Goal: Task Accomplishment & Management: Complete application form

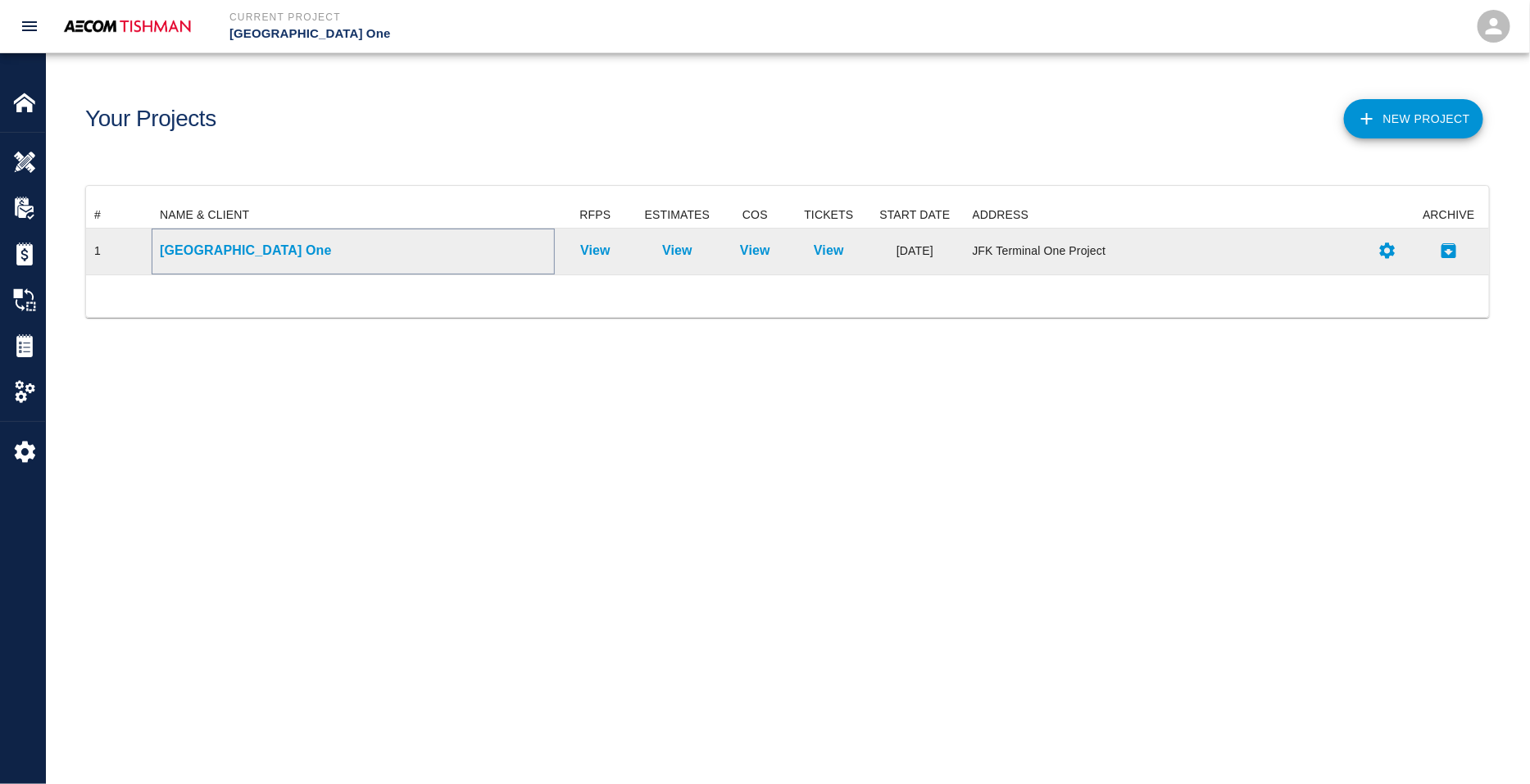
click at [254, 252] on p "[GEOGRAPHIC_DATA] One" at bounding box center [353, 250] width 386 height 20
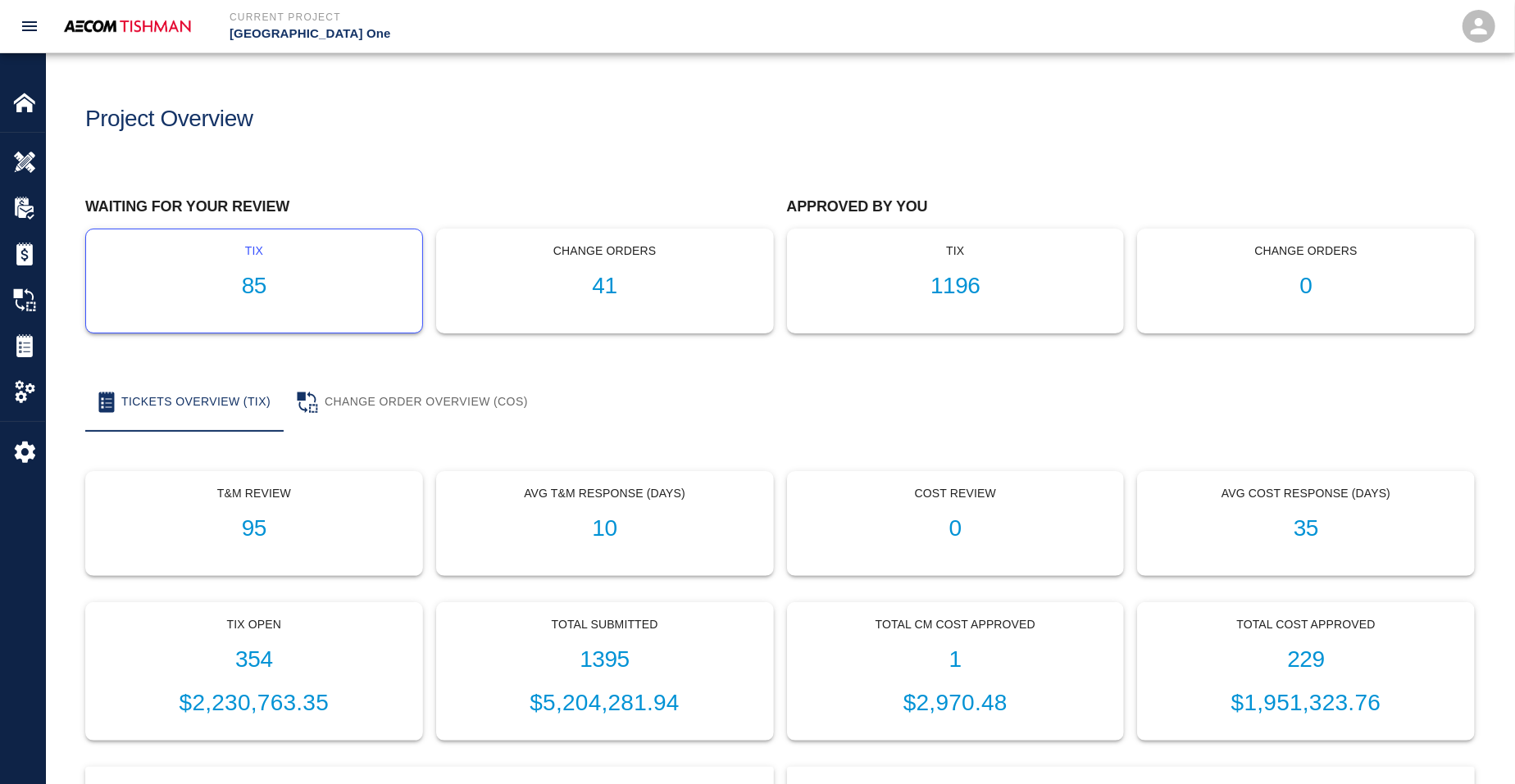
click at [244, 276] on h1 "85" at bounding box center [254, 286] width 310 height 27
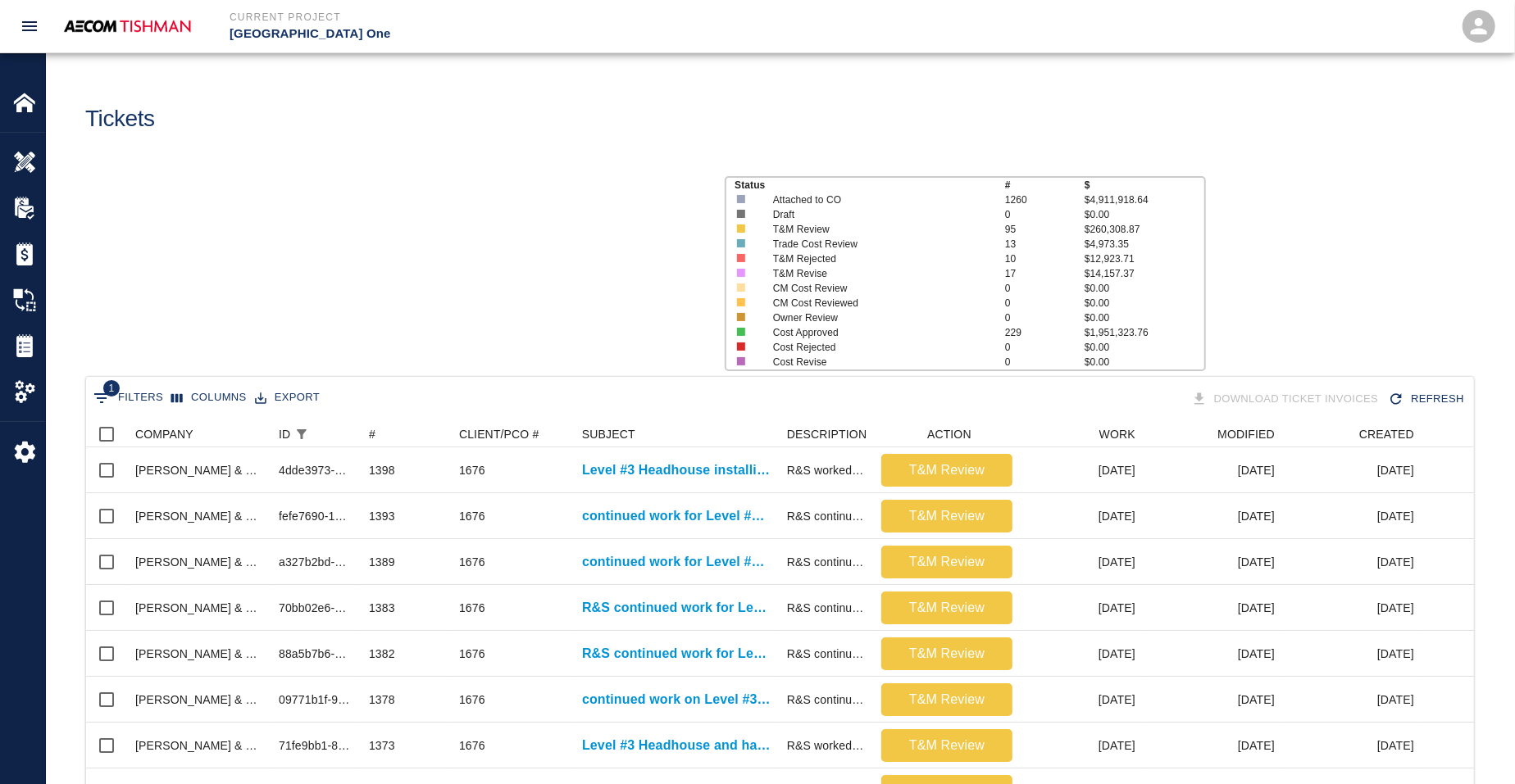
scroll to position [944, 1372]
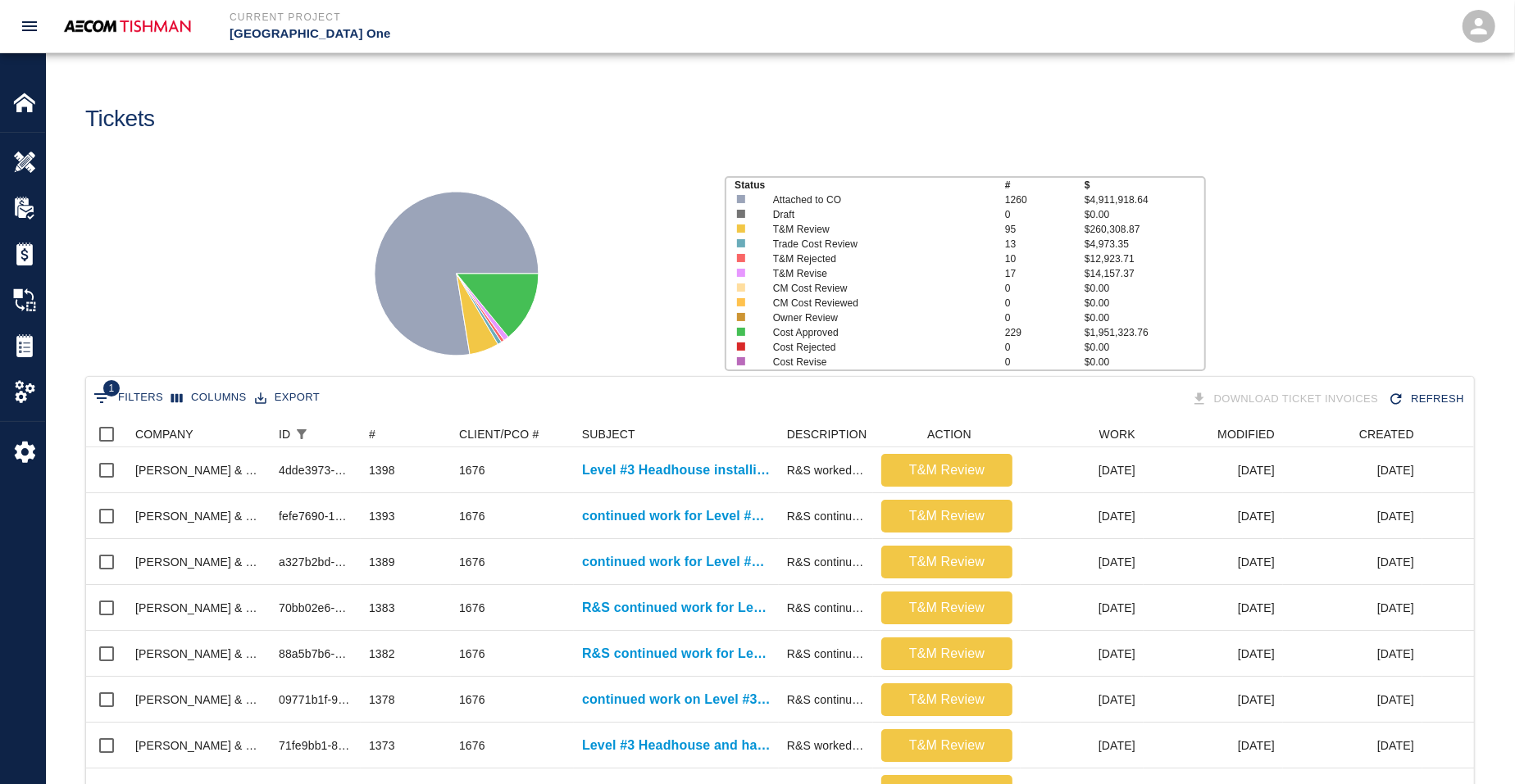
click at [223, 272] on div "Status # $ Attached to CO 1260 $4,911,918.64 Draft 0 $0.00 T&M Review 95 $260,3…" at bounding box center [773, 268] width 1481 height 218
click at [539, 431] on icon "Sort" at bounding box center [537, 434] width 15 height 15
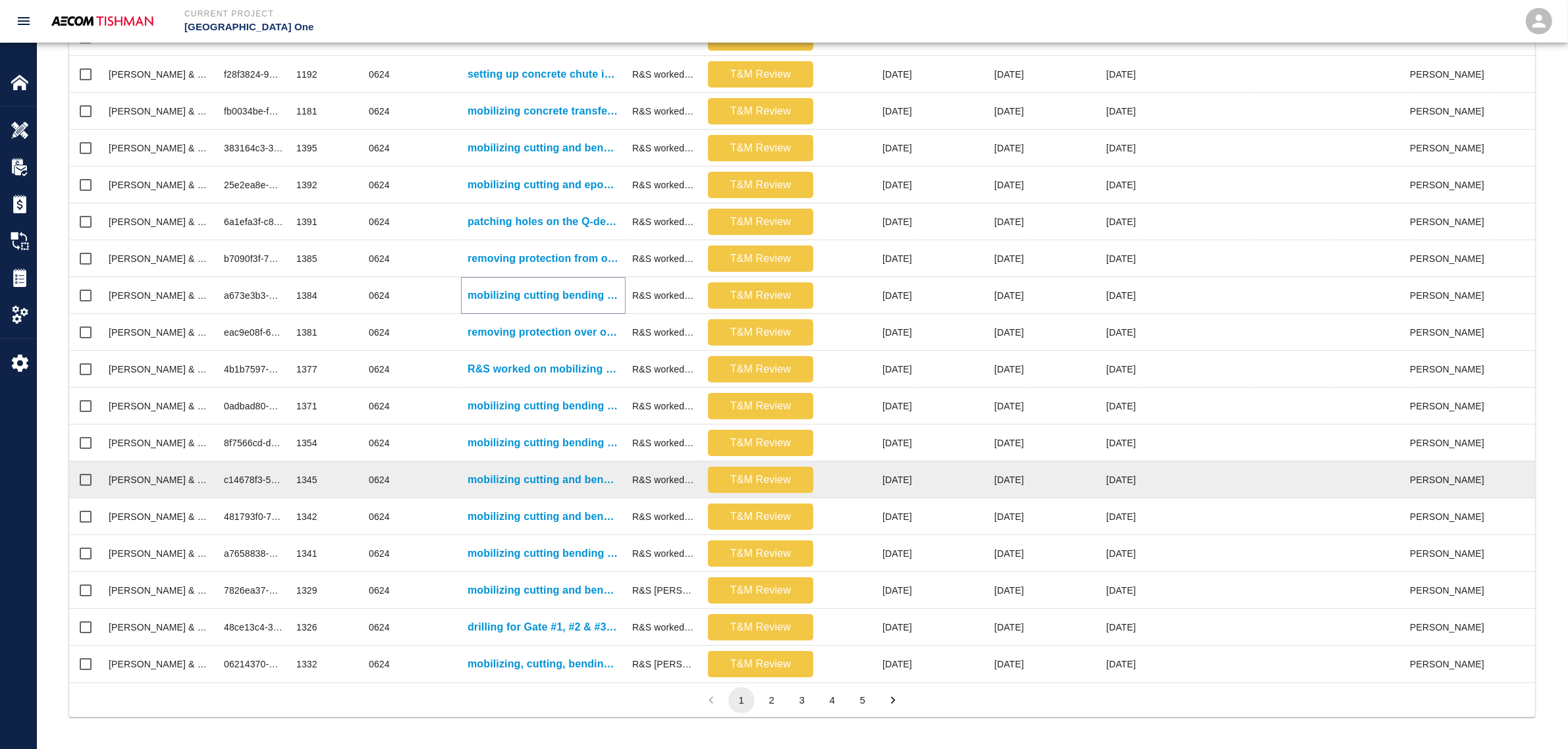
scroll to position [758, 1453]
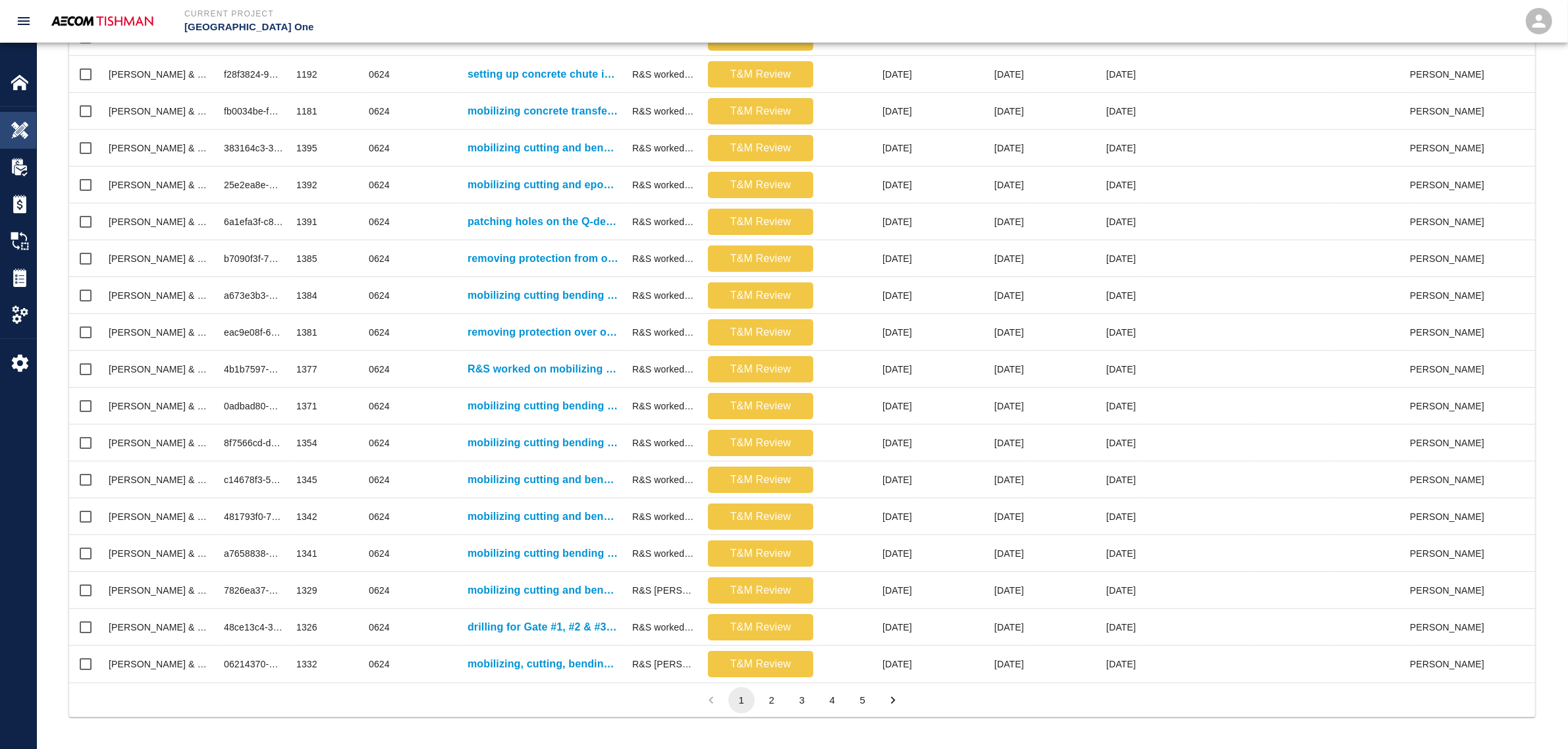
click at [14, 122] on img at bounding box center [19, 130] width 18 height 18
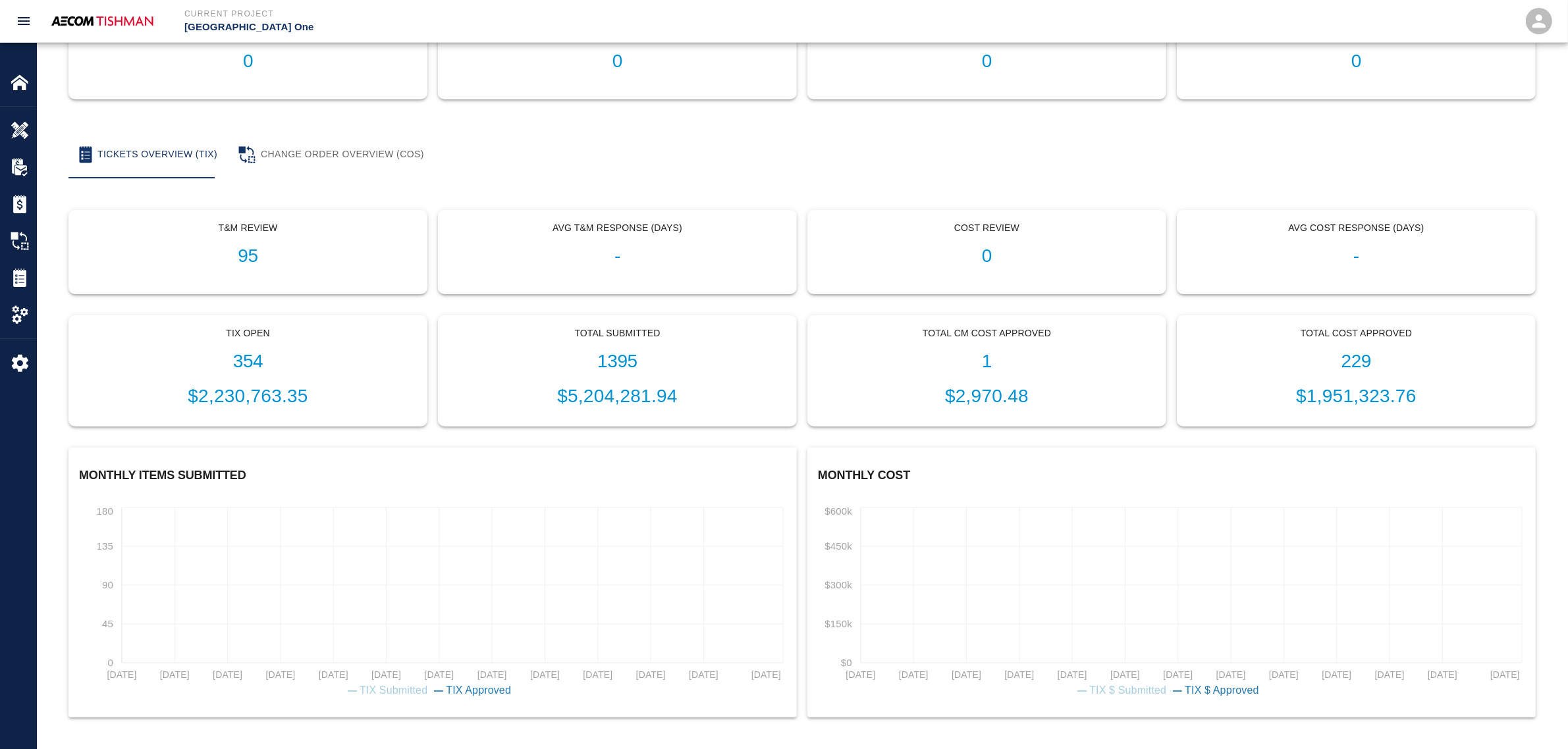
scroll to position [168, 0]
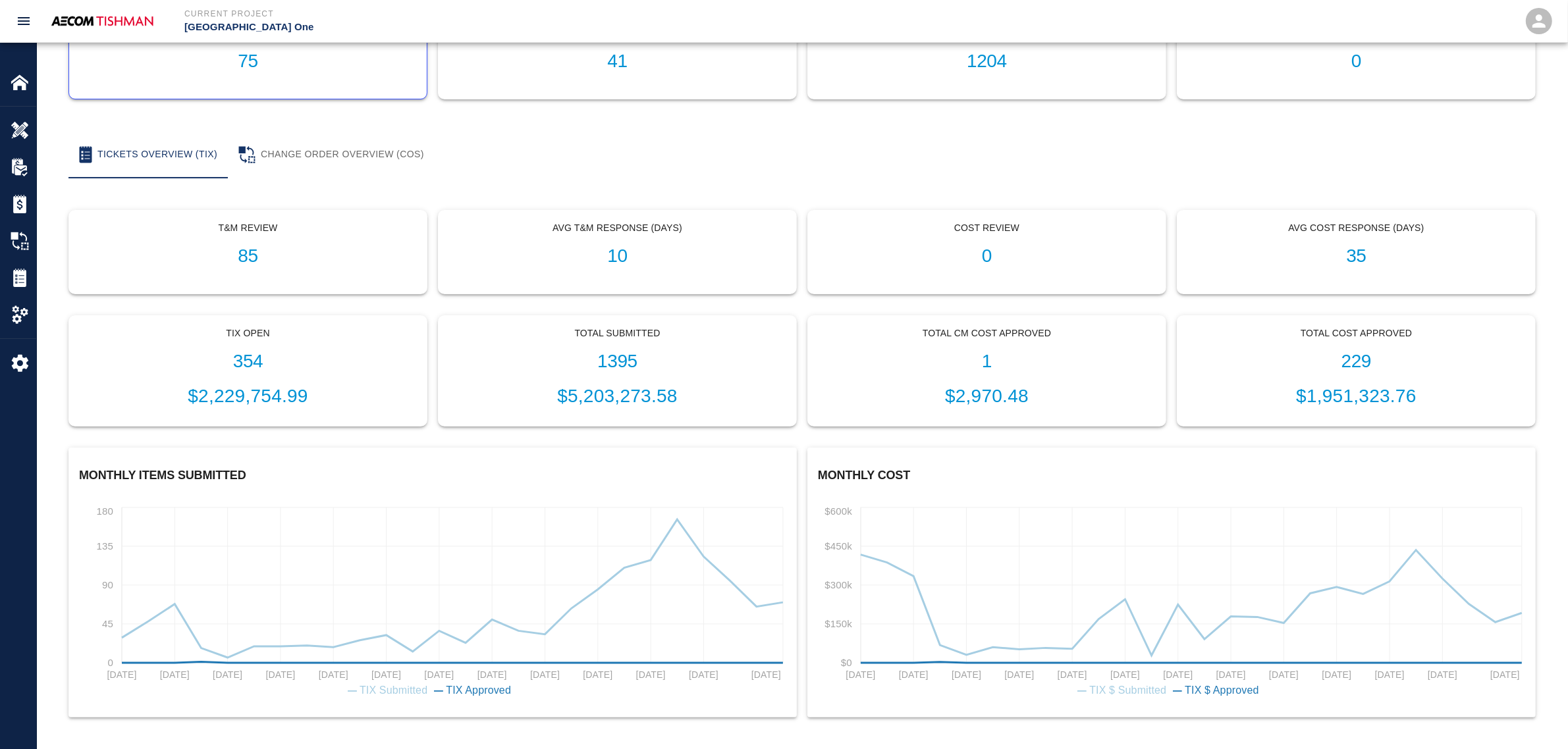
click at [249, 77] on div "tix 75" at bounding box center [248, 57] width 358 height 83
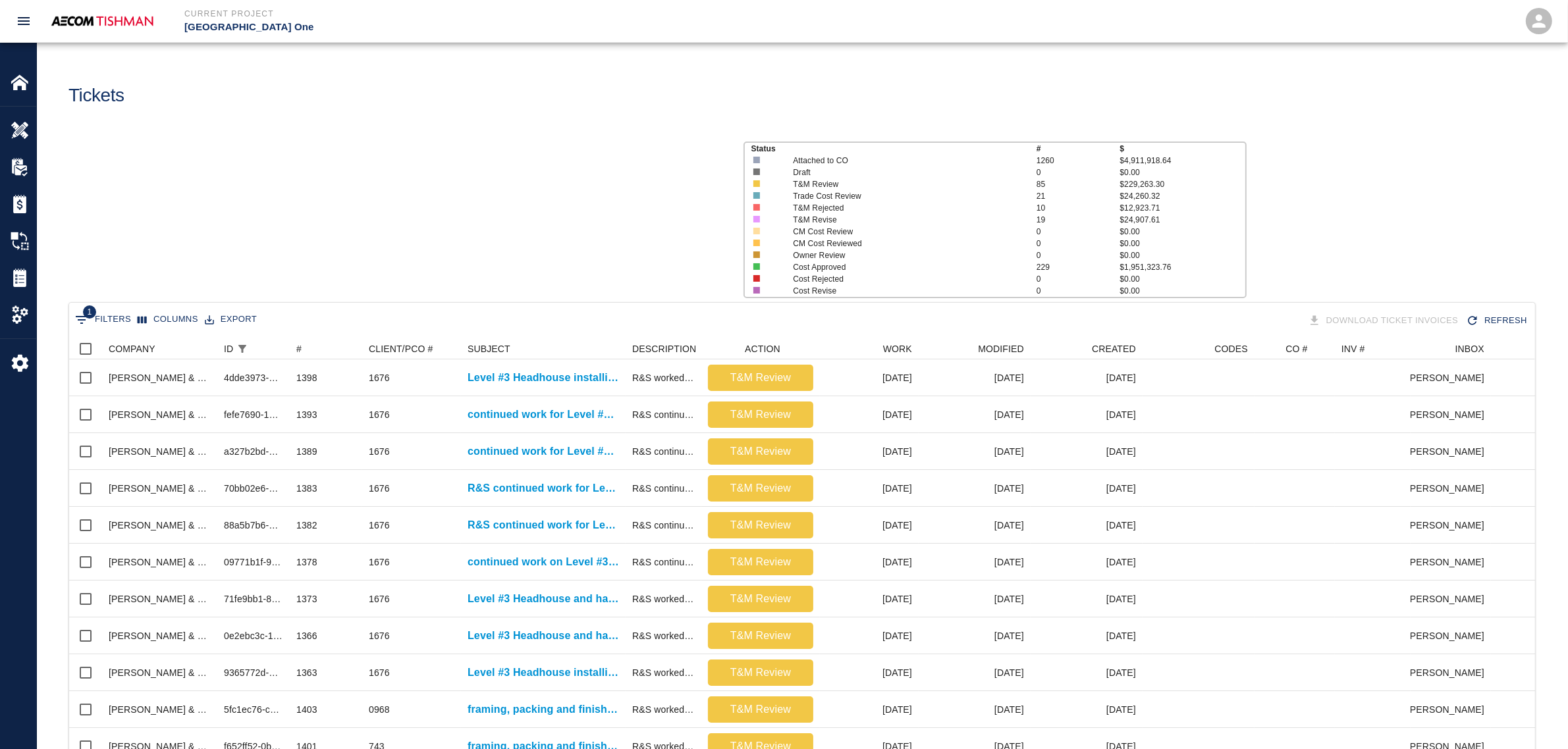
scroll to position [758, 1453]
click at [435, 343] on icon "Sort" at bounding box center [432, 349] width 12 height 12
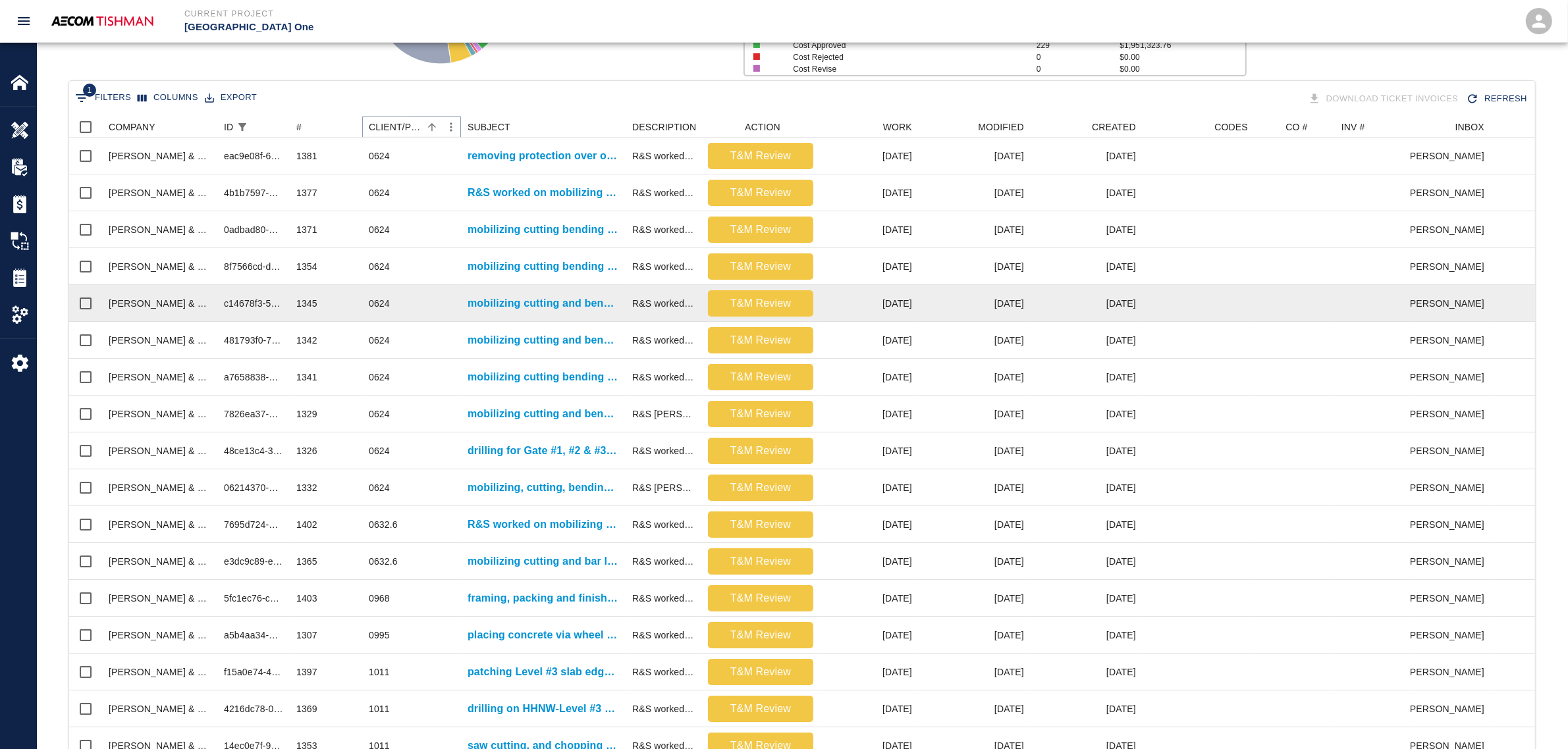
scroll to position [247, 0]
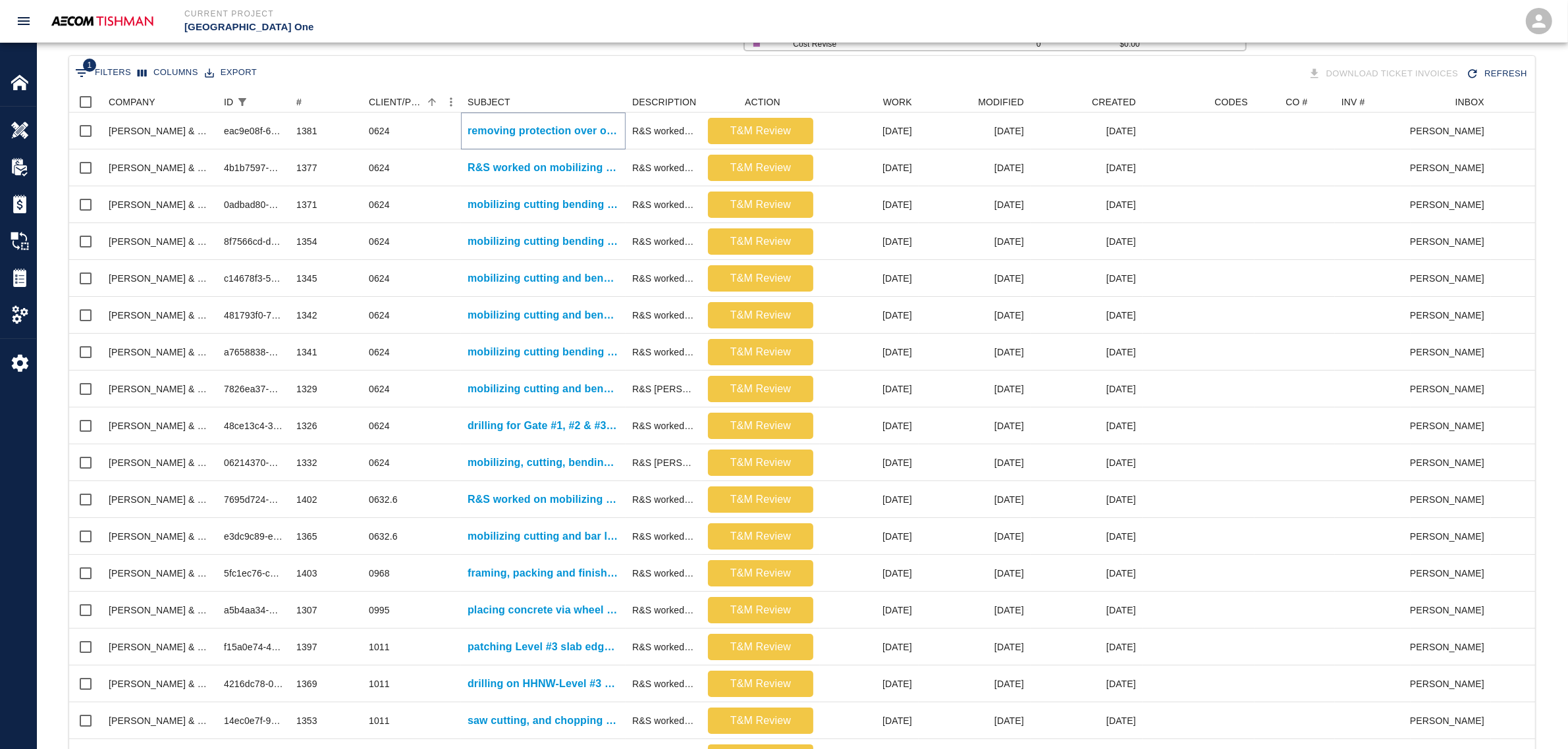
click at [514, 139] on p "removing protection over opening and drilling holes for rebar installation for …" at bounding box center [544, 131] width 152 height 16
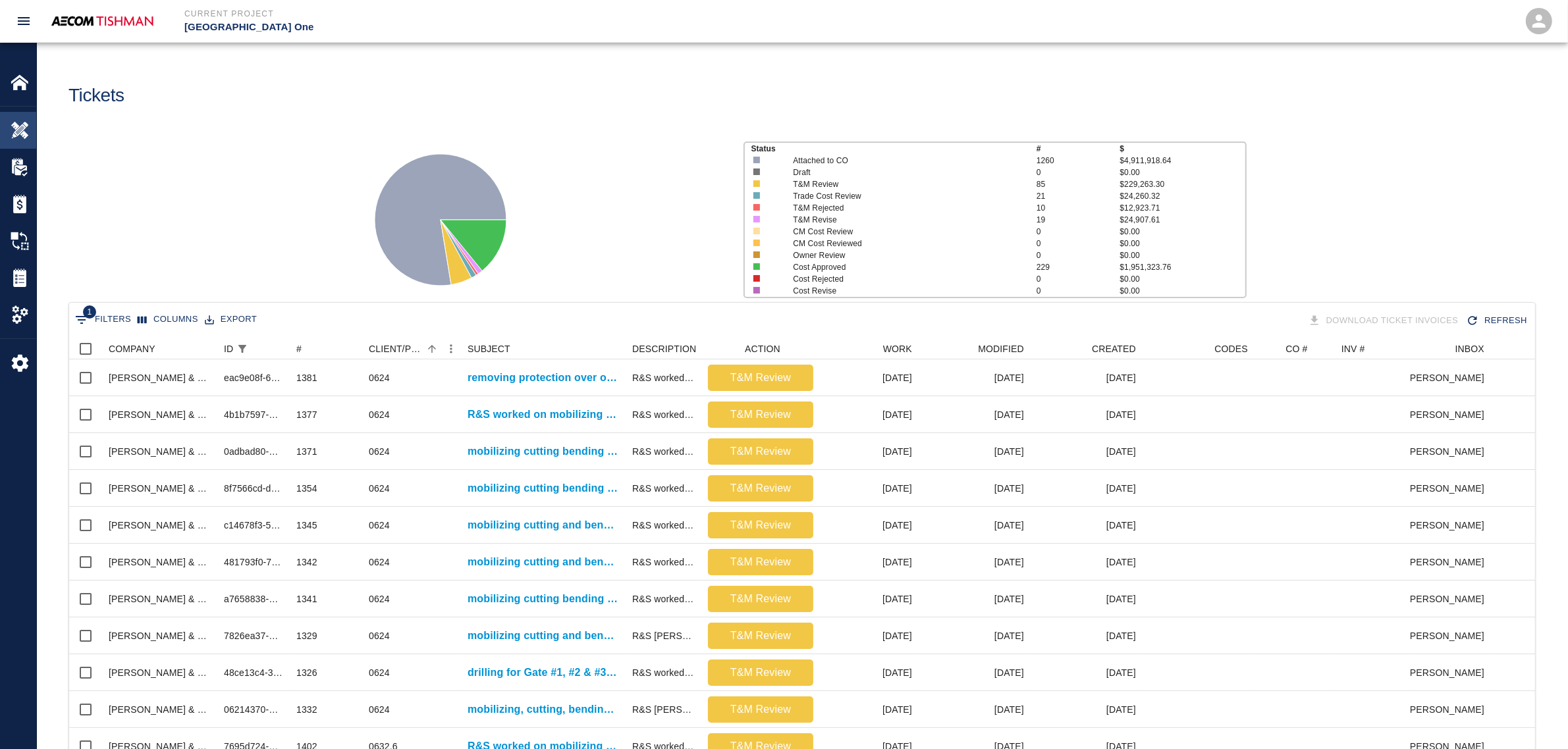
click at [11, 120] on div "Overview" at bounding box center [18, 130] width 36 height 37
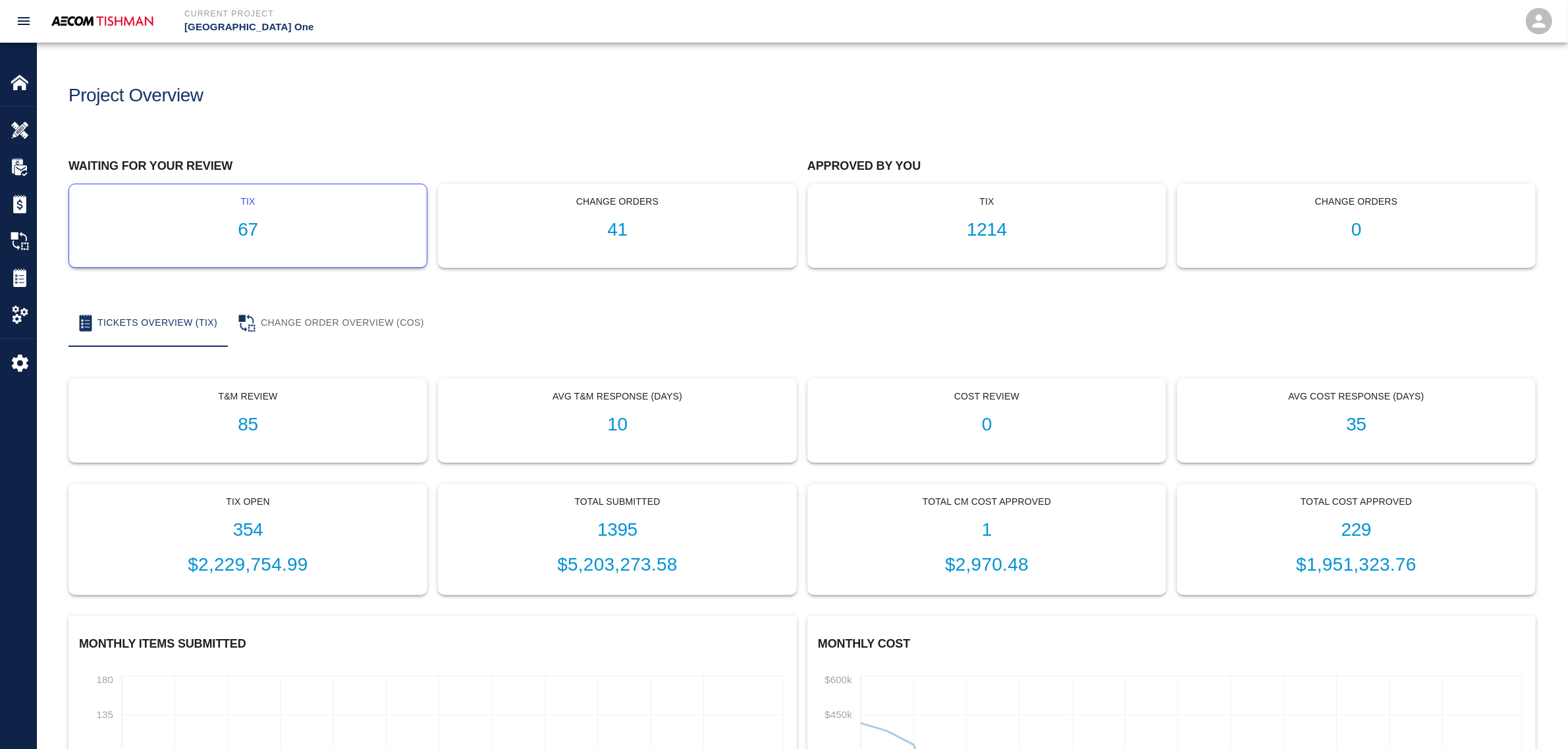
click at [251, 247] on div "tix 67" at bounding box center [248, 226] width 358 height 83
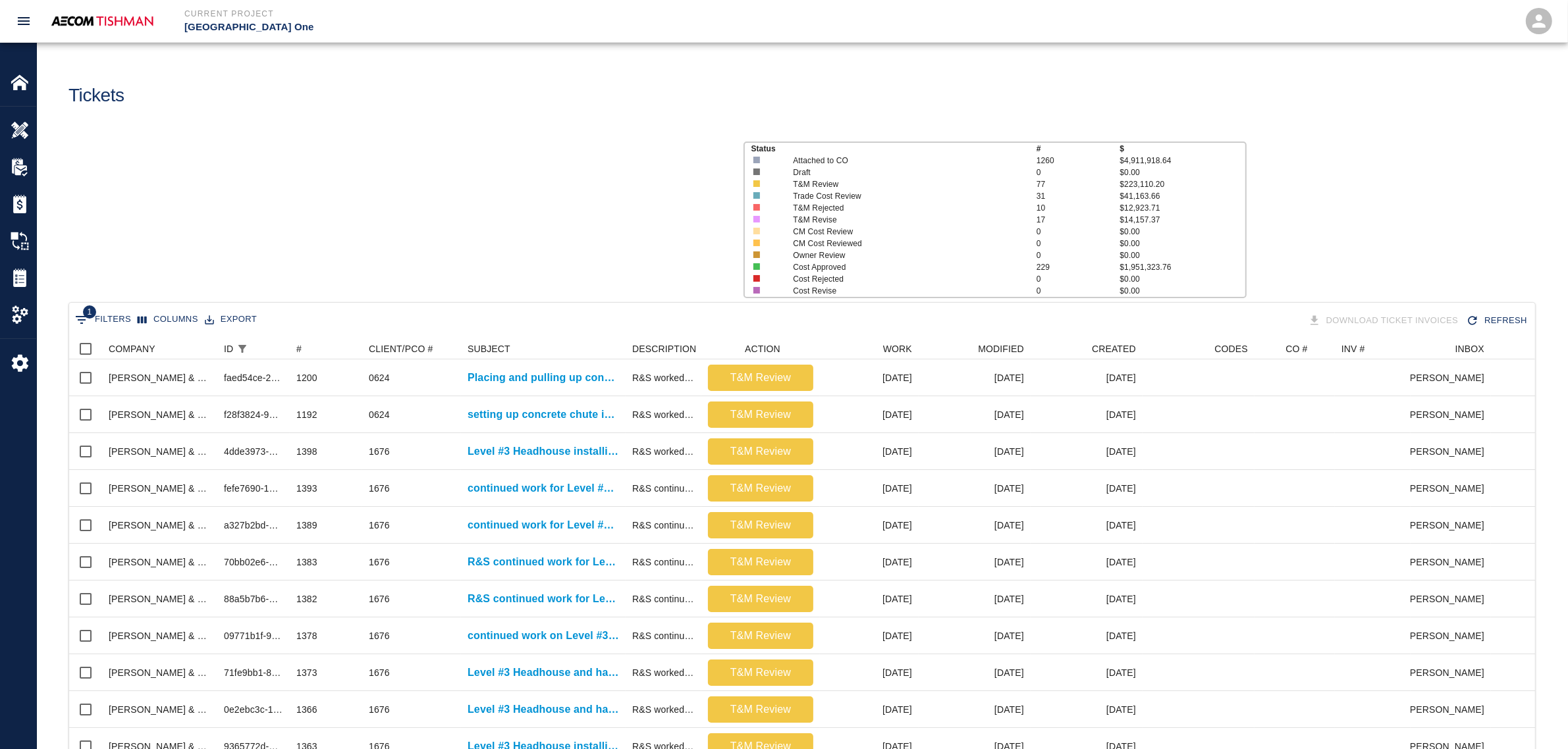
scroll to position [758, 1453]
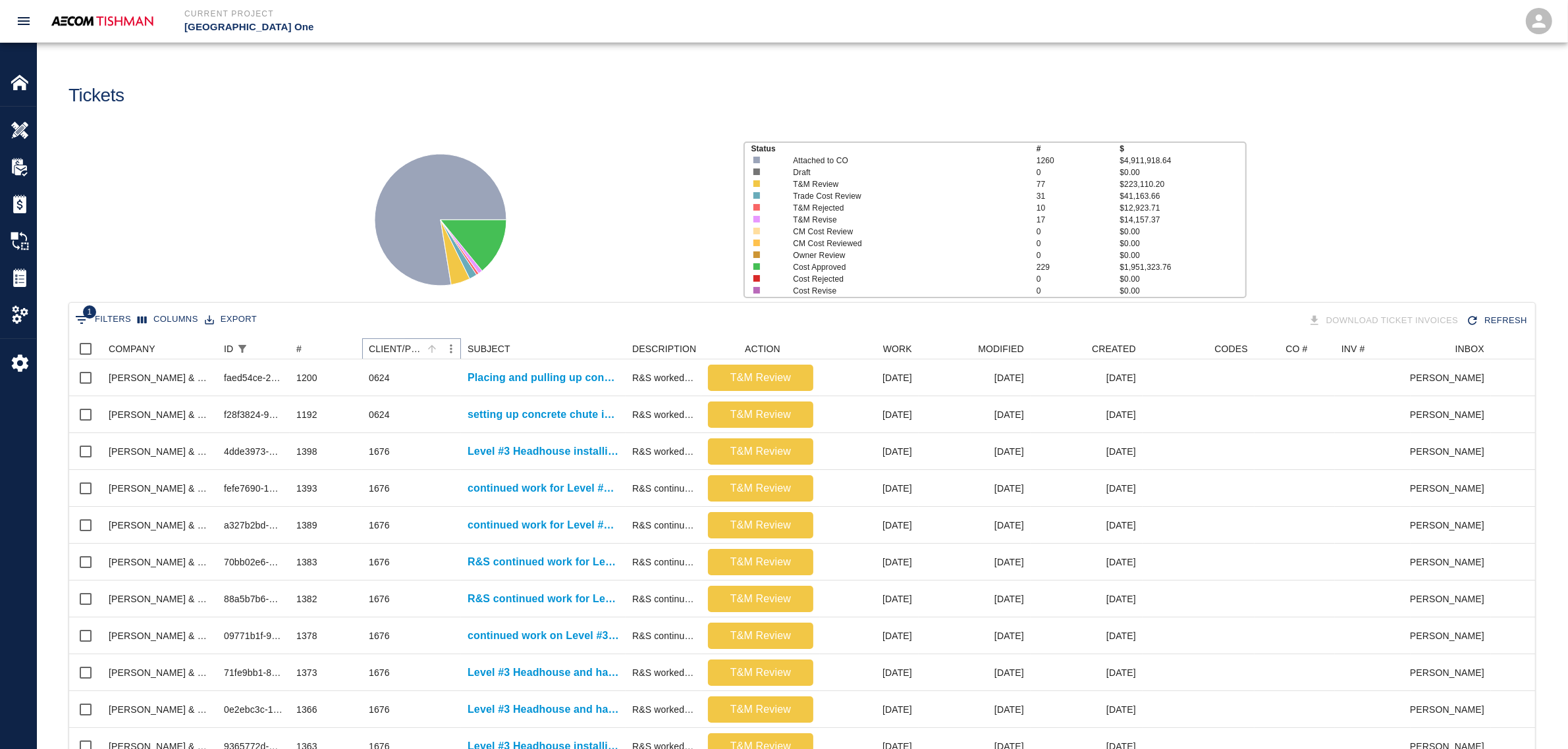
click at [438, 349] on icon "Sort" at bounding box center [432, 349] width 12 height 12
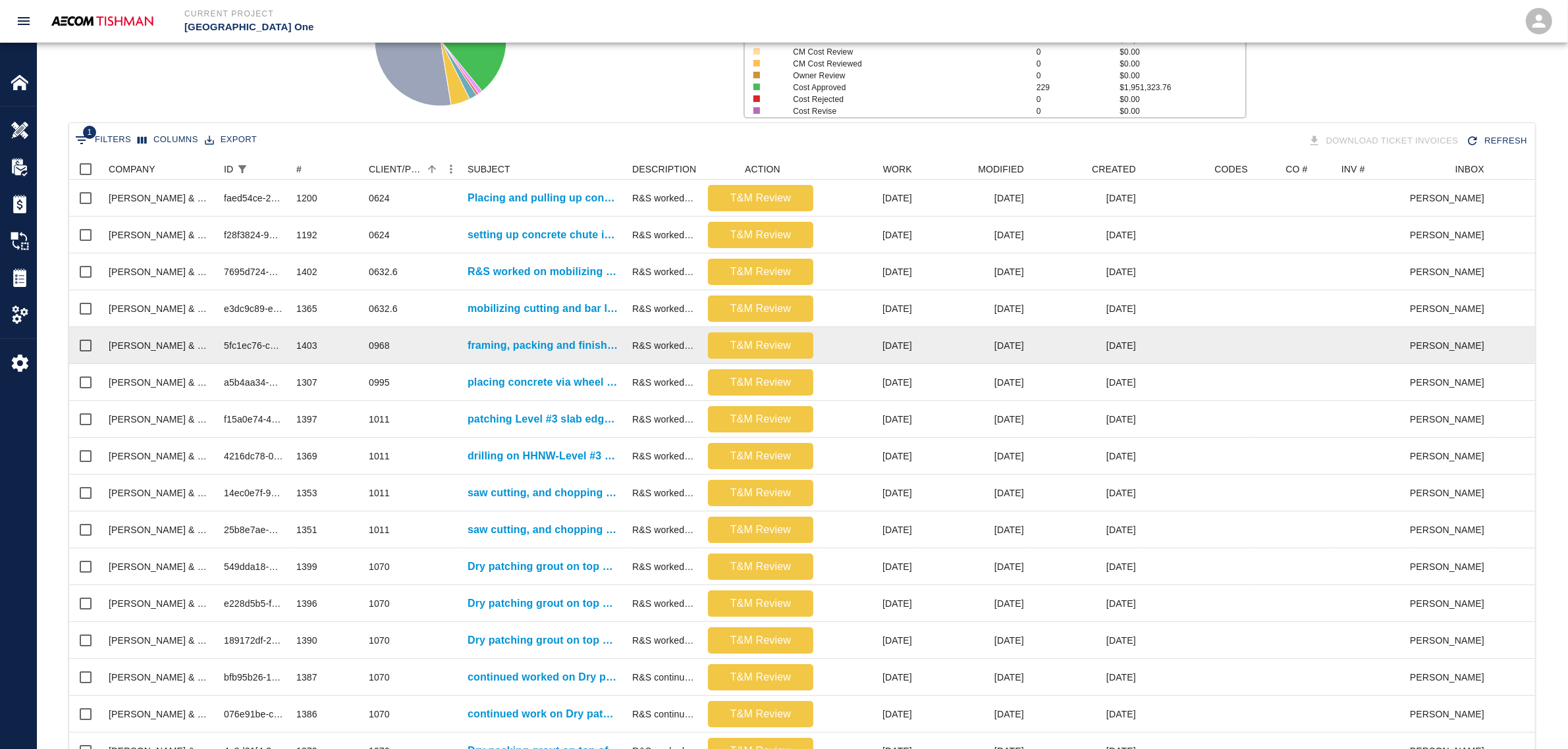
scroll to position [143, 0]
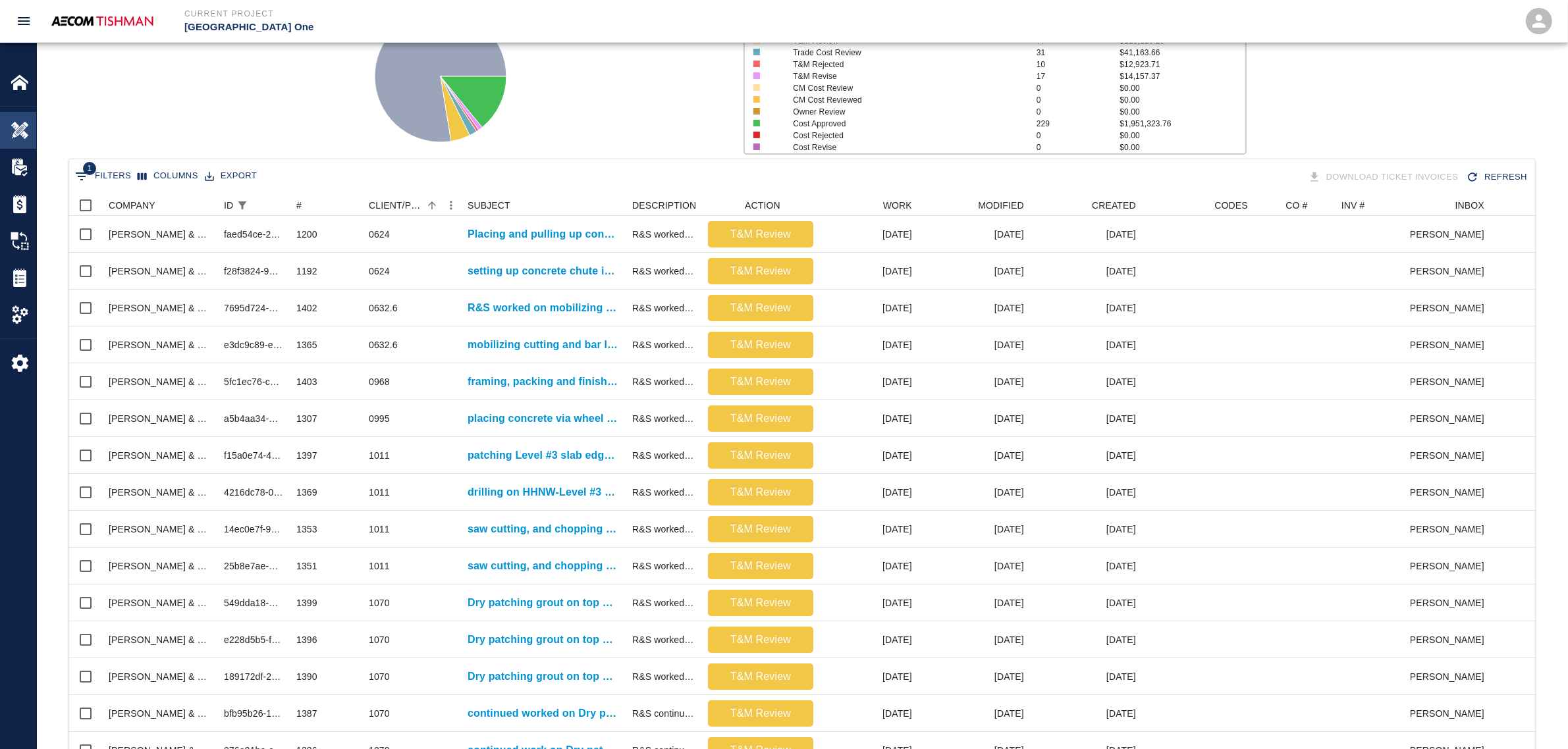
click at [18, 120] on div "Overview" at bounding box center [18, 130] width 36 height 37
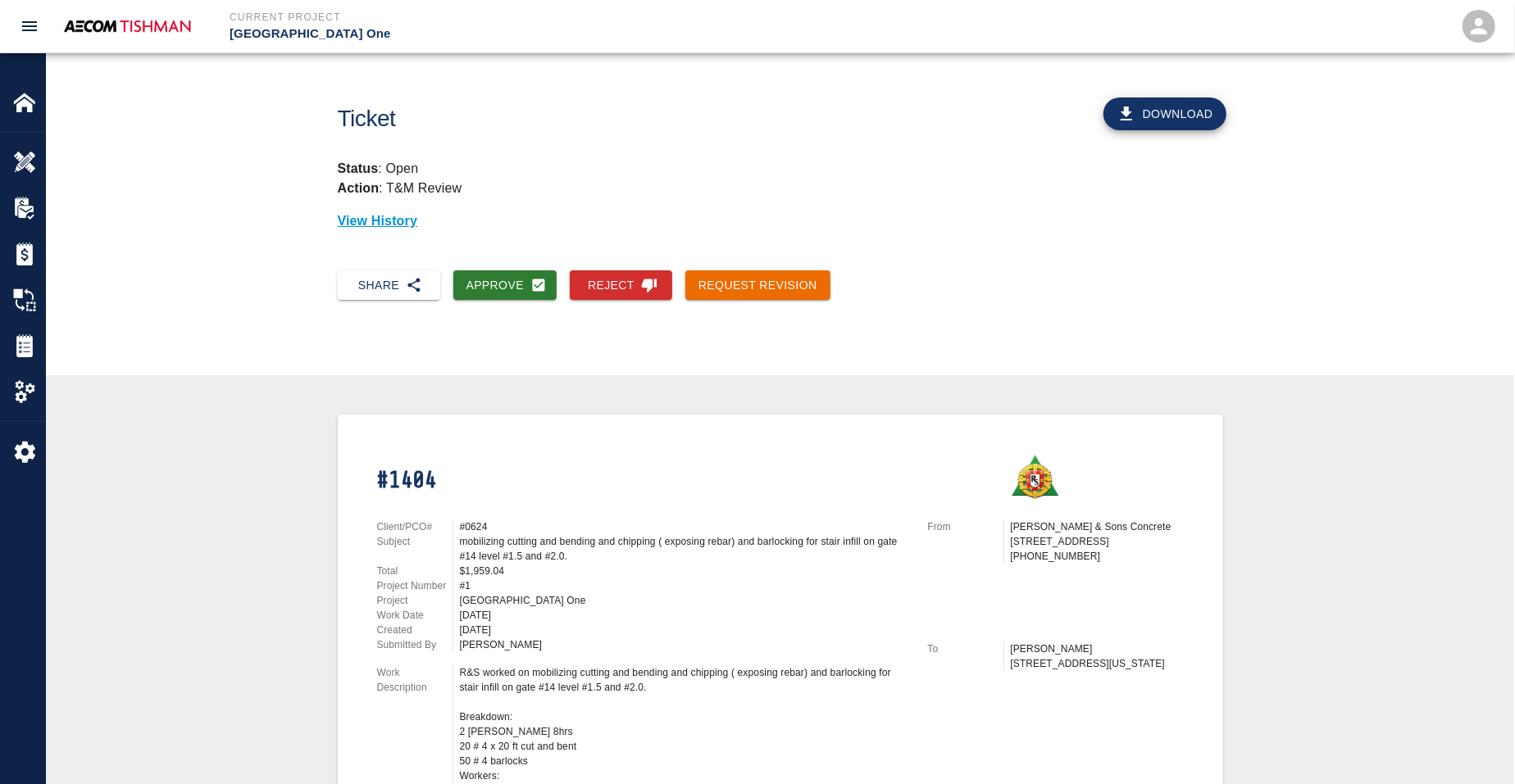
scroll to position [308, 0]
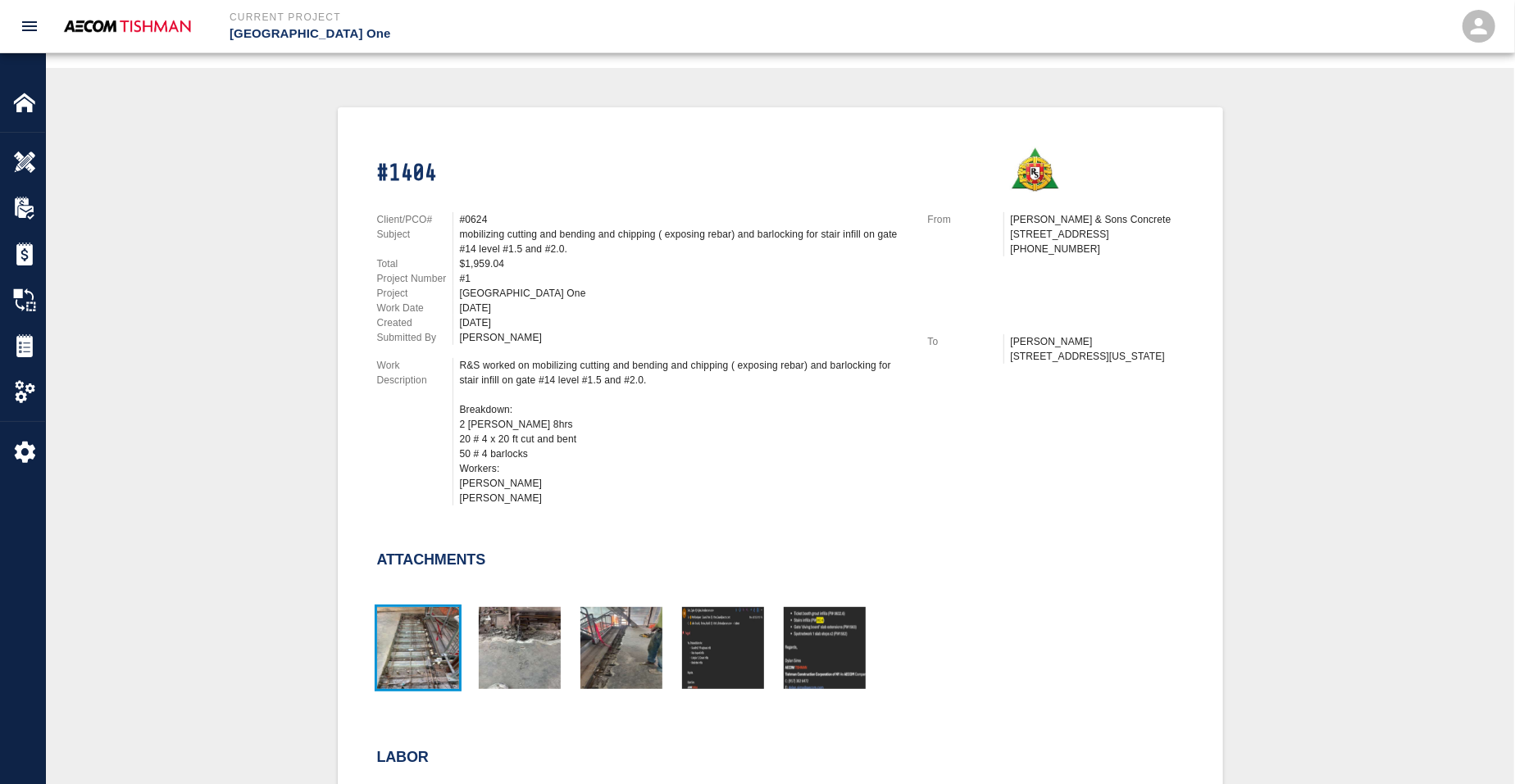
click at [439, 645] on img "button" at bounding box center [418, 648] width 82 height 82
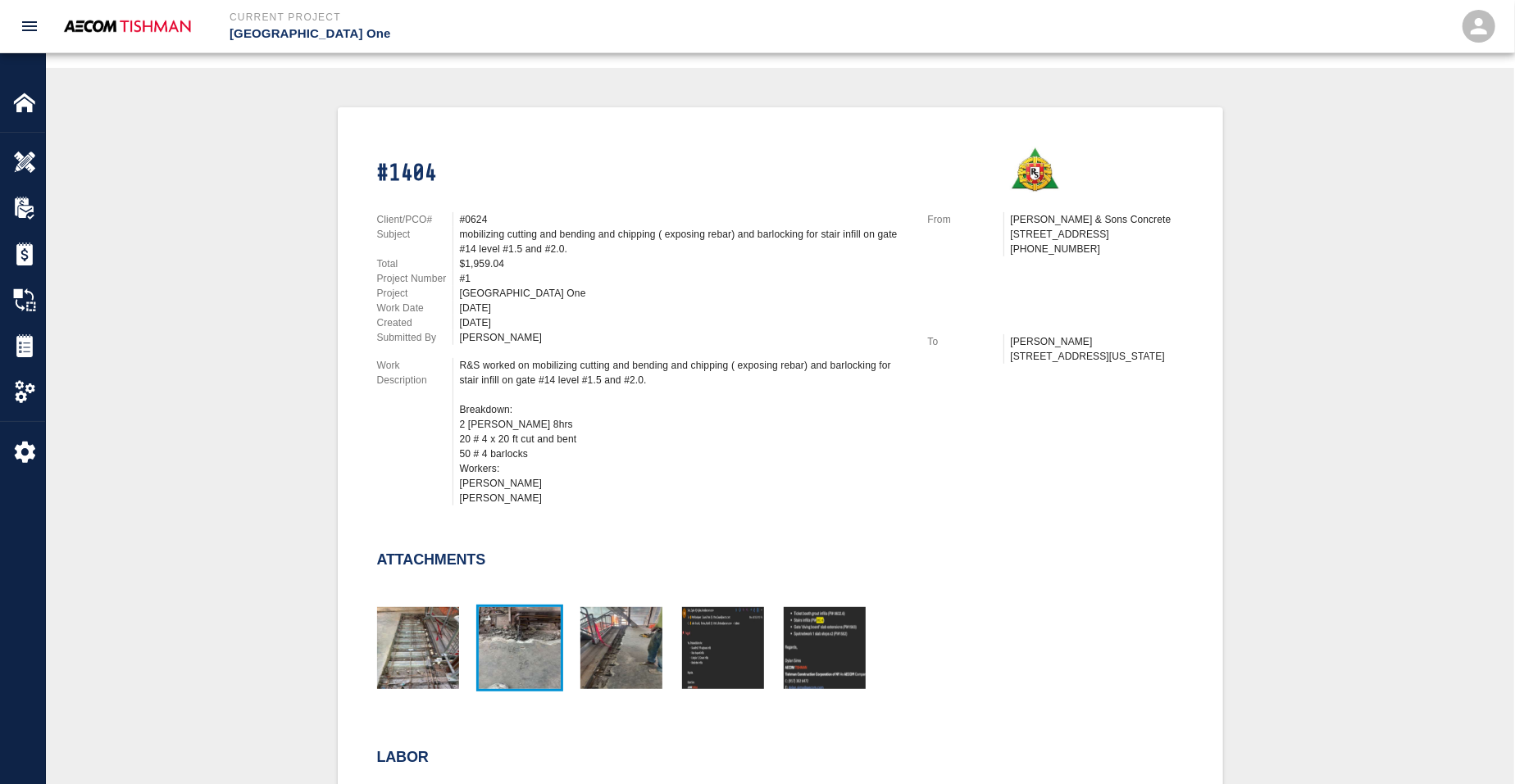
click at [532, 625] on img "button" at bounding box center [519, 648] width 82 height 82
click at [594, 665] on img "button" at bounding box center [621, 648] width 82 height 82
click at [550, 653] on img "button" at bounding box center [519, 648] width 82 height 82
drag, startPoint x: 450, startPoint y: 282, endPoint x: 480, endPoint y: 305, distance: 37.8
click at [450, 286] on p "Project" at bounding box center [414, 293] width 75 height 15
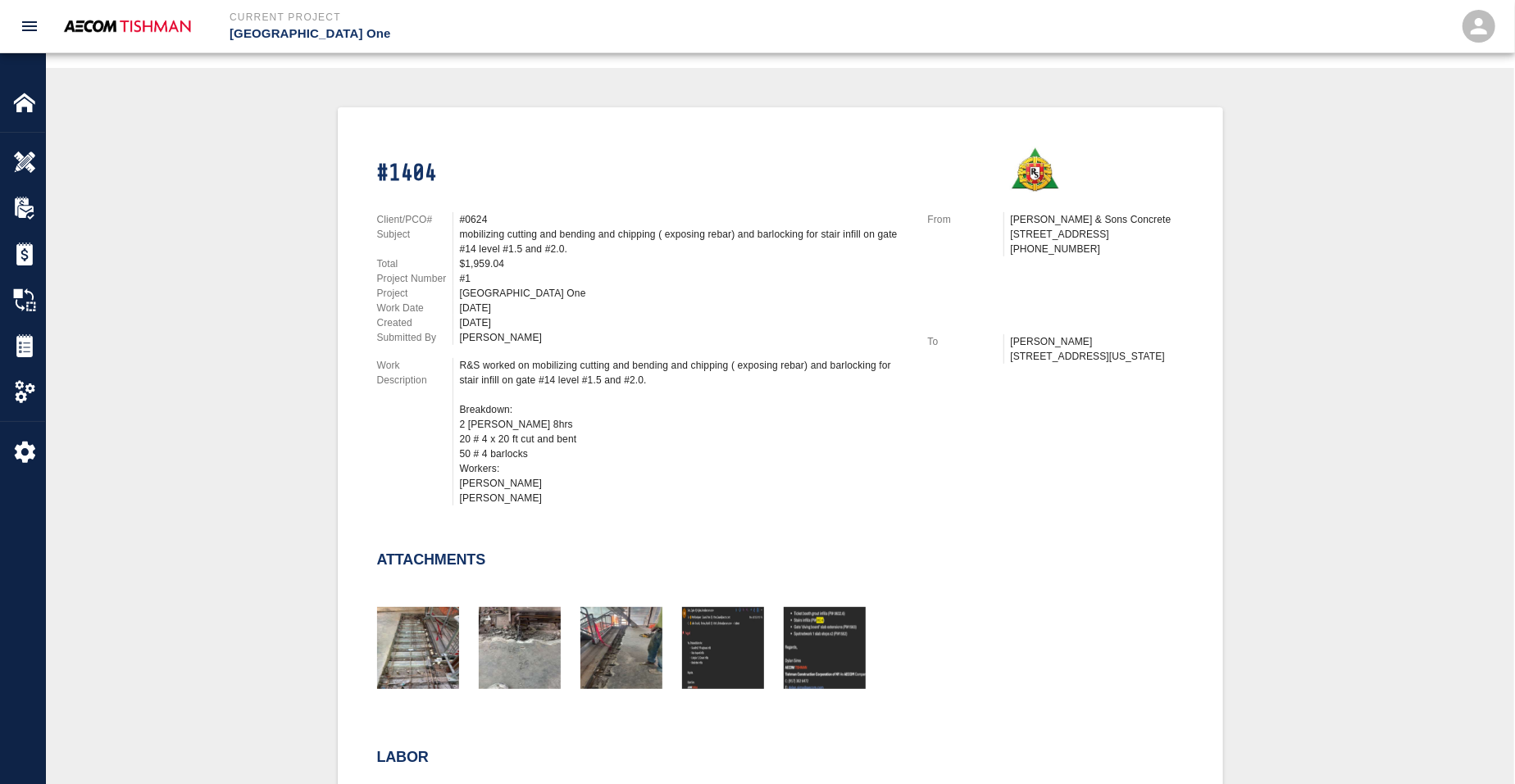
scroll to position [0, 0]
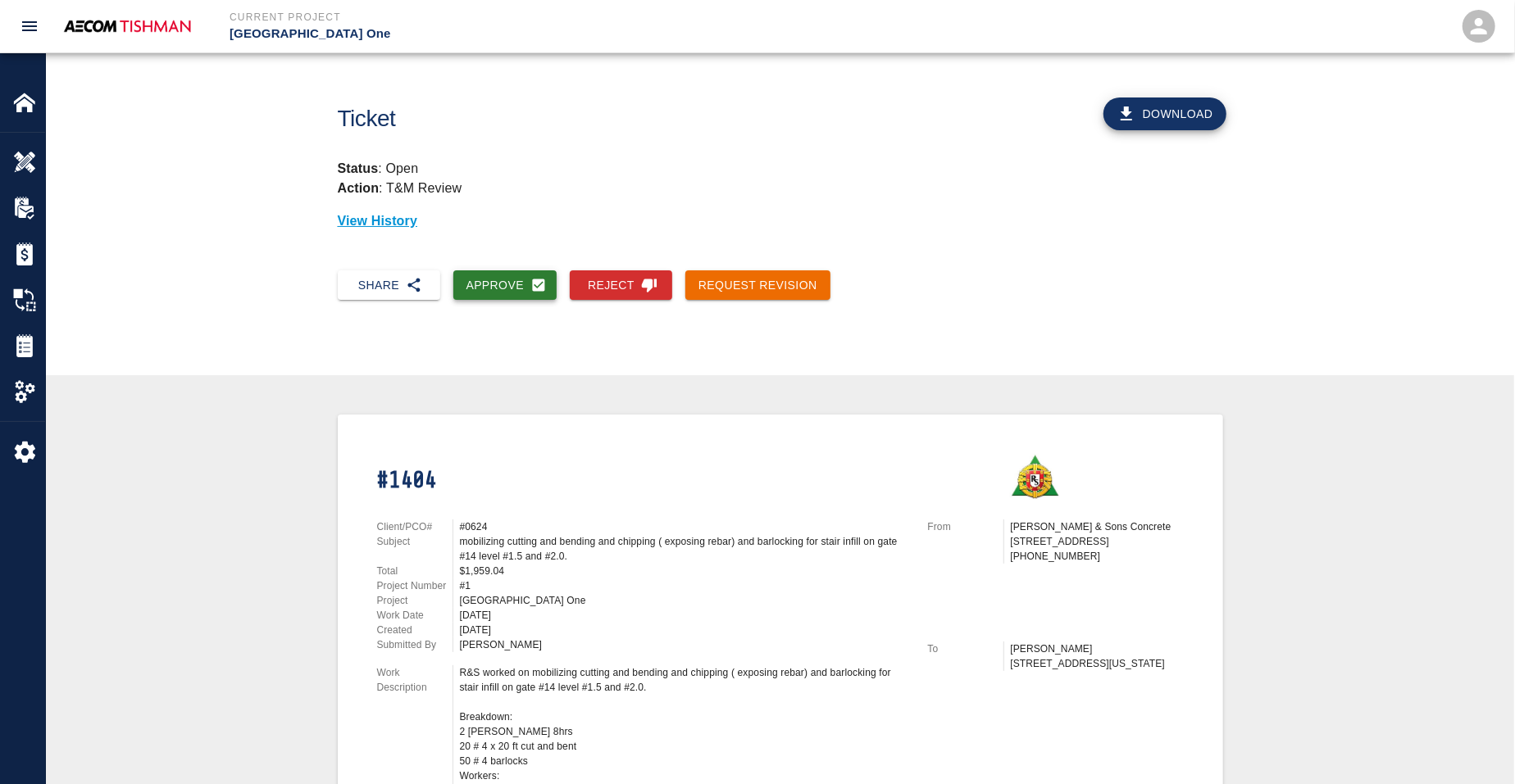
click at [500, 284] on button "Approve" at bounding box center [505, 285] width 104 height 30
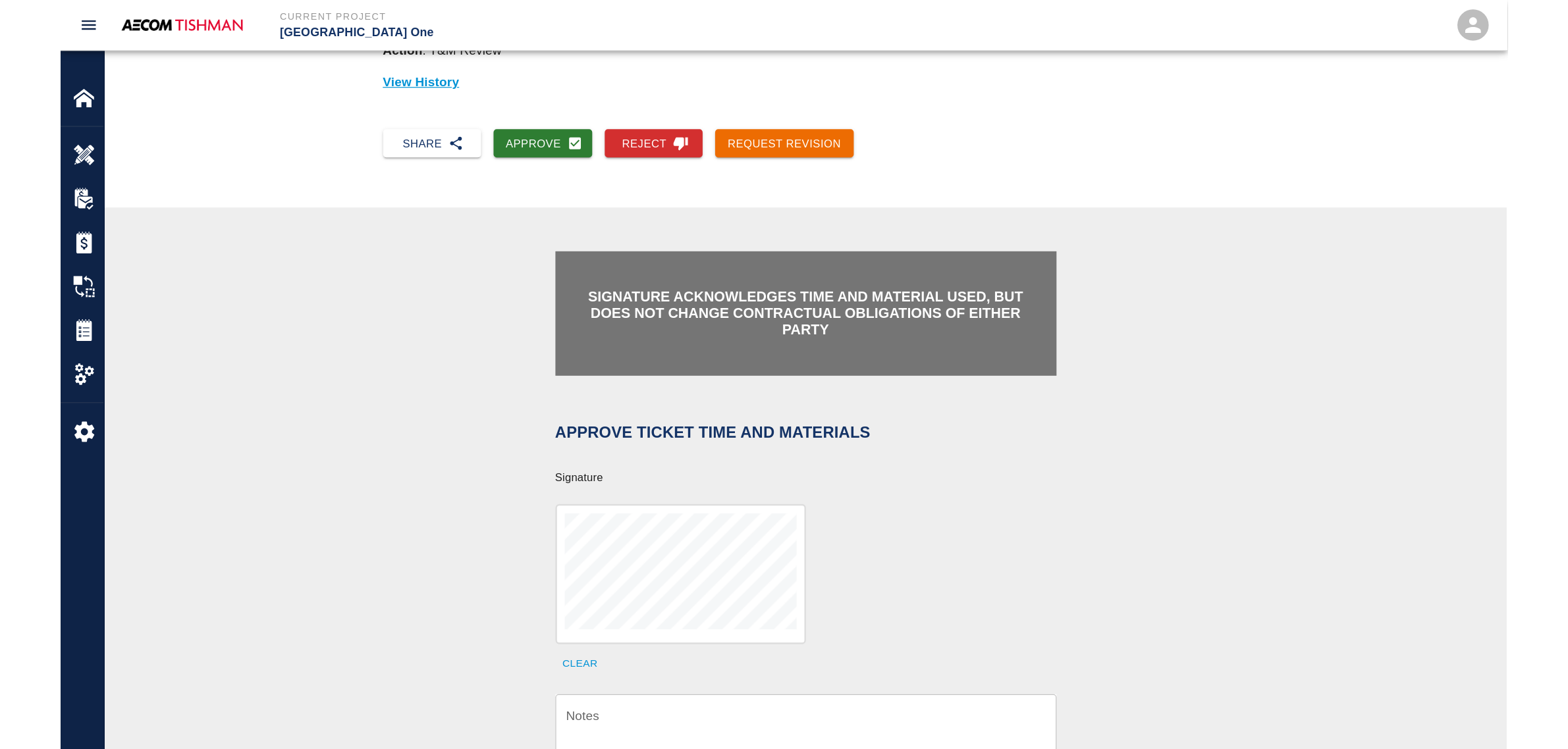
scroll to position [247, 0]
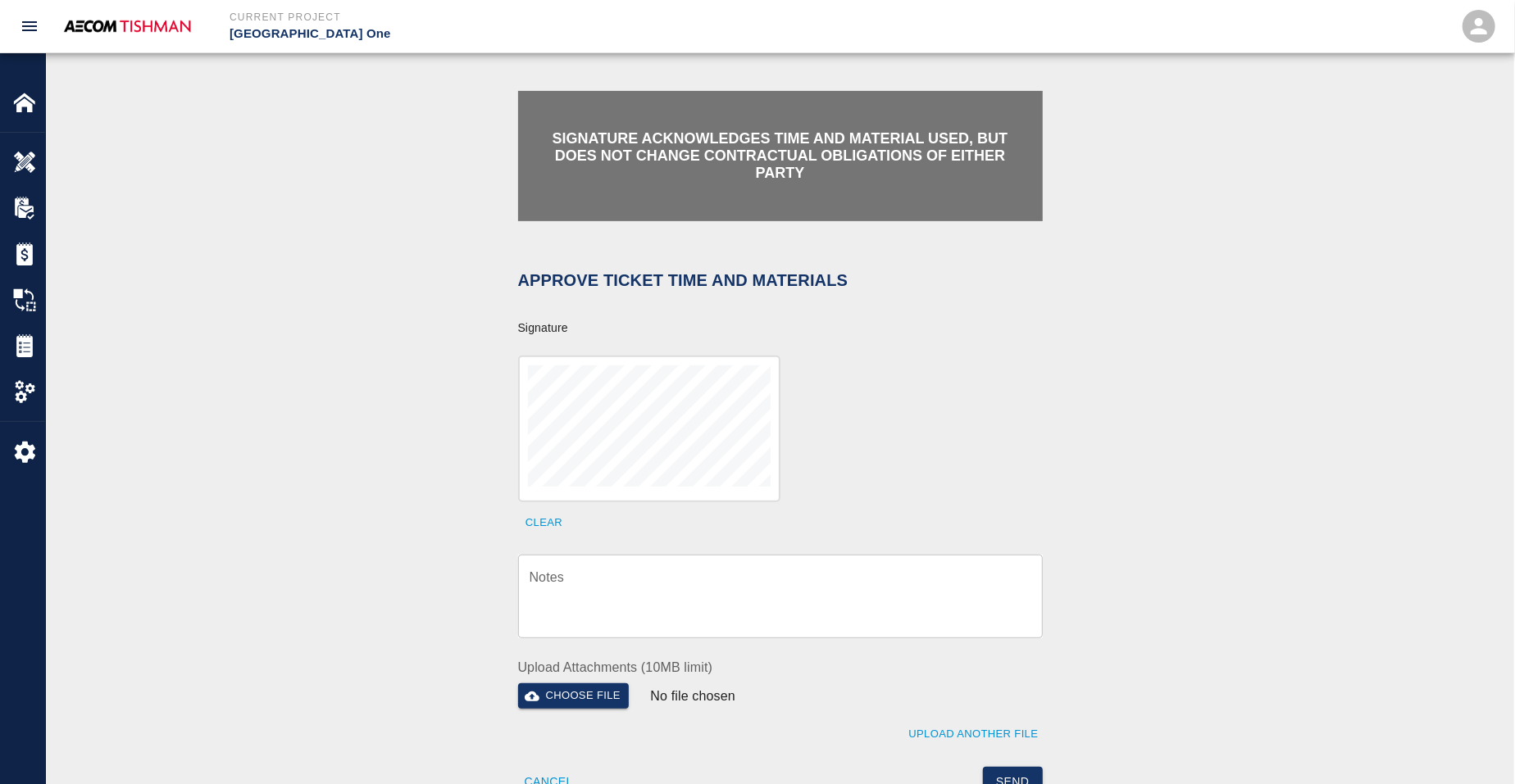
click at [574, 486] on div at bounding box center [649, 429] width 263 height 146
drag, startPoint x: 524, startPoint y: 547, endPoint x: 554, endPoint y: 518, distance: 41.7
click at [528, 543] on div "Notes x Notes" at bounding box center [771, 586] width 544 height 103
click at [554, 518] on button "Clear" at bounding box center [544, 522] width 53 height 25
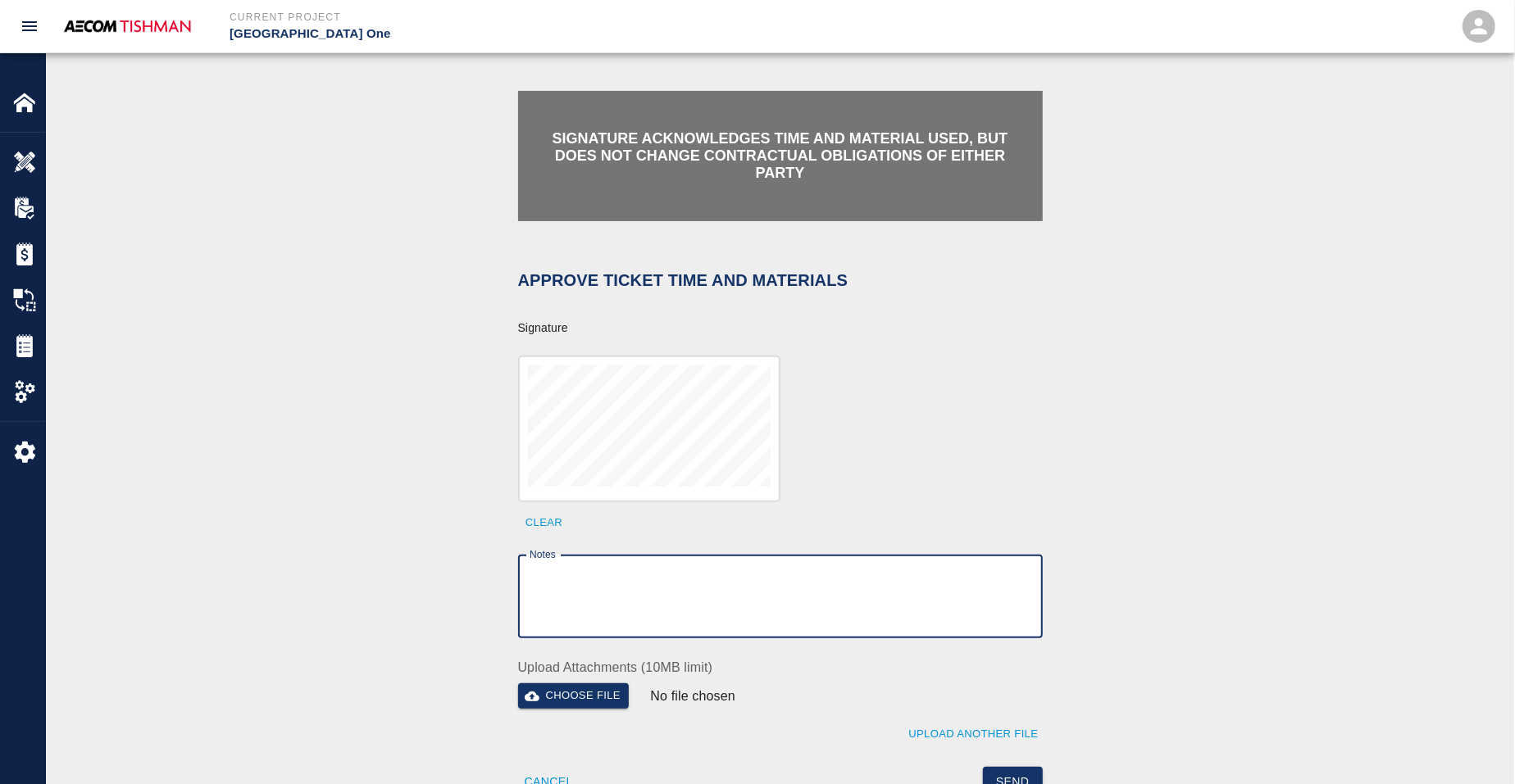
click at [644, 620] on textarea "Notes" at bounding box center [780, 596] width 502 height 56
paste textarea "v"
type textarea "verification of time and material subject to contract review."
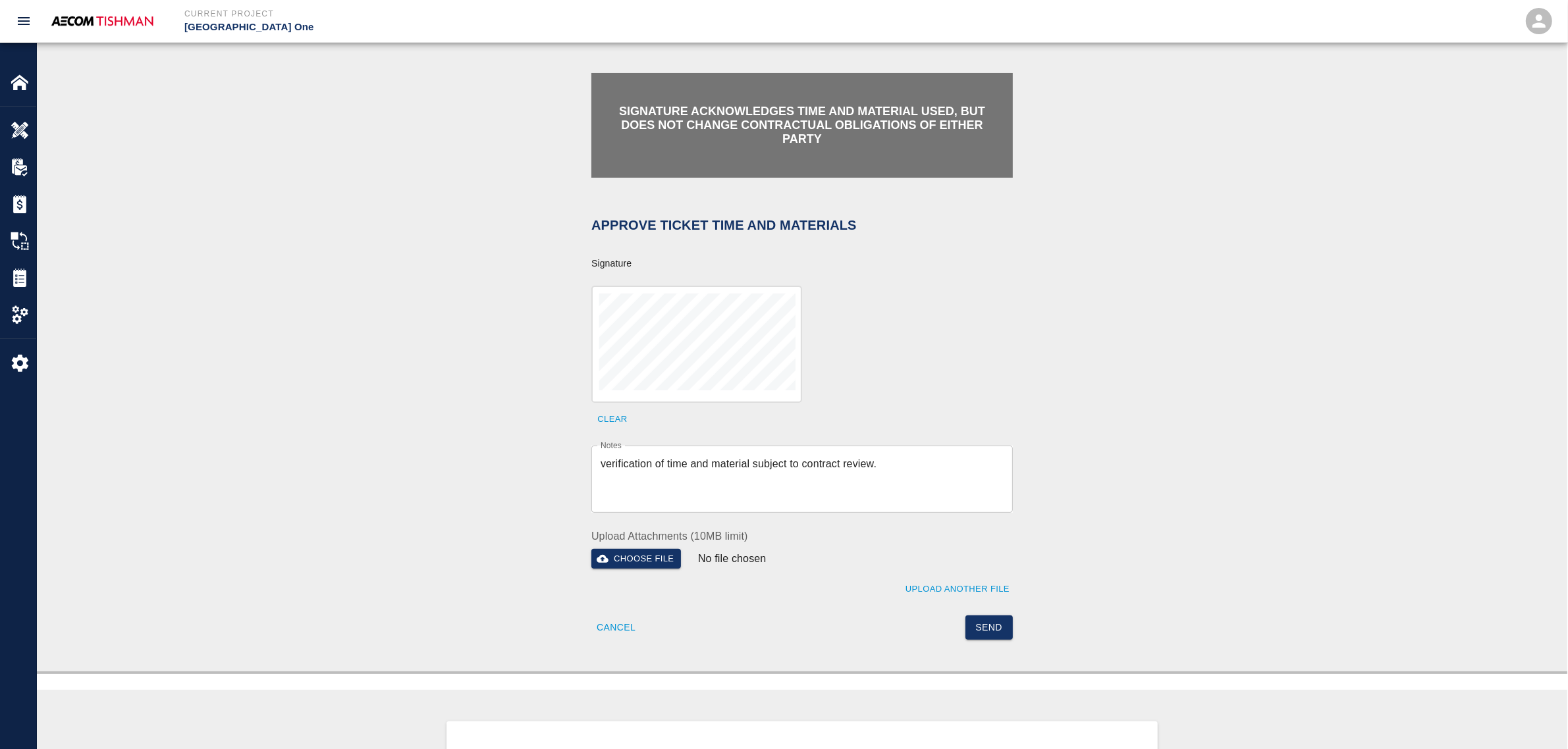
click at [437, 335] on div "Signature acknowledges time and material used, but does not change contractual …" at bounding box center [802, 354] width 1530 height 635
drag, startPoint x: 1001, startPoint y: 633, endPoint x: 910, endPoint y: 581, distance: 104.8
click at [1001, 629] on button "Send" at bounding box center [989, 627] width 48 height 24
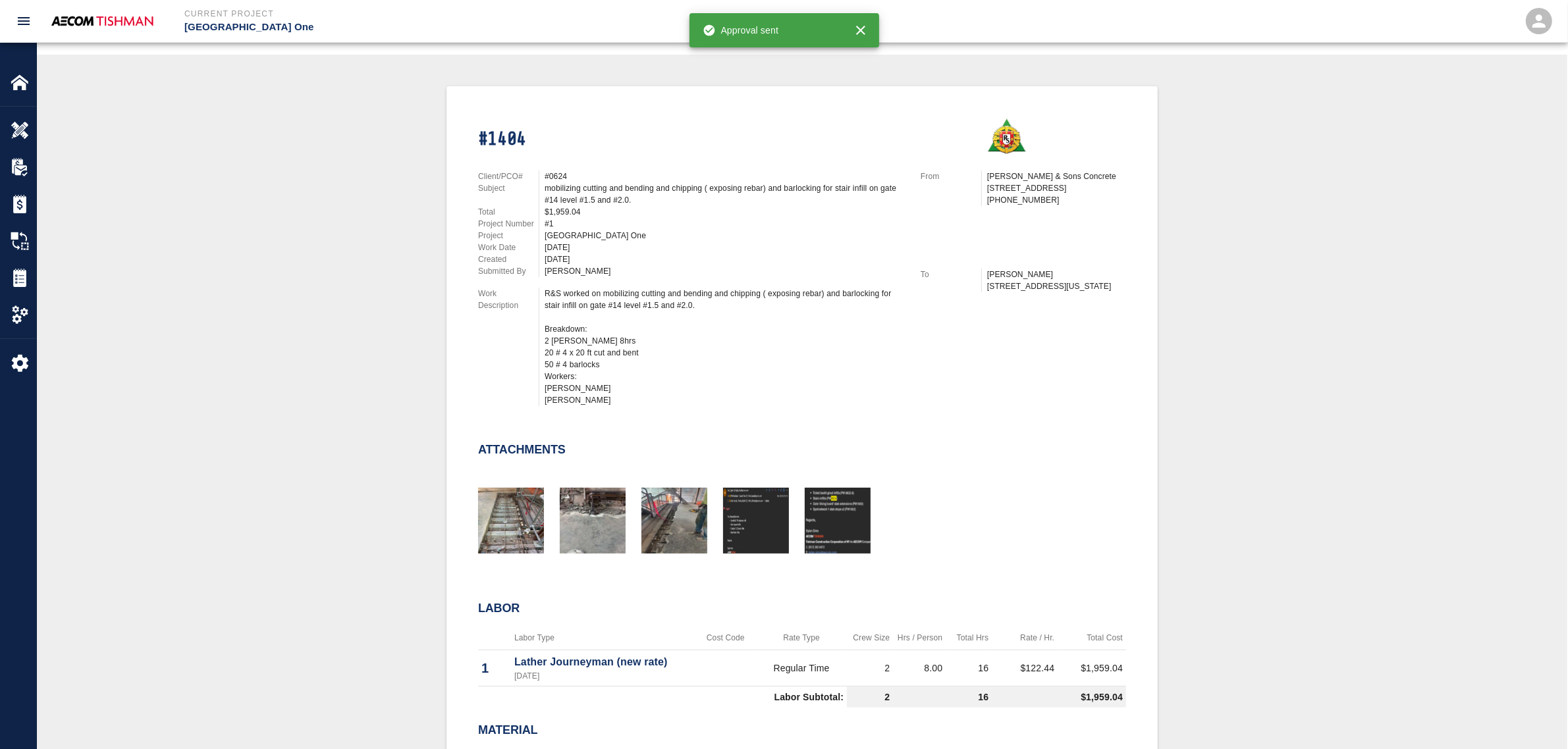
click at [413, 450] on div "#1404 Client/PCO# #0624 Subject mobilizing cutting and bending and chipping ( e…" at bounding box center [802, 485] width 1468 height 798
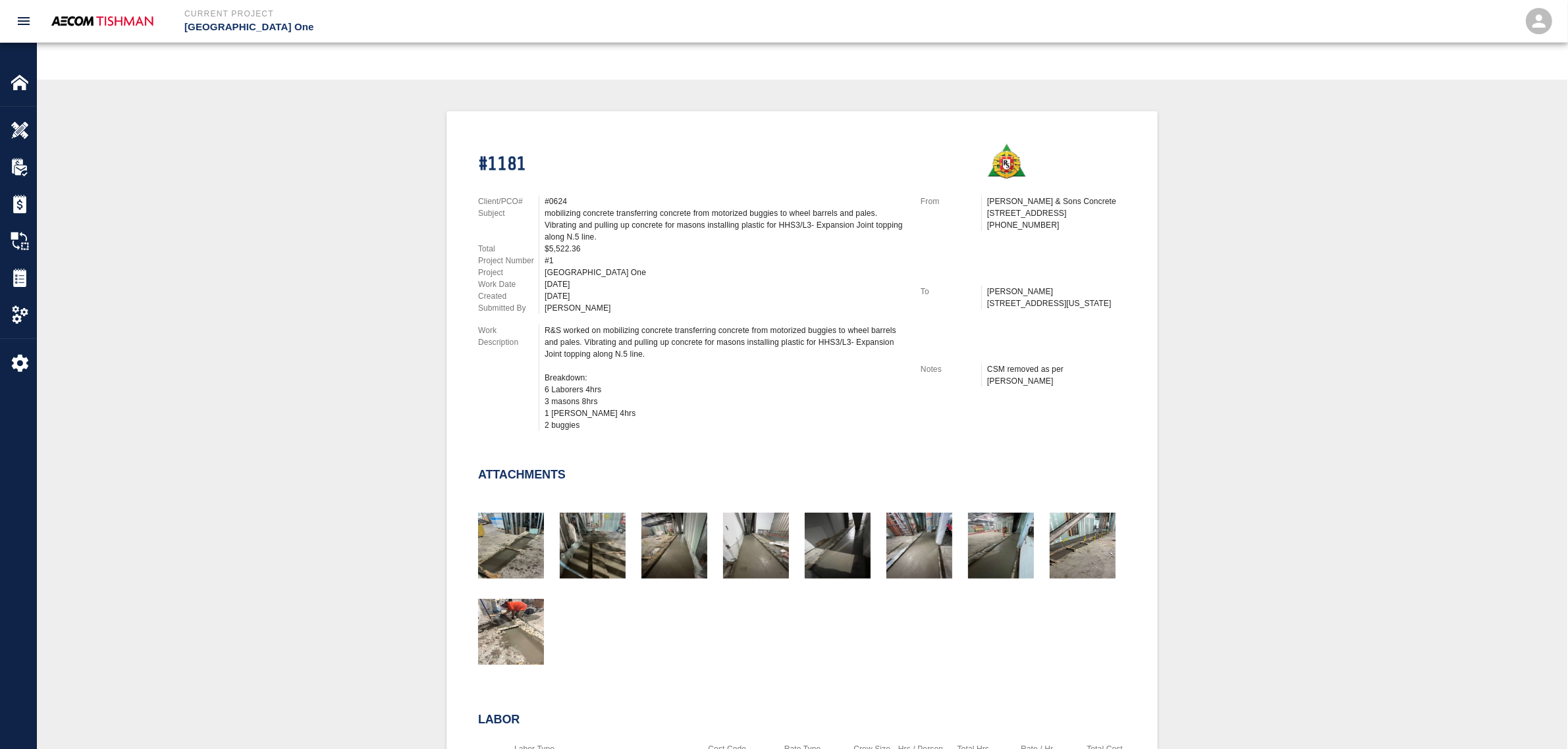
scroll to position [247, 0]
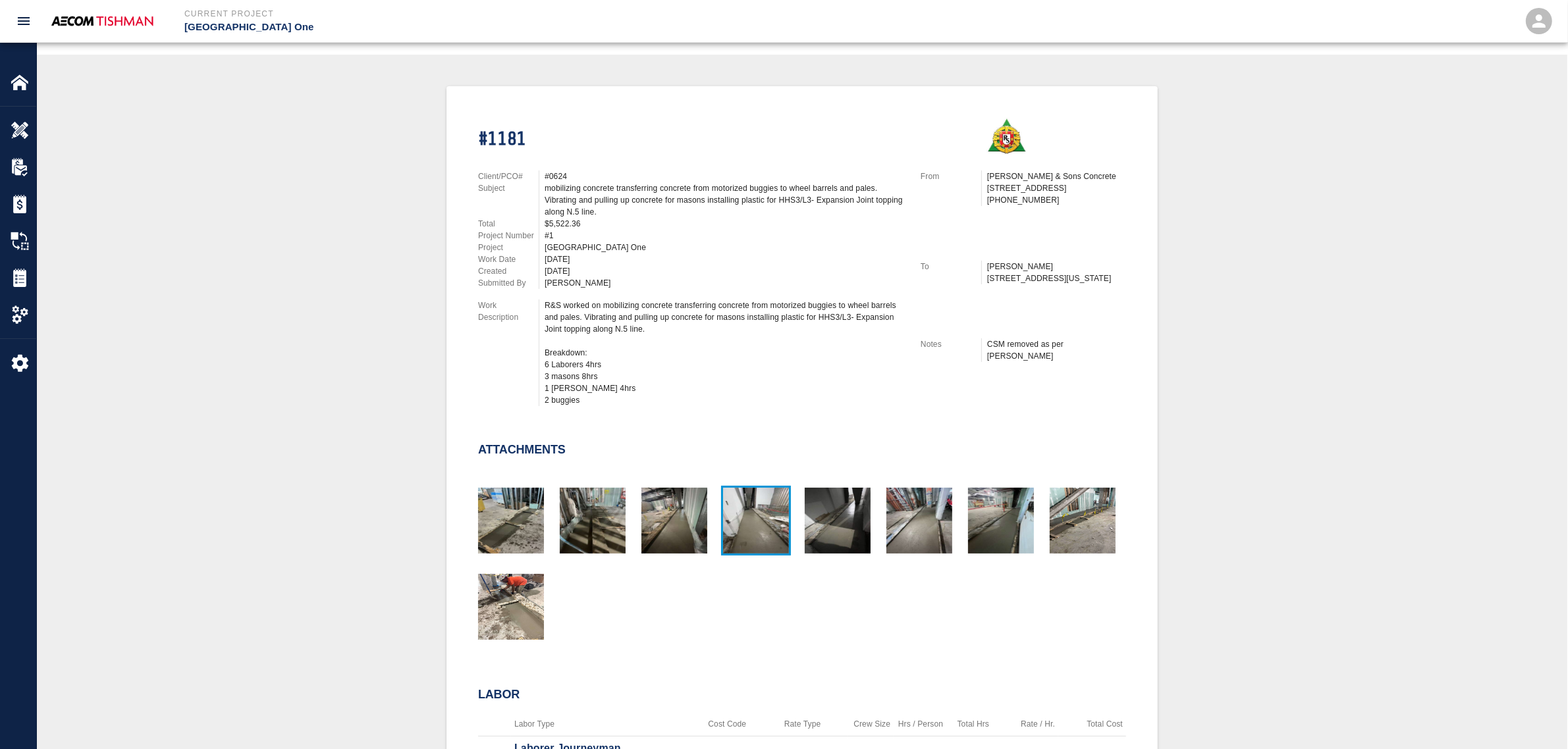
click at [758, 520] on img "button" at bounding box center [756, 521] width 66 height 66
click at [929, 517] on img "button" at bounding box center [919, 521] width 66 height 66
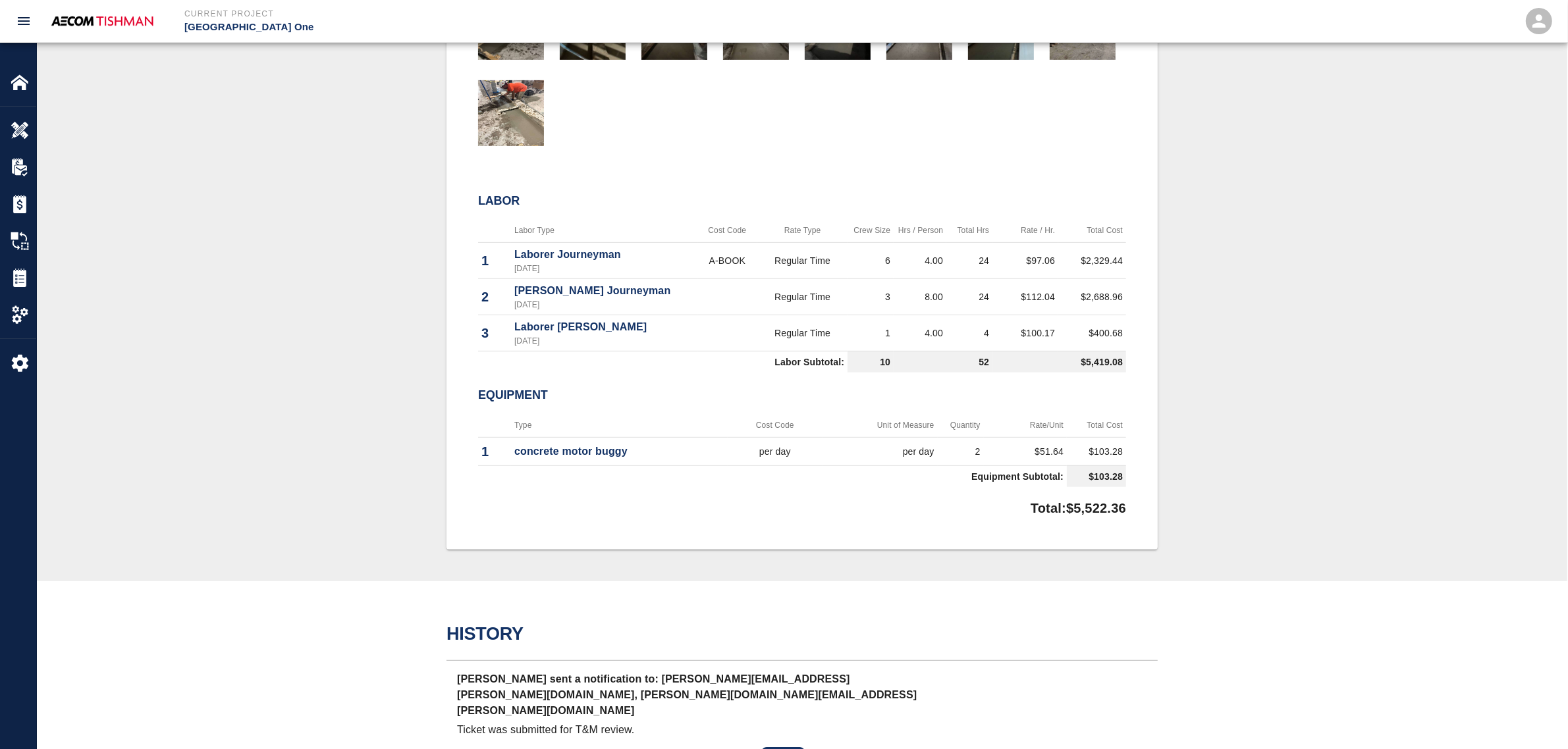
scroll to position [494, 0]
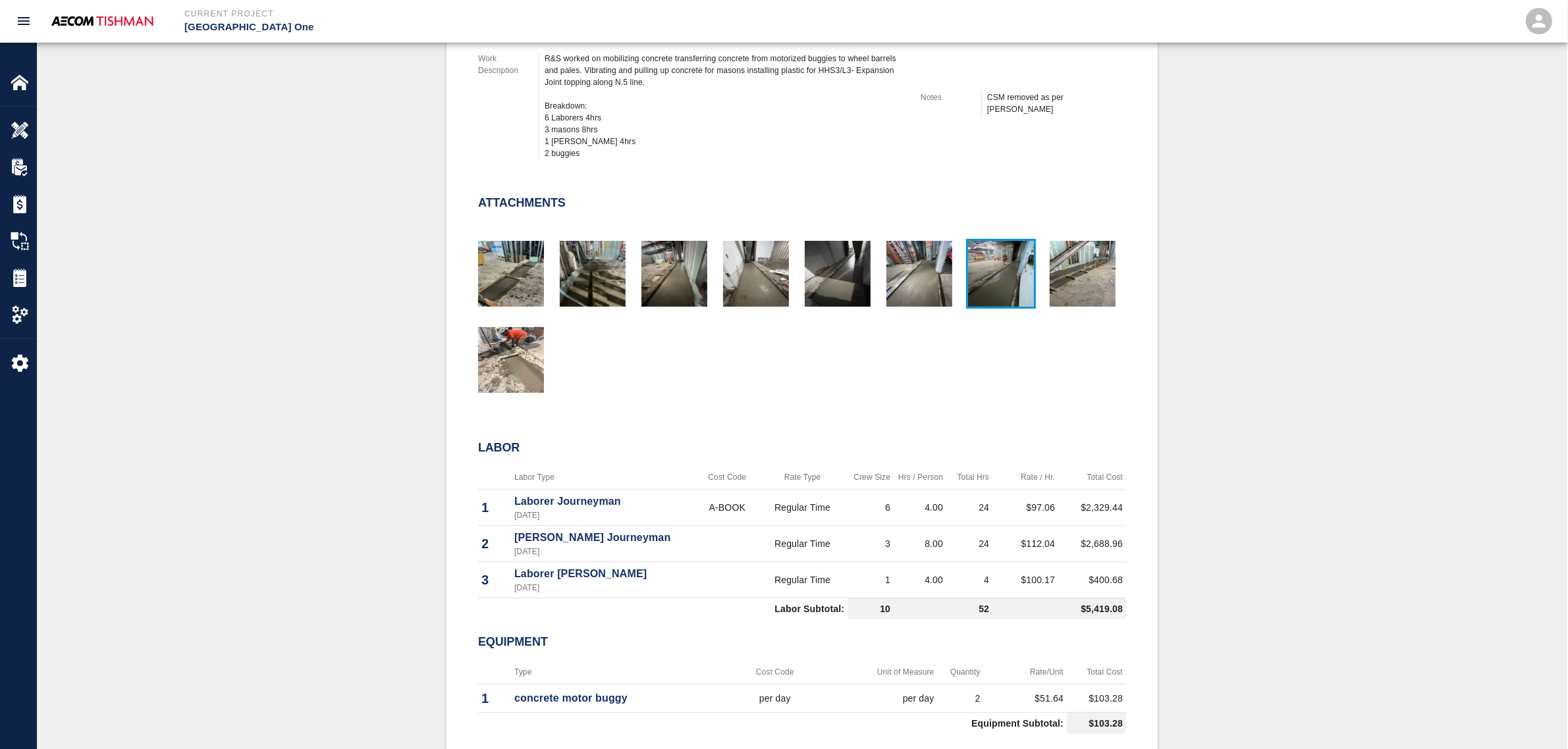
click at [1008, 287] on img "button" at bounding box center [1001, 274] width 66 height 66
click at [1083, 281] on img "button" at bounding box center [1083, 274] width 66 height 66
click at [706, 280] on img "button" at bounding box center [674, 274] width 66 height 66
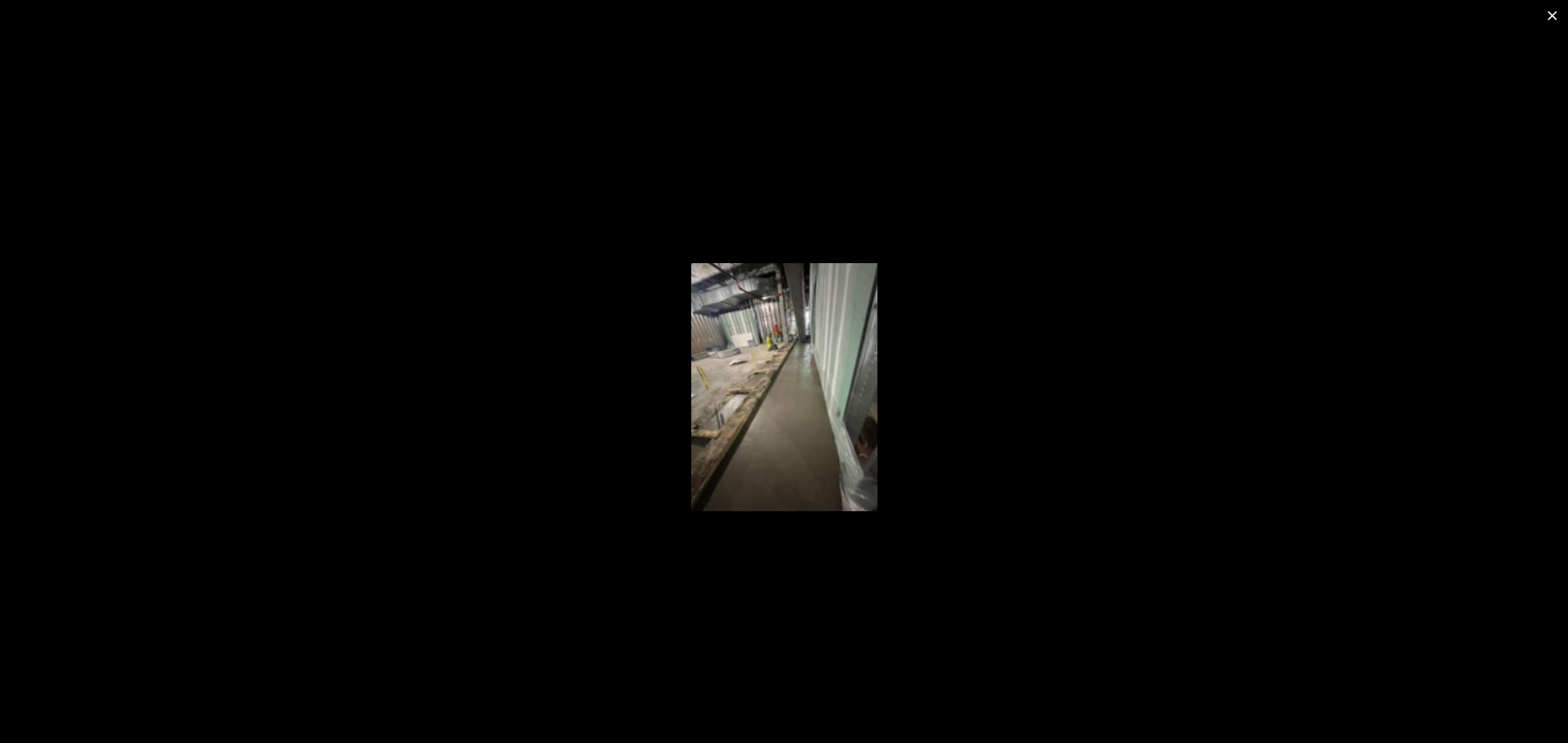
click at [361, 264] on div at bounding box center [784, 387] width 1568 height 712
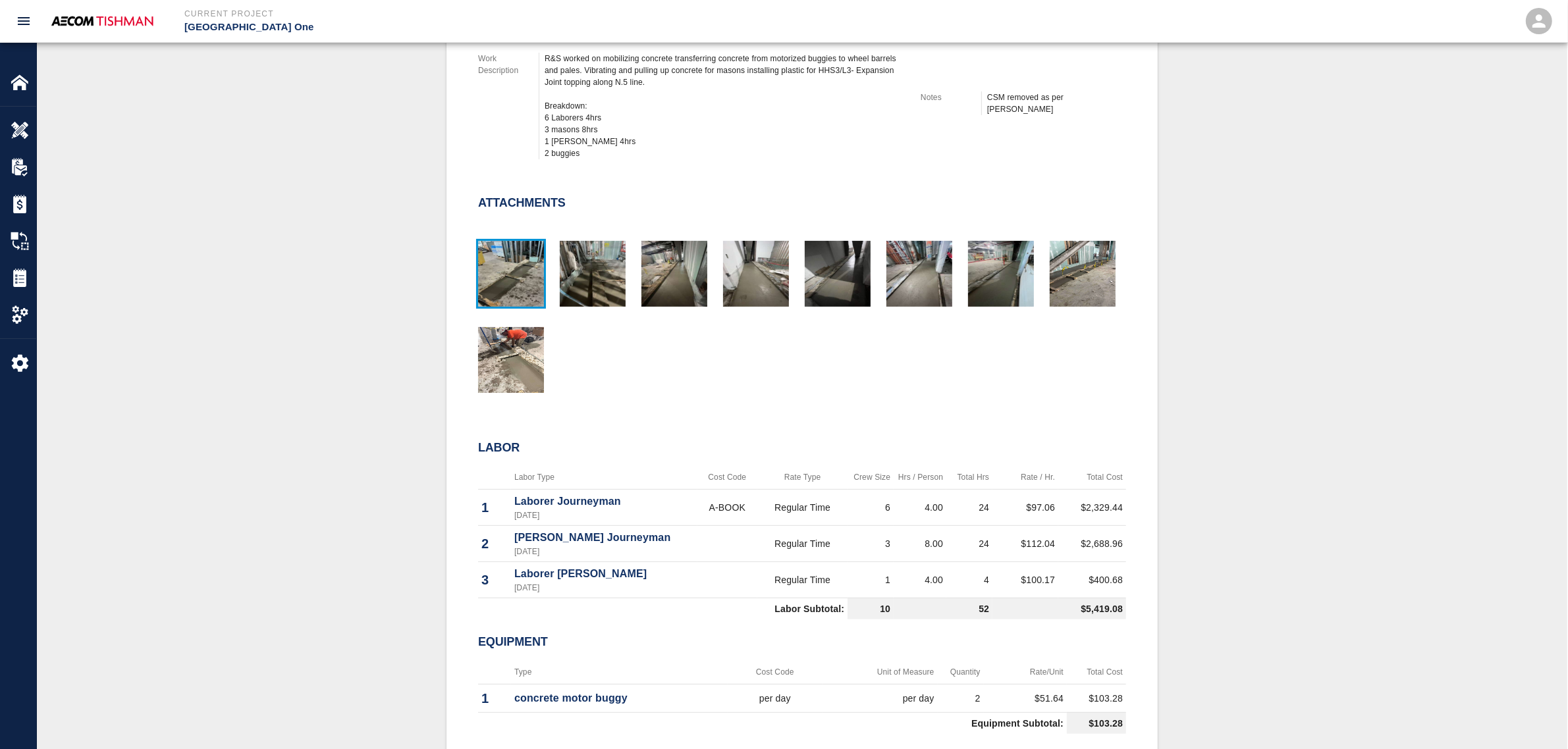
click at [505, 275] on img "button" at bounding box center [511, 274] width 66 height 66
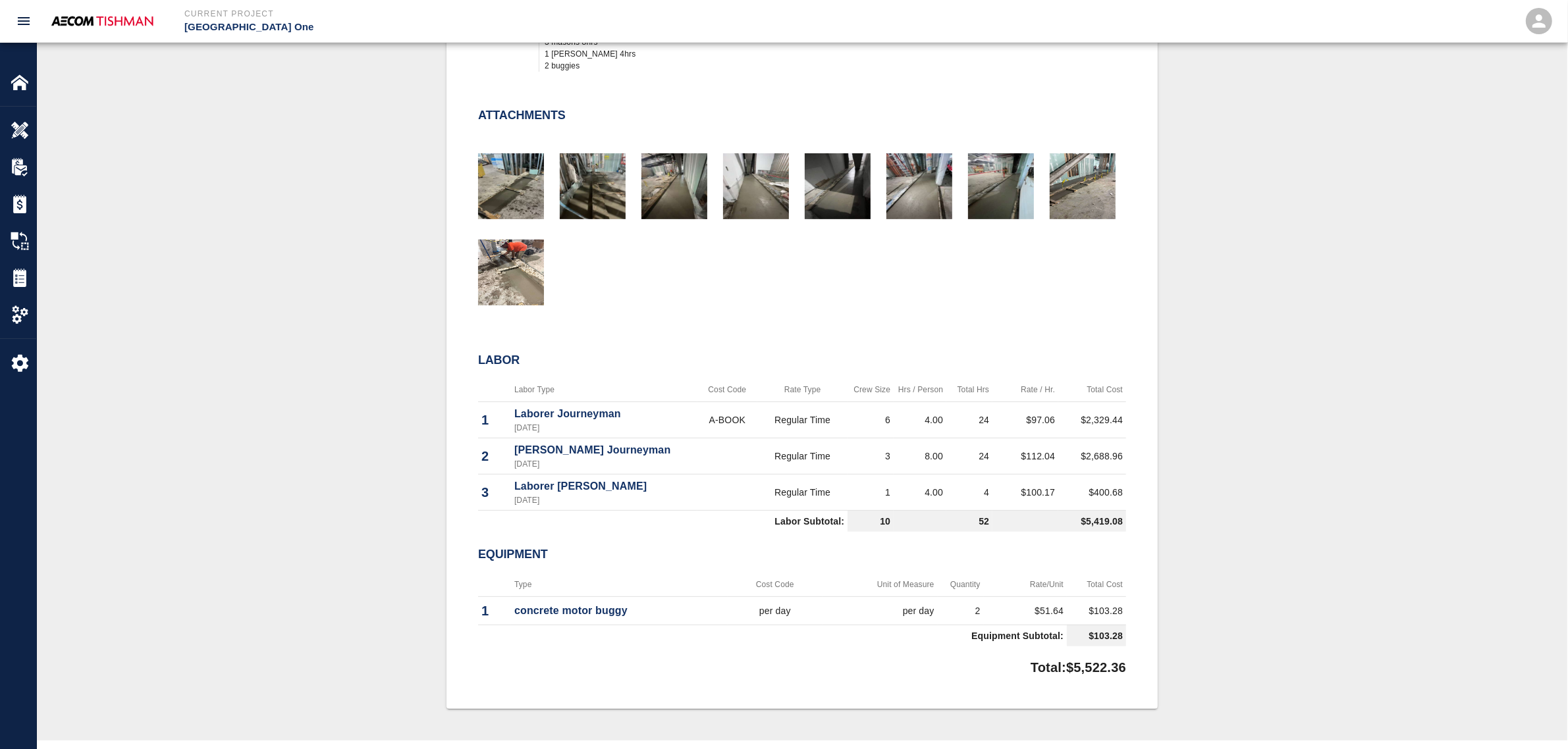
scroll to position [594, 0]
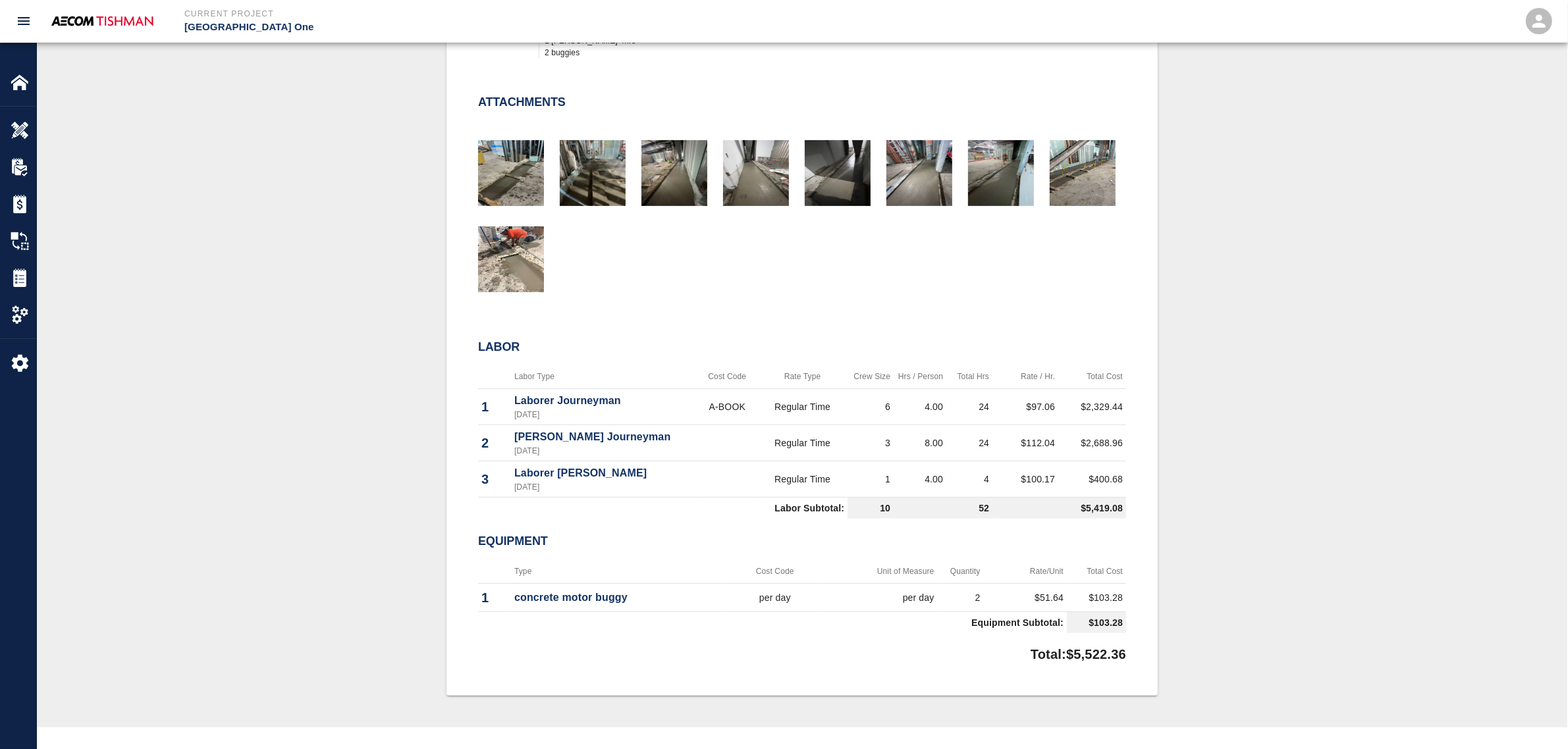
click at [371, 475] on div "#1181 Client/PCO# #0624 Subject mobilizing concrete transferring concrete from …" at bounding box center [802, 216] width 1468 height 956
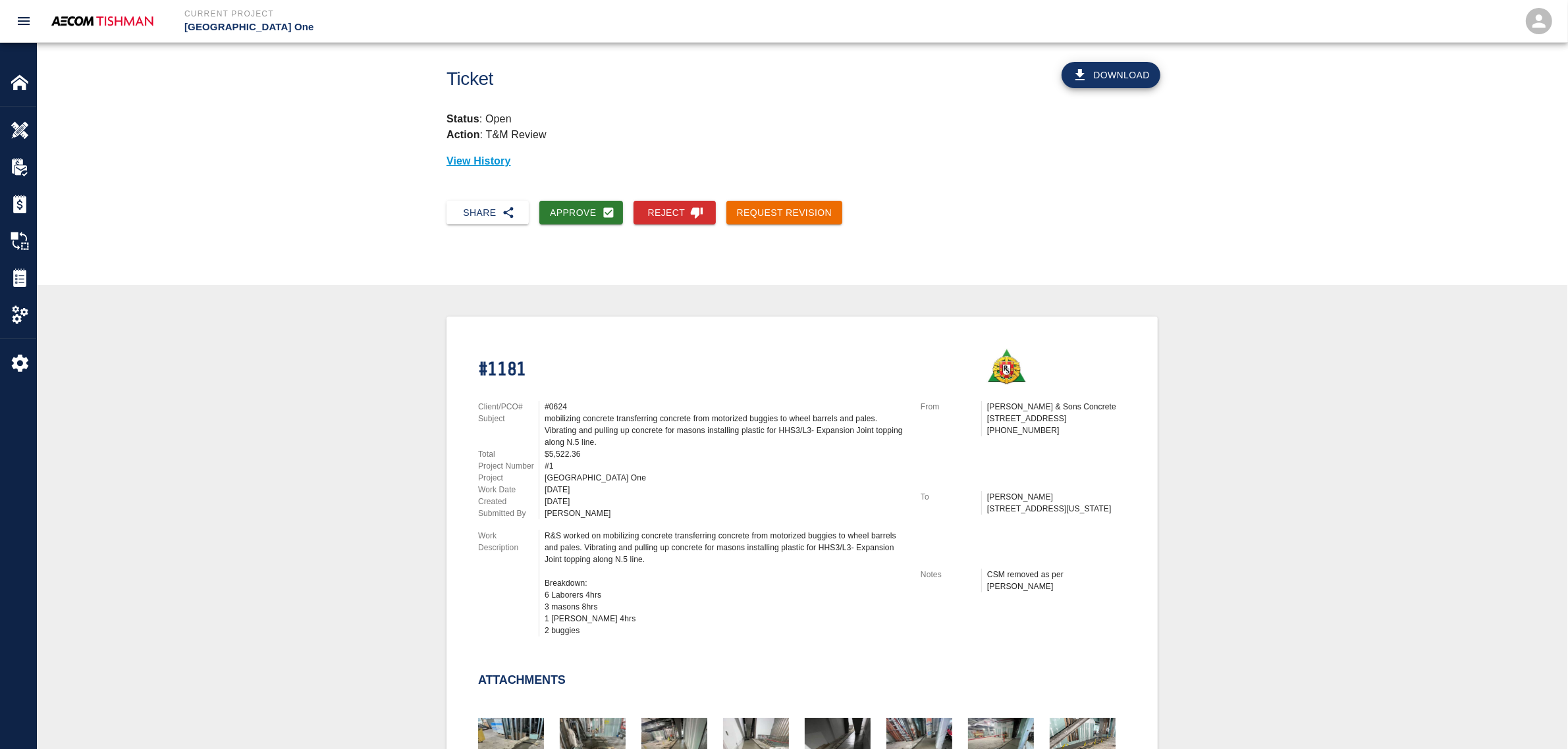
scroll to position [0, 0]
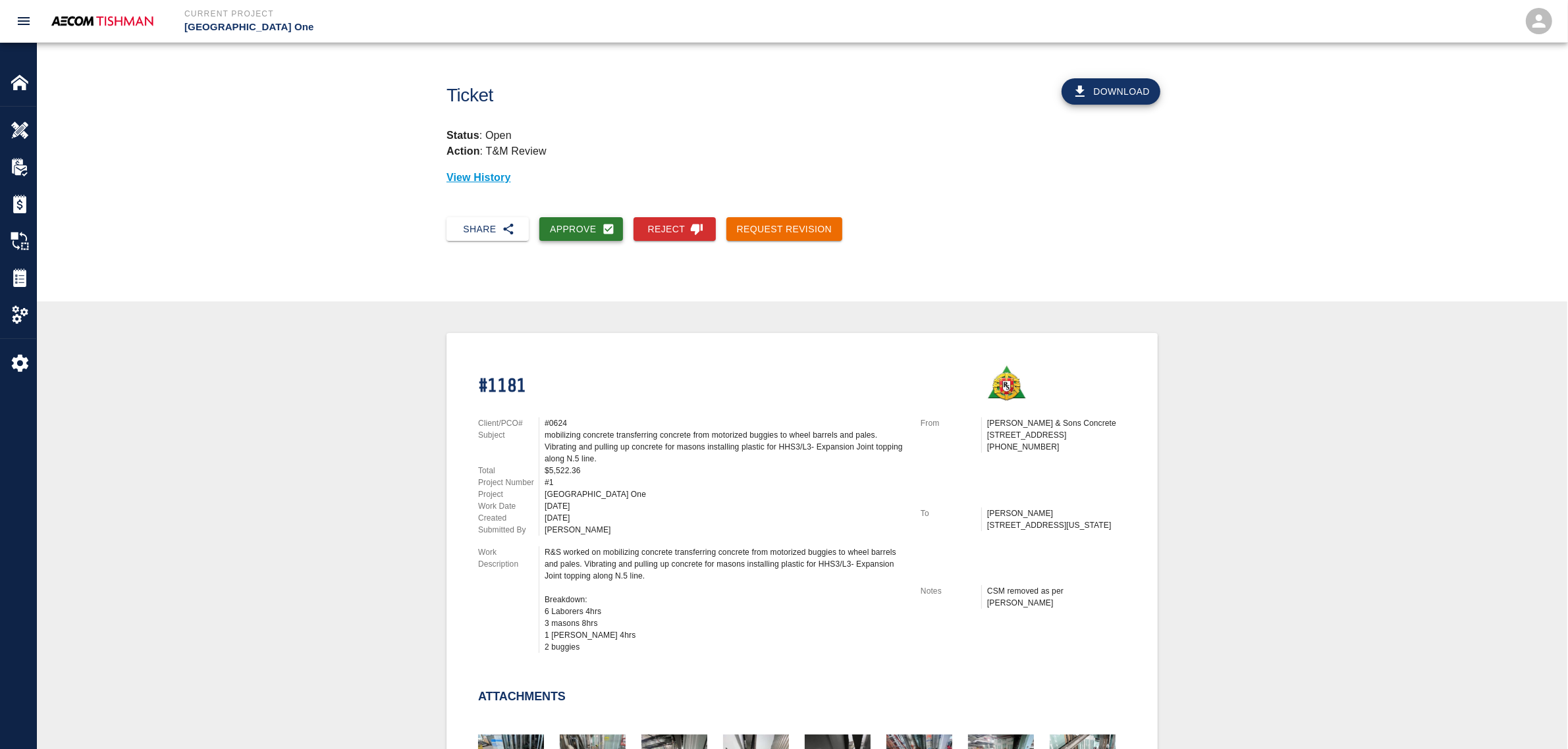
click at [597, 235] on button "Approve" at bounding box center [581, 229] width 84 height 24
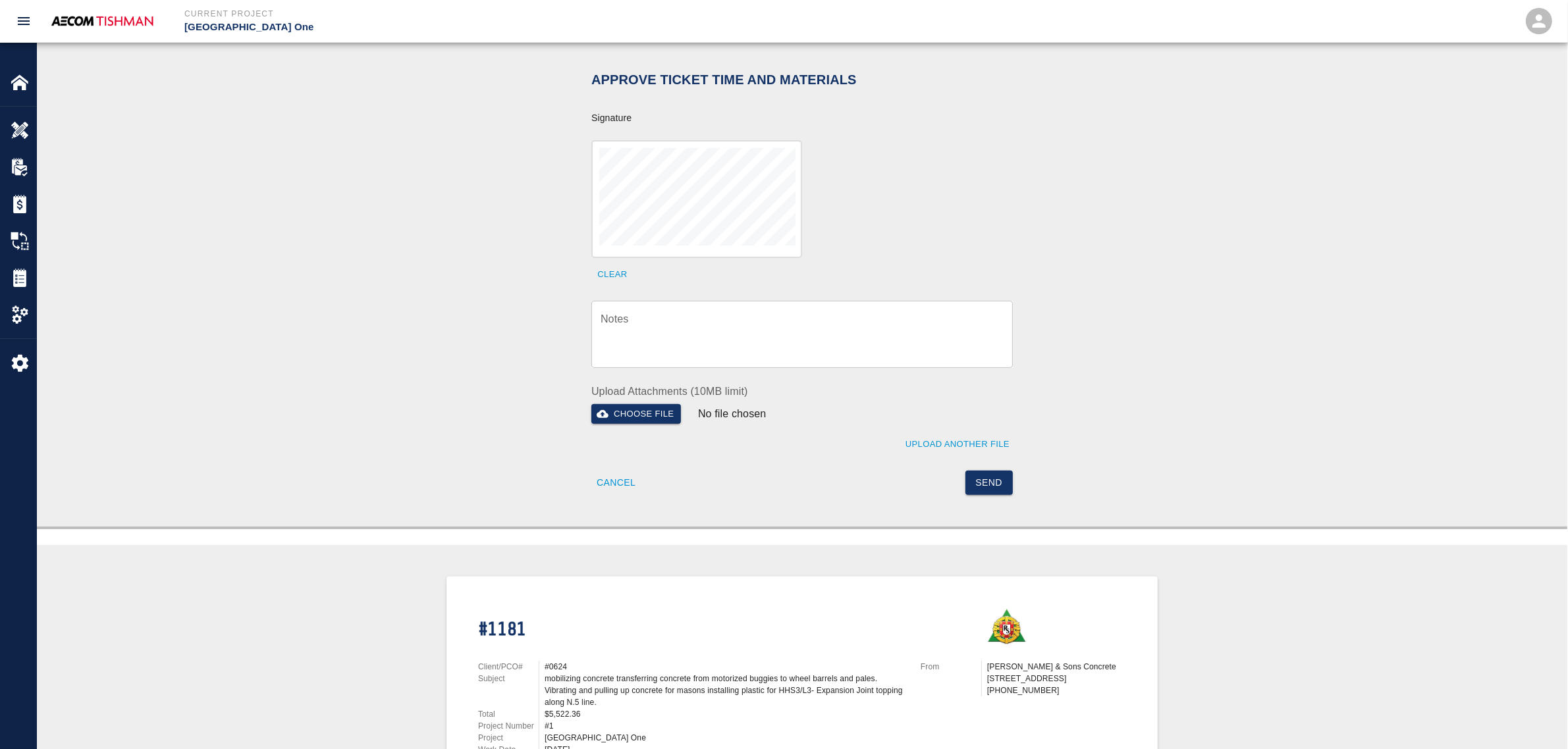
scroll to position [494, 0]
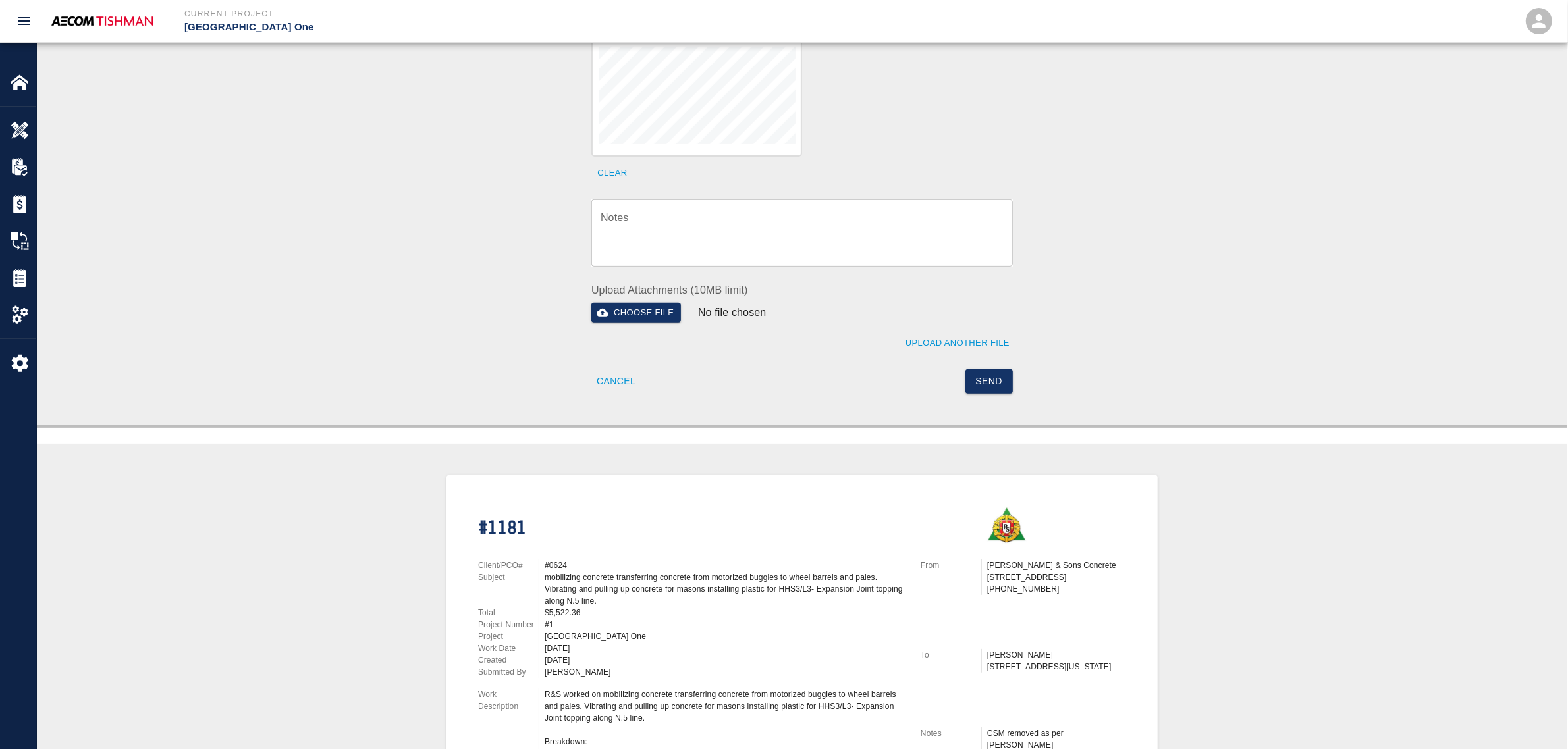
drag, startPoint x: 688, startPoint y: 240, endPoint x: 722, endPoint y: 257, distance: 38.0
click at [688, 240] on textarea "Notes" at bounding box center [802, 232] width 403 height 45
paste textarea "verification of time and material subject to contract review."
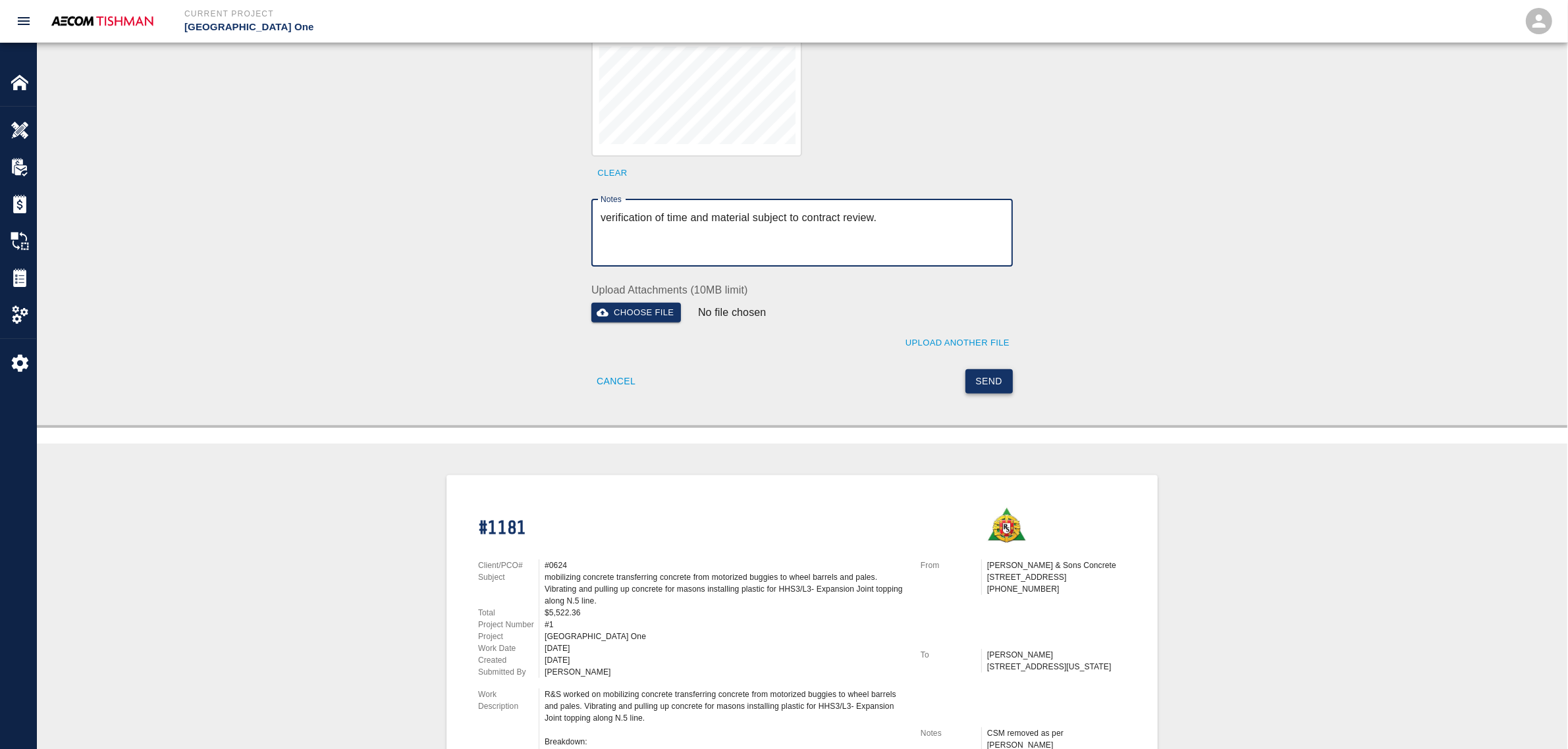
type textarea "verification of time and material subject to contract review."
click at [985, 373] on button "Send" at bounding box center [989, 381] width 48 height 24
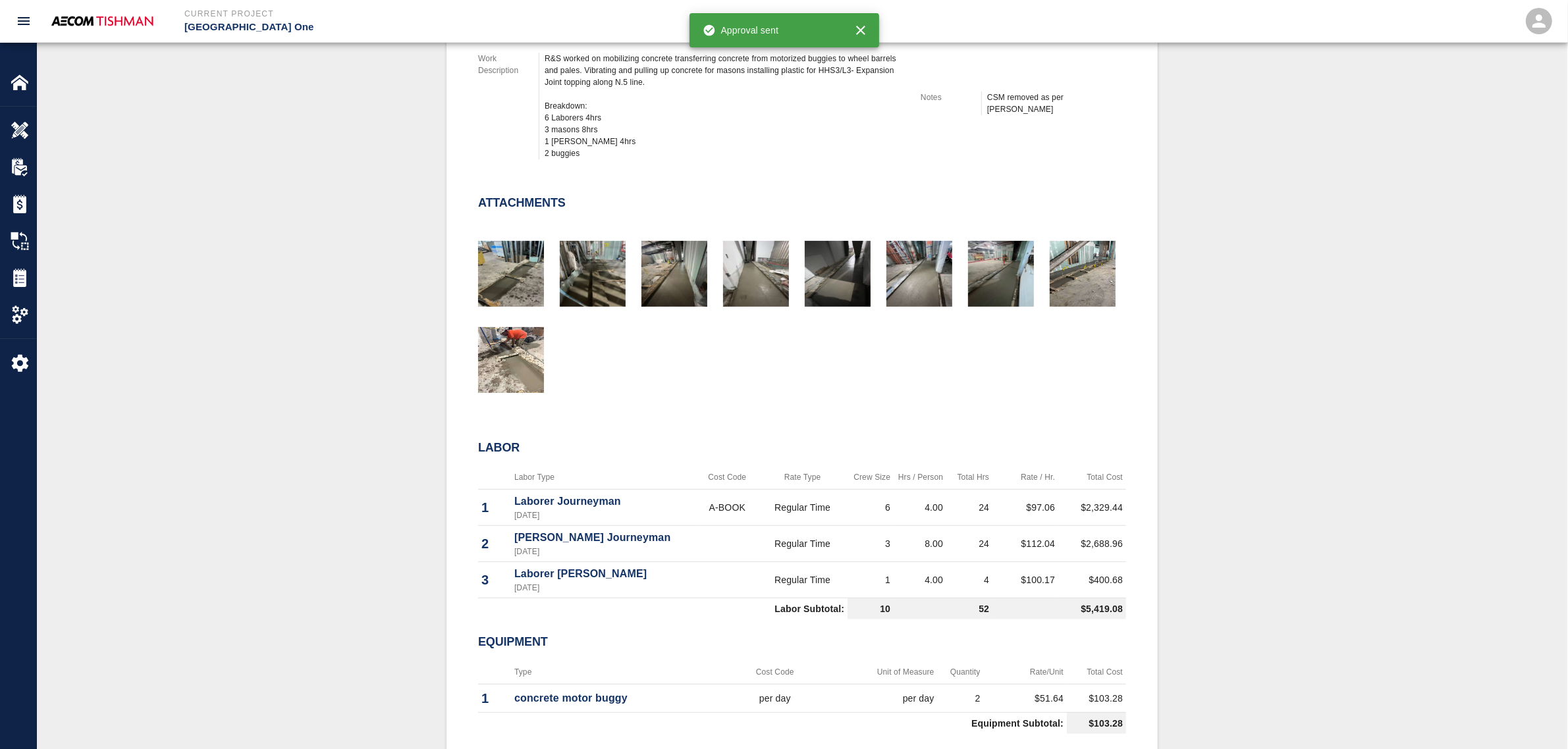
click at [508, 425] on div "#1181 Client/PCO# #0624 Subject mobilizing concrete transferring concrete from …" at bounding box center [802, 310] width 648 height 909
click at [512, 372] on img "button" at bounding box center [511, 360] width 66 height 66
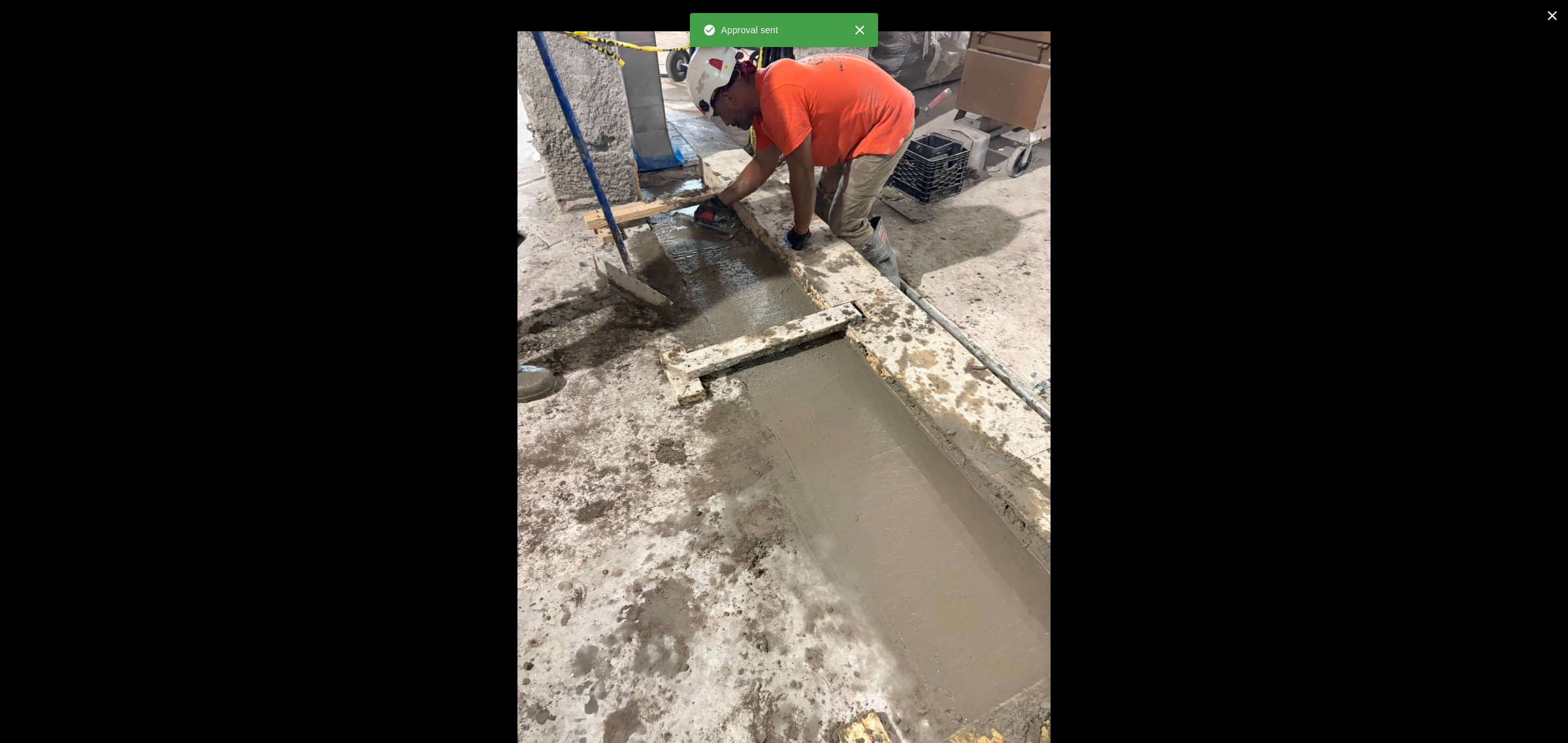
click at [330, 435] on div at bounding box center [784, 387] width 1568 height 712
click at [292, 412] on div at bounding box center [784, 387] width 1568 height 712
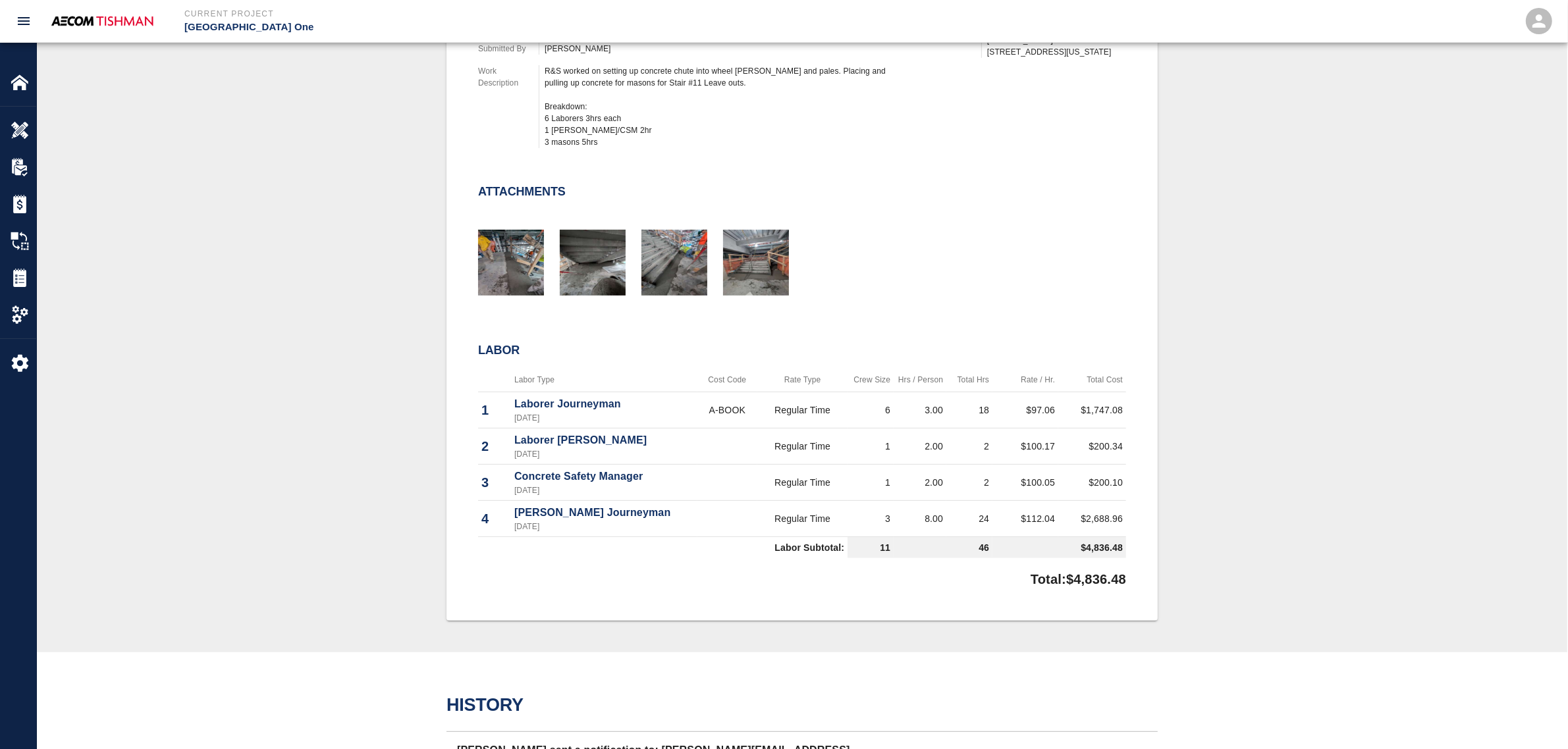
scroll to position [494, 0]
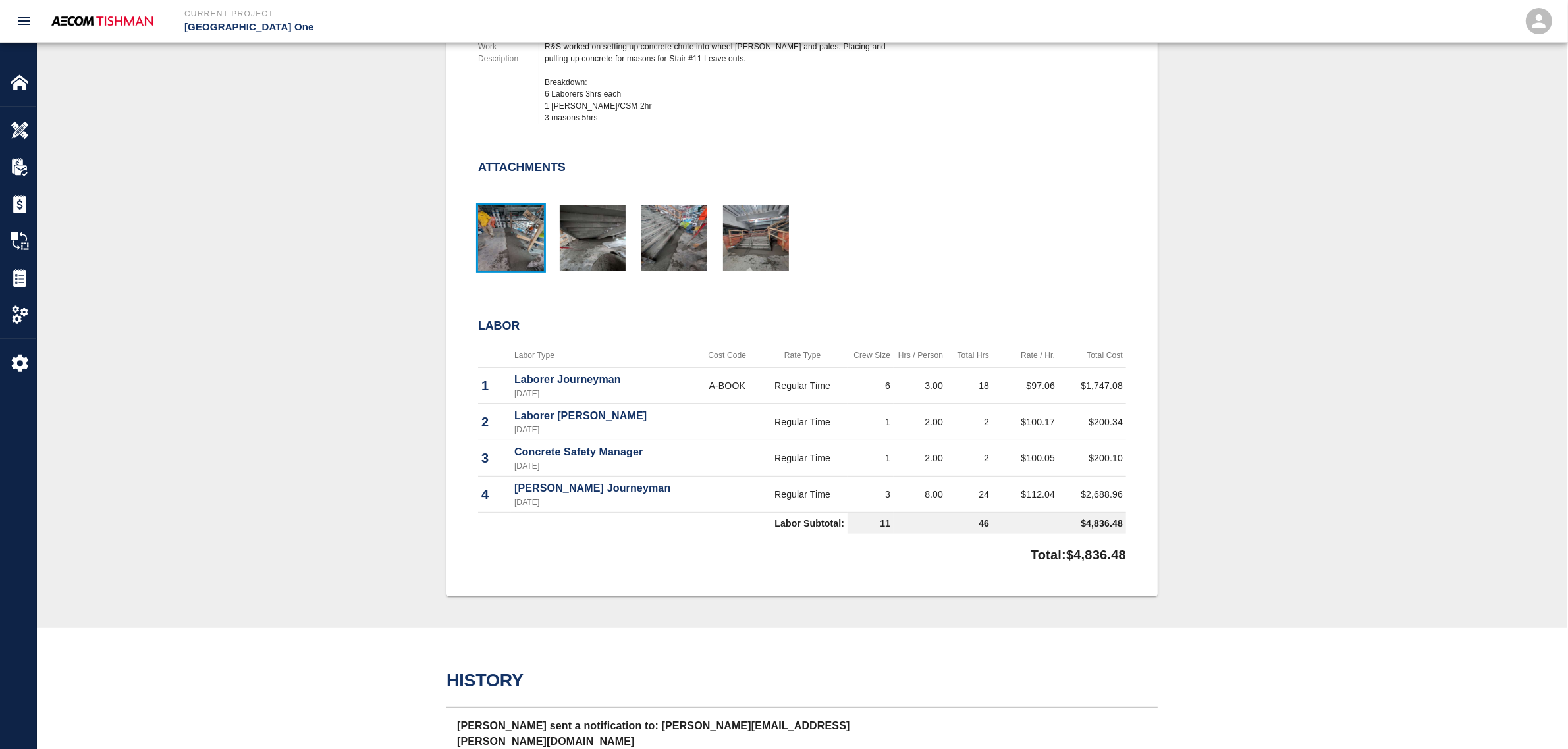
click at [531, 265] on img "button" at bounding box center [511, 238] width 66 height 66
click at [672, 238] on img "button" at bounding box center [674, 238] width 66 height 66
click at [749, 251] on img "button" at bounding box center [756, 238] width 66 height 66
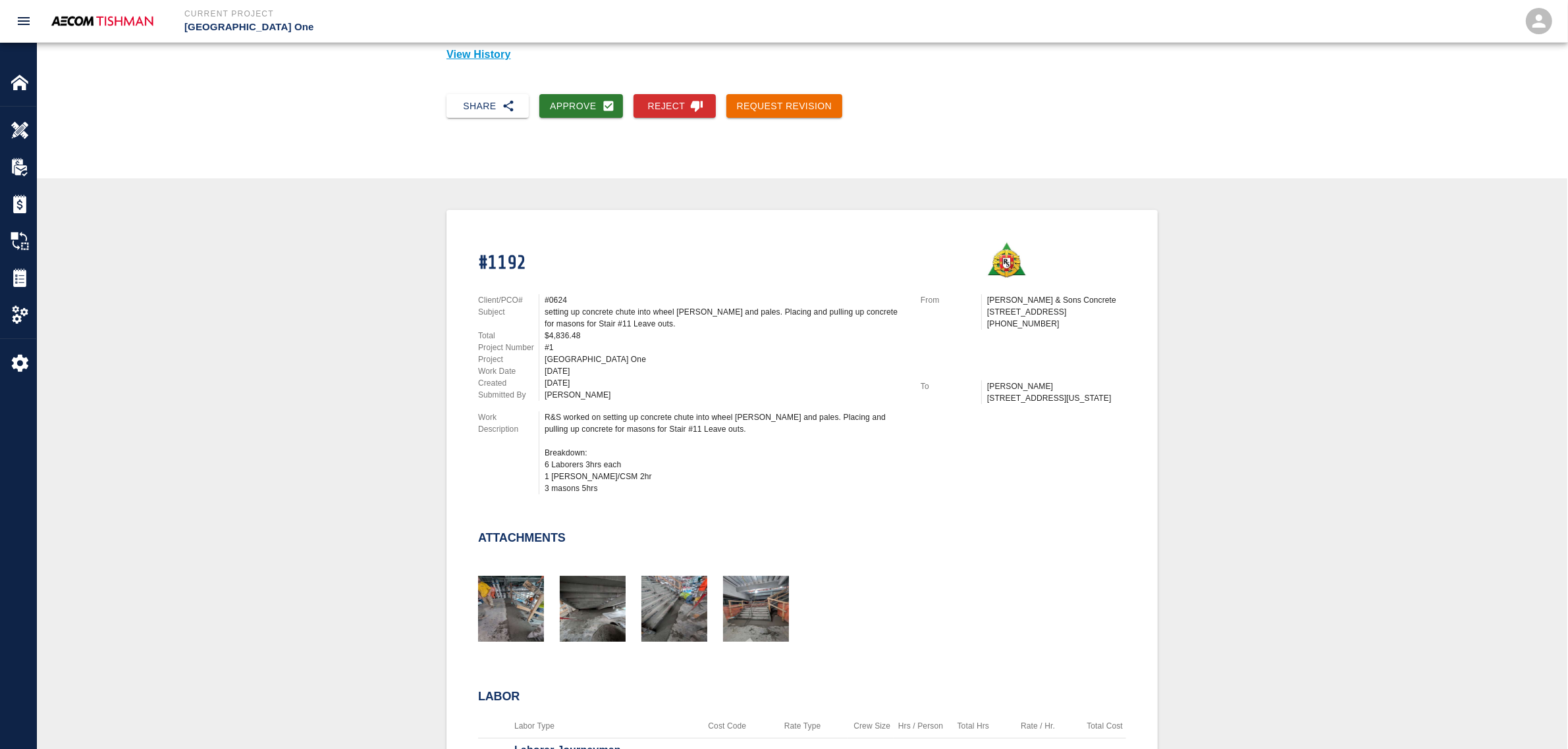
scroll to position [0, 0]
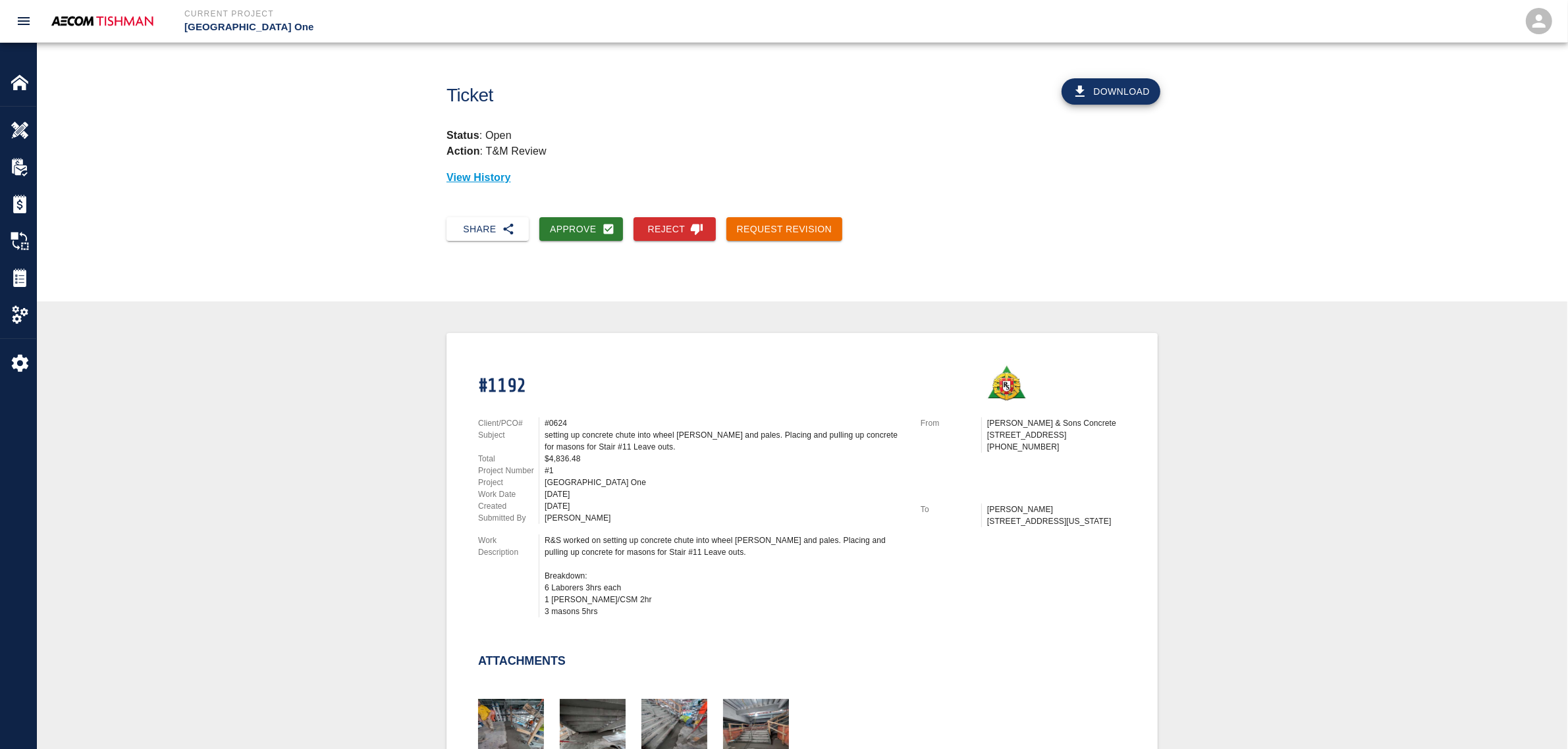
click at [280, 322] on div "#1192 Client/PCO# #0624 Subject setting up concrete chute into wheel barrows an…" at bounding box center [802, 711] width 1530 height 821
drag, startPoint x: 771, startPoint y: 226, endPoint x: 716, endPoint y: 357, distance: 142.1
click at [771, 226] on button "Request Revision" at bounding box center [784, 229] width 116 height 24
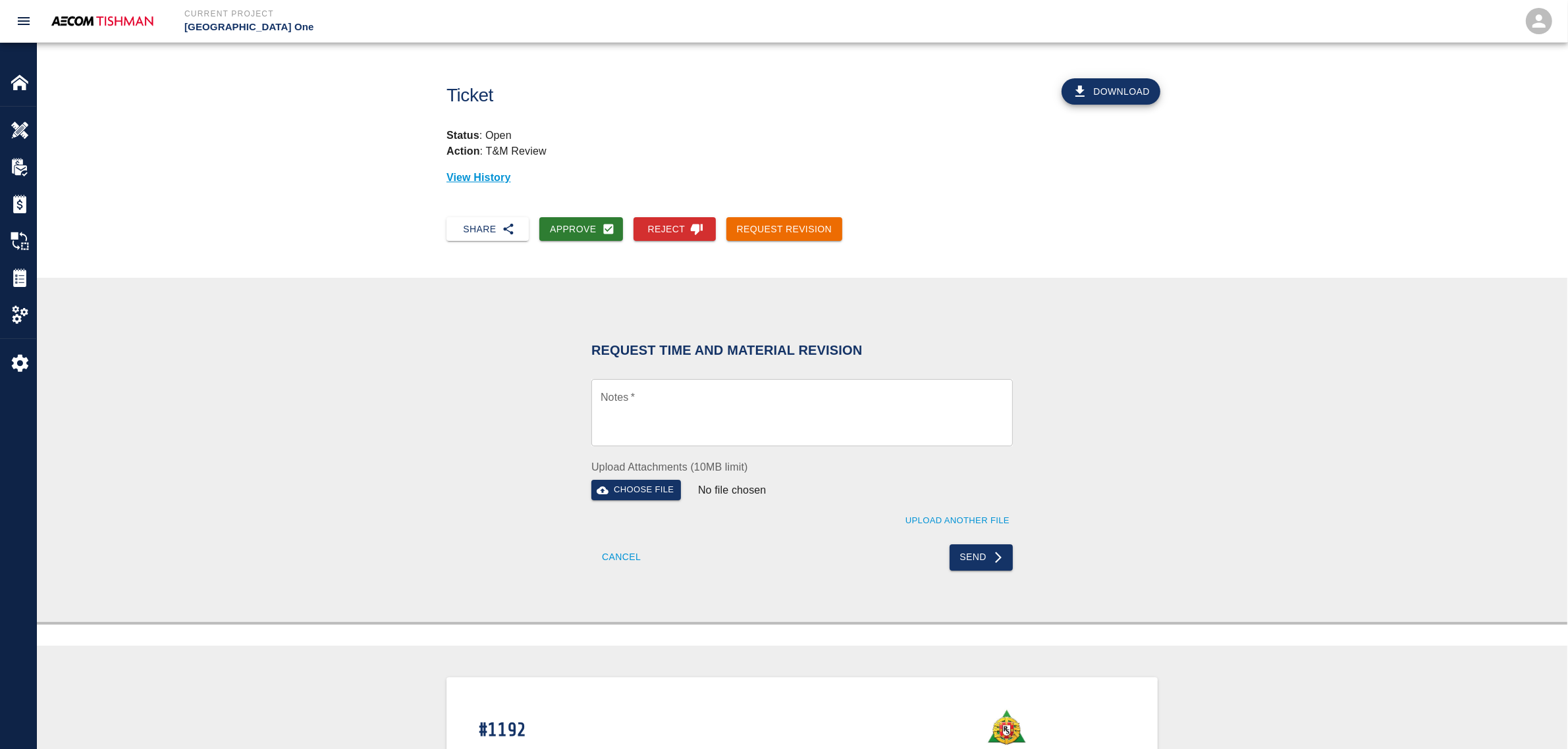
click at [696, 419] on textarea "Notes   *" at bounding box center [802, 413] width 403 height 45
type textarea "3 masons 5 hrs - adjust hours"
click at [979, 553] on button "Send" at bounding box center [982, 558] width 64 height 26
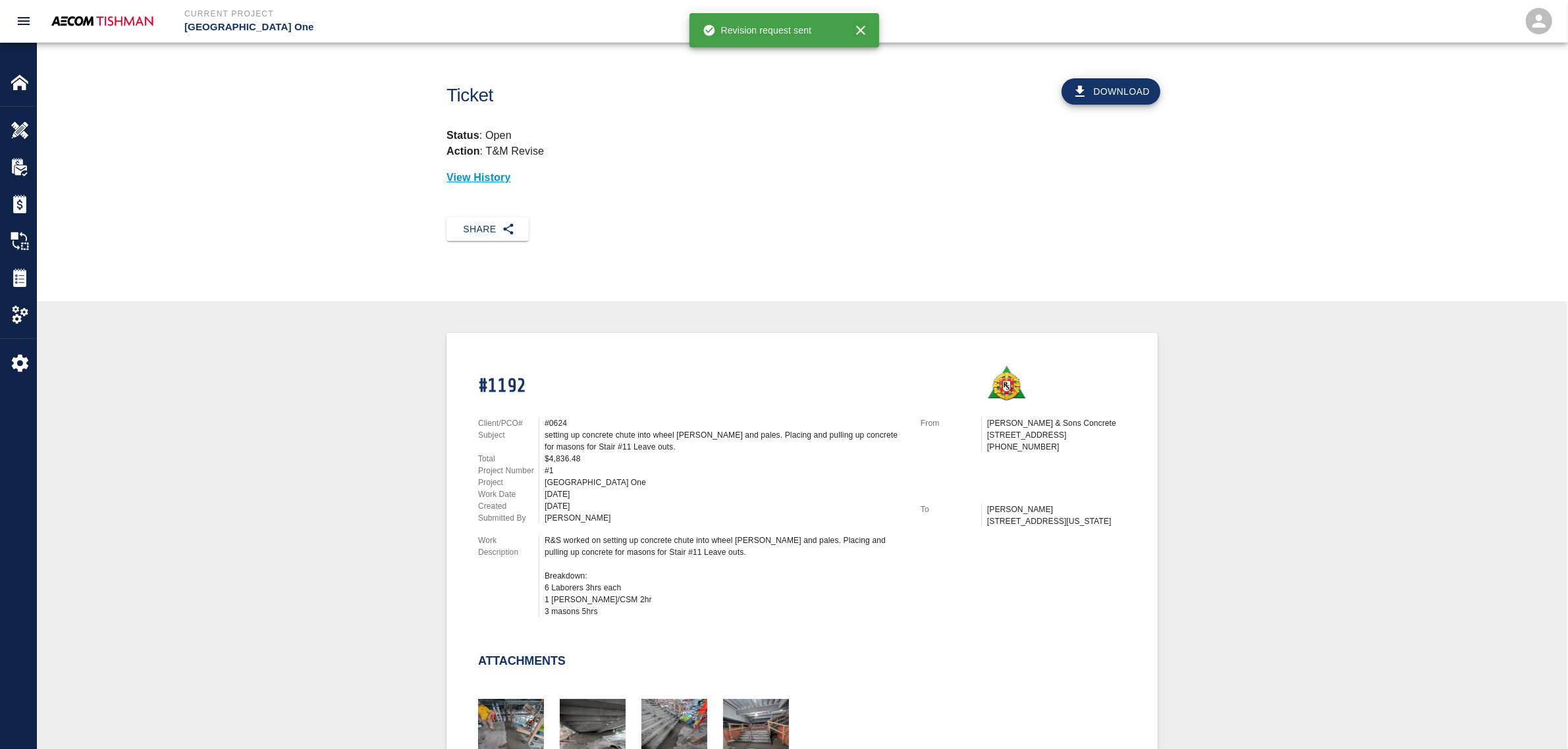
click at [380, 410] on div "#1192 Client/PCO# #0624 Subject setting up concrete chute into wheel barrows an…" at bounding box center [802, 712] width 1468 height 757
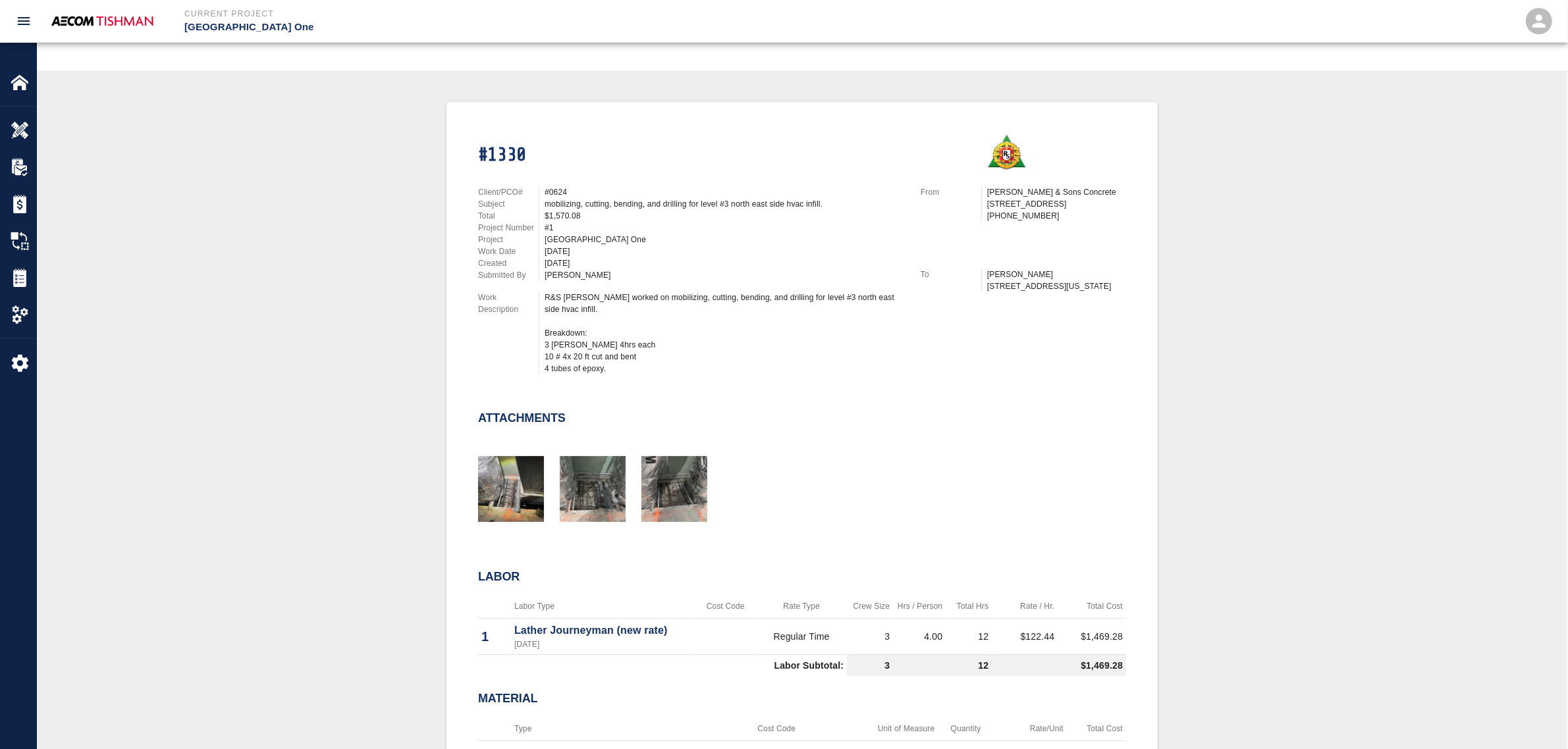
scroll to position [247, 0]
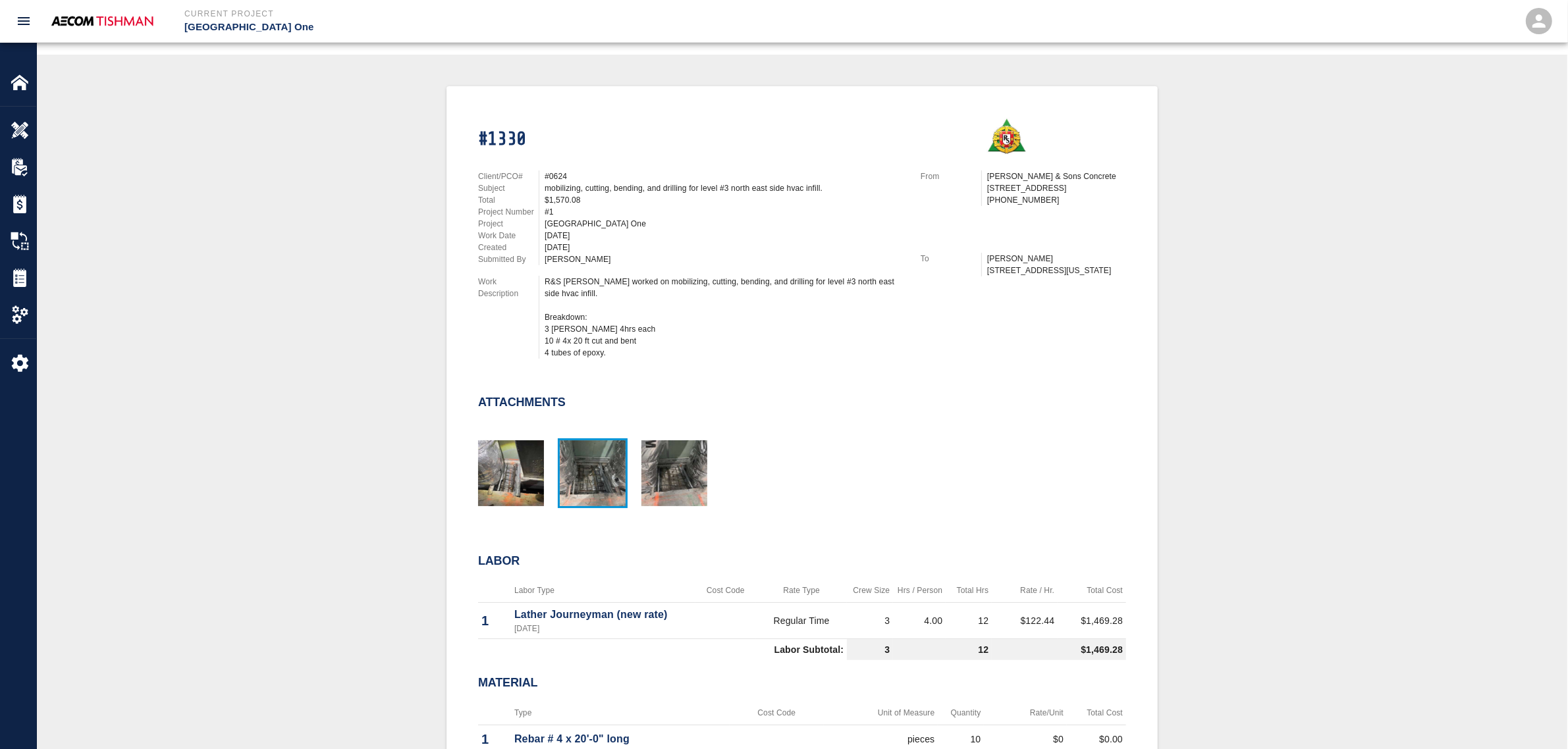
click at [602, 471] on img "button" at bounding box center [593, 473] width 66 height 66
click at [533, 468] on img "button" at bounding box center [511, 473] width 66 height 66
click at [512, 462] on img "button" at bounding box center [511, 473] width 66 height 66
click at [661, 466] on img "button" at bounding box center [674, 473] width 66 height 66
click at [604, 459] on img "button" at bounding box center [593, 473] width 66 height 66
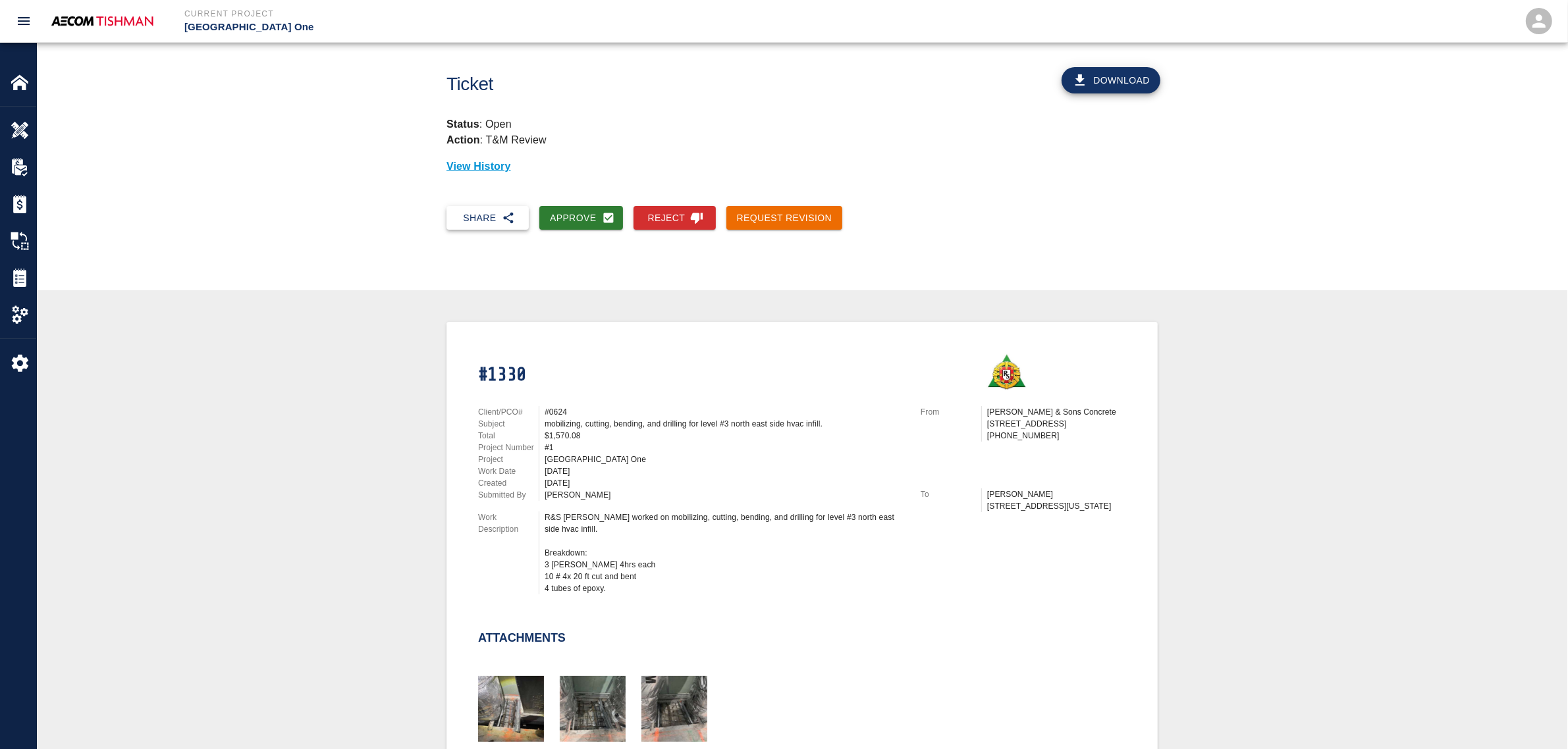
scroll to position [0, 0]
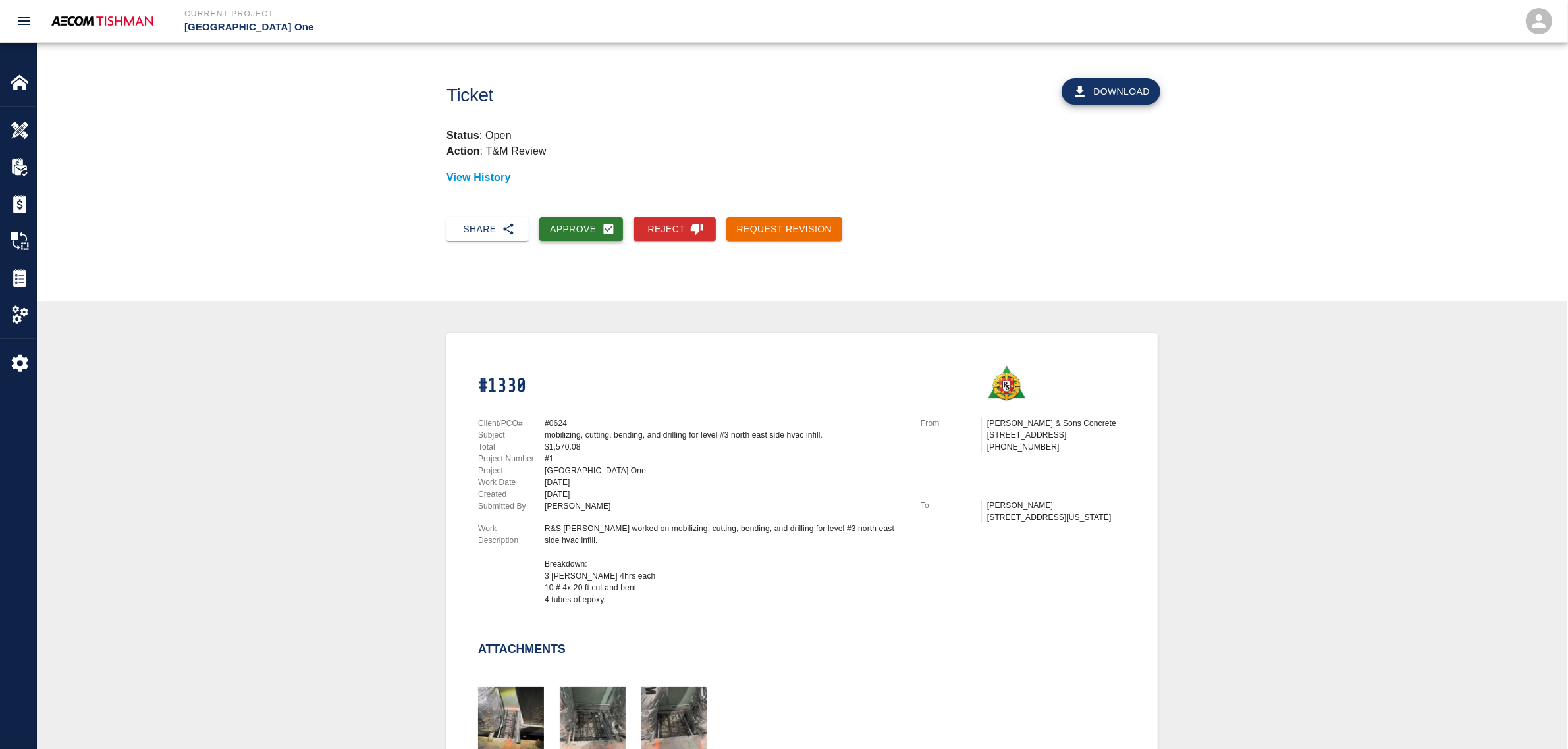
click at [567, 228] on button "Approve" at bounding box center [581, 229] width 84 height 24
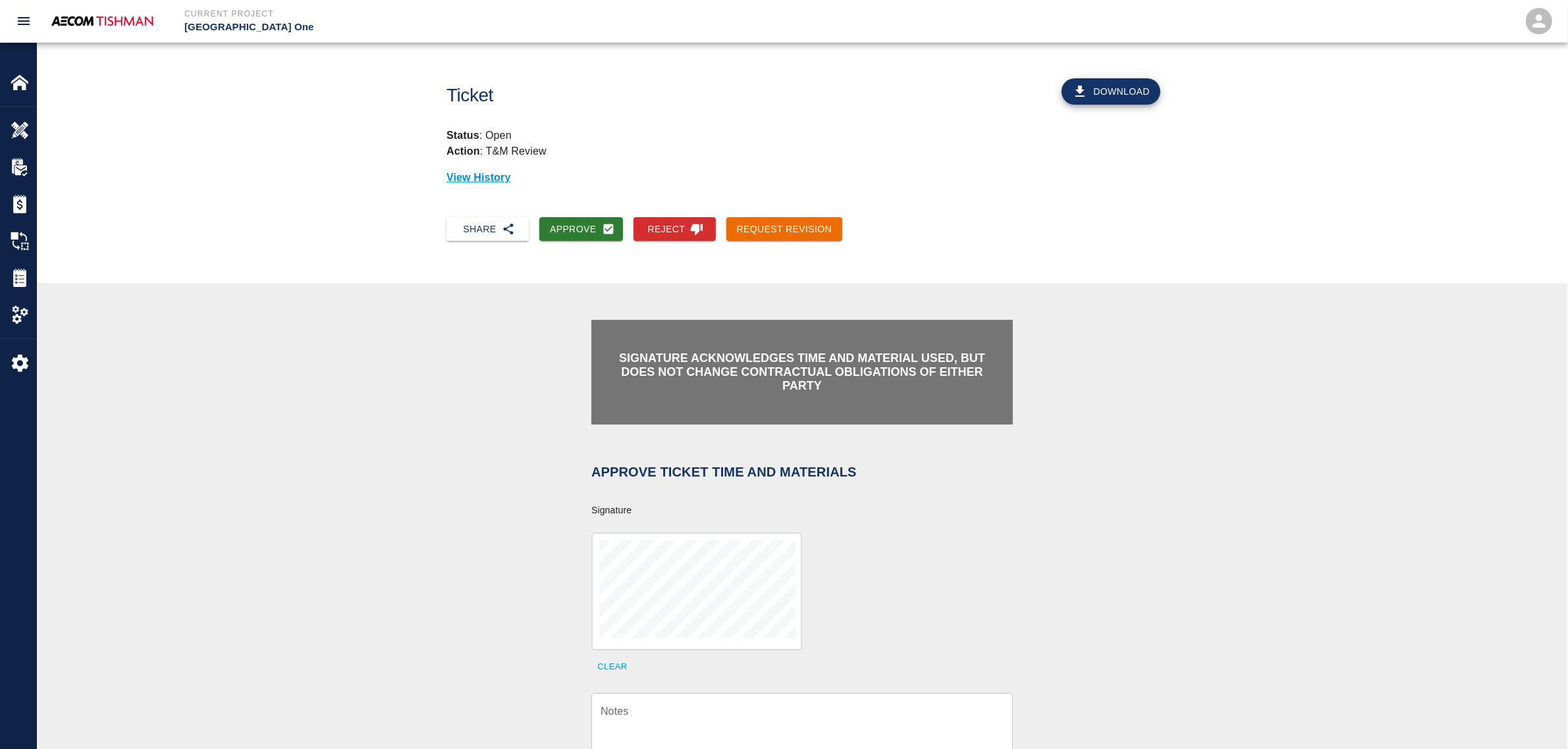
click at [667, 629] on div at bounding box center [696, 591] width 211 height 118
click at [676, 629] on textarea "Notes" at bounding box center [802, 726] width 403 height 45
paste textarea "verification of time and material subject to contract review."
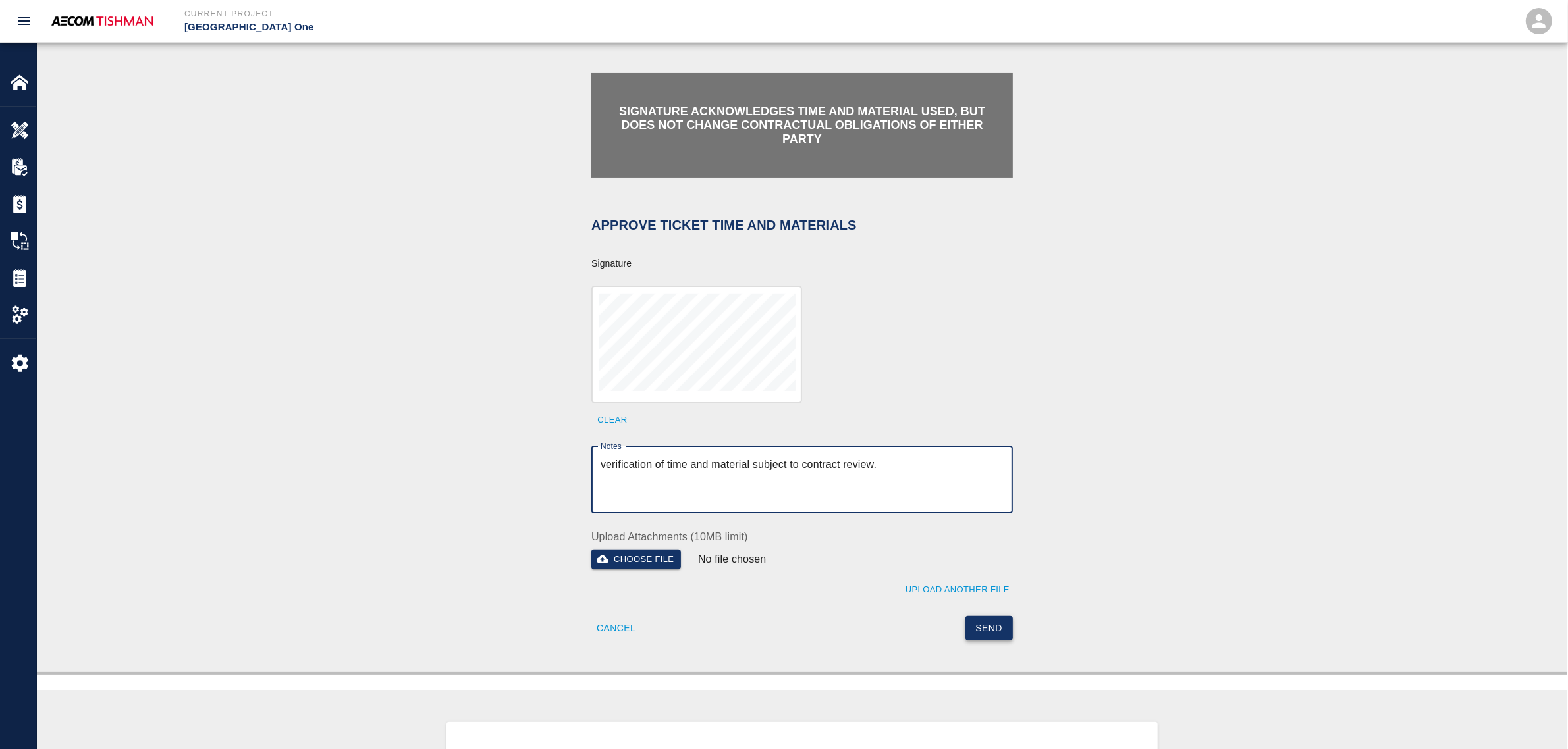
type textarea "verification of time and material subject to contract review."
click at [983, 623] on button "Send" at bounding box center [989, 628] width 48 height 24
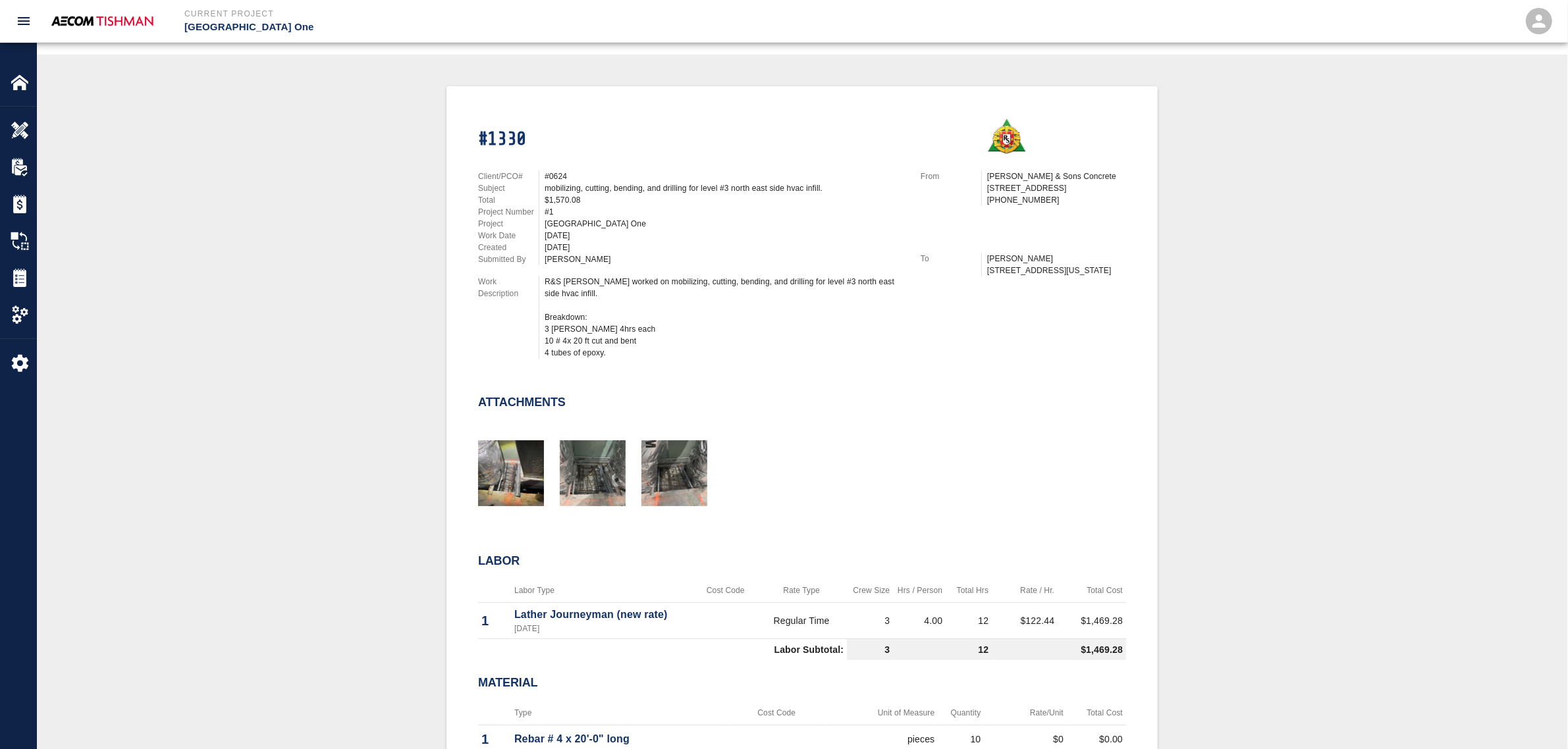
click at [256, 405] on div "#1330 Client/PCO# #0624 Subject mobilizing, cutting, bending, and drilling for …" at bounding box center [802, 475] width 1468 height 779
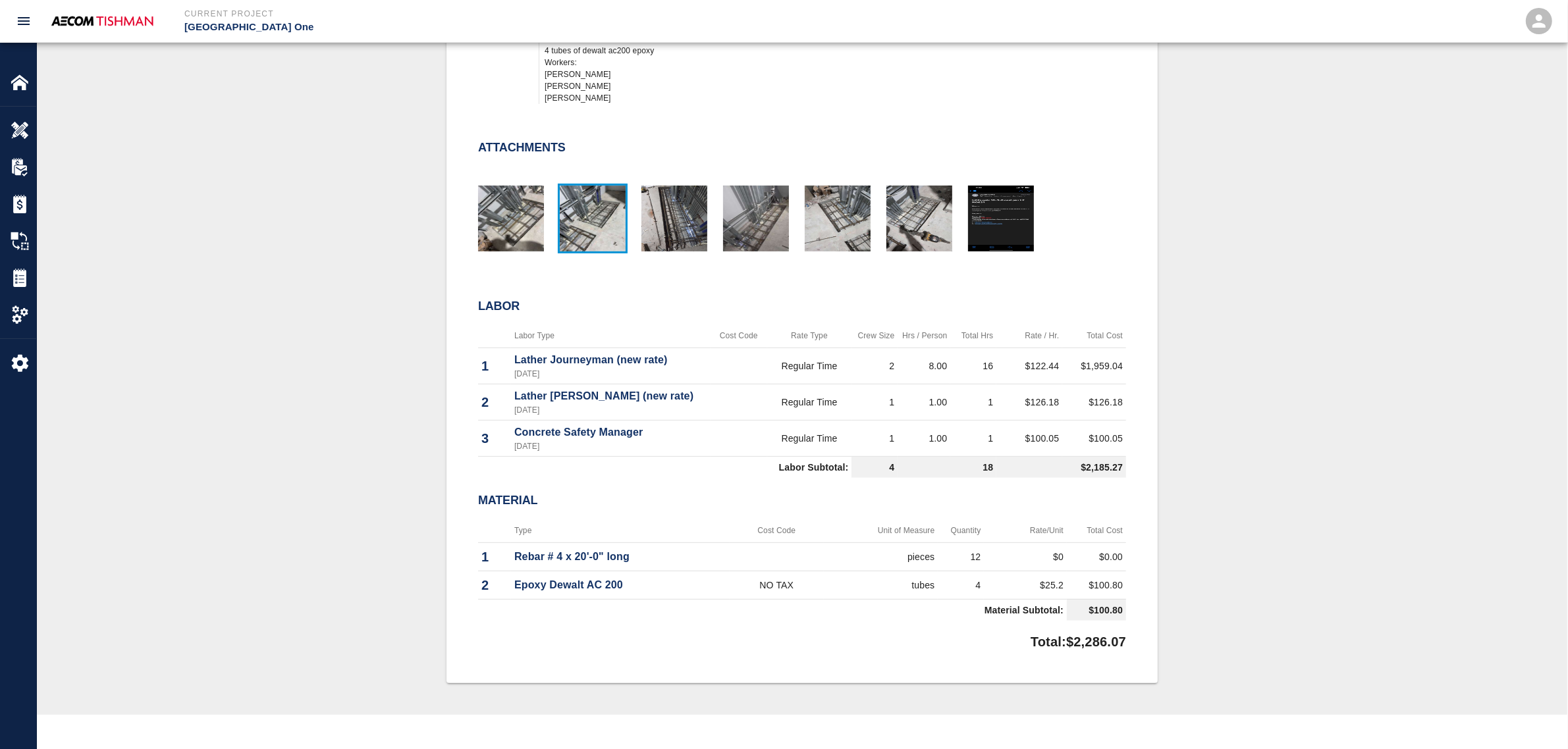
scroll to position [97, 0]
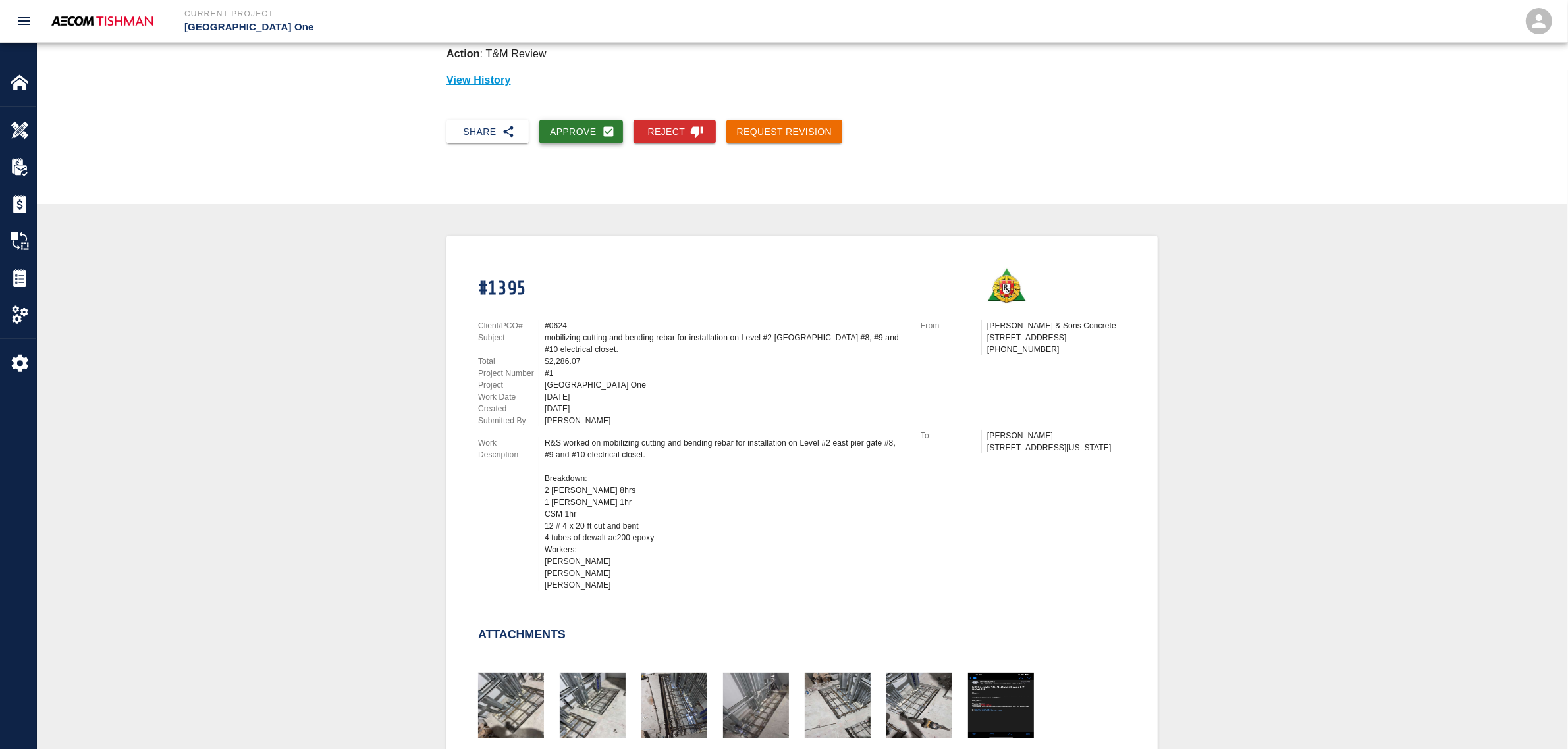
click at [568, 140] on button "Approve" at bounding box center [581, 132] width 84 height 24
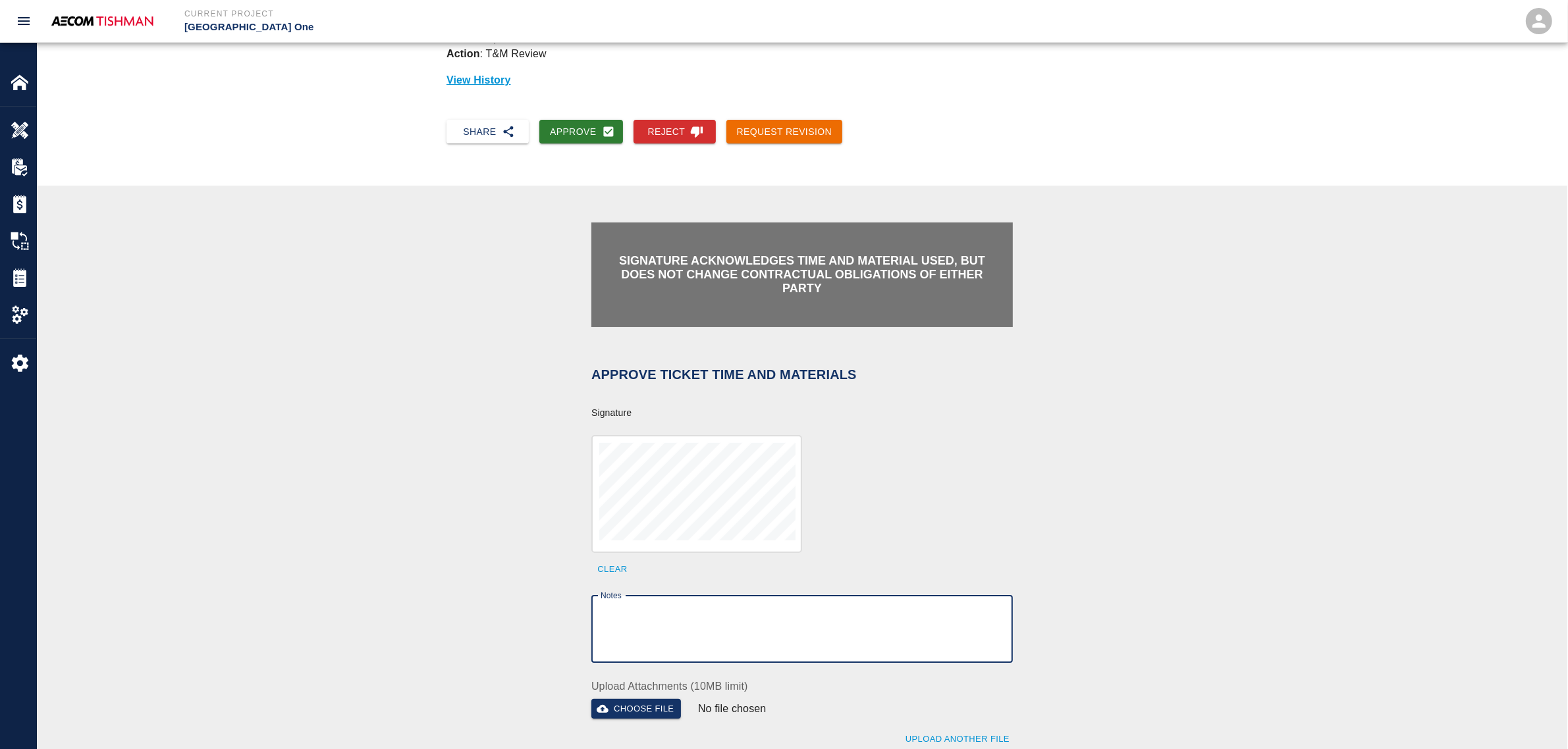
click at [652, 609] on textarea "Notes" at bounding box center [802, 629] width 403 height 45
paste textarea "verification of time and material subject to contract review."
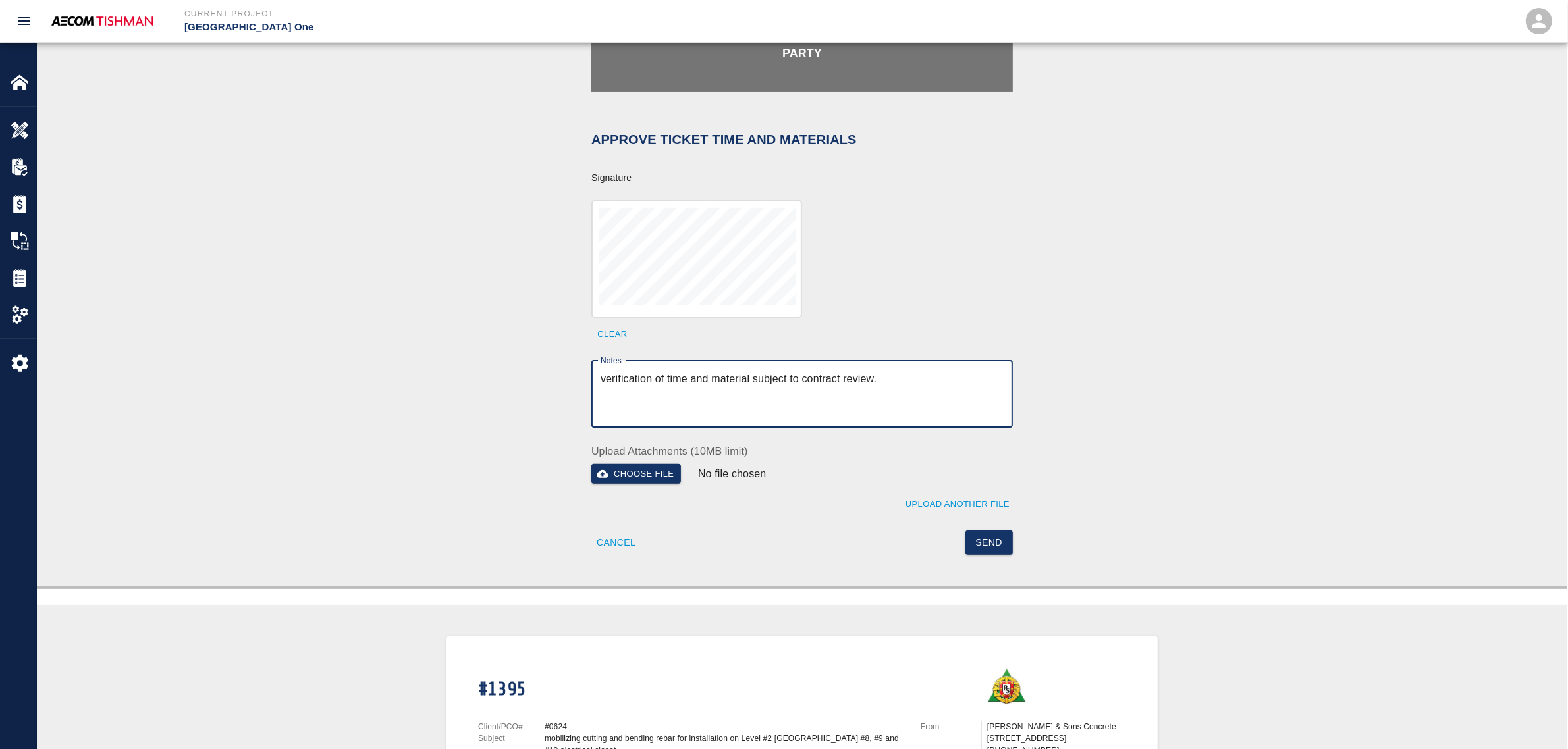
scroll to position [345, 0]
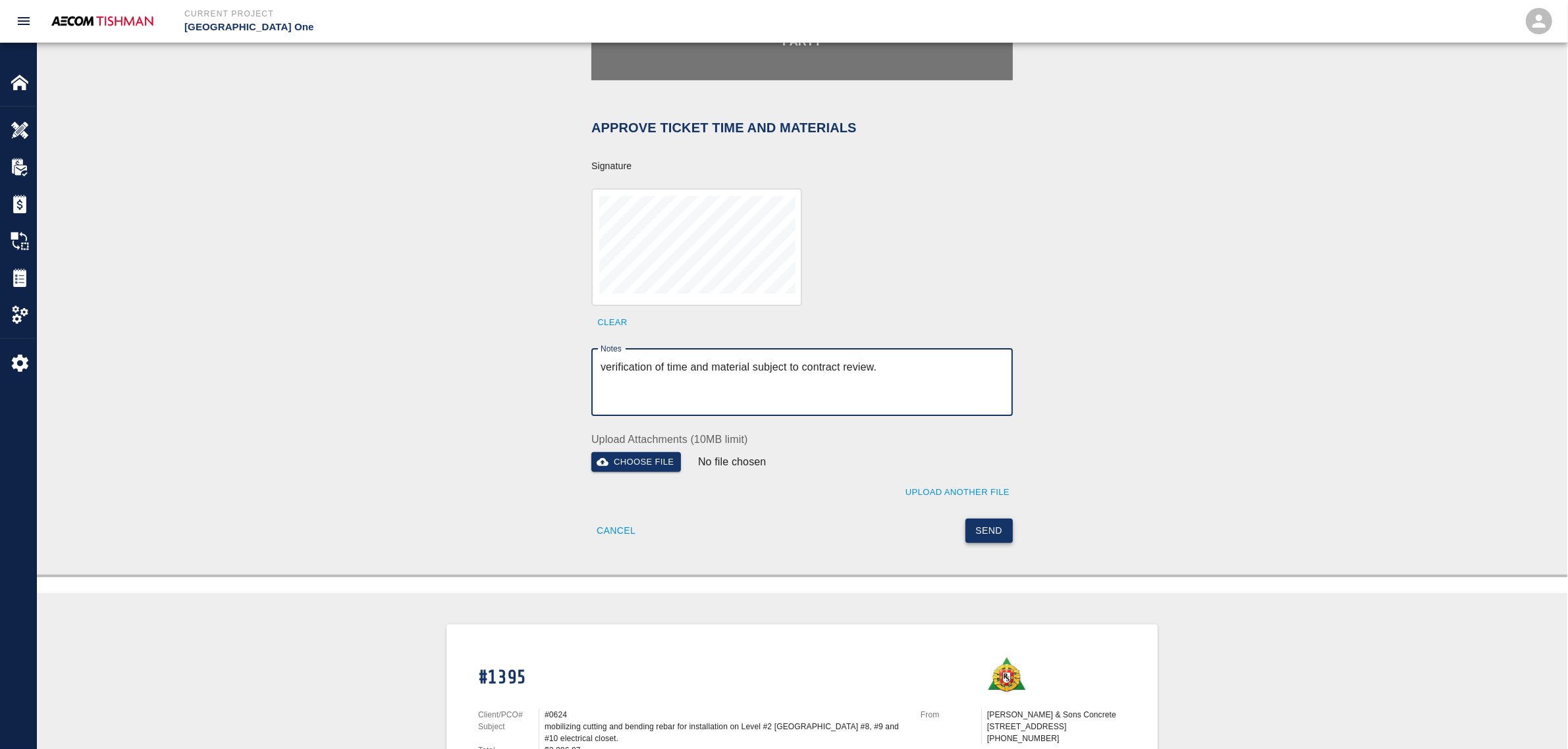
type textarea "verification of time and material subject to contract review."
click at [1001, 535] on button "Send" at bounding box center [989, 530] width 48 height 24
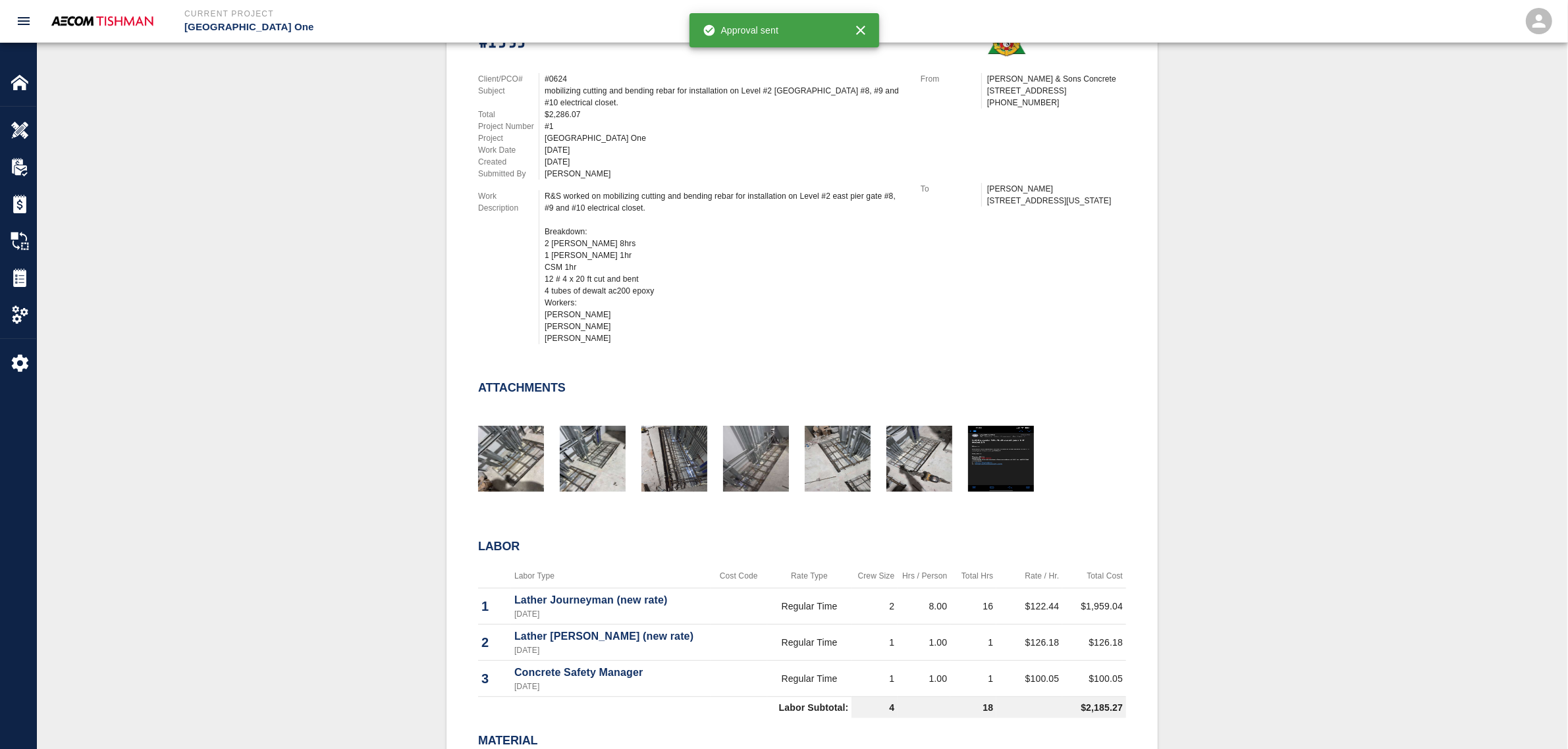
click at [350, 488] on div "#1395 Client/PCO# #0624 Subject mobilizing cutting and bending rebar for instal…" at bounding box center [802, 456] width 1468 height 934
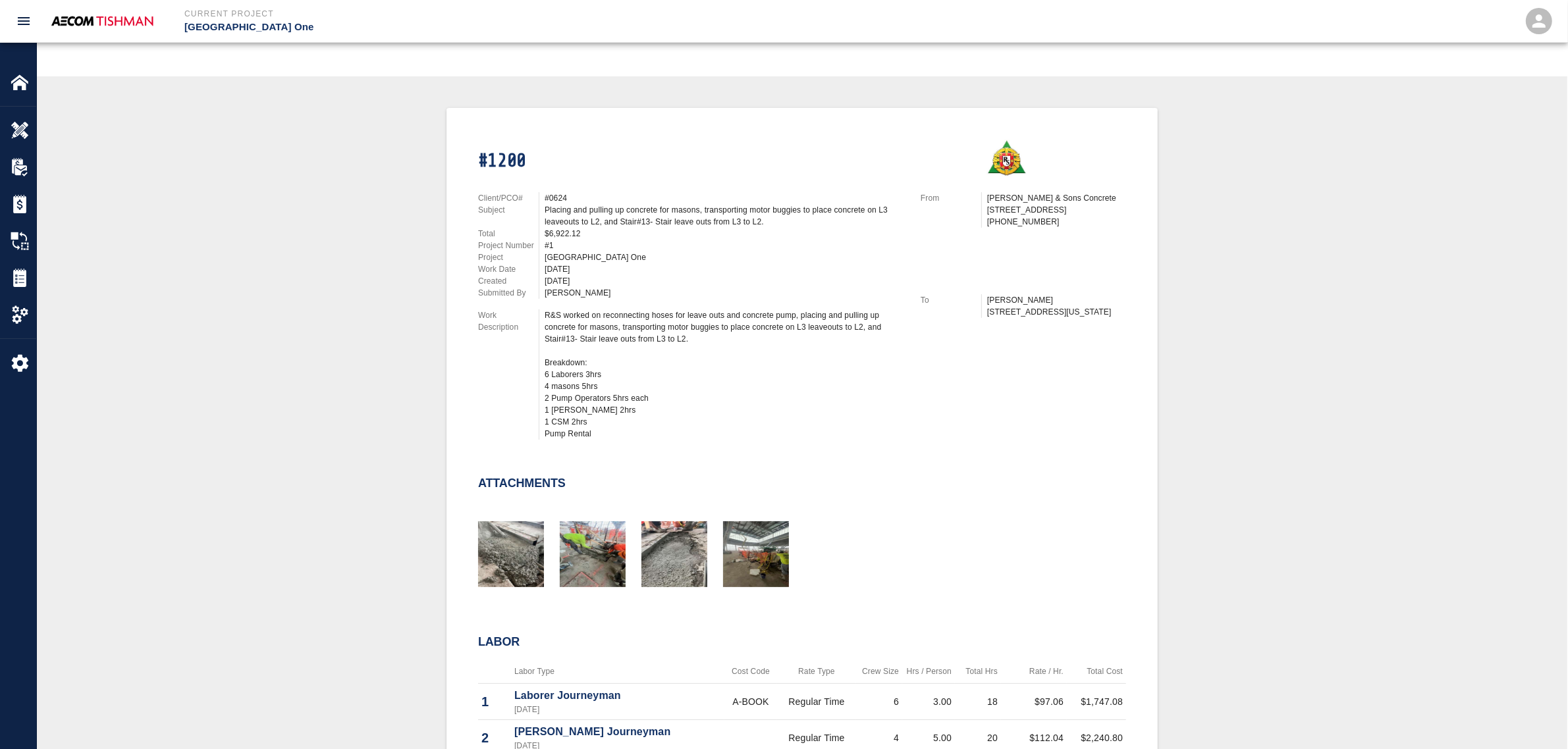
scroll to position [247, 0]
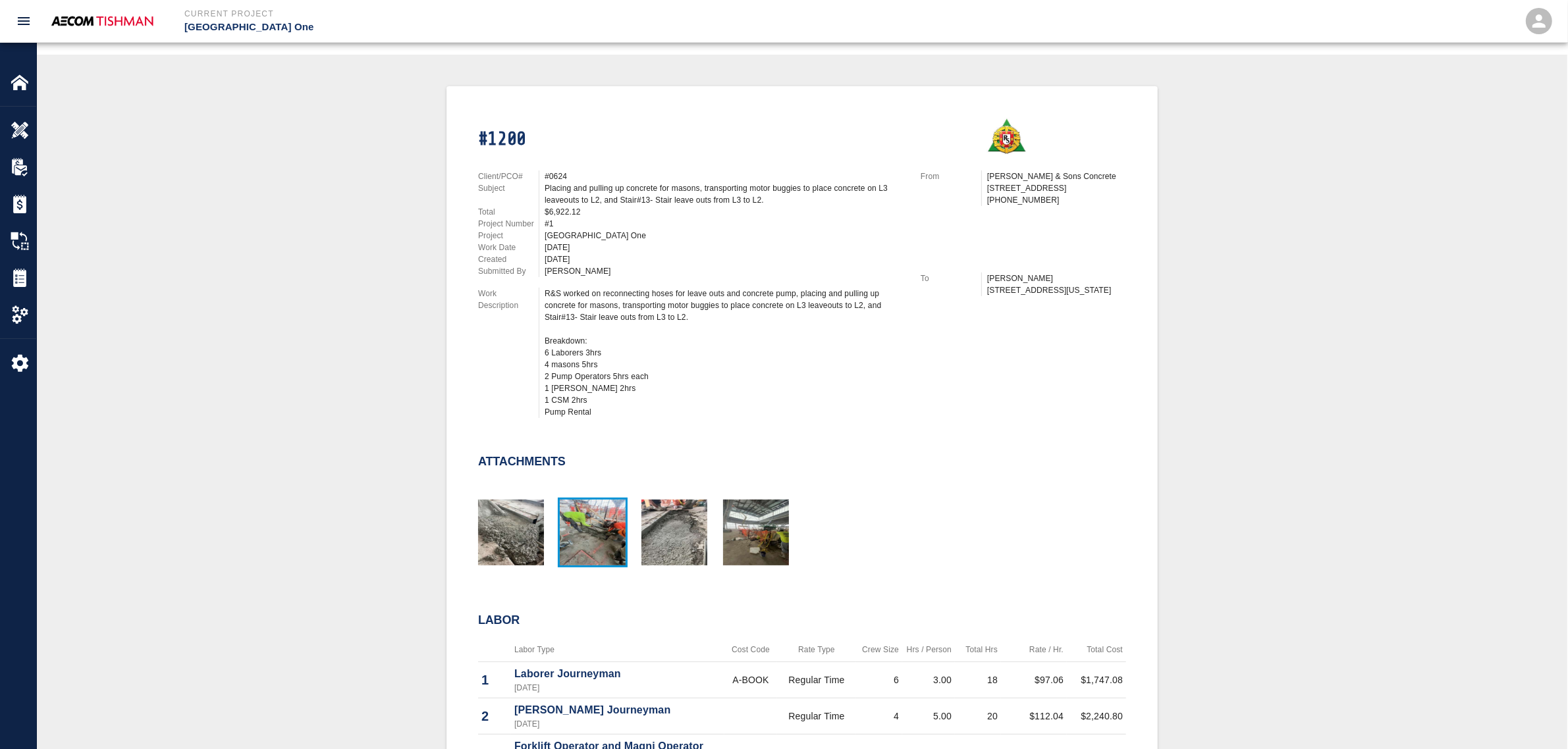
click at [581, 532] on img "button" at bounding box center [593, 533] width 66 height 66
click at [762, 512] on img "button" at bounding box center [756, 533] width 66 height 66
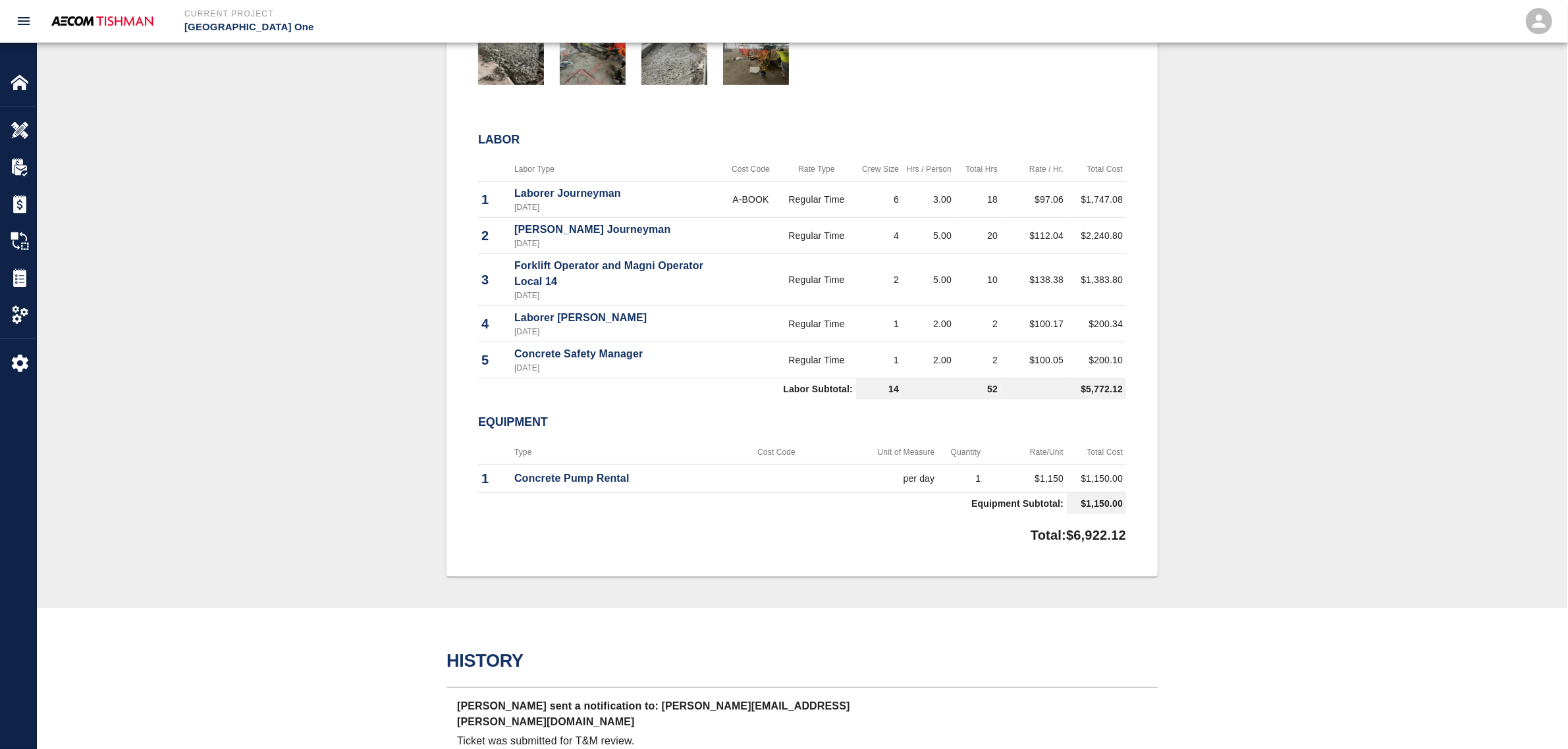
scroll to position [741, 0]
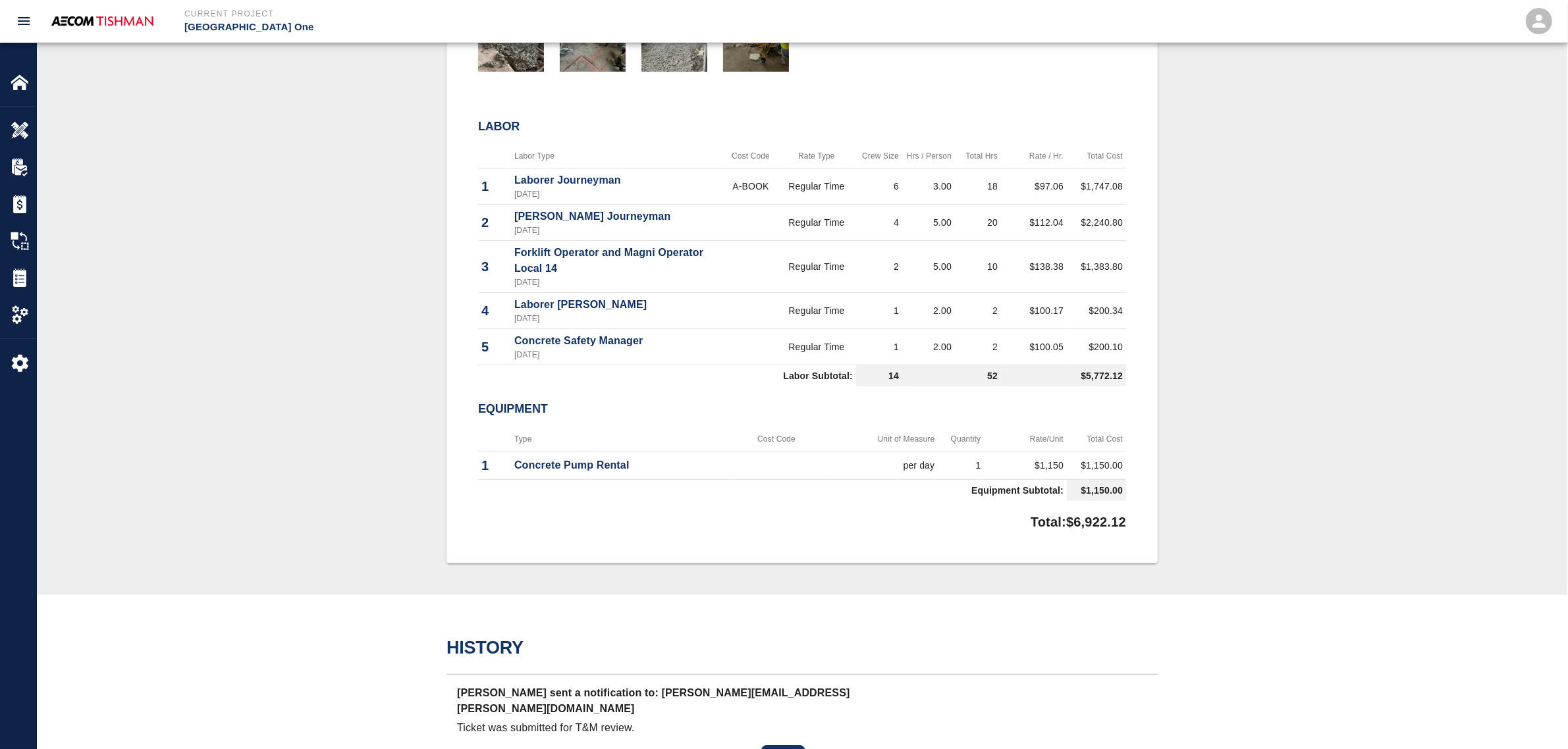
drag, startPoint x: 538, startPoint y: 498, endPoint x: 526, endPoint y: 504, distance: 13.4
click at [538, 498] on td "Equipment Subtotal:" at bounding box center [773, 490] width 589 height 22
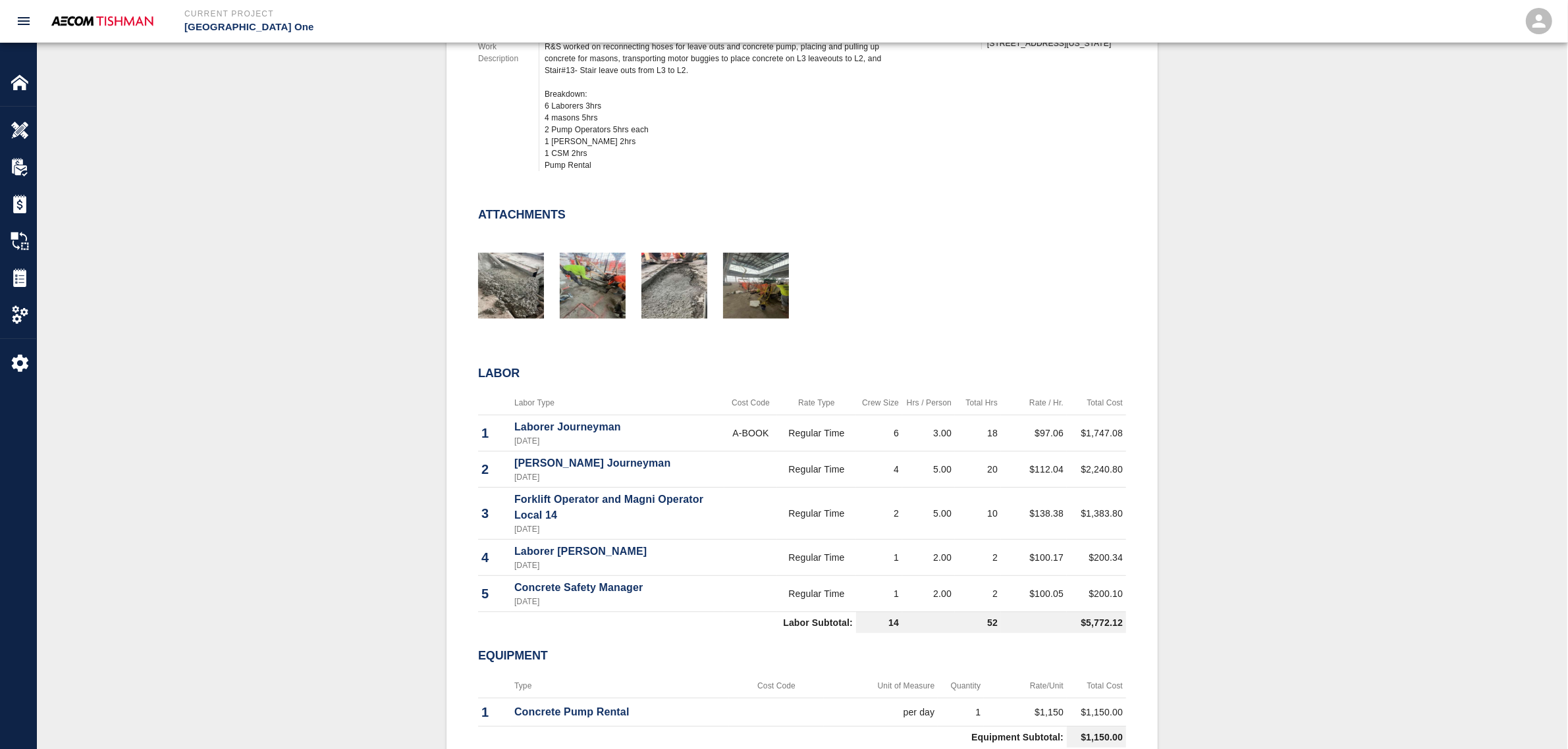
scroll to position [247, 0]
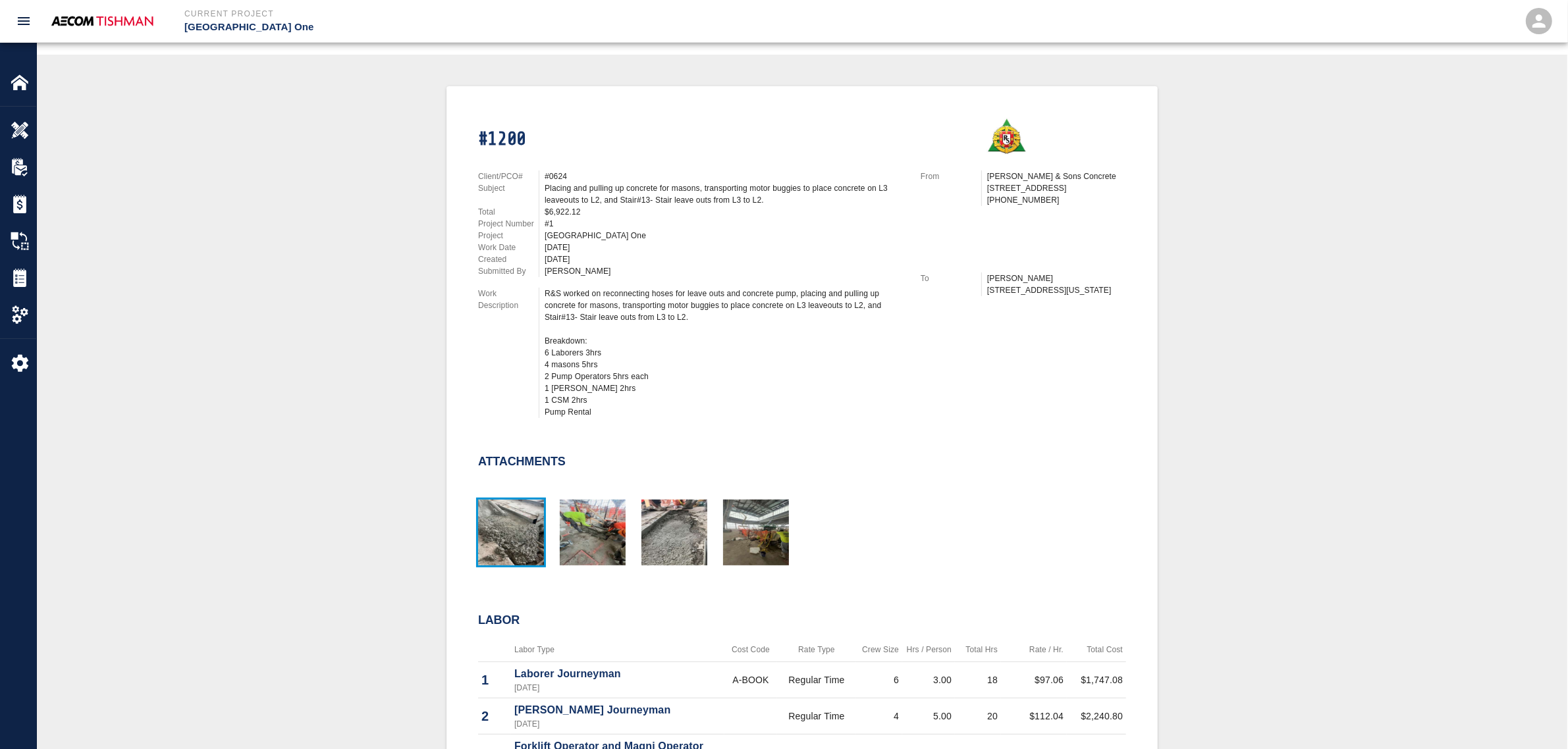
click at [528, 531] on img "button" at bounding box center [511, 533] width 66 height 66
click at [593, 525] on img "button" at bounding box center [593, 533] width 66 height 66
click at [676, 530] on img "button" at bounding box center [674, 533] width 66 height 66
click at [742, 530] on img "button" at bounding box center [756, 533] width 66 height 66
drag, startPoint x: 547, startPoint y: 182, endPoint x: 573, endPoint y: 194, distance: 28.6
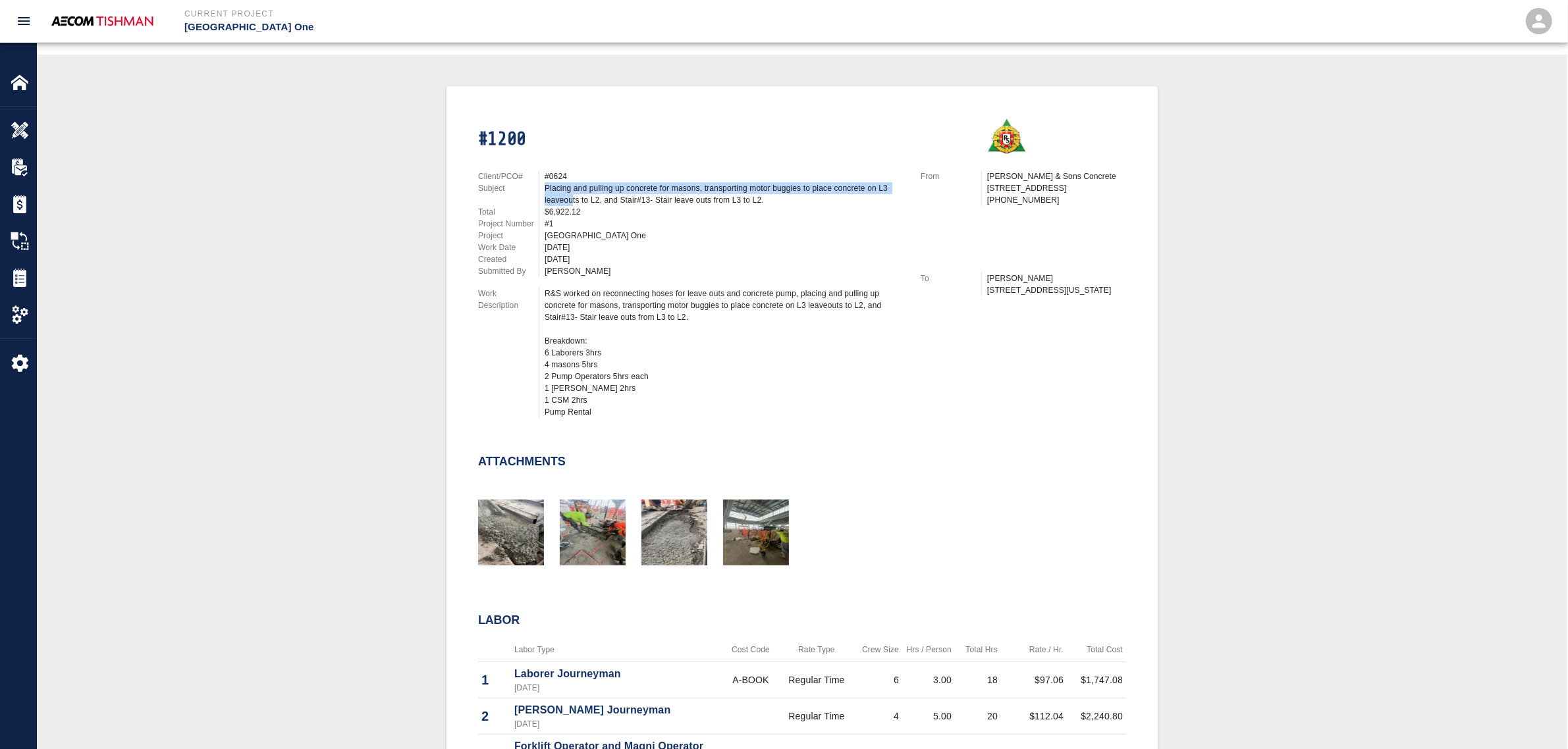
click at [573, 194] on div "Placing and pulling up concrete for masons, transporting motor buggies to place…" at bounding box center [724, 194] width 360 height 24
drag, startPoint x: 742, startPoint y: 193, endPoint x: 705, endPoint y: 193, distance: 37.0
click at [707, 194] on div "Placing and pulling up concrete for masons, transporting motor buggies to place…" at bounding box center [724, 194] width 360 height 24
click at [705, 193] on div "Placing and pulling up concrete for masons, transporting motor buggies to place…" at bounding box center [724, 194] width 360 height 24
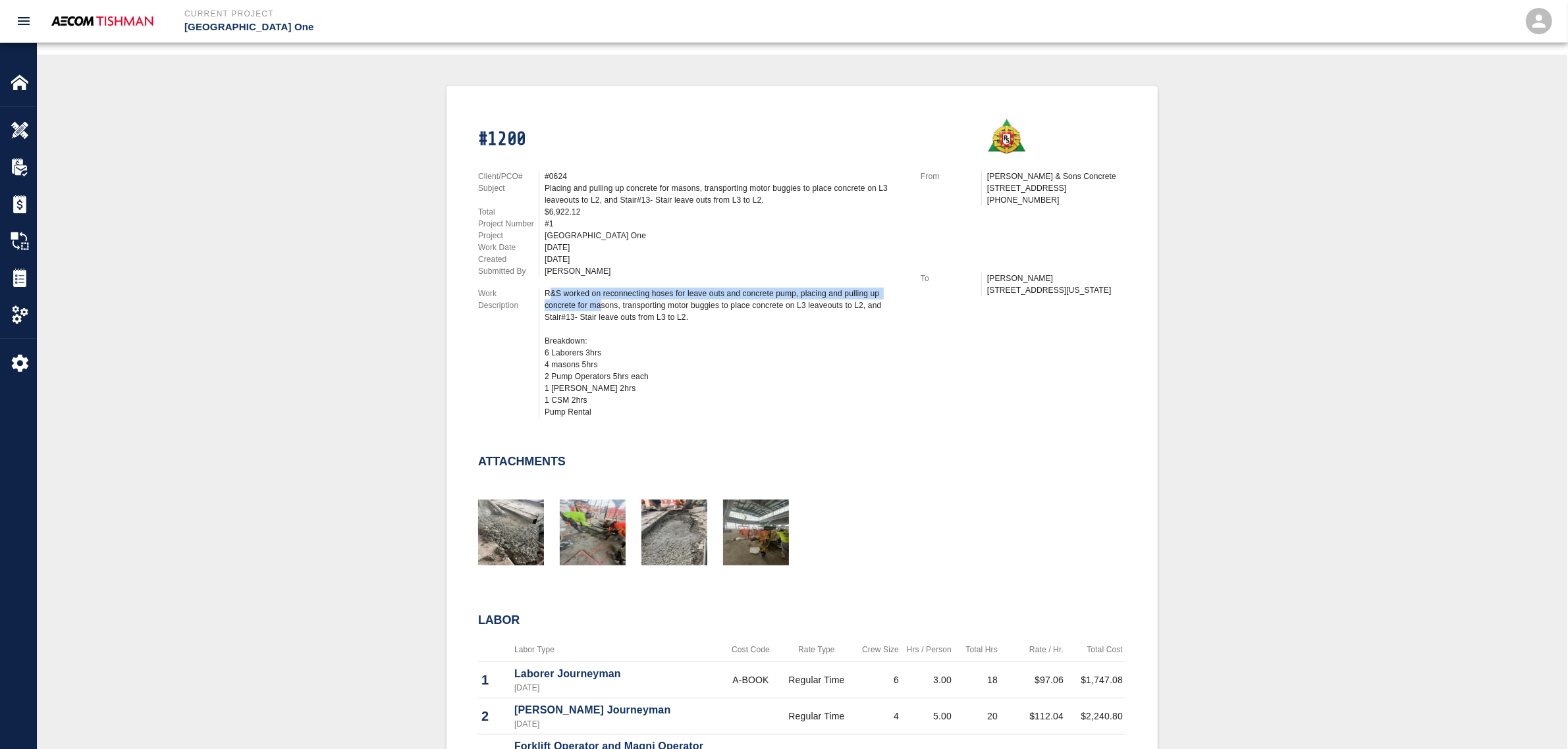
drag, startPoint x: 549, startPoint y: 290, endPoint x: 604, endPoint y: 300, distance: 55.9
click at [604, 299] on div "R&S worked on reconnecting hoses for leave outs and concrete pump, placing and …" at bounding box center [724, 352] width 360 height 130
click at [604, 300] on div "R&S worked on reconnecting hoses for leave outs and concrete pump, placing and …" at bounding box center [724, 352] width 360 height 130
drag, startPoint x: 640, startPoint y: 370, endPoint x: 583, endPoint y: 372, distance: 57.0
click at [583, 372] on div "R&S worked on reconnecting hoses for leave outs and concrete pump, placing and …" at bounding box center [724, 352] width 360 height 130
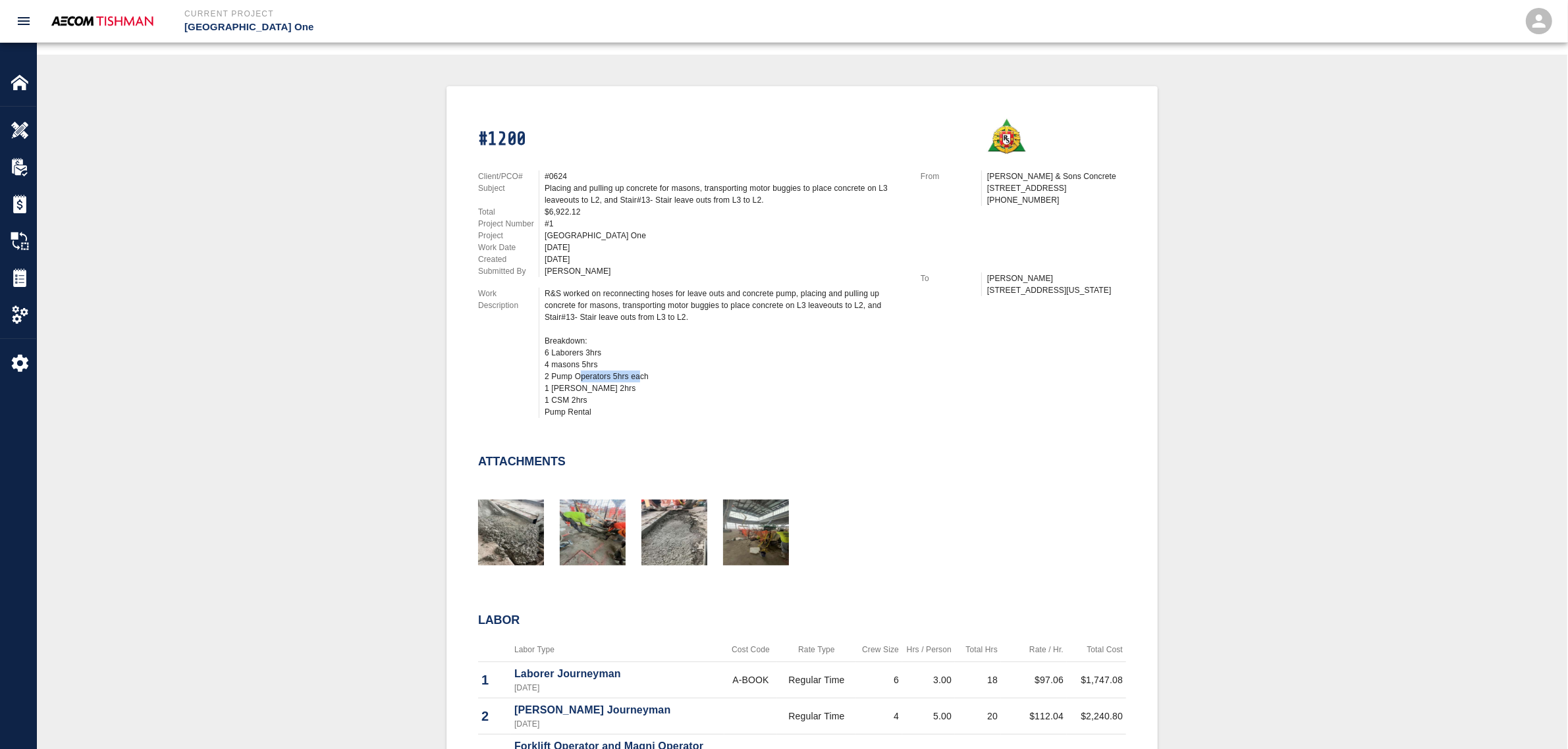
click at [583, 372] on div "R&S worked on reconnecting hoses for leave outs and concrete pump, placing and …" at bounding box center [724, 352] width 360 height 130
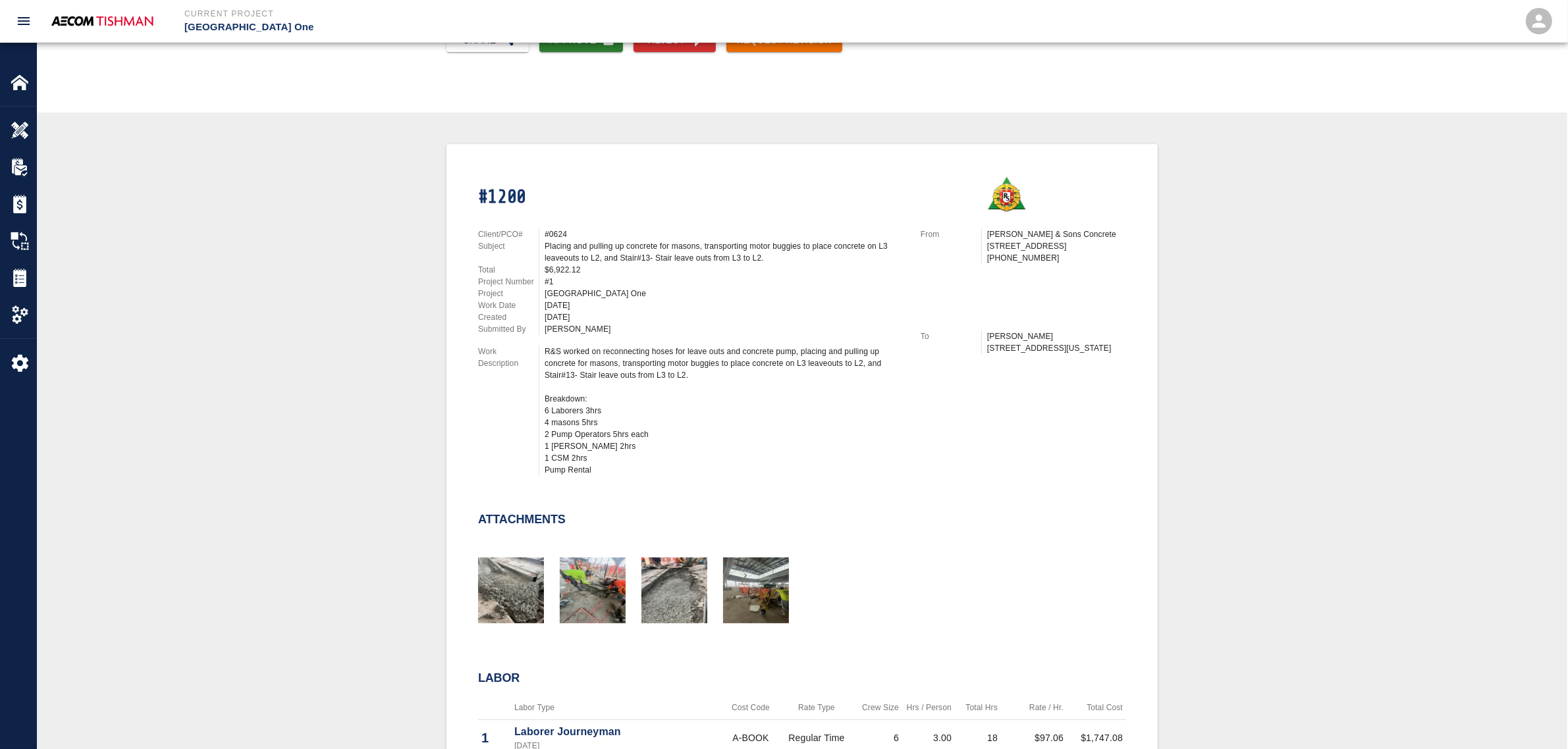
scroll to position [0, 0]
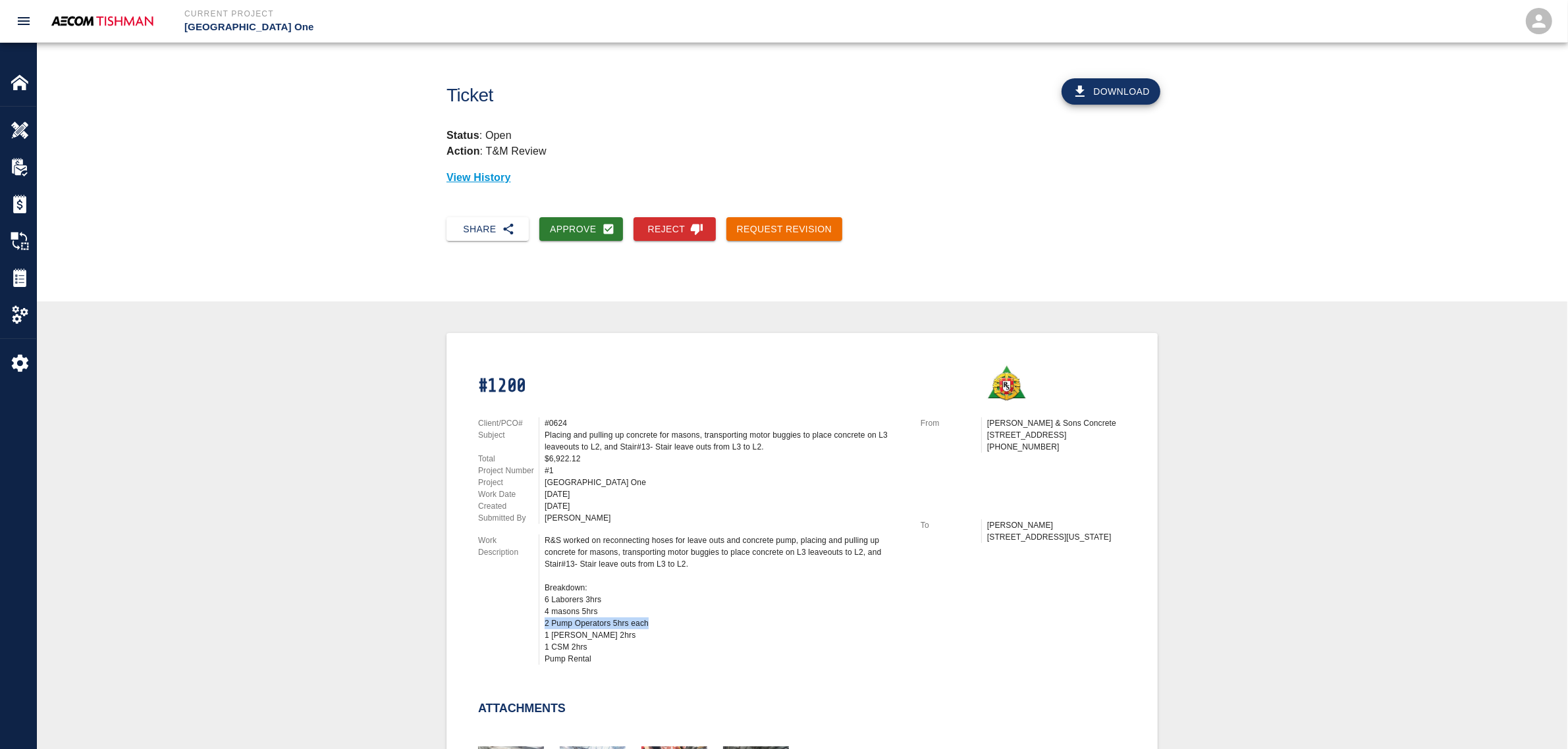
drag, startPoint x: 633, startPoint y: 621, endPoint x: 544, endPoint y: 623, distance: 89.0
click at [544, 623] on div "R&S worked on reconnecting hoses for leave outs and concrete pump, placing and …" at bounding box center [724, 599] width 360 height 130
copy div "2 Pump Operators 5hrs each"
click at [817, 230] on button "Request Revision" at bounding box center [784, 229] width 116 height 24
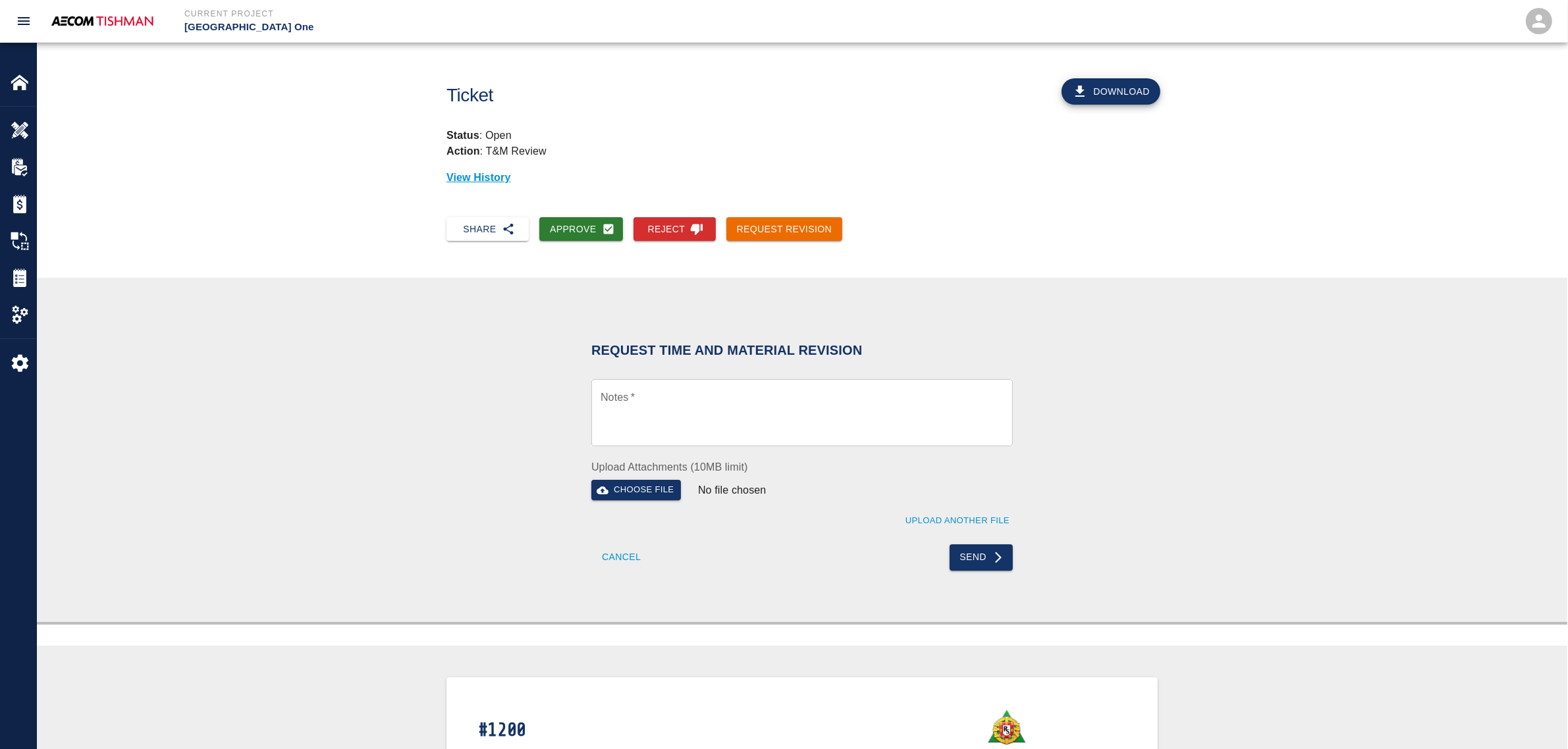
click at [682, 420] on textarea "Notes   *" at bounding box center [802, 413] width 403 height 45
paste textarea "2 Pump Operators 5hrs each"
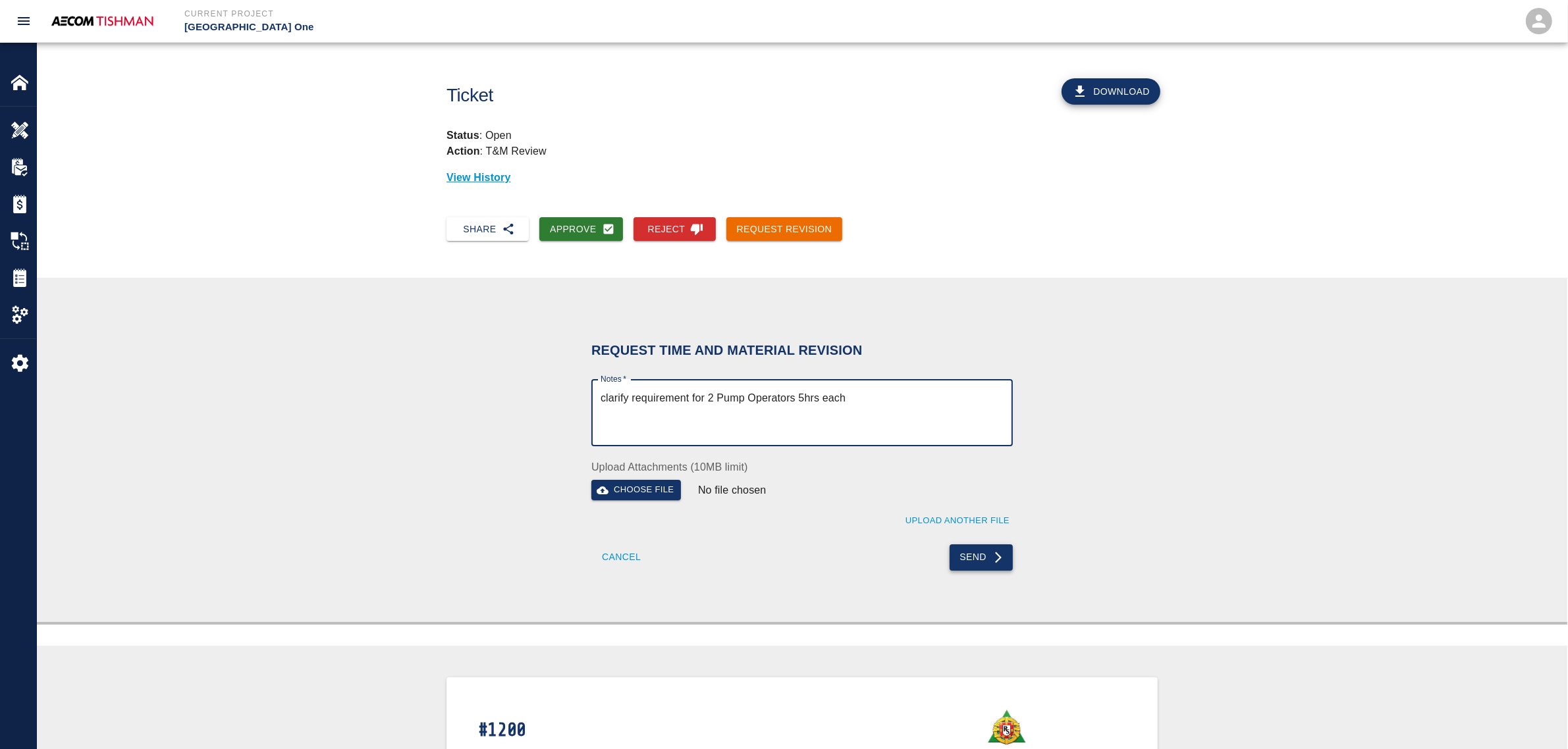
type textarea "clarify requirement for 2 Pump Operators 5hrs each"
click at [976, 562] on button "Send" at bounding box center [982, 558] width 64 height 26
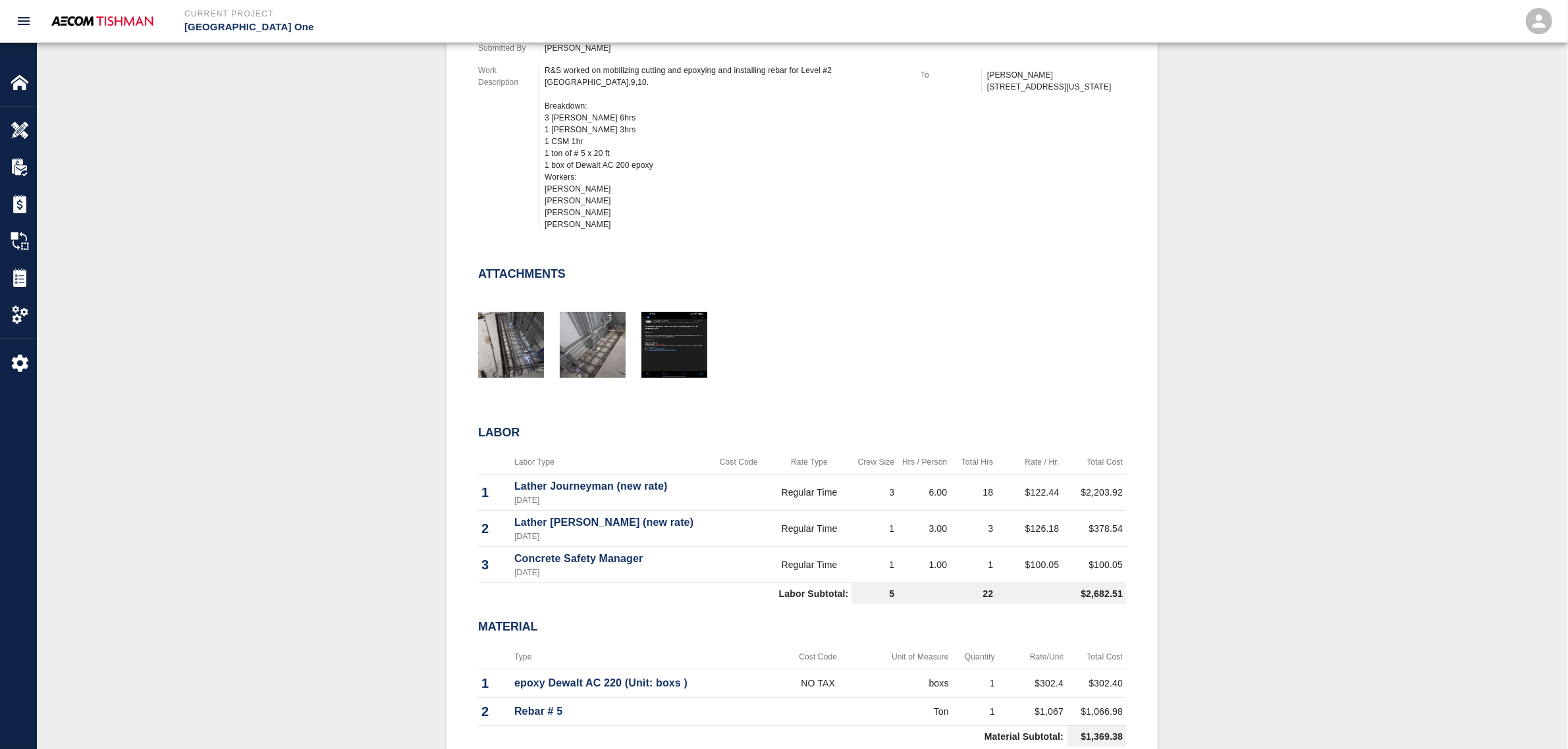
scroll to position [494, 0]
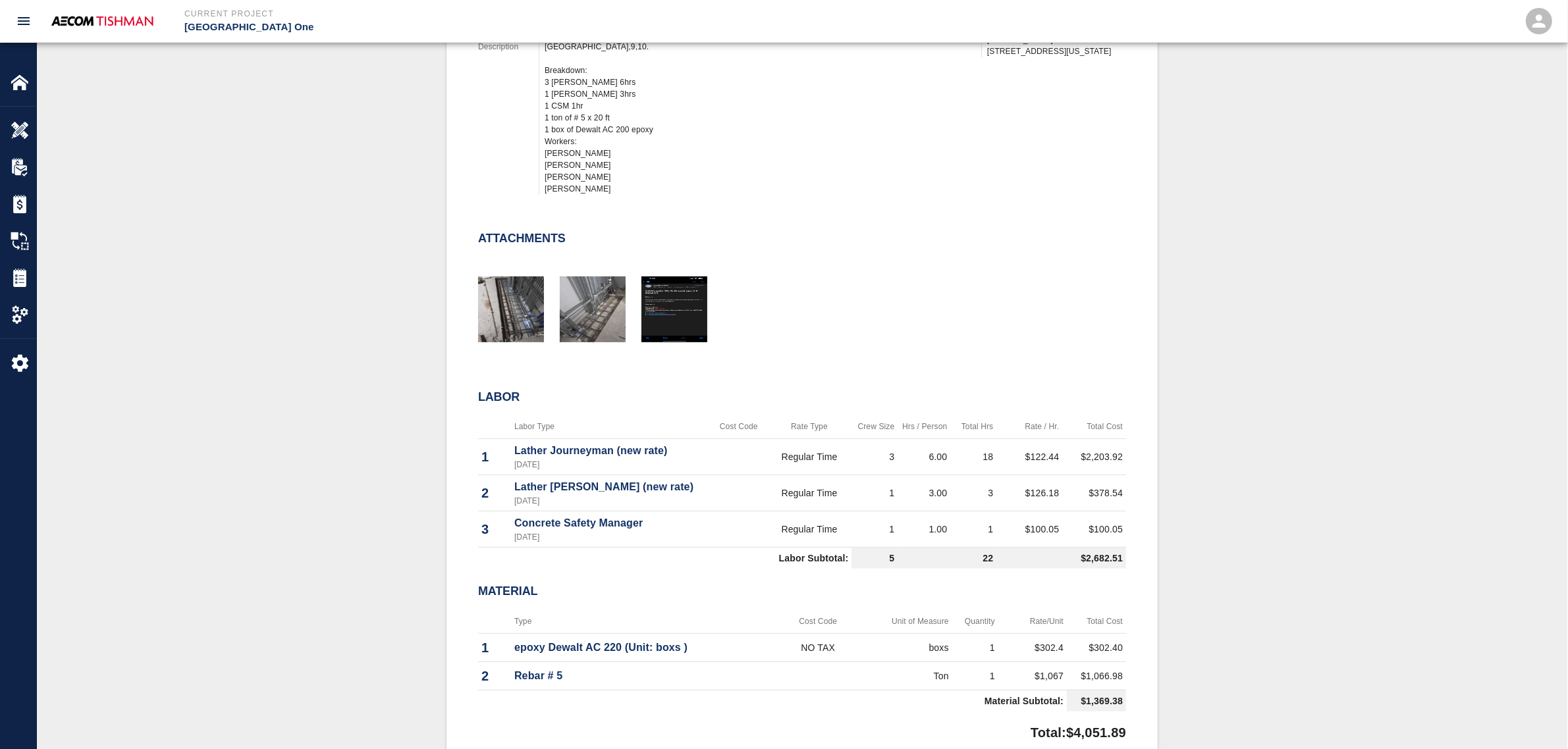
click at [413, 457] on div "#1392 Client/PCO# #0624 Subject mobilizing cutting and epoxying and installing …" at bounding box center [802, 306] width 1468 height 934
click at [323, 439] on div "#1392 Client/PCO# #0624 Subject mobilizing cutting and epoxying and installing …" at bounding box center [802, 306] width 1468 height 934
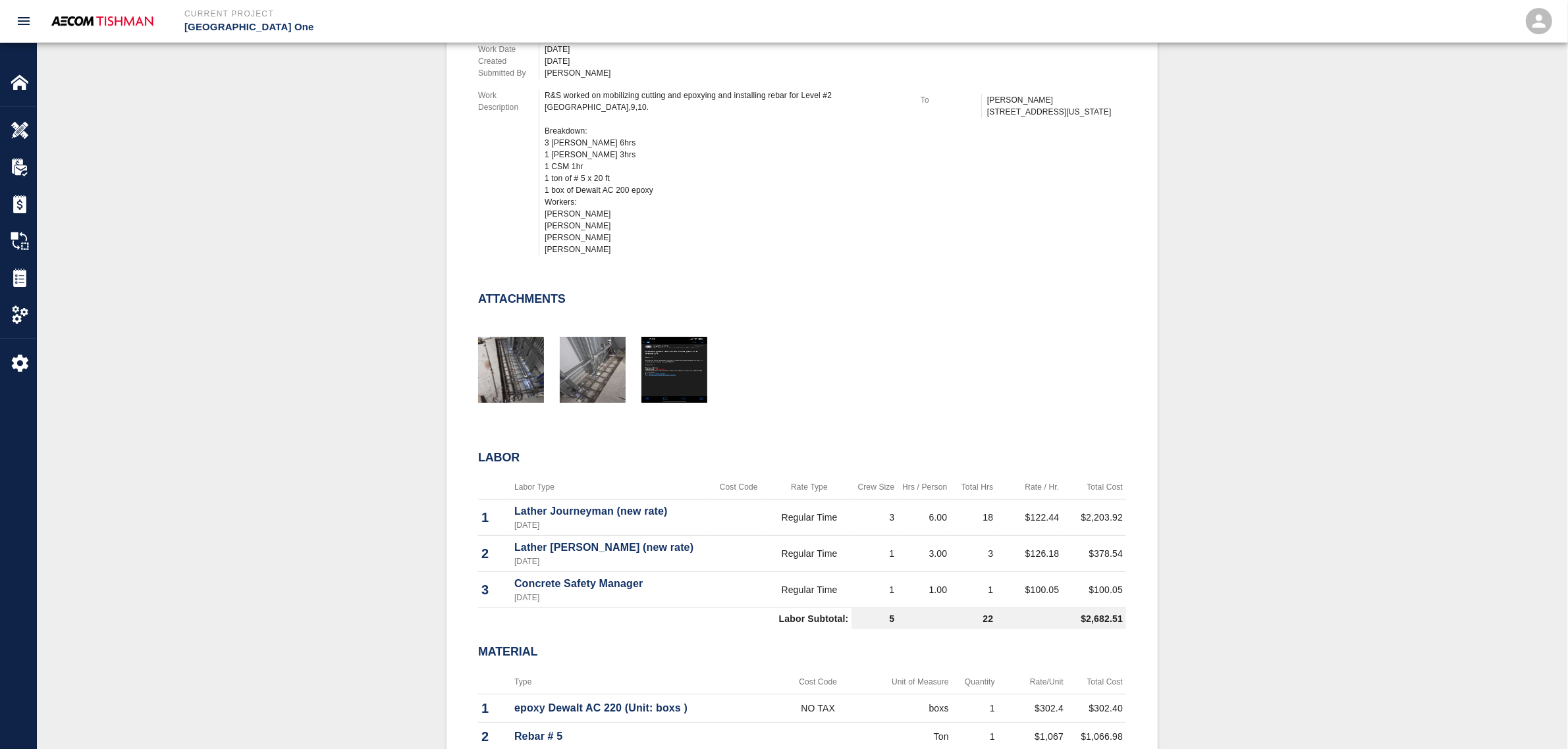
scroll to position [247, 0]
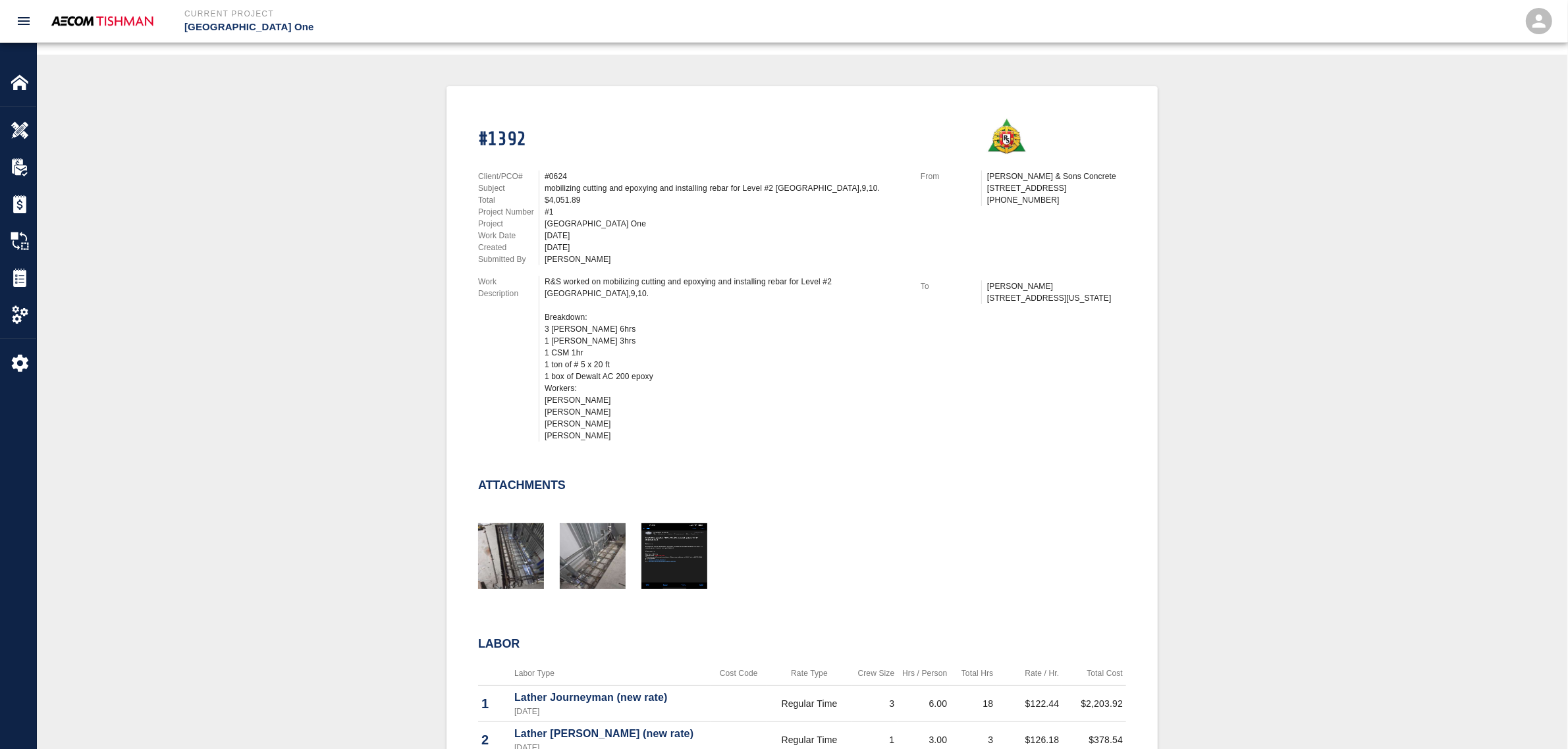
click at [407, 547] on div "#1392 Client/PCO# #0624 Subject mobilizing cutting and epoxying and installing …" at bounding box center [802, 553] width 1468 height 934
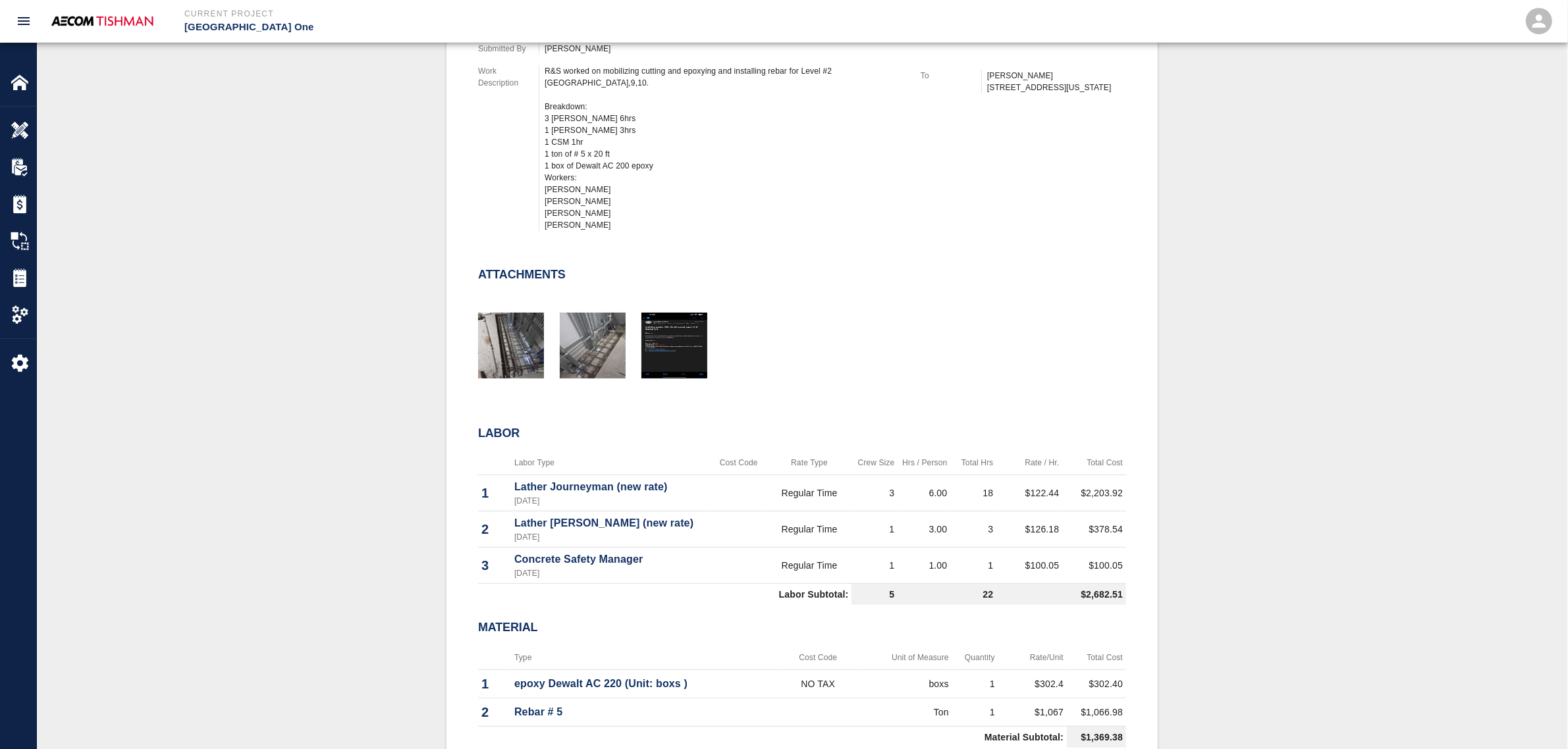
scroll to position [494, 0]
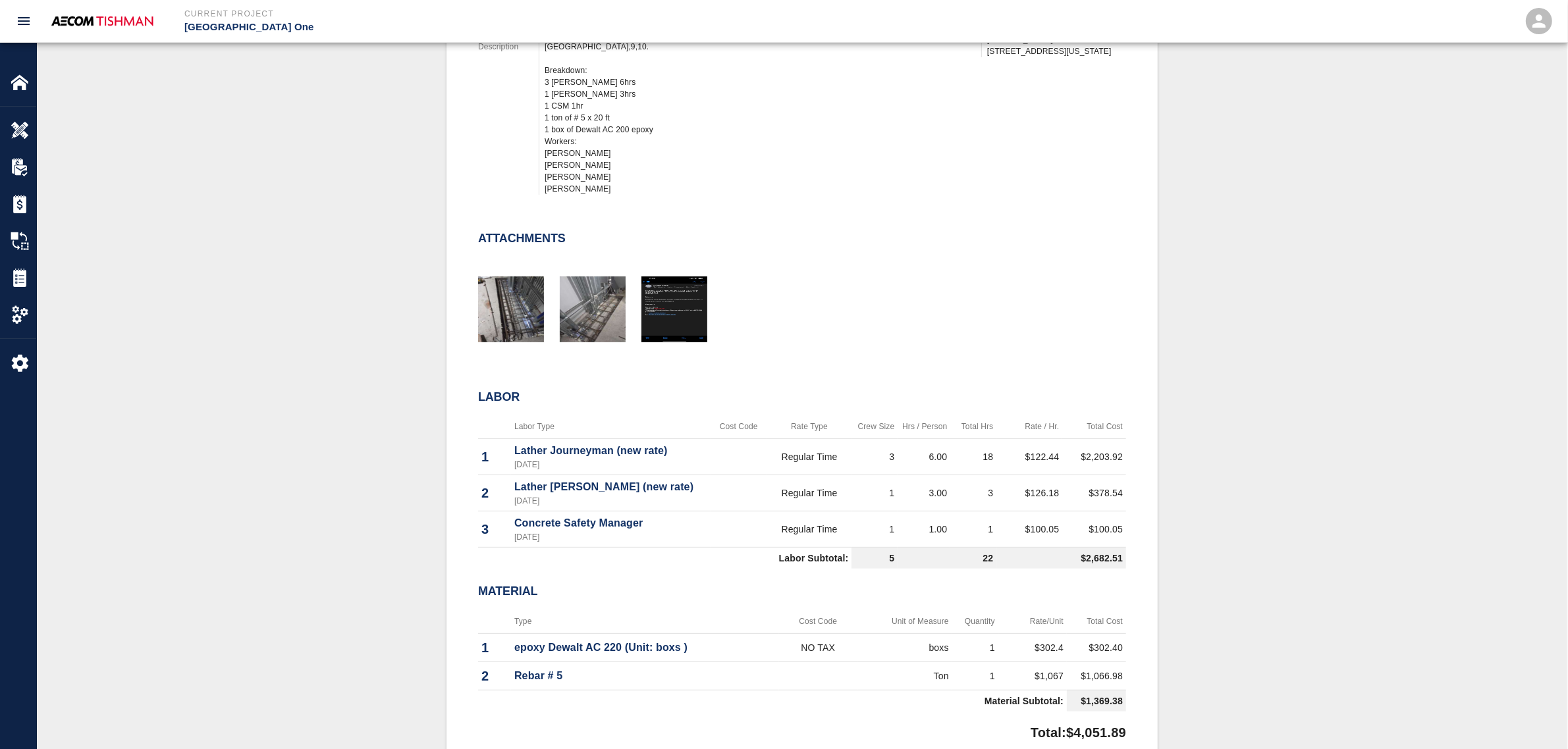
click at [336, 464] on div "#1392 Client/PCO# #0624 Subject mobilizing cutting and epoxying and installing …" at bounding box center [802, 306] width 1468 height 934
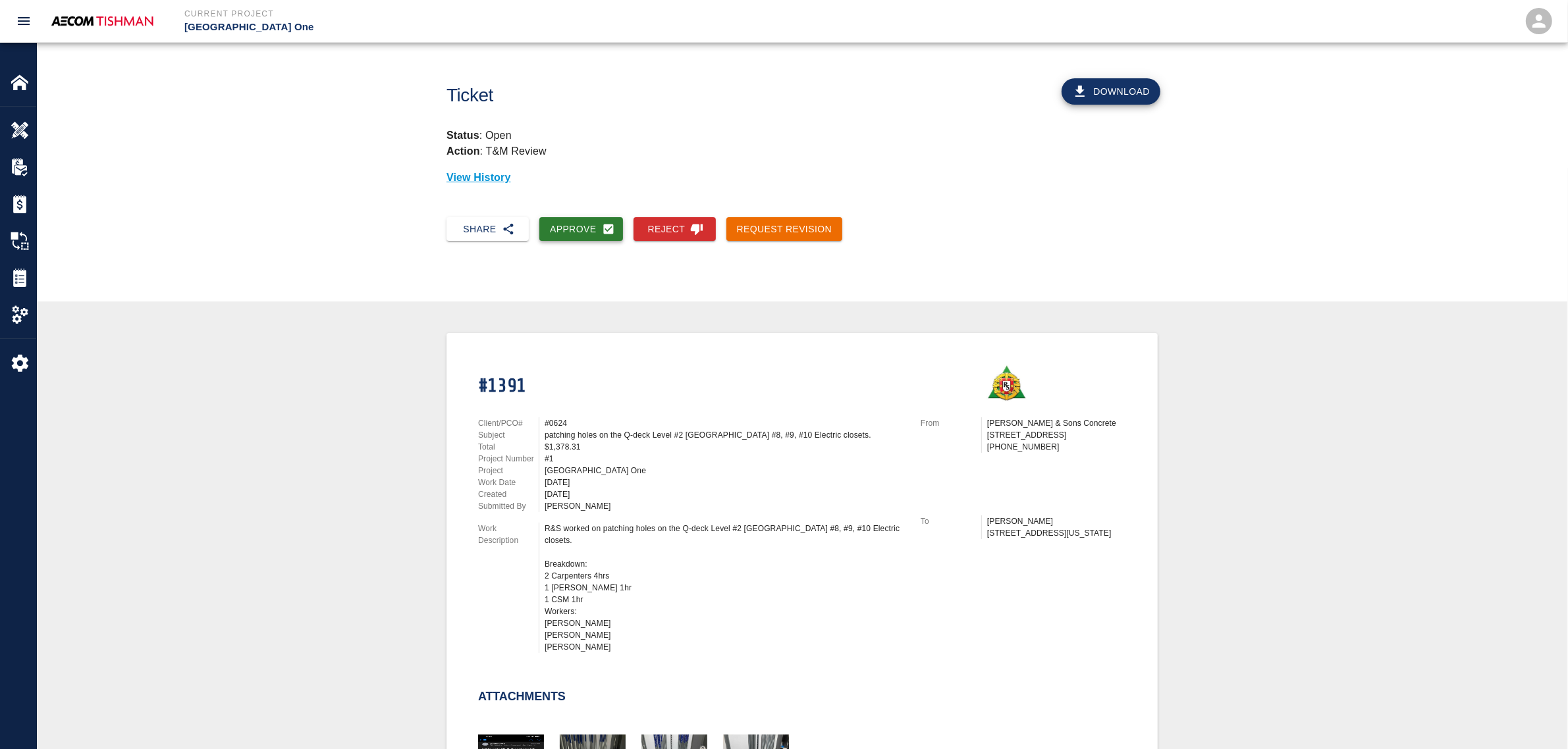
drag, startPoint x: 578, startPoint y: 236, endPoint x: 615, endPoint y: 493, distance: 259.6
click at [578, 236] on button "Approve" at bounding box center [581, 229] width 84 height 24
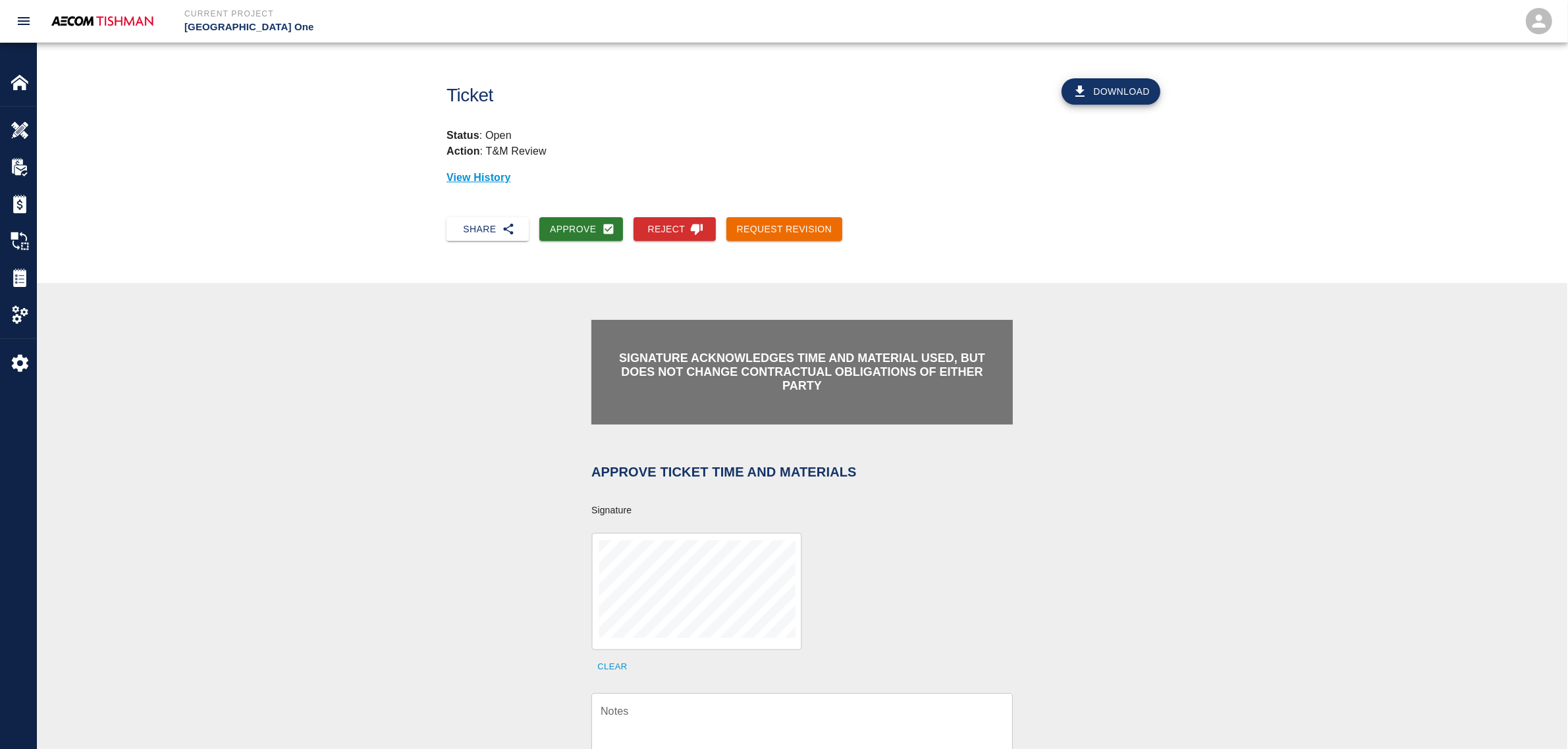
click at [664, 629] on textarea "Notes" at bounding box center [802, 726] width 403 height 45
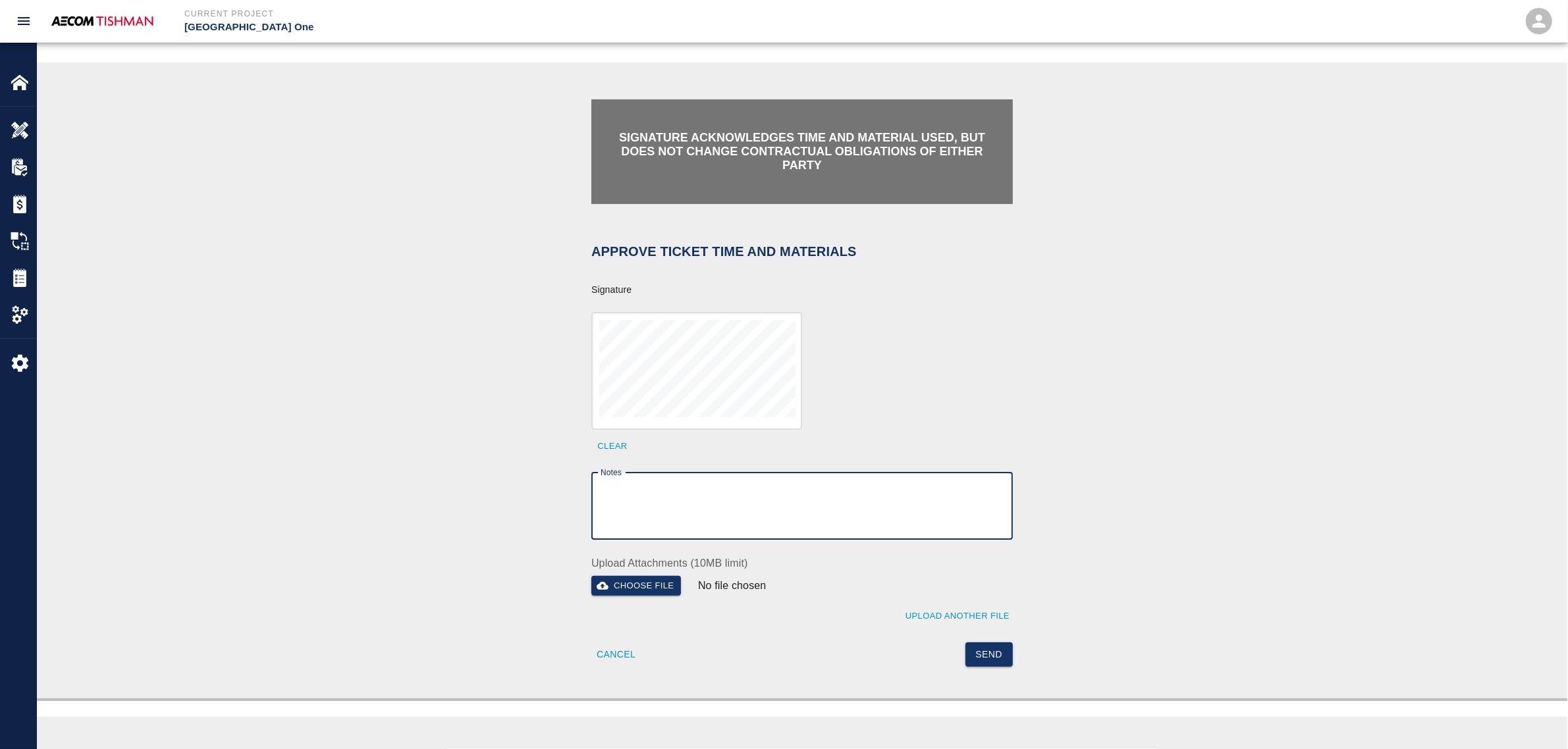
scroll to position [247, 0]
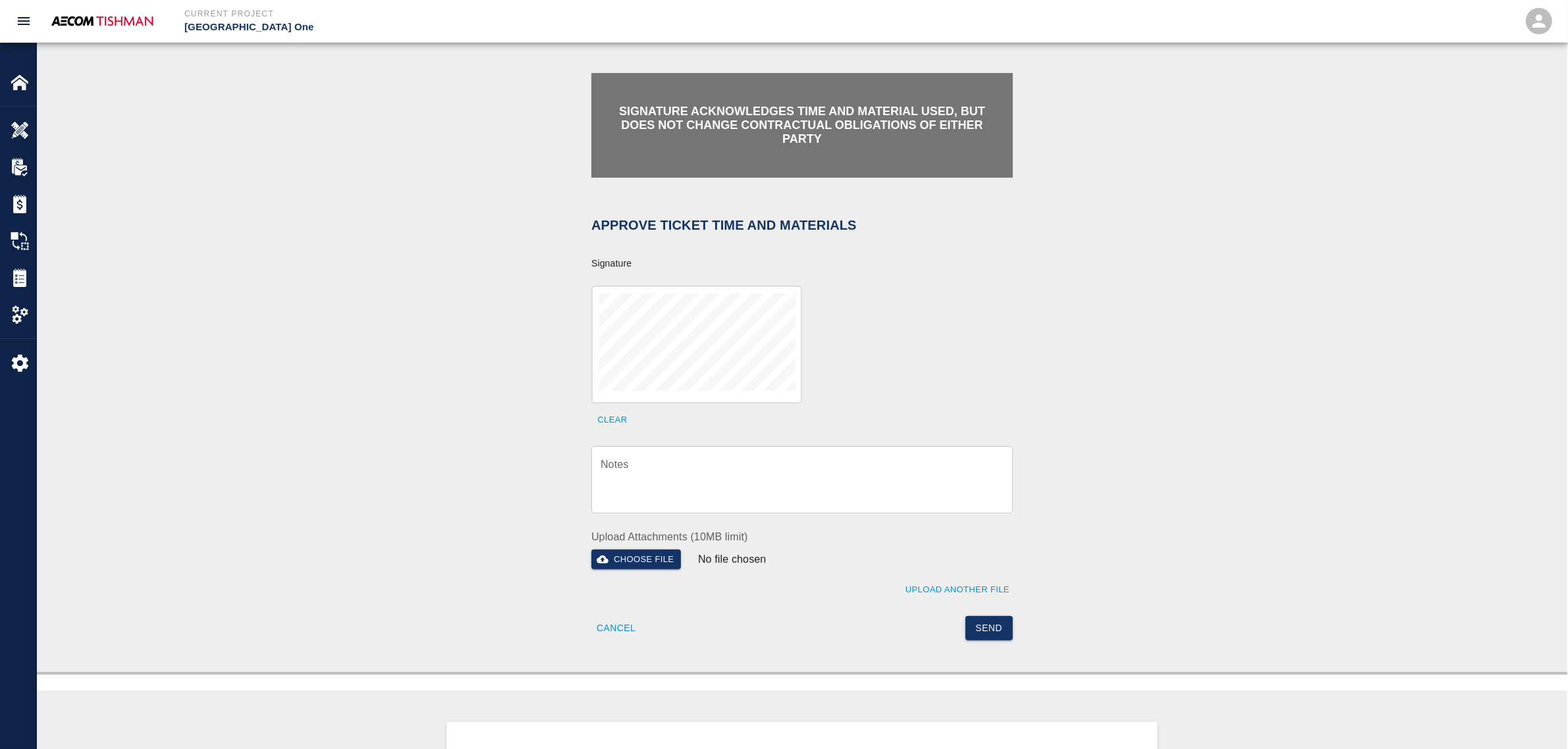
click at [758, 469] on textarea "Notes" at bounding box center [802, 479] width 403 height 45
paste textarea "verification of time and material subject to contract review."
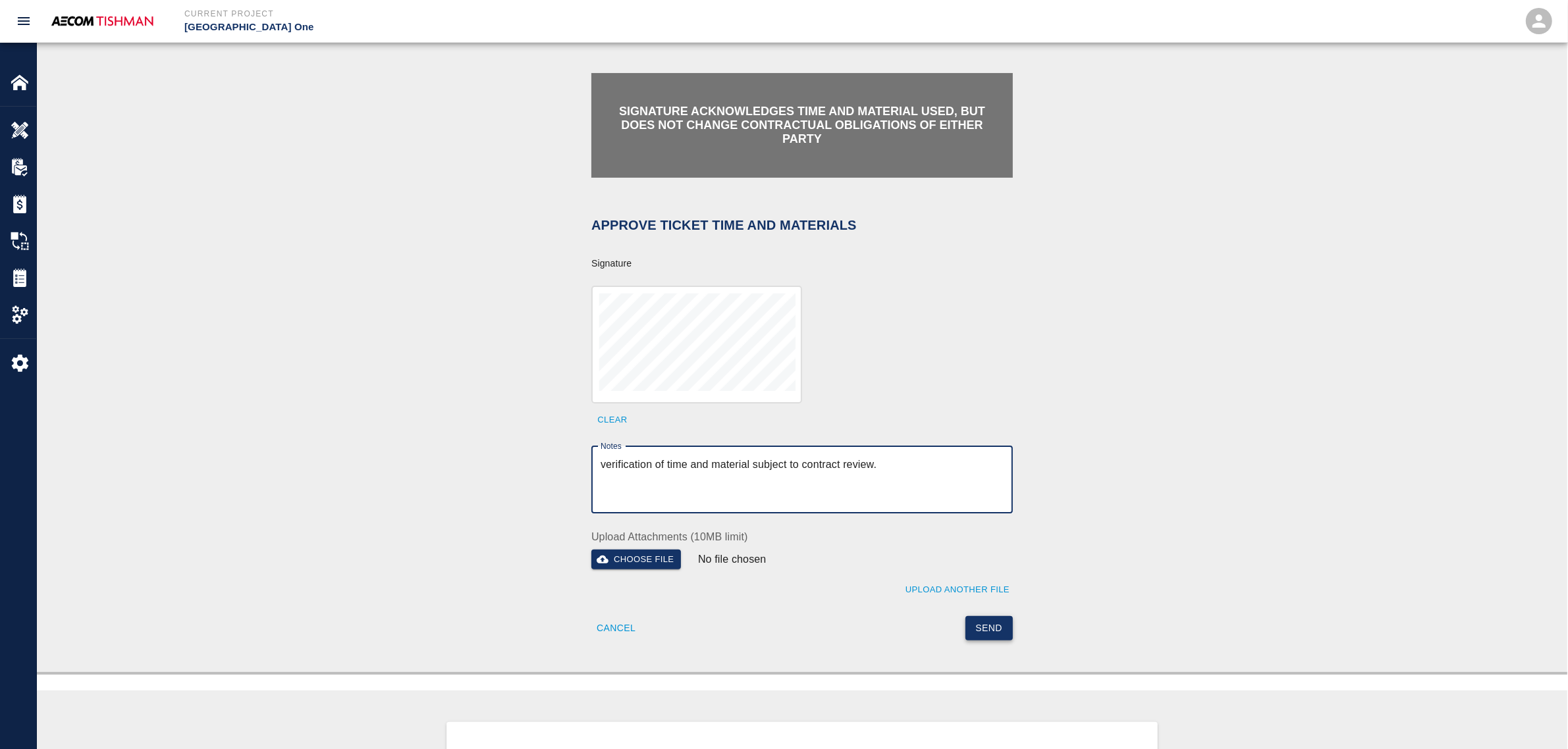
type textarea "verification of time and material subject to contract review."
click at [998, 616] on button "Send" at bounding box center [989, 628] width 48 height 24
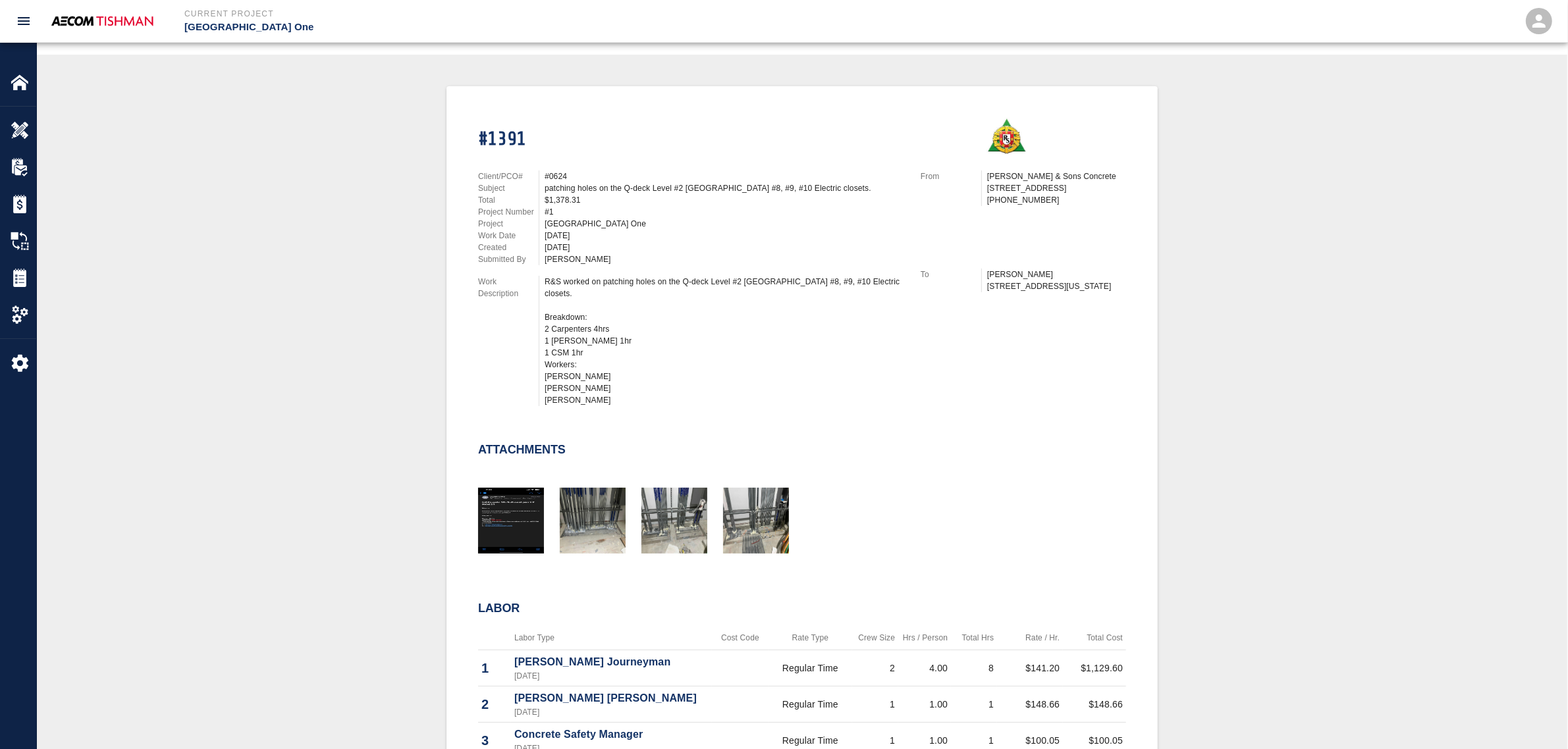
click at [362, 387] on div "#1391 Client/PCO# #0624 Subject patching holes on the Q-deck Level #2 East Pier…" at bounding box center [802, 464] width 1468 height 757
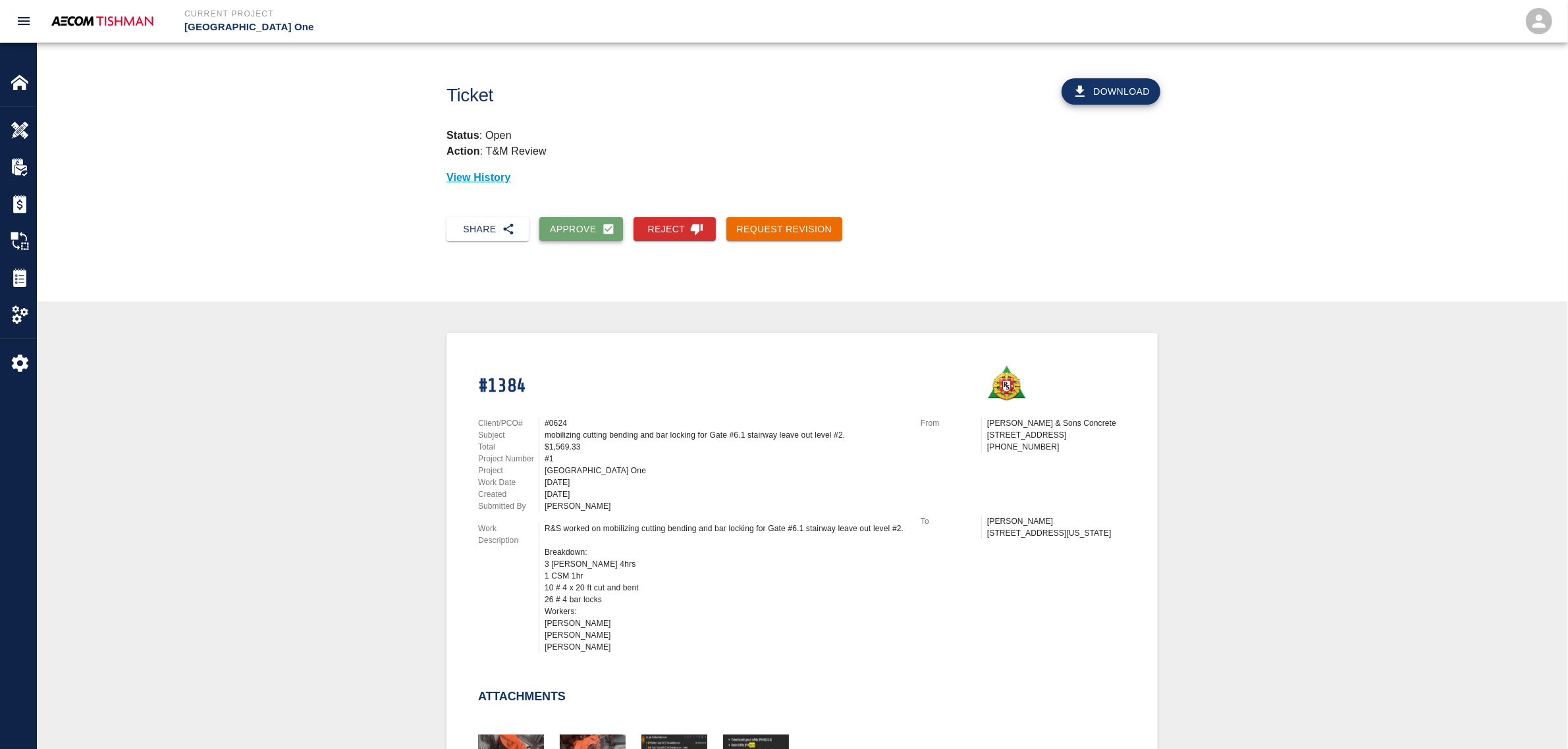
click at [591, 227] on button "Approve" at bounding box center [581, 229] width 84 height 24
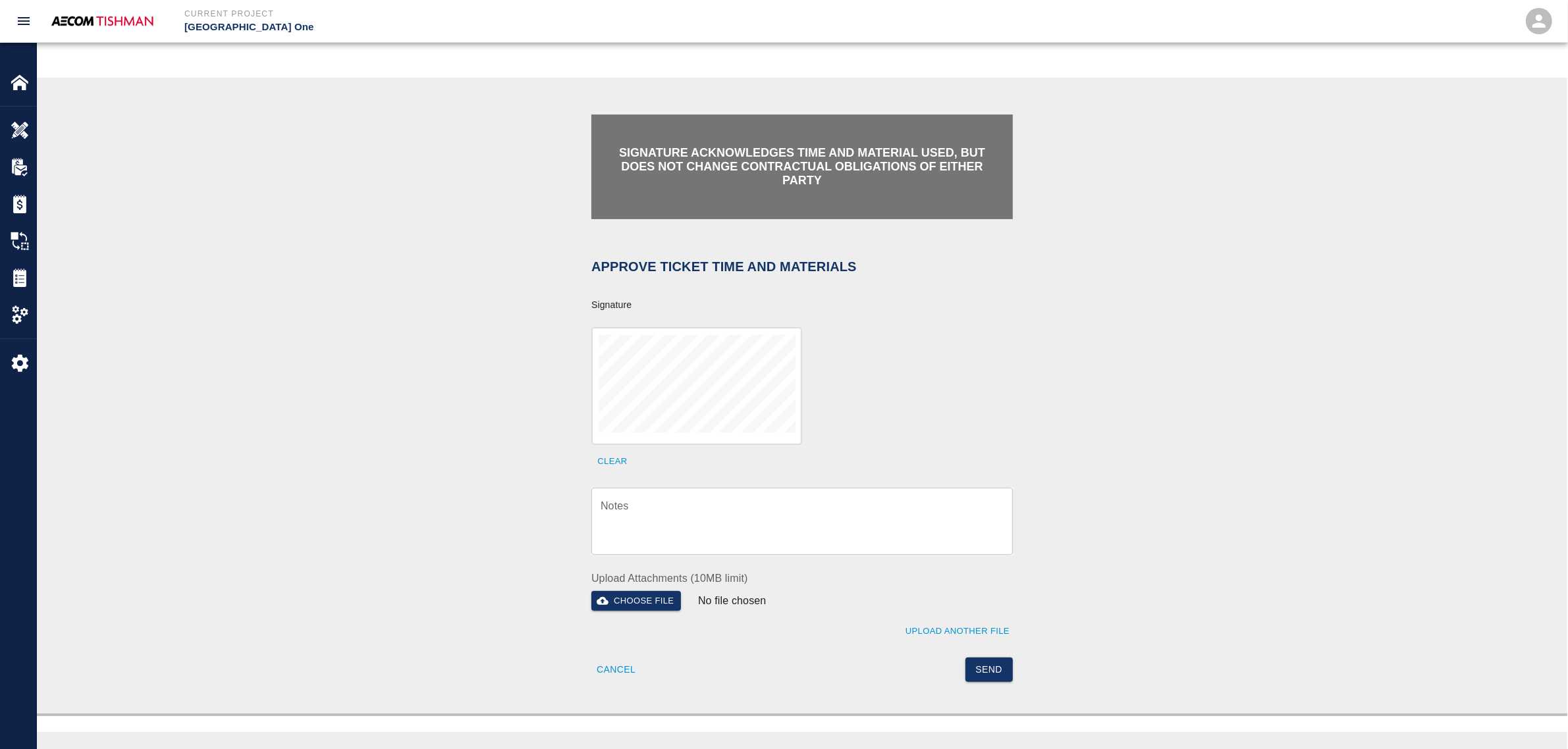
scroll to position [247, 0]
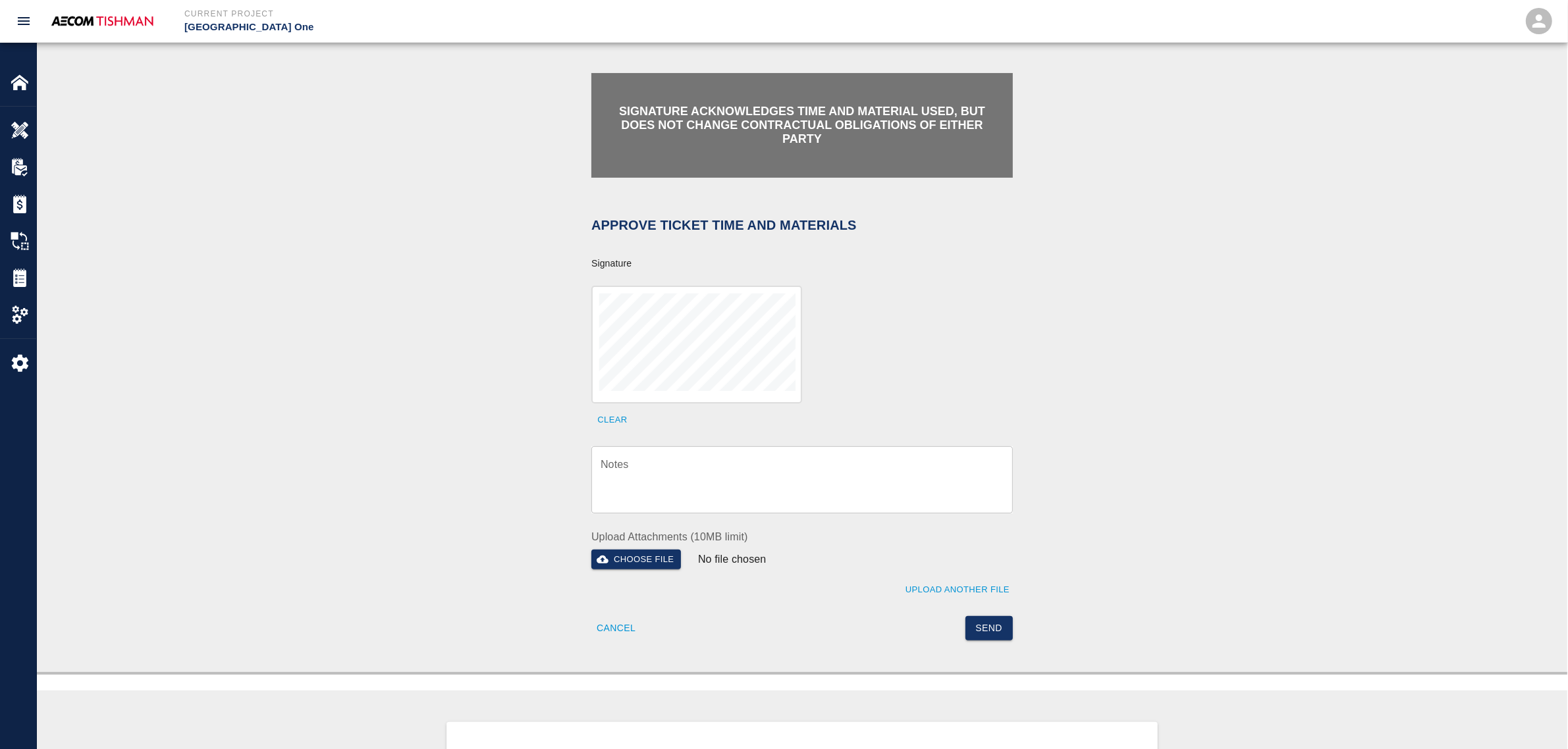
click at [688, 468] on textarea "Notes" at bounding box center [802, 479] width 403 height 45
drag, startPoint x: 783, startPoint y: 475, endPoint x: 785, endPoint y: 484, distance: 9.2
click at [783, 475] on textarea "Notes" at bounding box center [802, 479] width 403 height 45
paste textarea "verification of time and material subject to contract review."
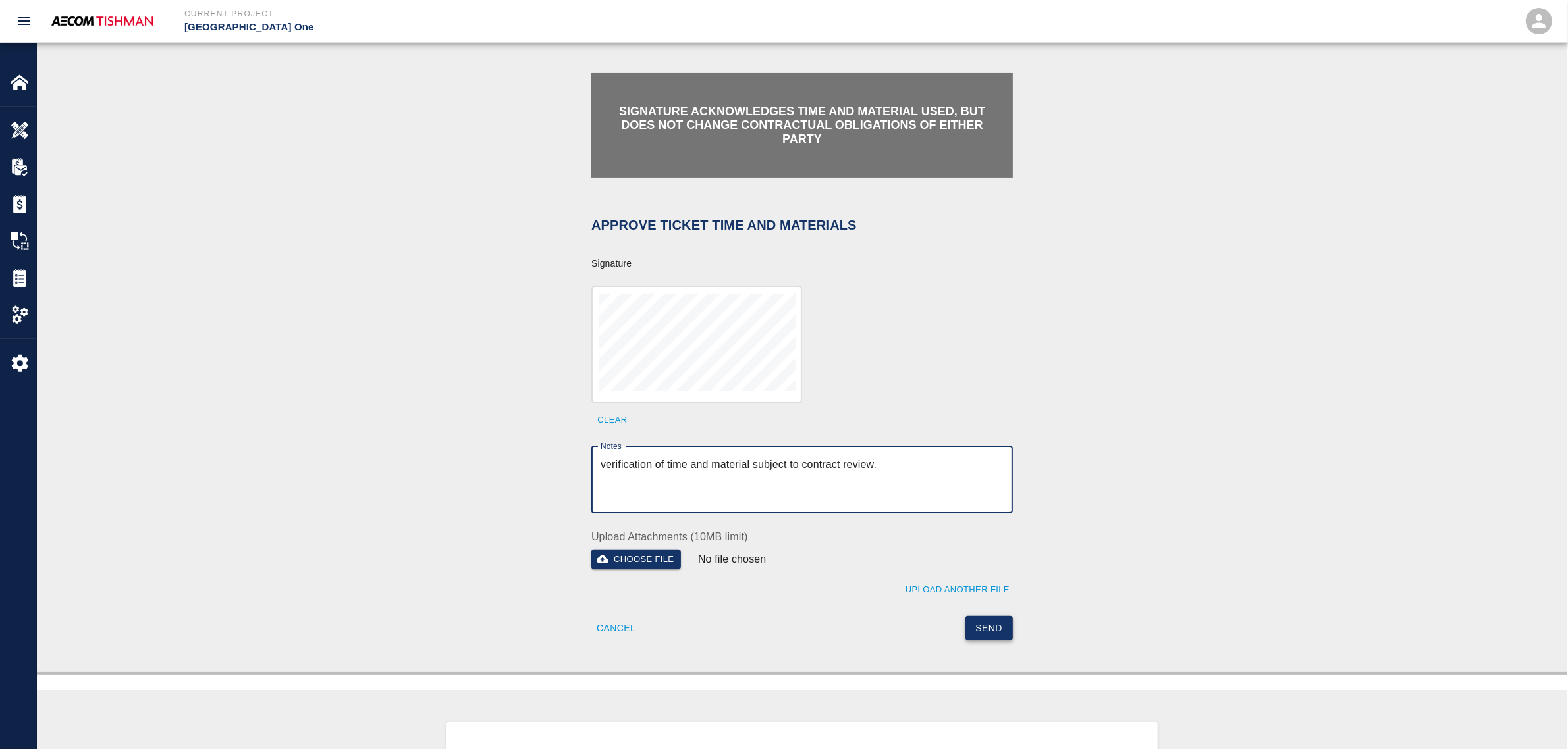
type textarea "verification of time and material subject to contract review."
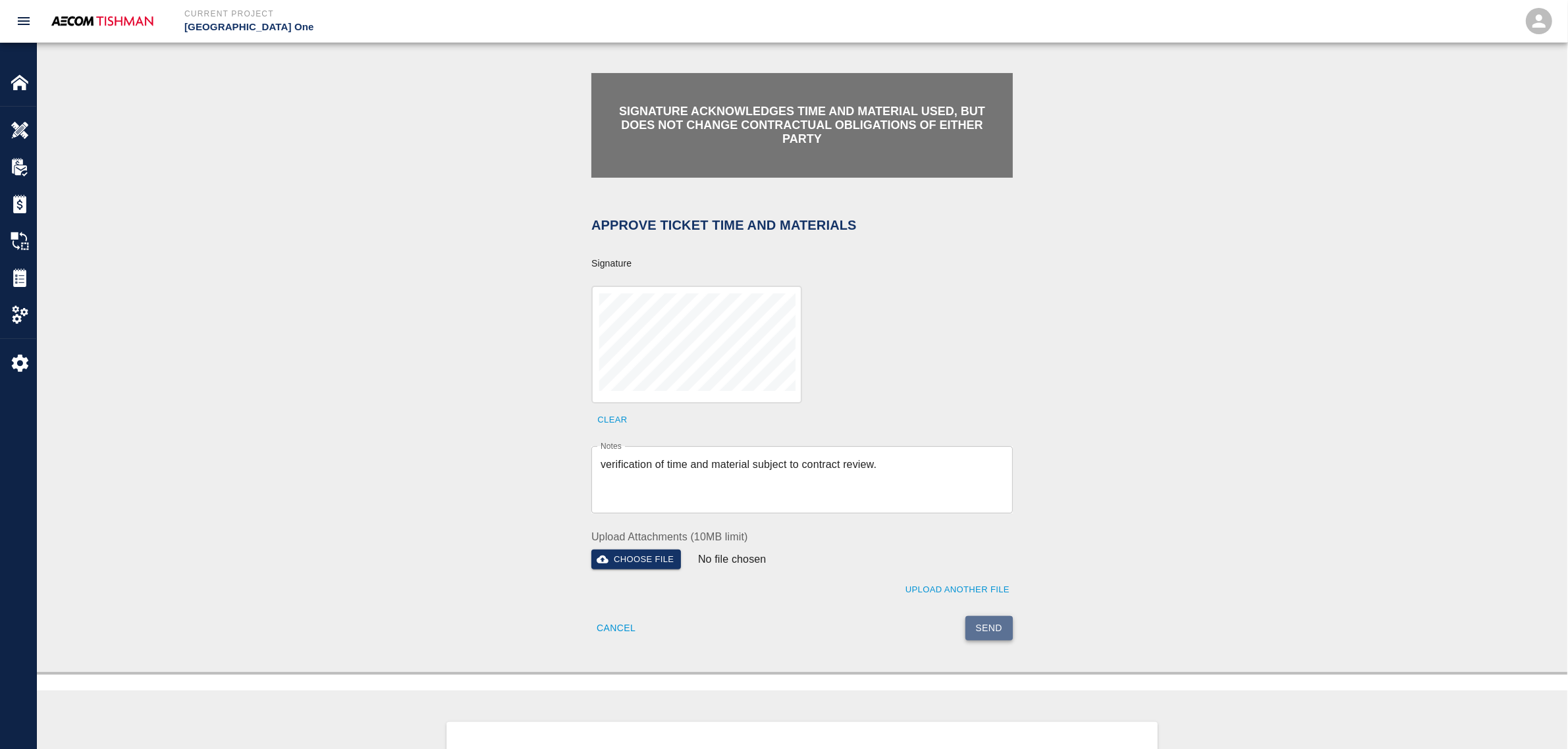
click at [986, 629] on button "Send" at bounding box center [989, 628] width 48 height 24
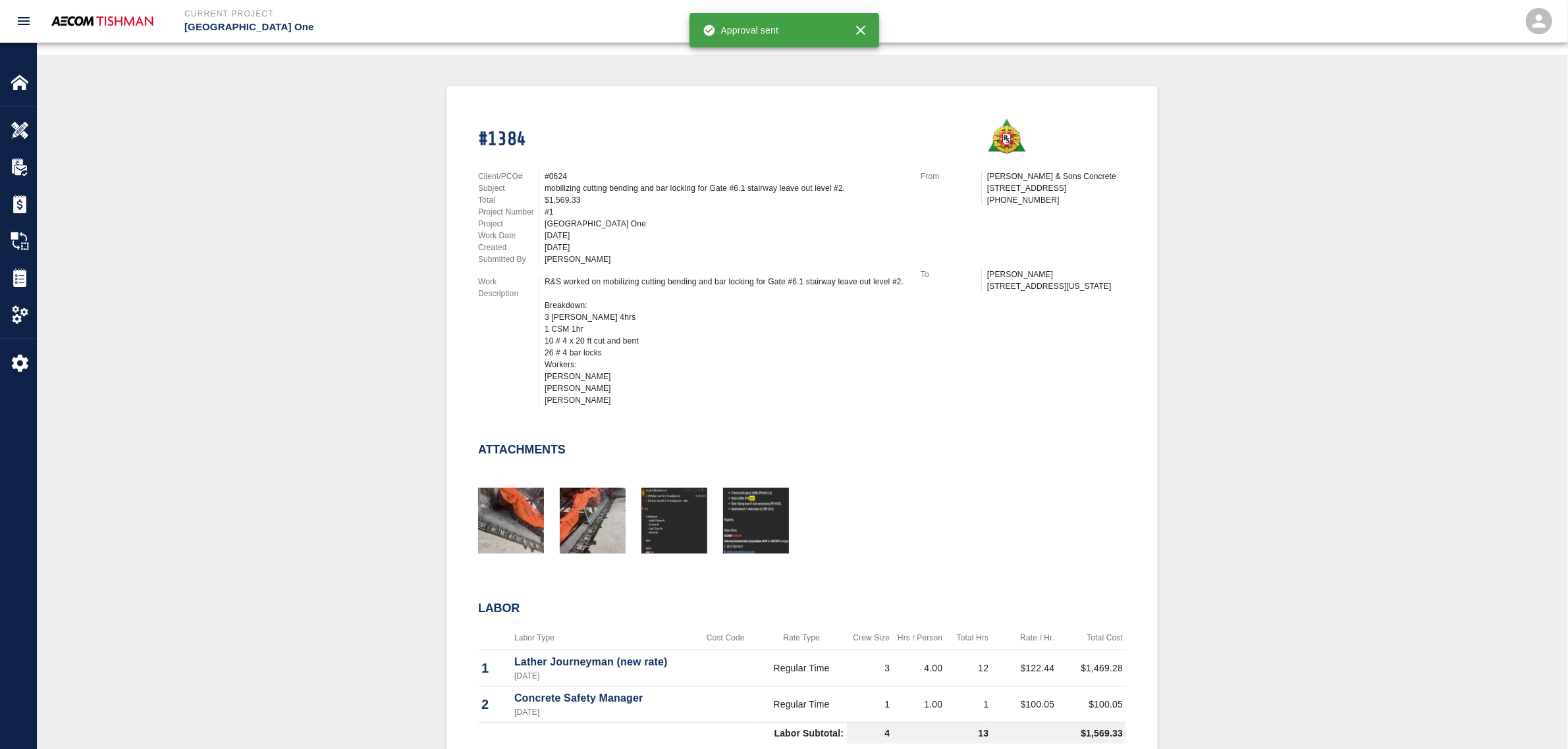
click at [407, 423] on div "#1384 Client/PCO# #0624 Subject mobilizing cutting bending and bar locking for …" at bounding box center [802, 503] width 1468 height 834
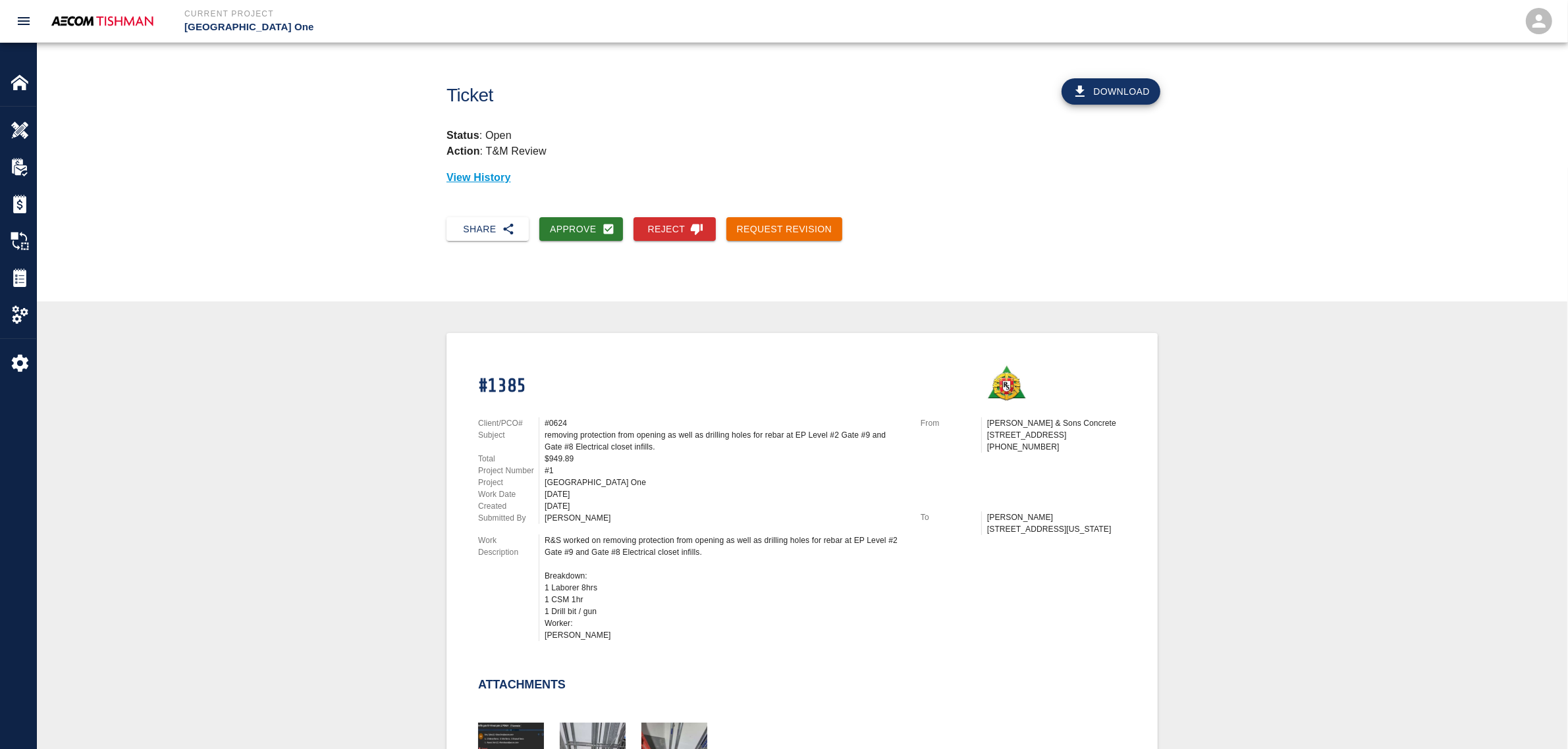
scroll to position [247, 0]
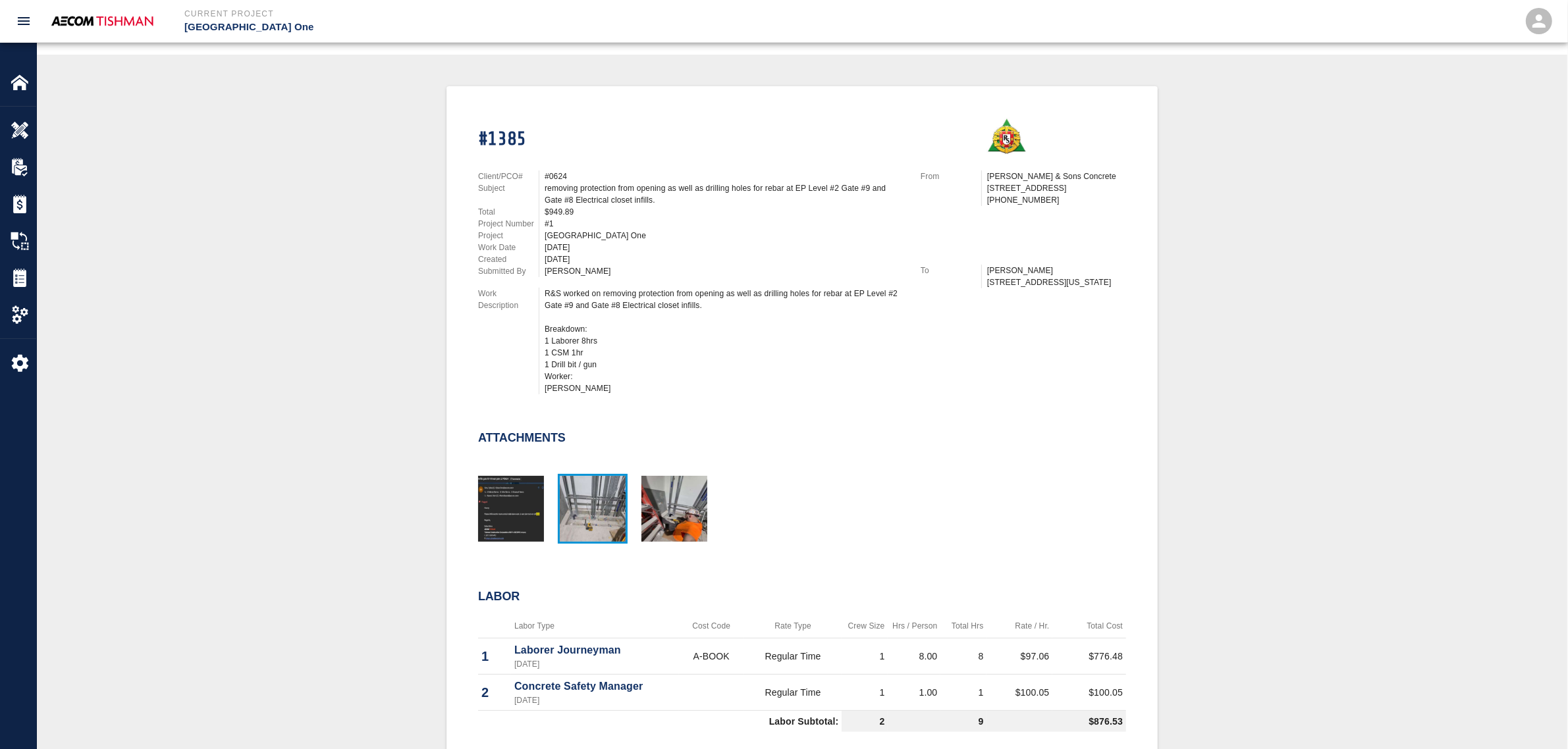
click at [581, 498] on img "button" at bounding box center [593, 509] width 66 height 66
click at [646, 509] on img "button" at bounding box center [674, 509] width 66 height 66
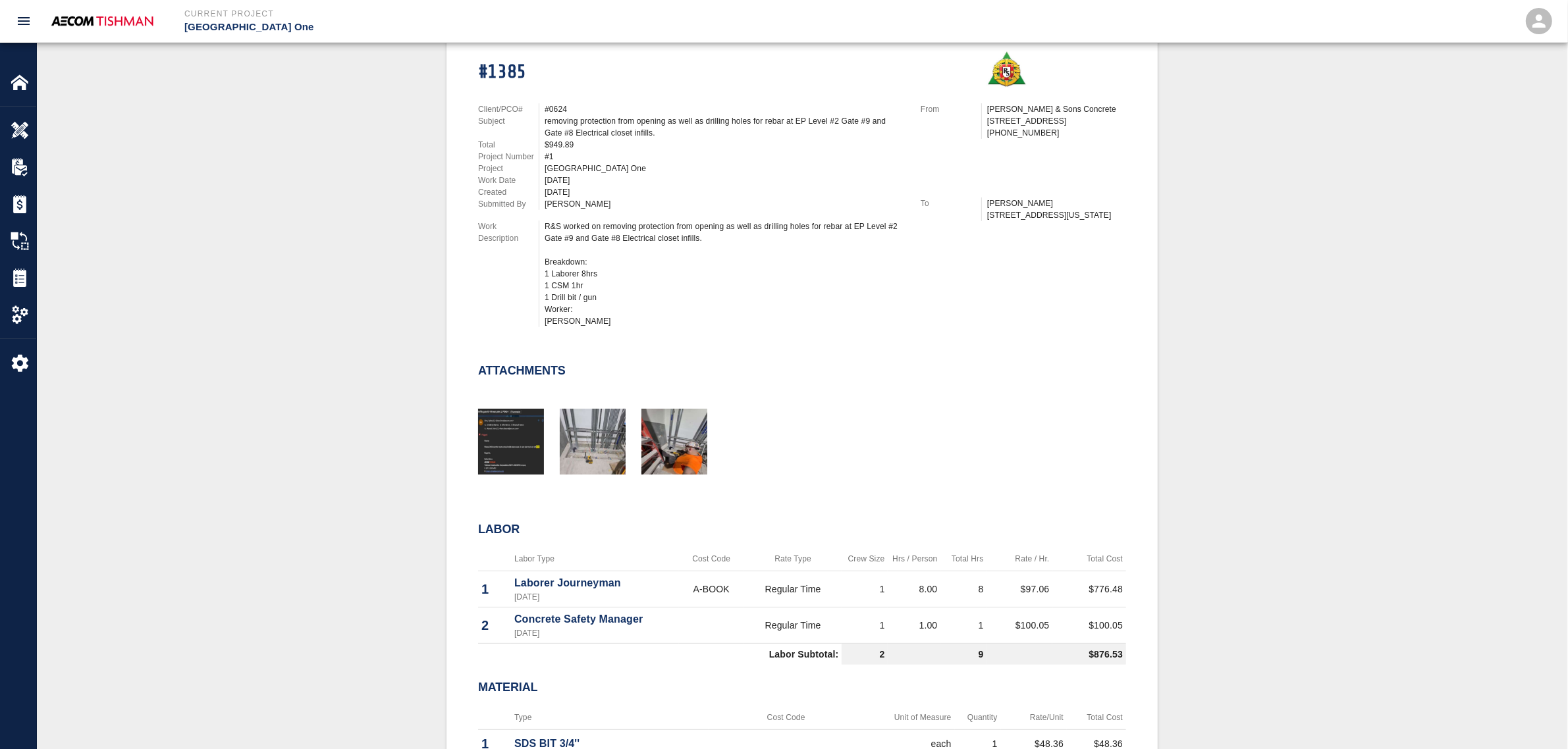
scroll to position [0, 0]
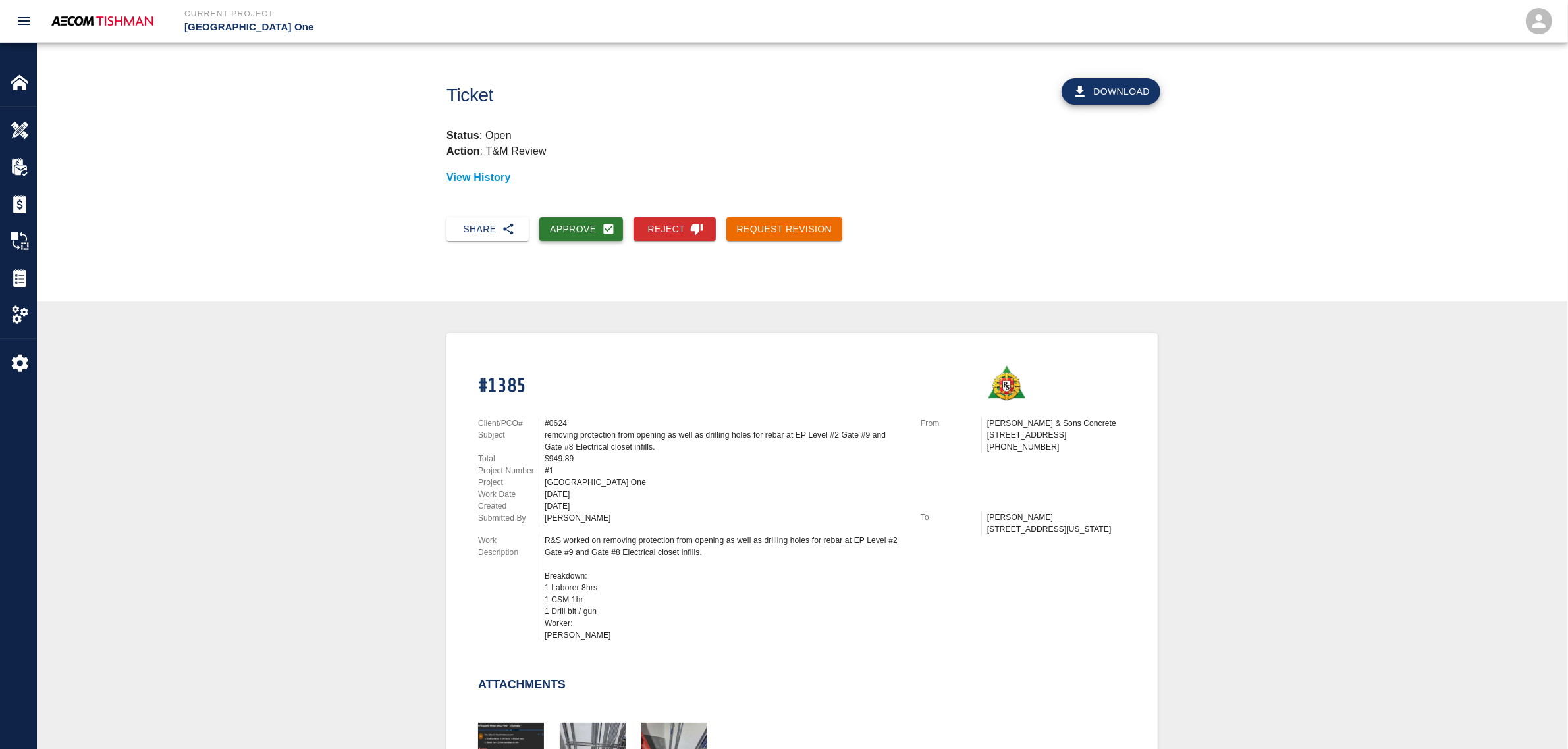
drag, startPoint x: 564, startPoint y: 206, endPoint x: 563, endPoint y: 221, distance: 15.0
click at [564, 207] on div "Approve" at bounding box center [576, 224] width 94 height 35
click at [564, 222] on button "Approve" at bounding box center [581, 229] width 84 height 24
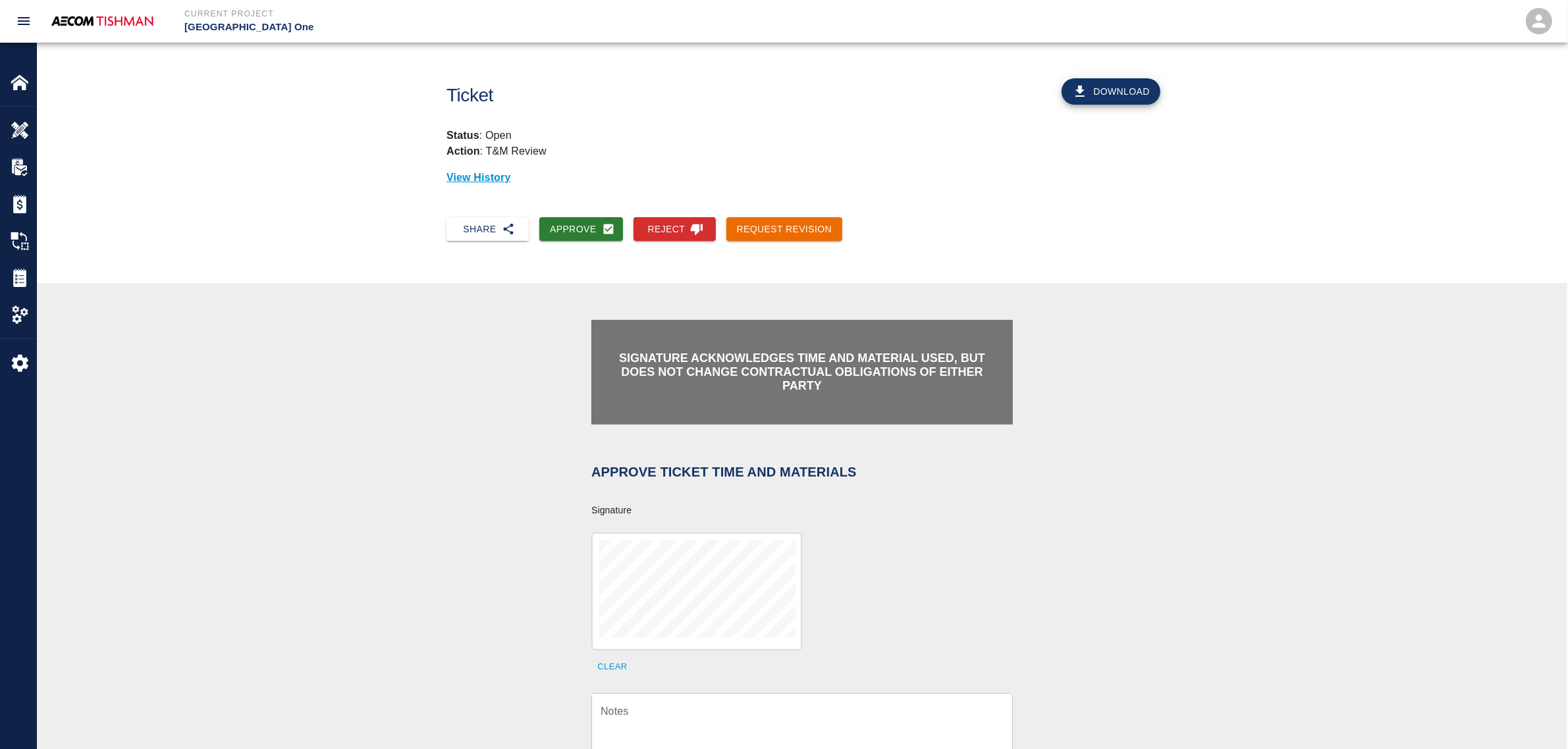
click at [696, 629] on textarea "Notes" at bounding box center [802, 726] width 403 height 45
type textarea "v"
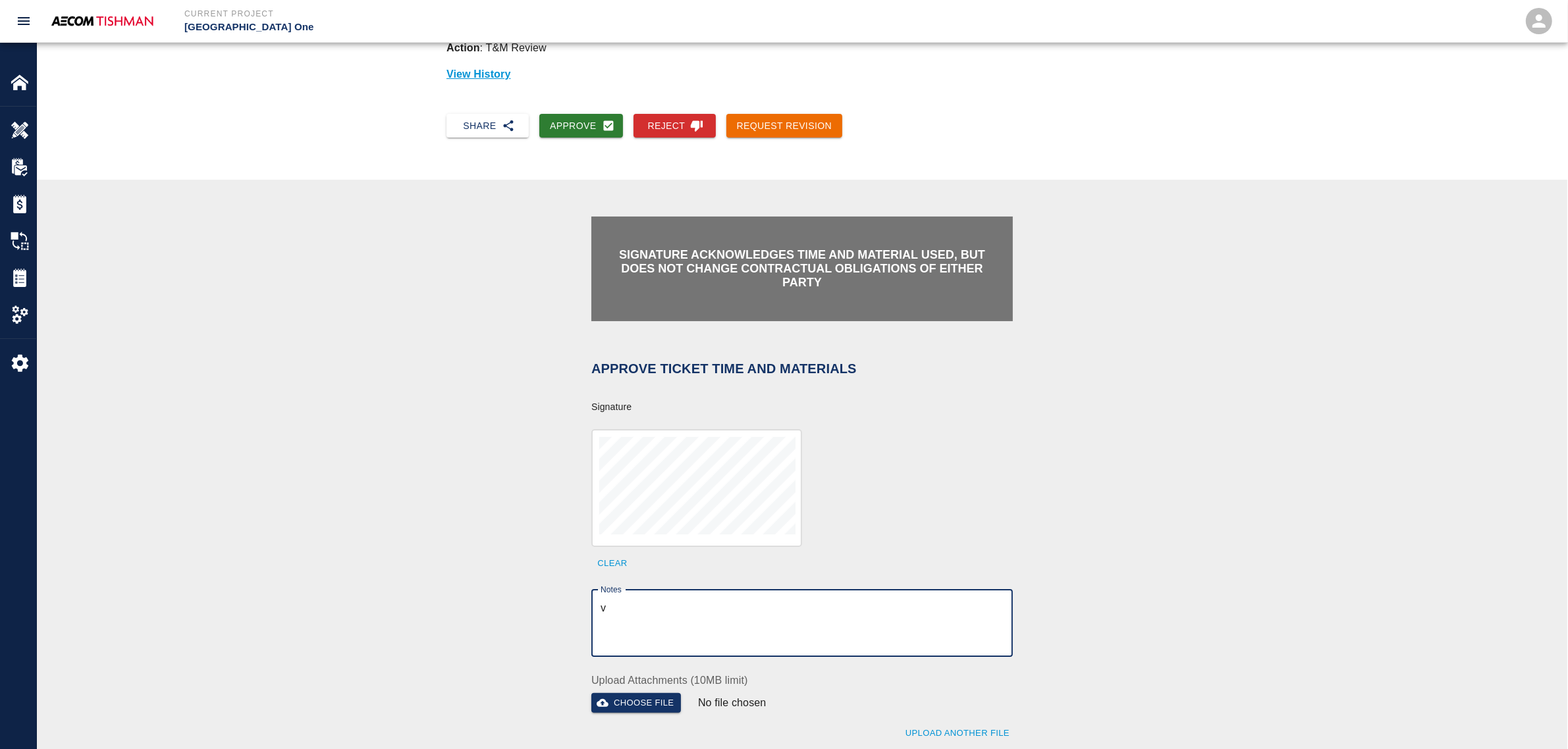
scroll to position [247, 0]
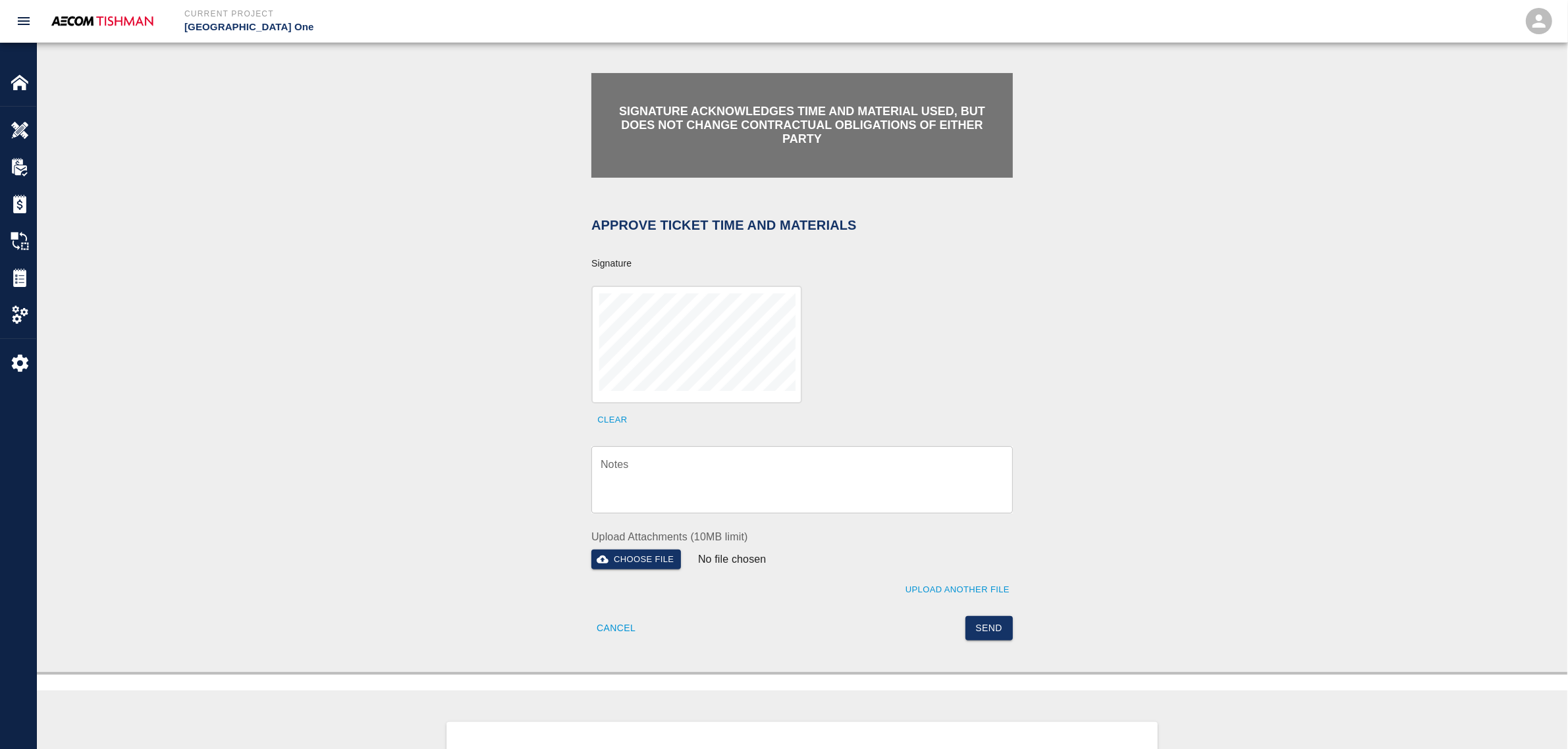
click at [659, 441] on div "Notes x Notes" at bounding box center [794, 472] width 437 height 83
click at [680, 464] on textarea "Notes" at bounding box center [802, 479] width 403 height 45
paste textarea "verification of time and material subject to contract review."
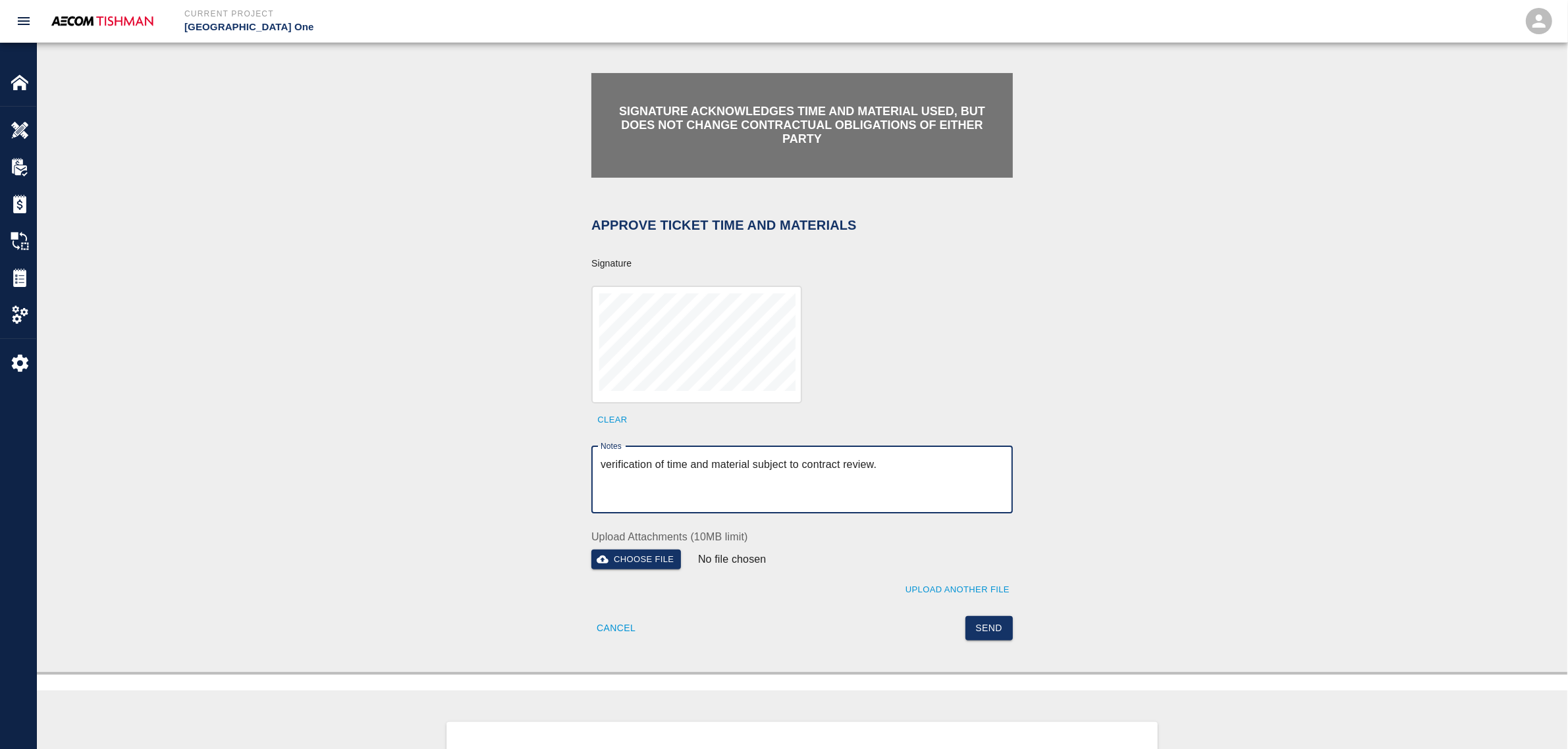
type textarea "verification of time and material subject to contract review."
click at [959, 604] on div "Send" at bounding box center [904, 621] width 219 height 40
click at [982, 623] on button "Send" at bounding box center [989, 628] width 48 height 24
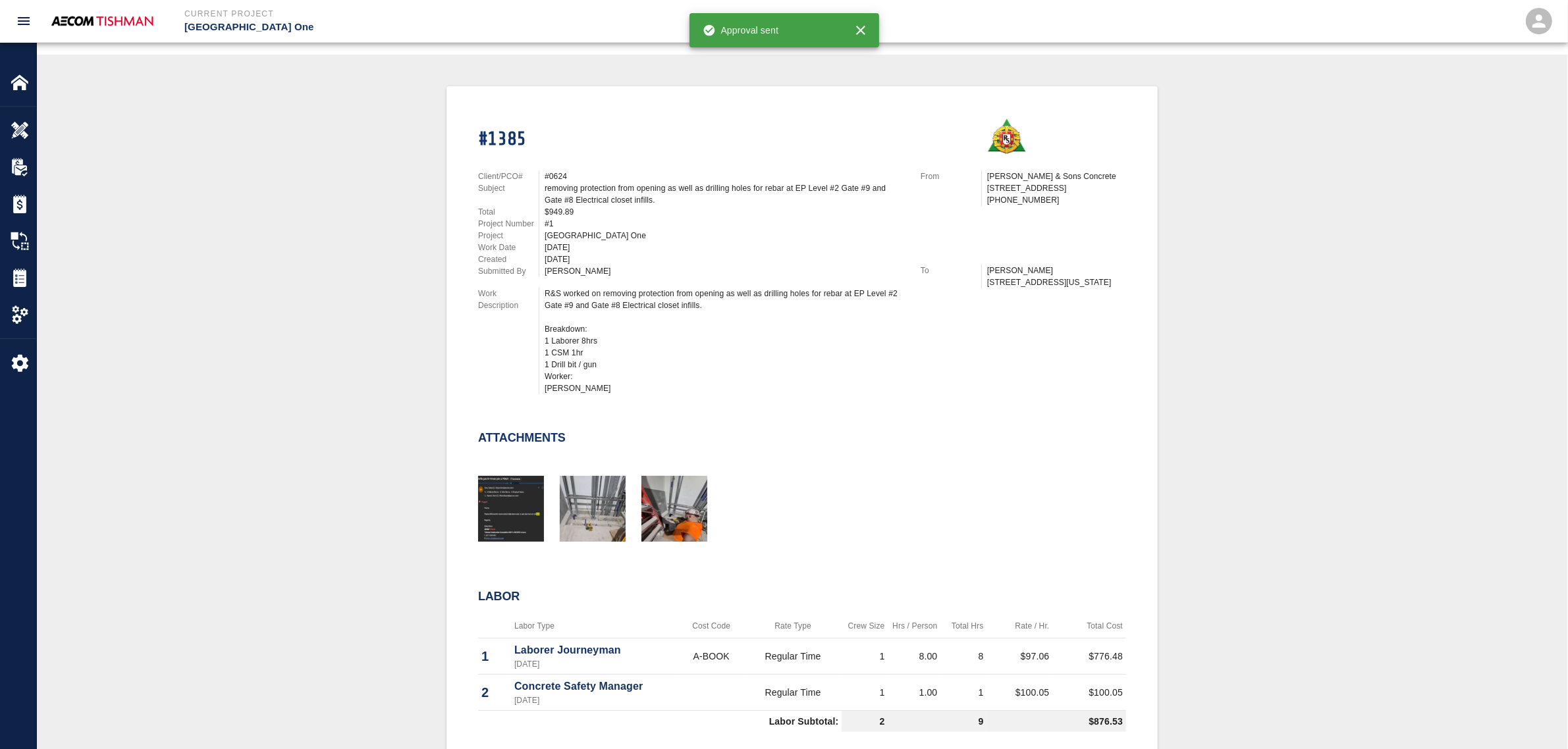
click at [380, 429] on div "#1385 Client/PCO# #0624 Subject removing protection from opening as well as dri…" at bounding box center [802, 512] width 1468 height 851
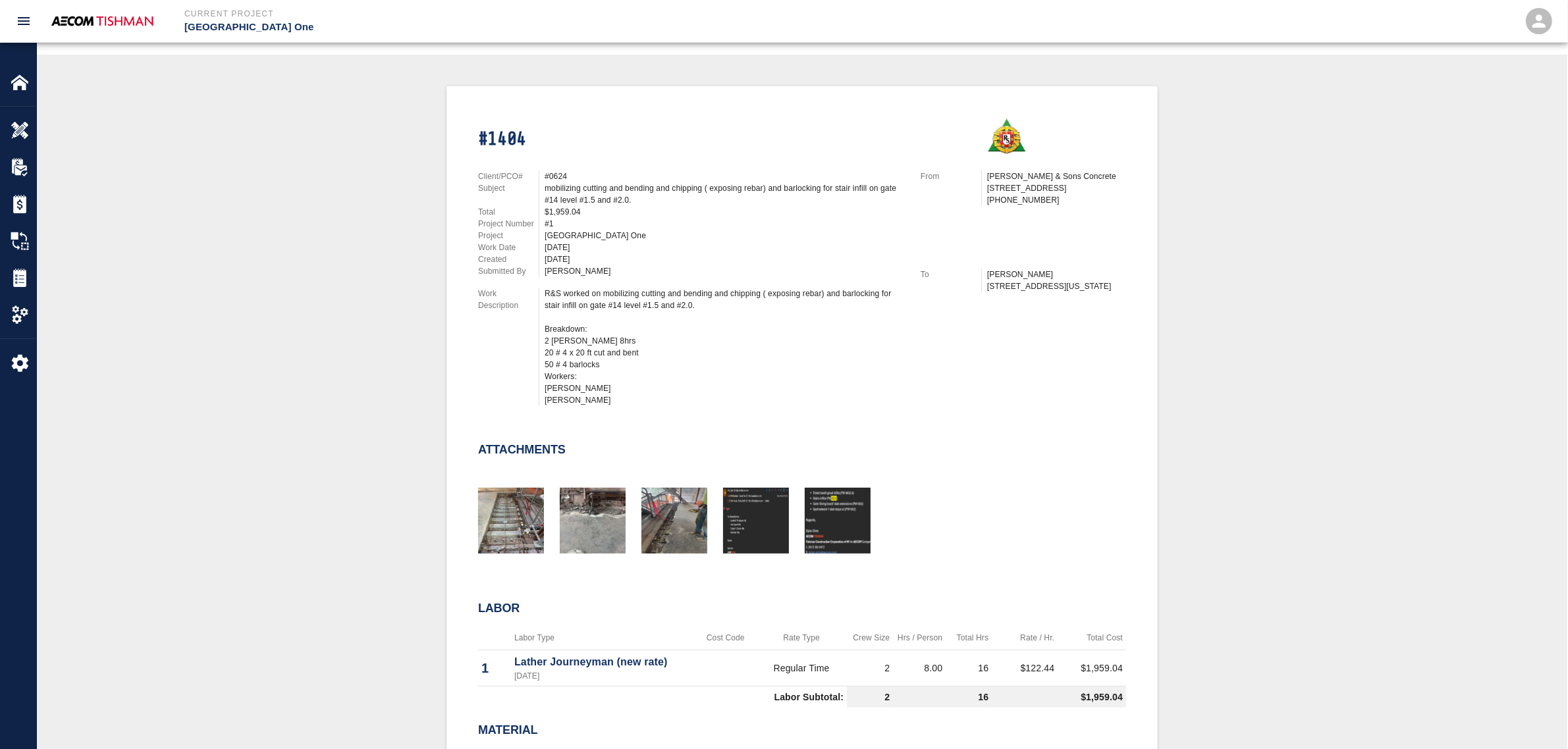
click at [321, 446] on div "#1404 Client/PCO# #0624 Subject mobilizing cutting and bending and chipping ( e…" at bounding box center [802, 485] width 1468 height 798
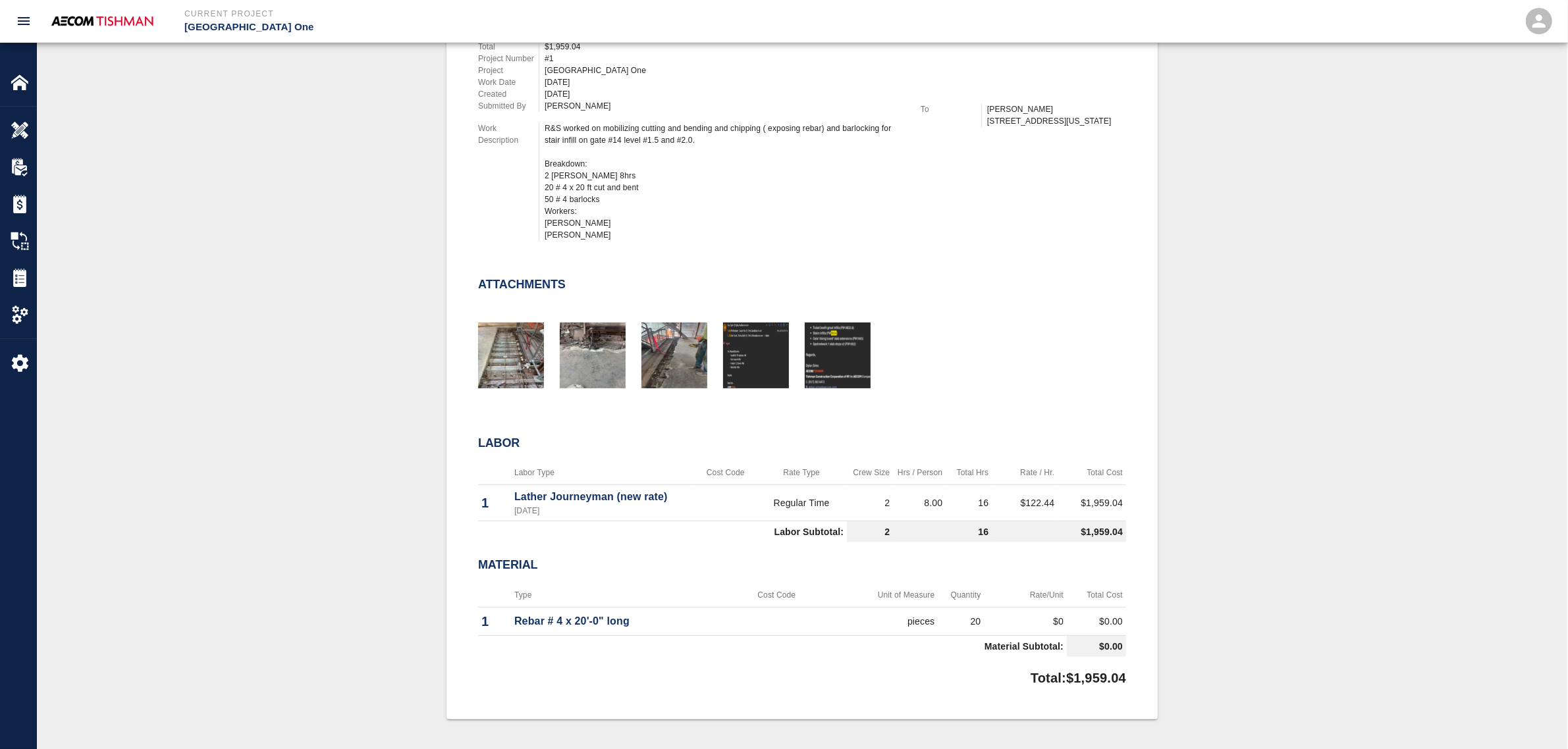
scroll to position [387, 0]
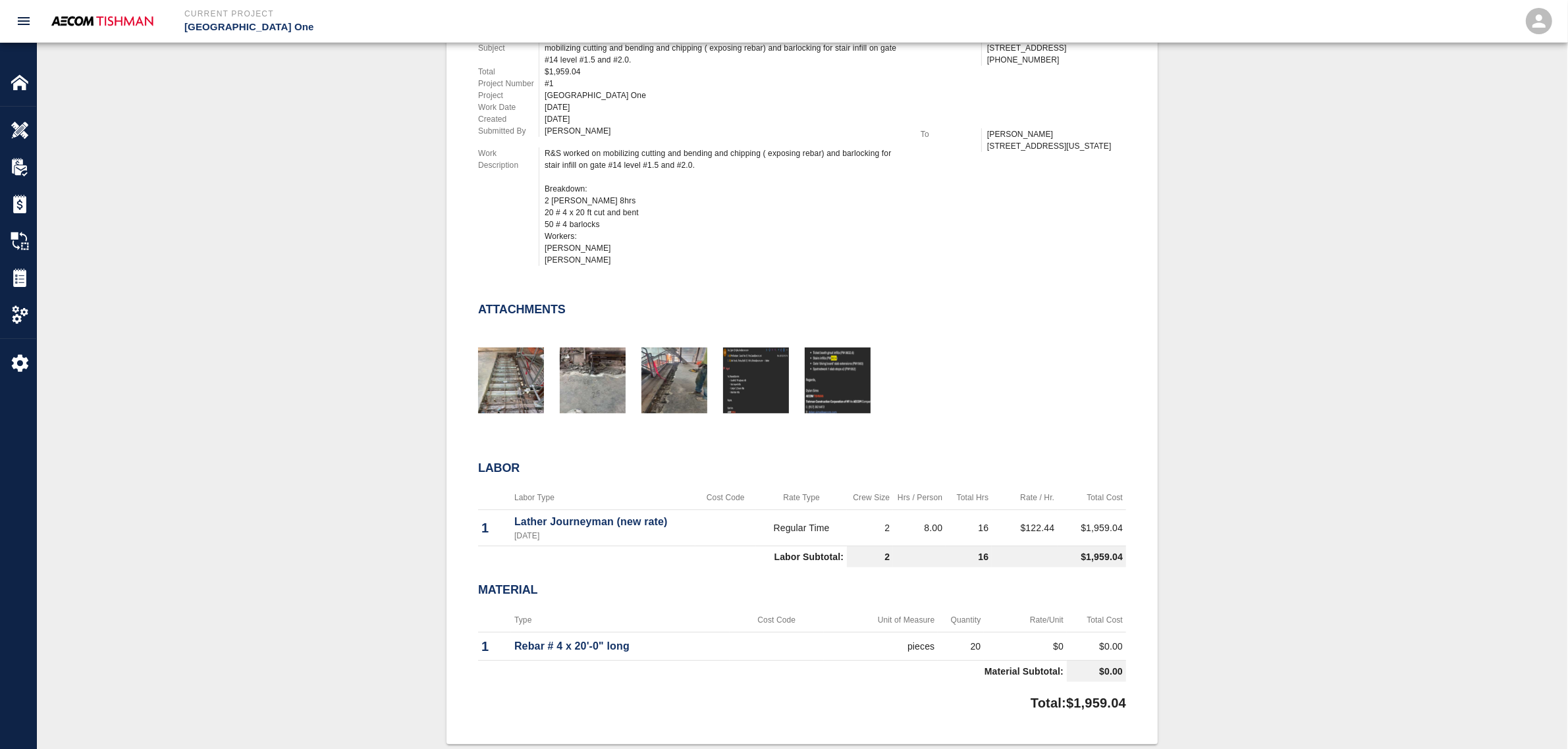
click at [351, 268] on div "#1404 Client/PCO# #0624 Subject mobilizing cutting and bending and chipping ( e…" at bounding box center [802, 345] width 1468 height 798
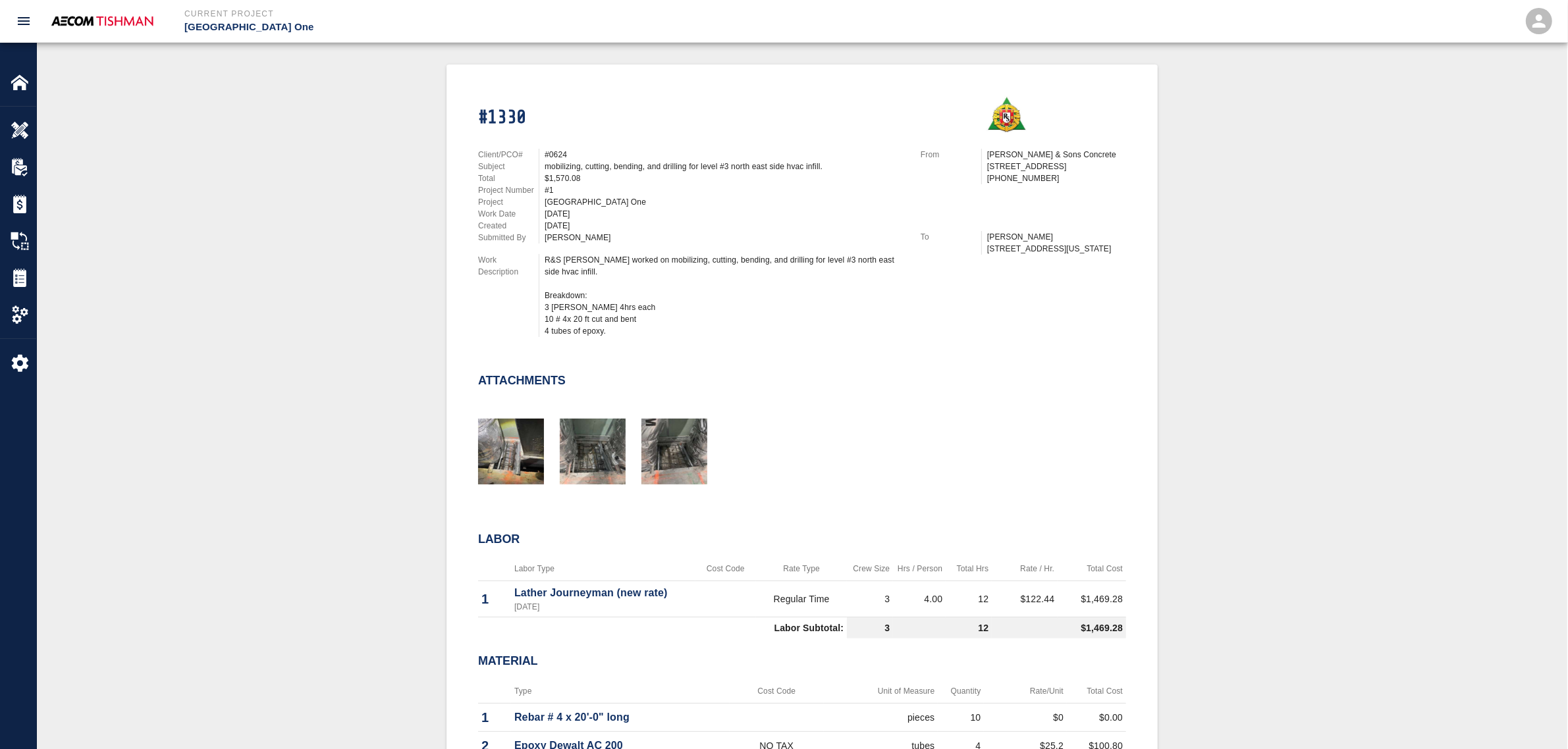
scroll to position [271, 0]
click at [471, 338] on div "Client/PCO# #0624 Subject mobilizing, cutting, bending, and drilling for level …" at bounding box center [684, 238] width 443 height 214
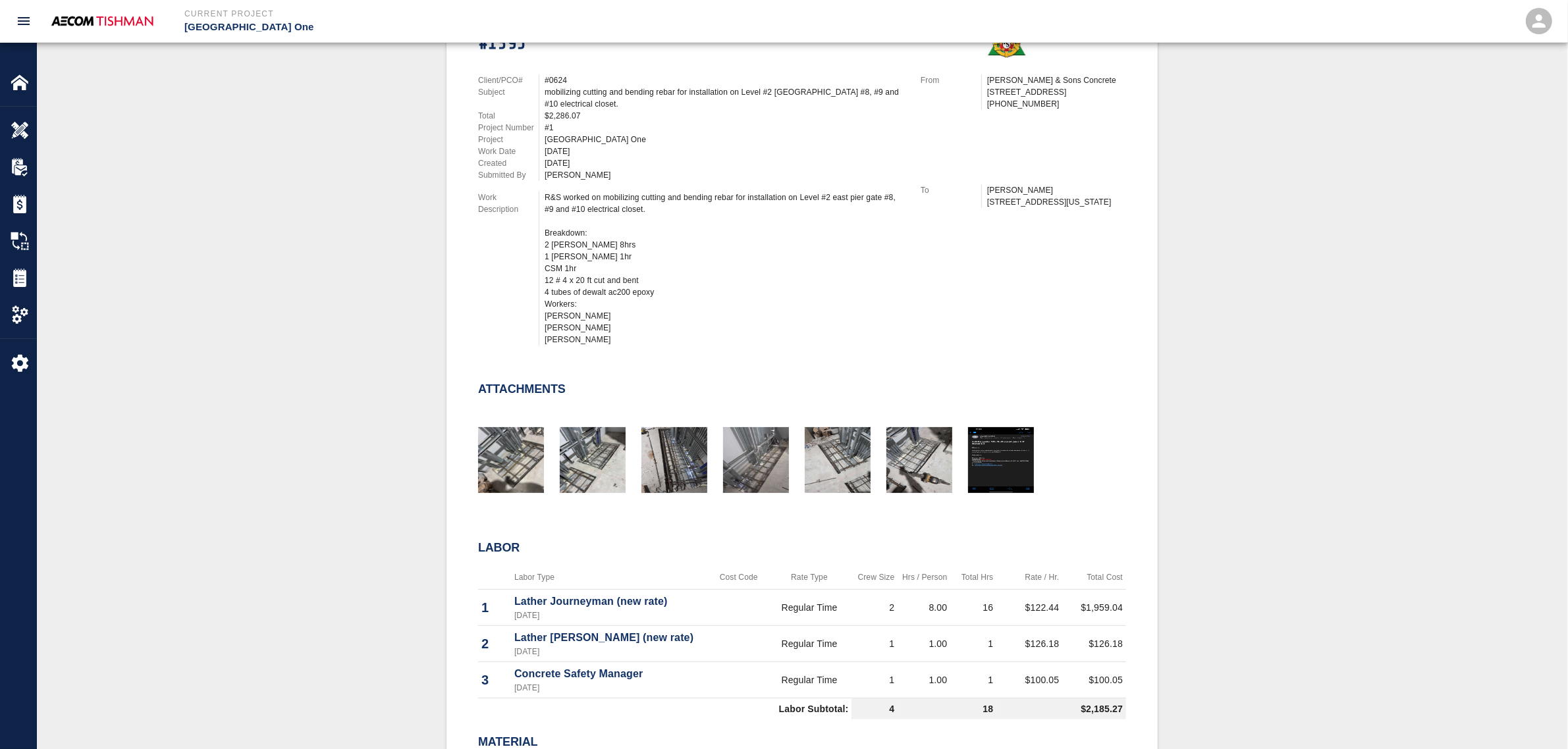
scroll to position [741, 0]
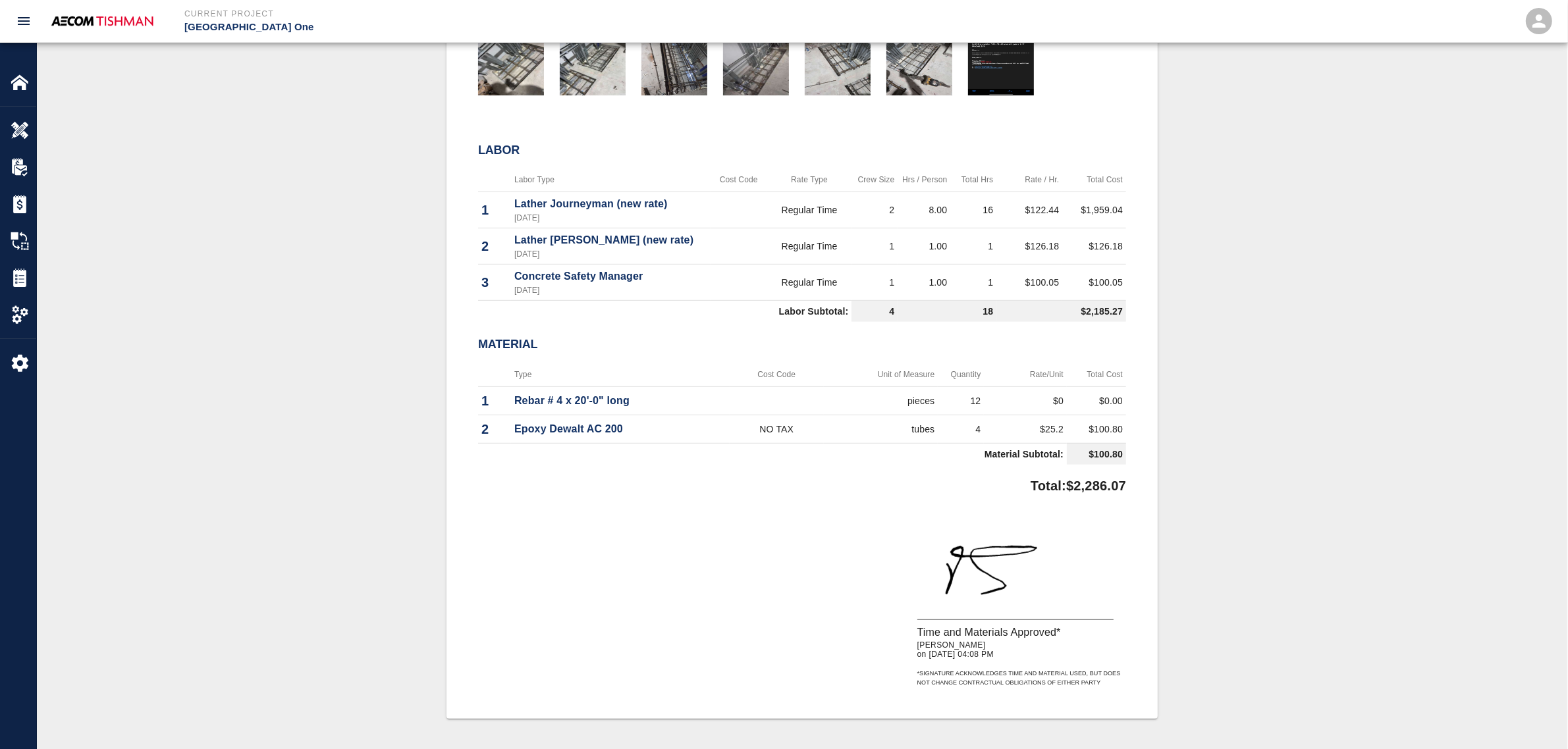
click at [405, 406] on div "#1395 Client/PCO# #0624 Subject mobilizing cutting and bending rebar for instal…" at bounding box center [802, 155] width 1468 height 1126
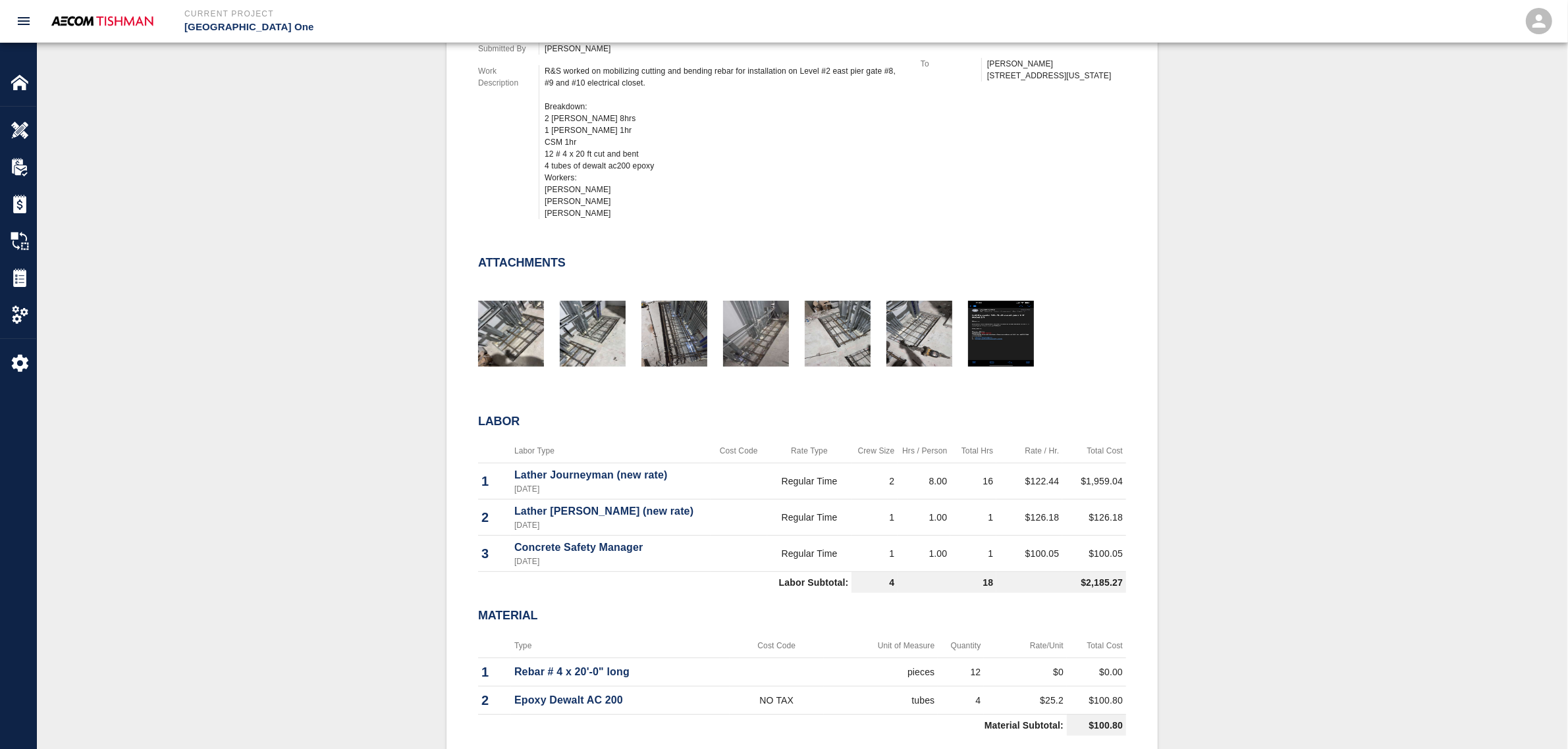
scroll to position [494, 0]
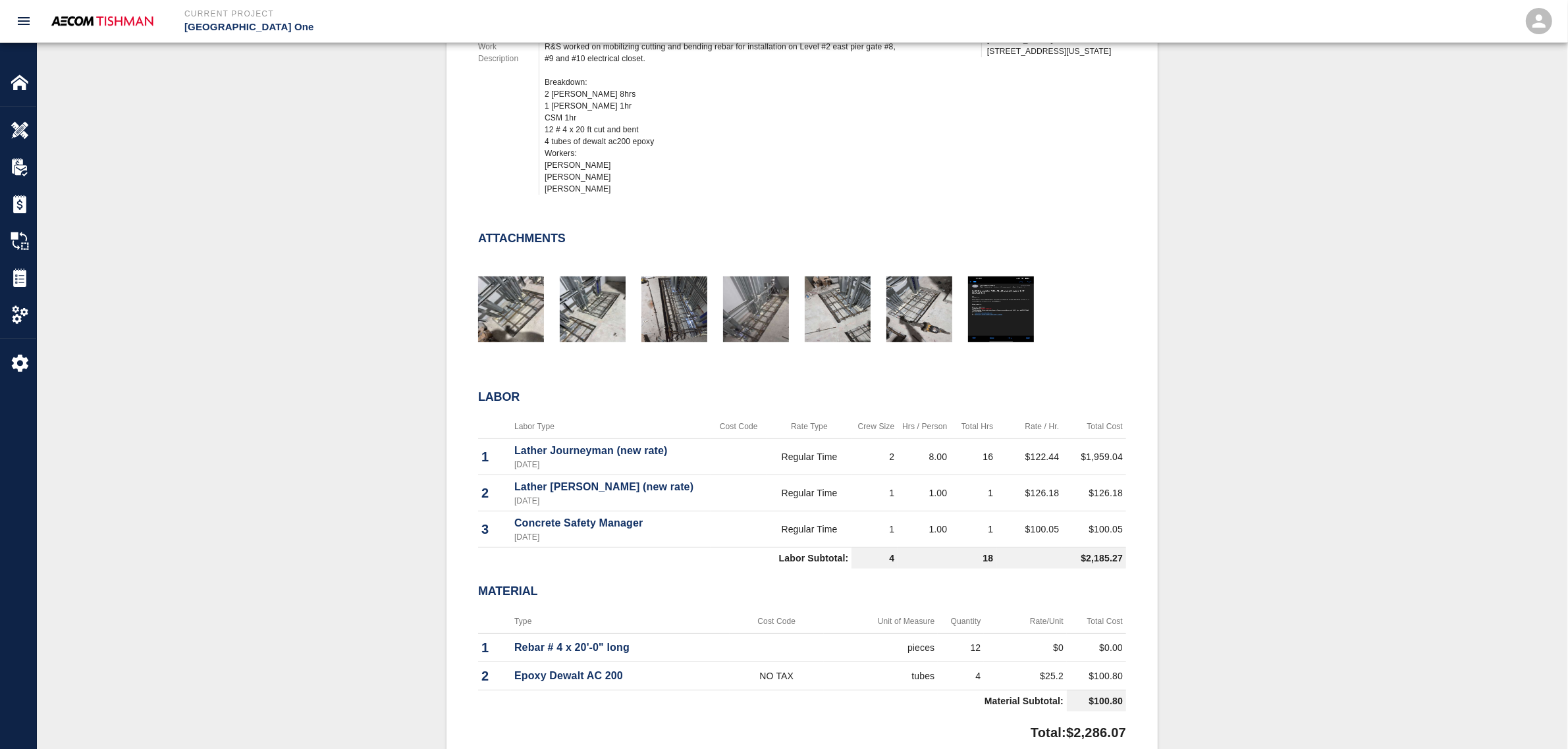
click at [339, 488] on div "#1395 Client/PCO# #0624 Subject mobilizing cutting and bending rebar for instal…" at bounding box center [802, 402] width 1468 height 1126
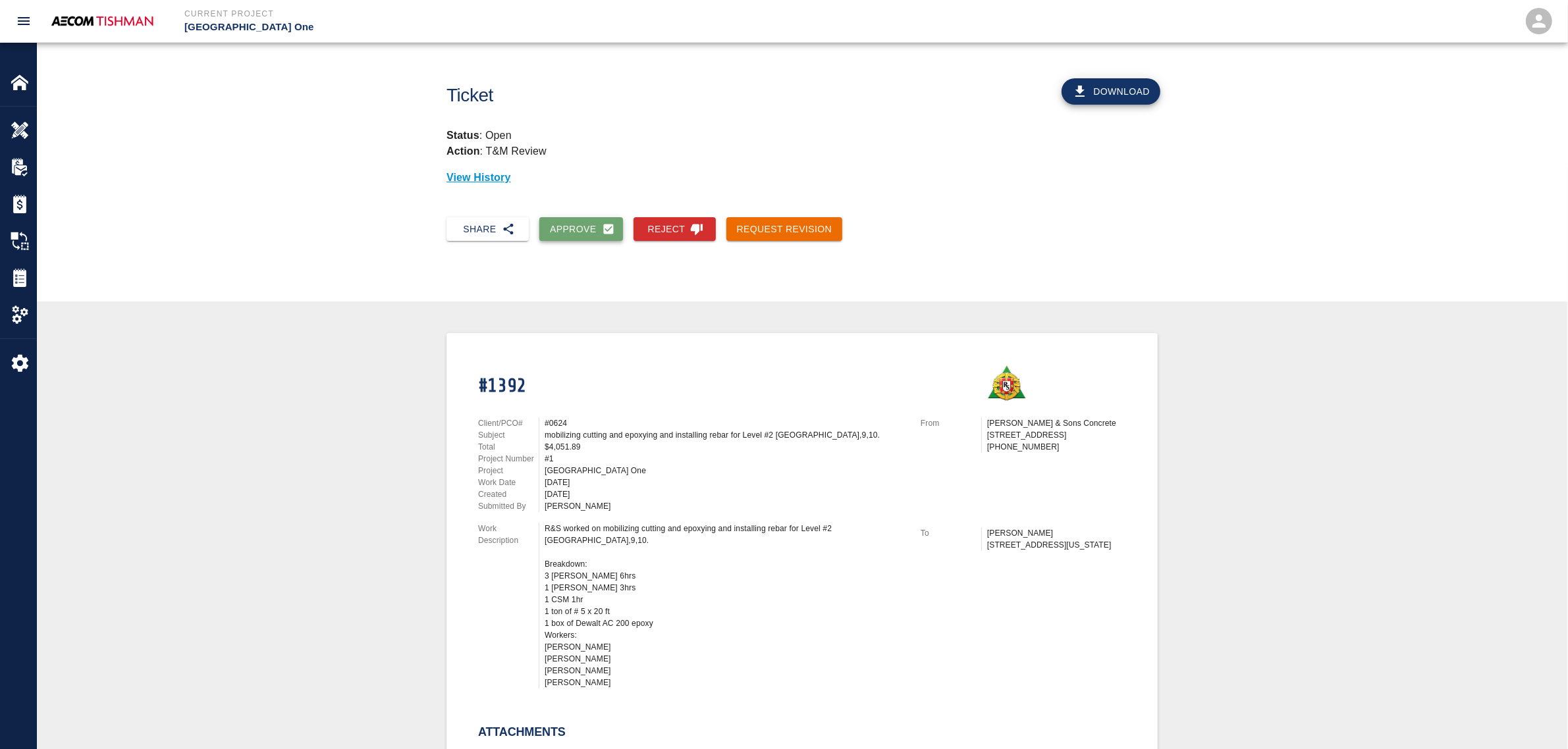
click at [579, 218] on button "Approve" at bounding box center [581, 229] width 84 height 24
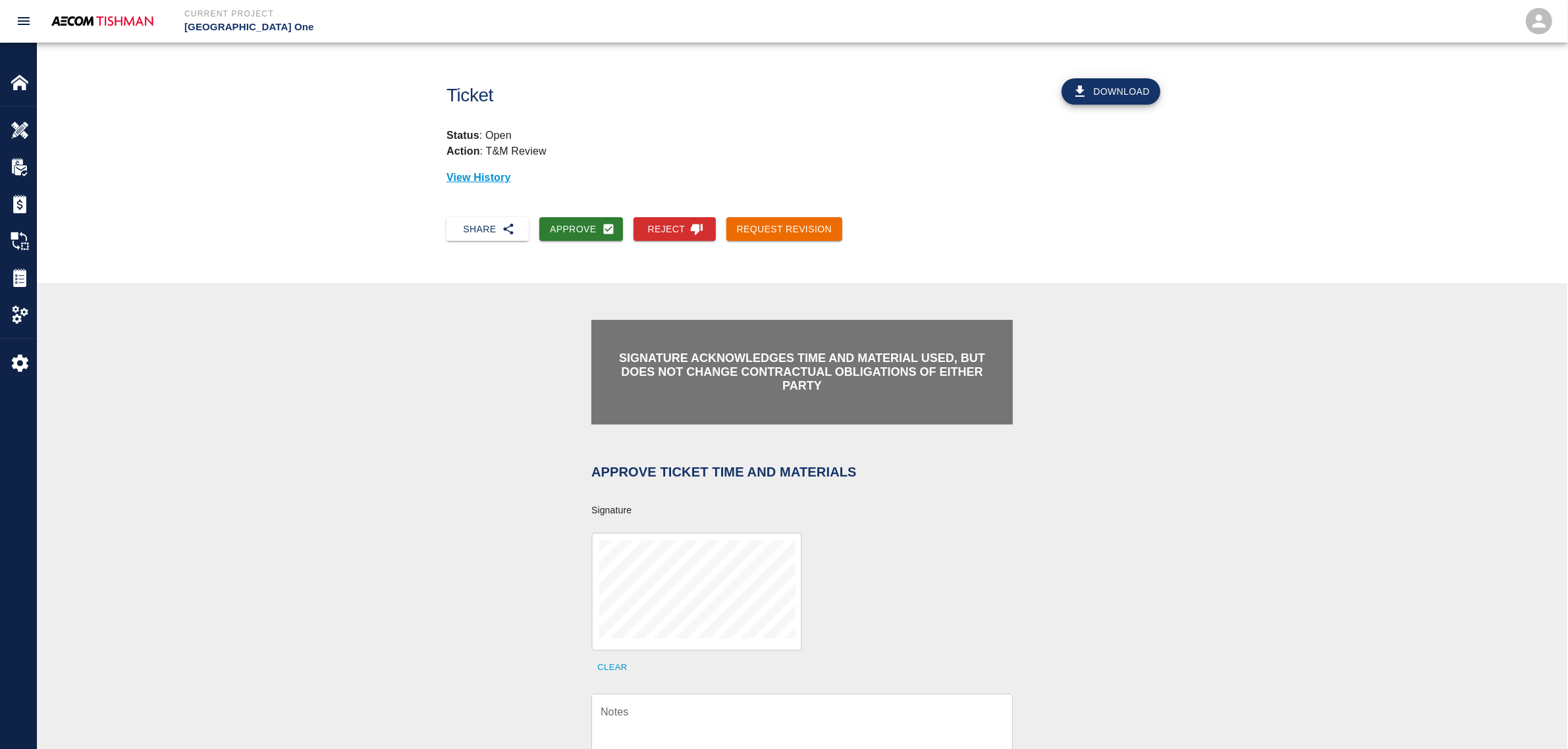
drag, startPoint x: 682, startPoint y: 728, endPoint x: 669, endPoint y: 653, distance: 76.1
click at [682, 727] on textarea "Notes" at bounding box center [802, 727] width 403 height 45
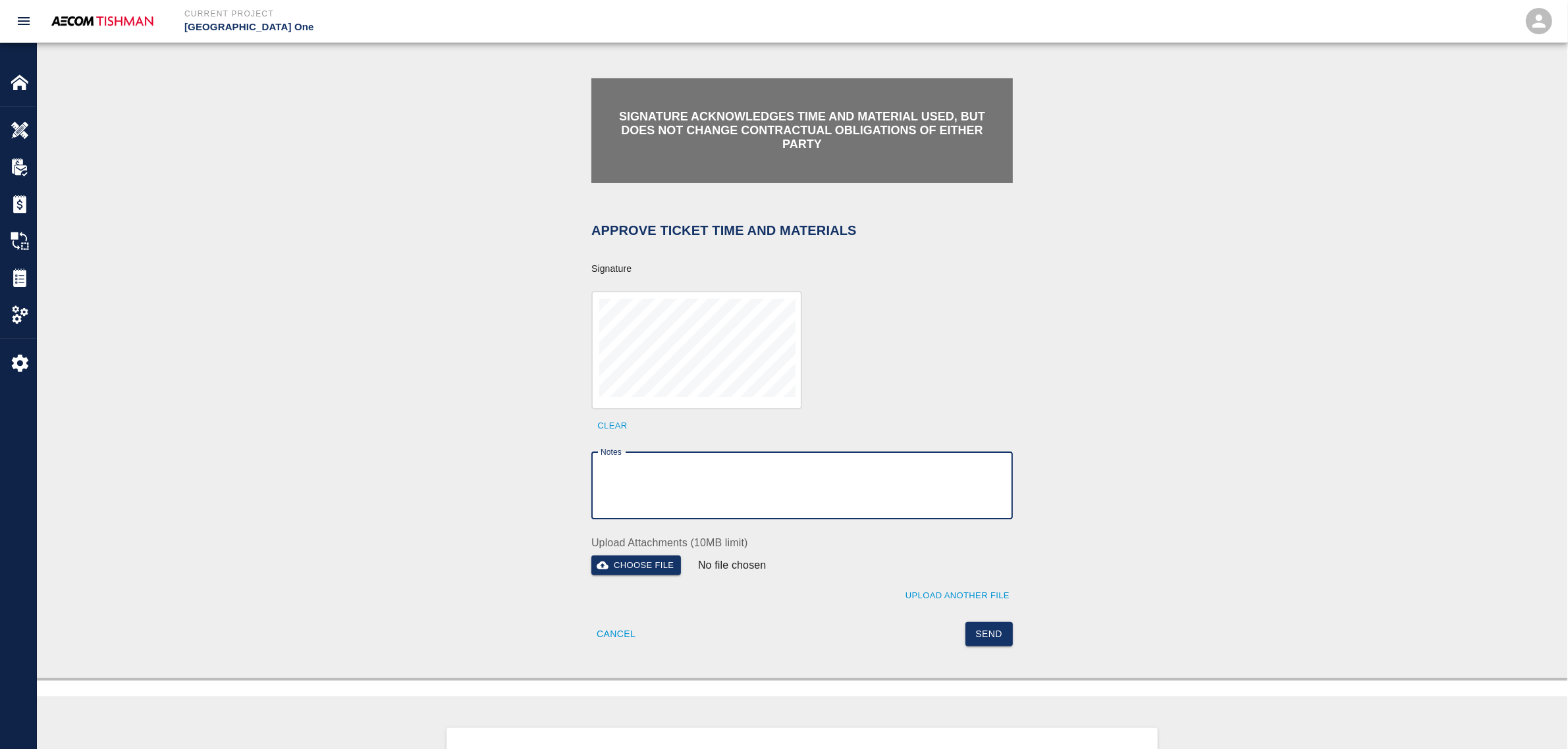
scroll to position [247, 0]
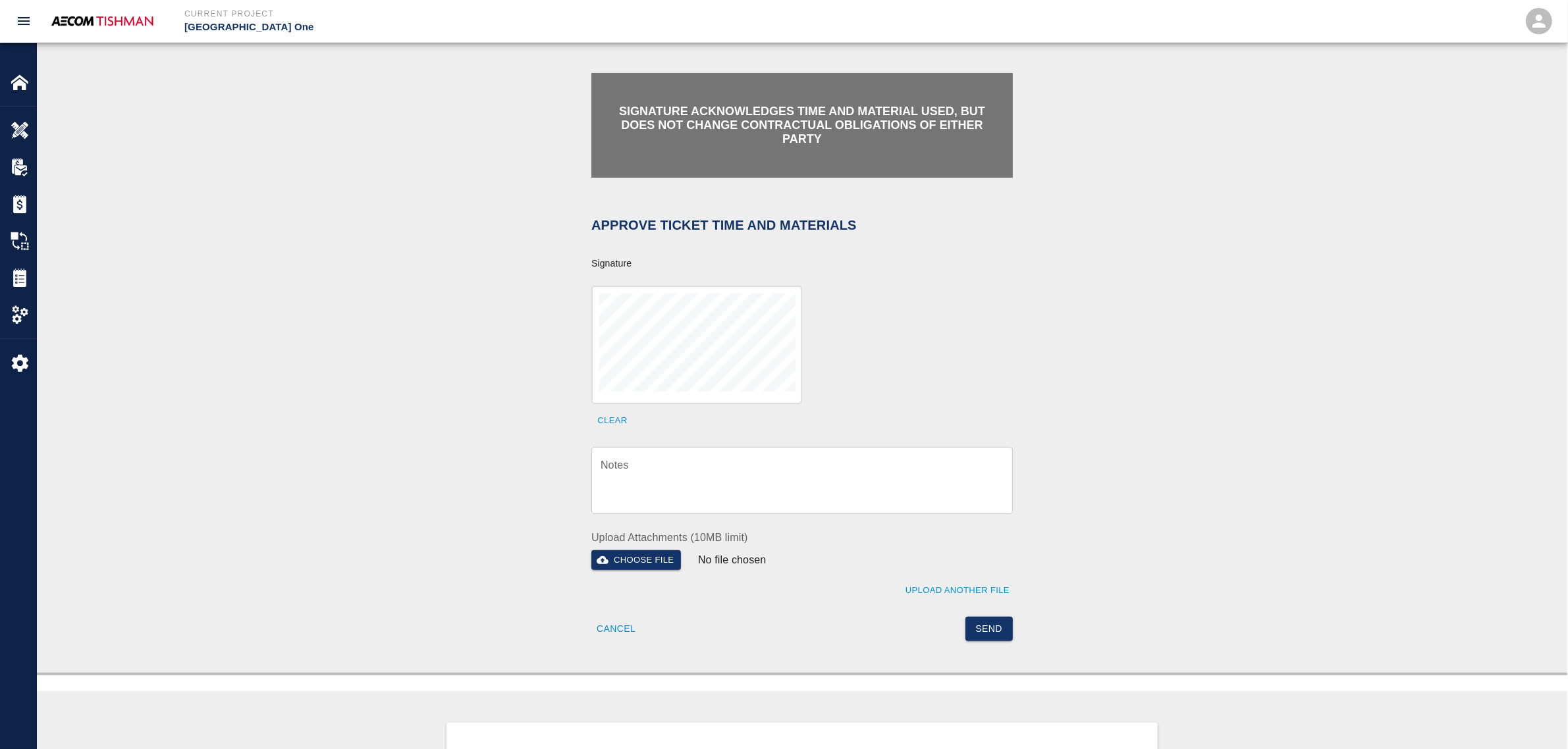
drag, startPoint x: 785, startPoint y: 471, endPoint x: 847, endPoint y: 545, distance: 96.5
click at [785, 471] on textarea "Notes" at bounding box center [802, 480] width 403 height 45
paste textarea "verification of time and material subject to contract review."
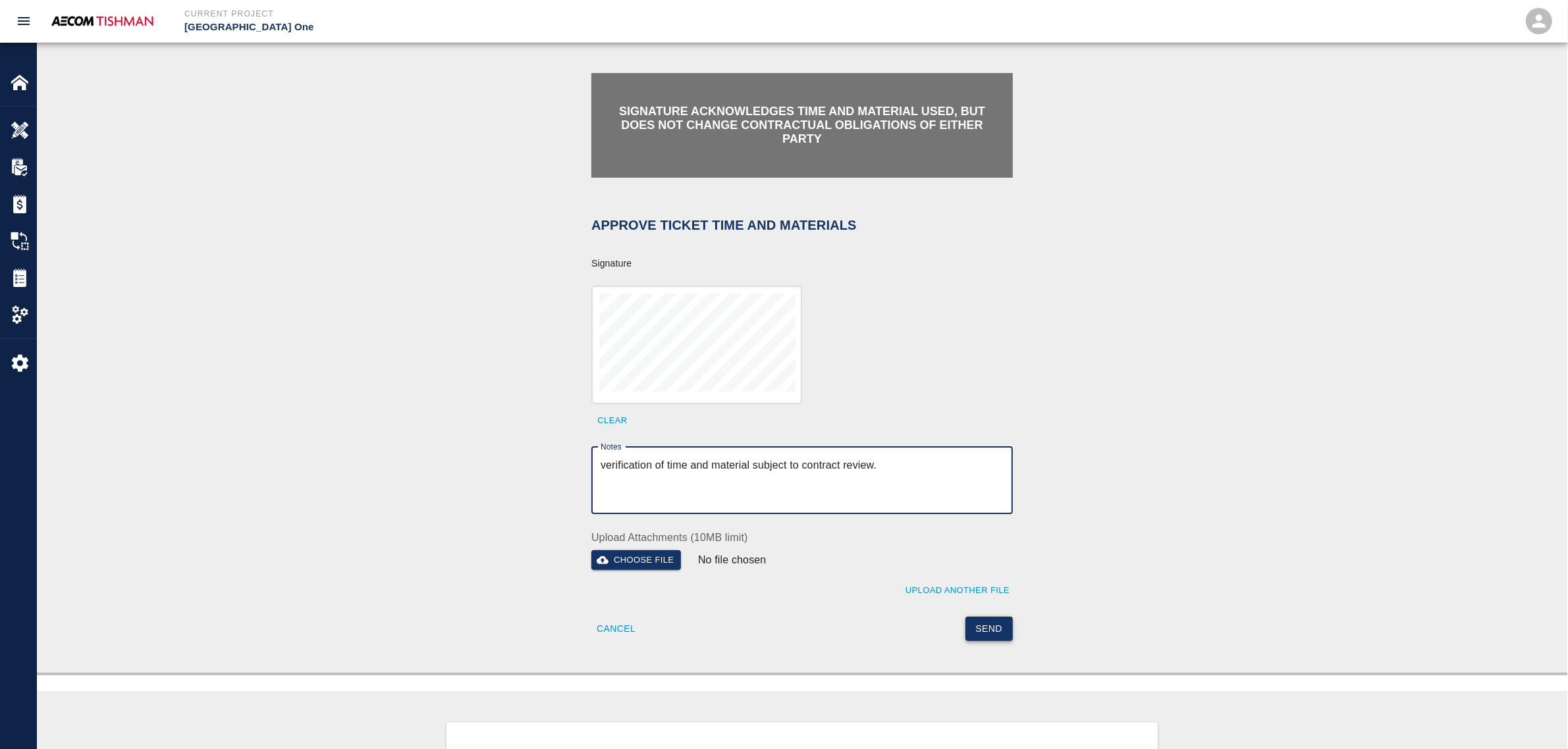
type textarea "verification of time and material subject to contract review."
click at [987, 623] on button "Send" at bounding box center [989, 629] width 48 height 24
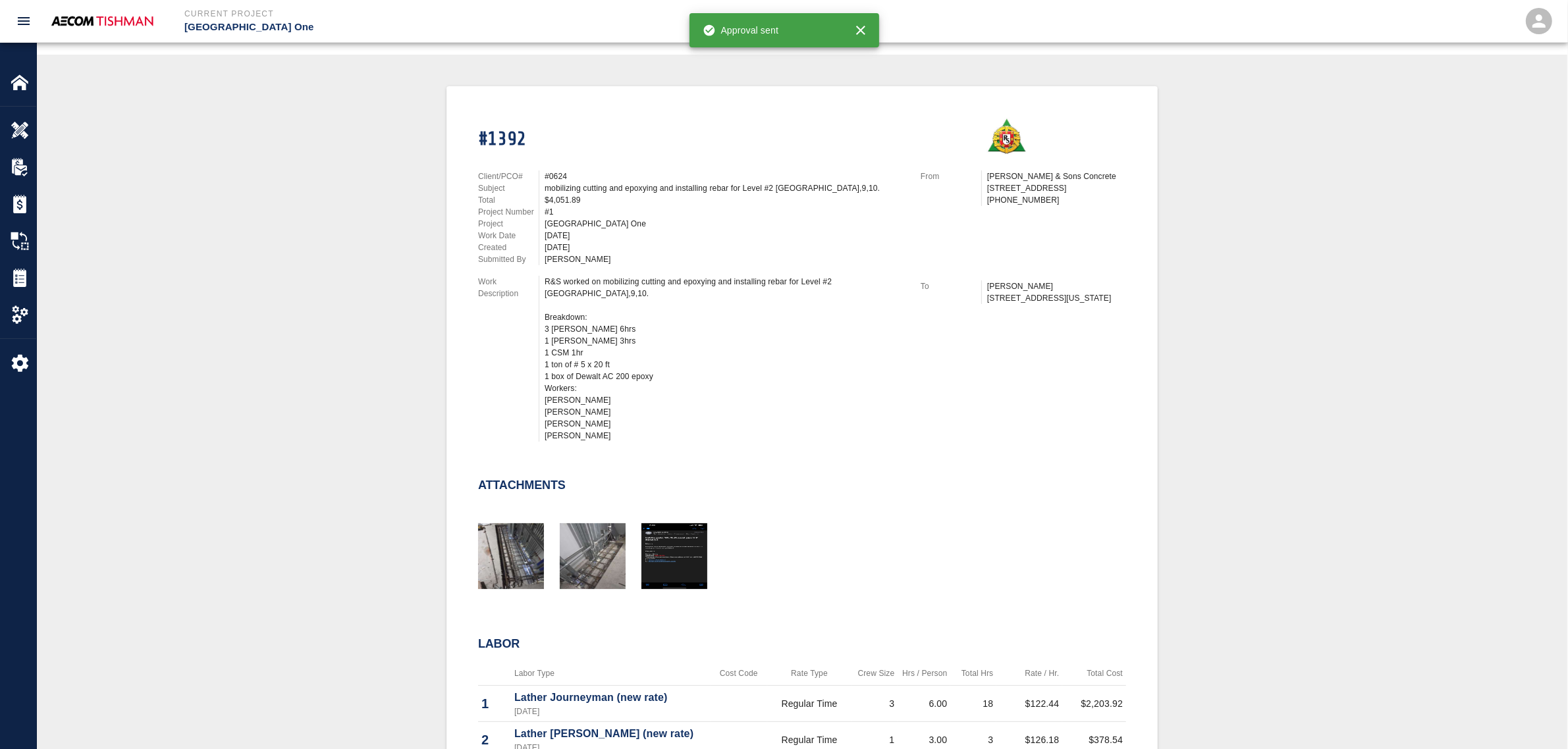
click at [370, 476] on div "#1392 Client/PCO# #0624 Subject mobilizing cutting and epoxying and installing …" at bounding box center [802, 553] width 1468 height 934
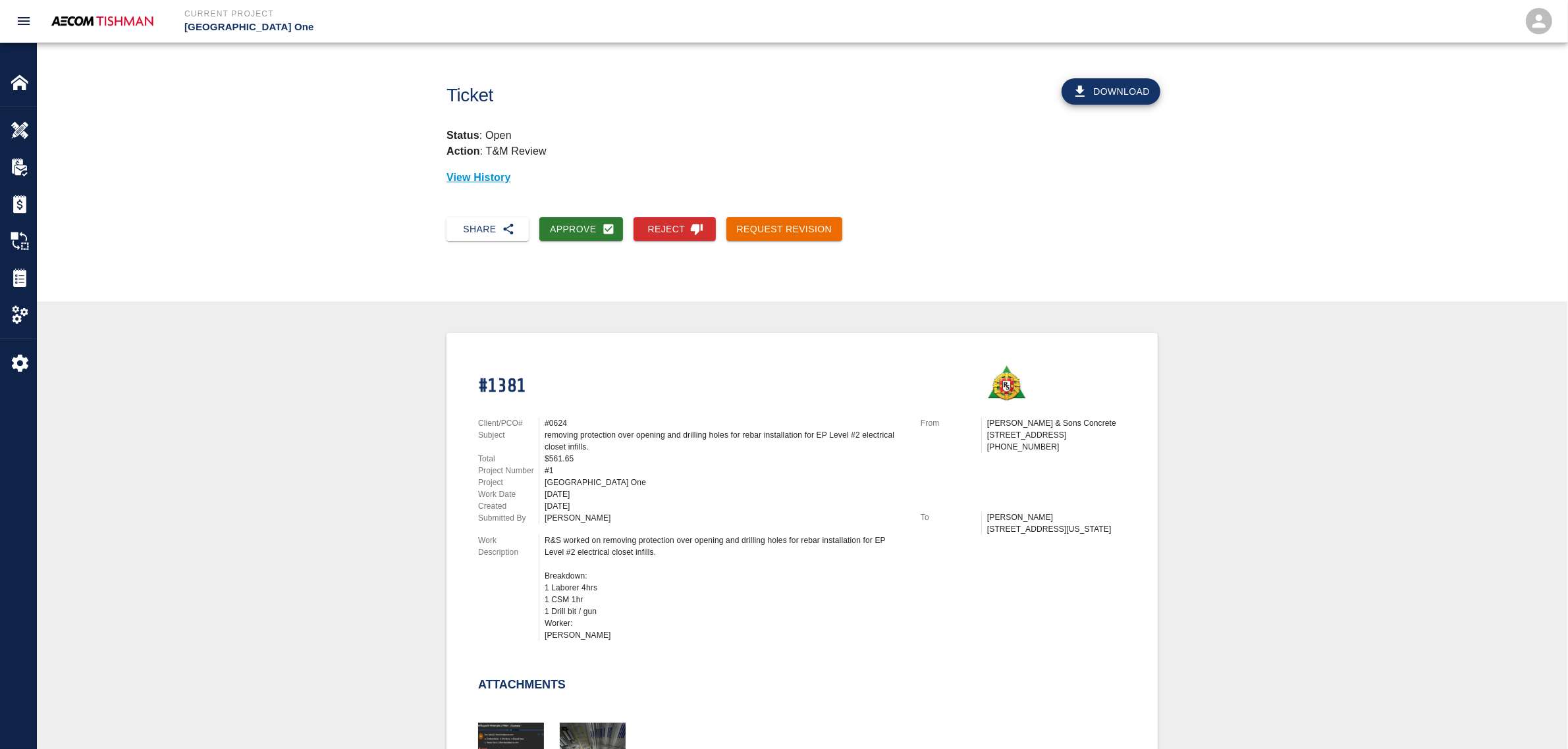
scroll to position [247, 0]
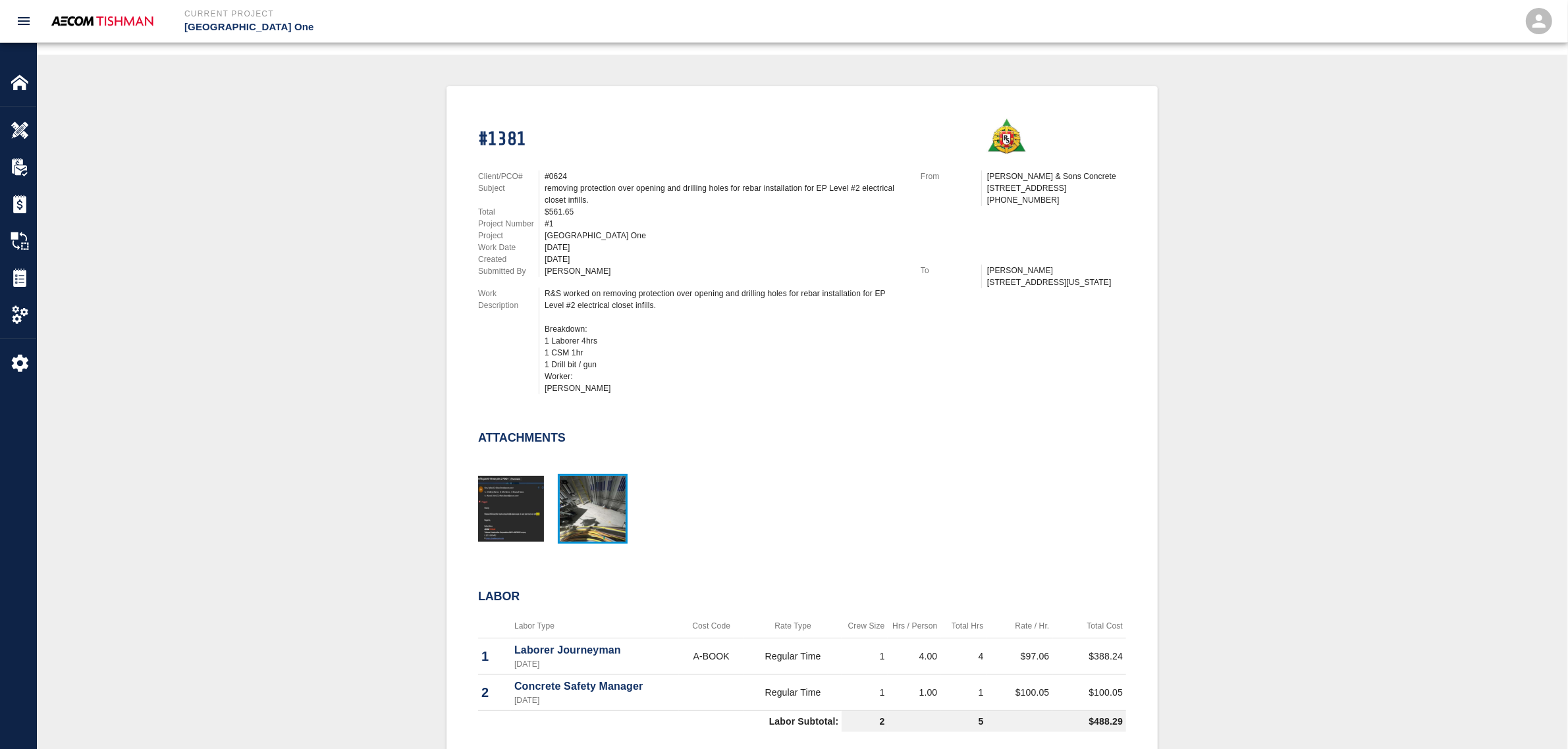
click at [591, 511] on img "button" at bounding box center [593, 509] width 66 height 66
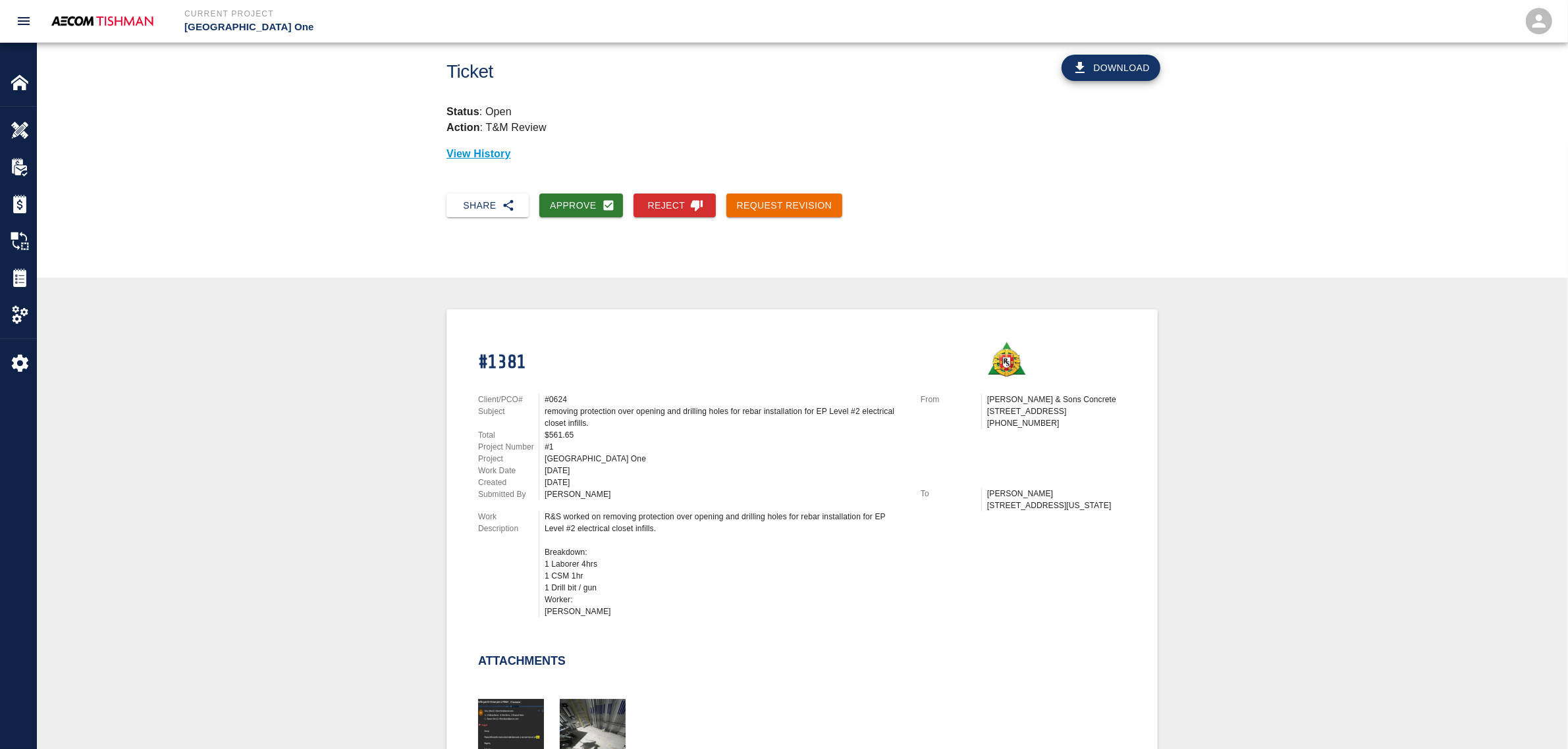
scroll to position [0, 0]
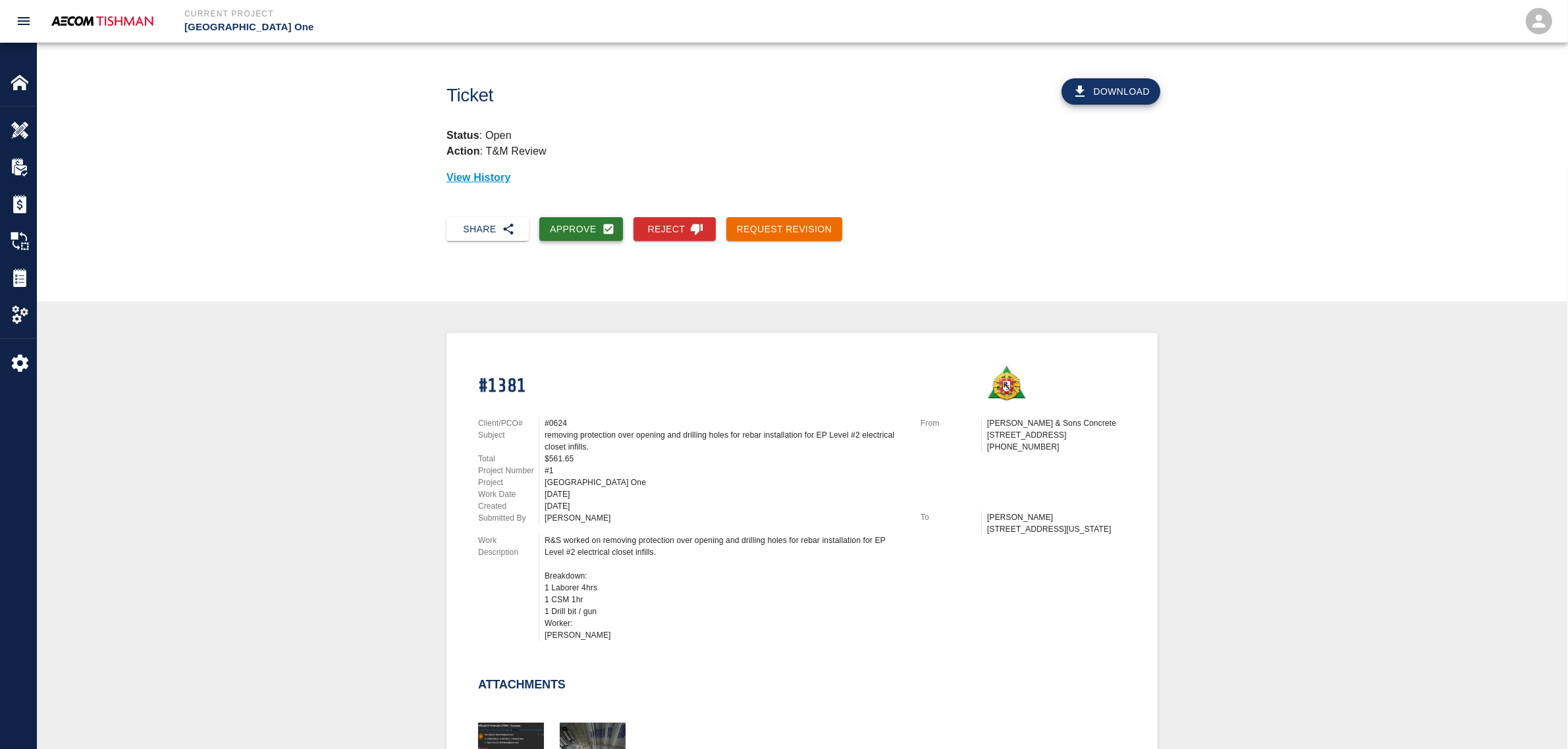
click at [570, 224] on button "Approve" at bounding box center [581, 229] width 84 height 24
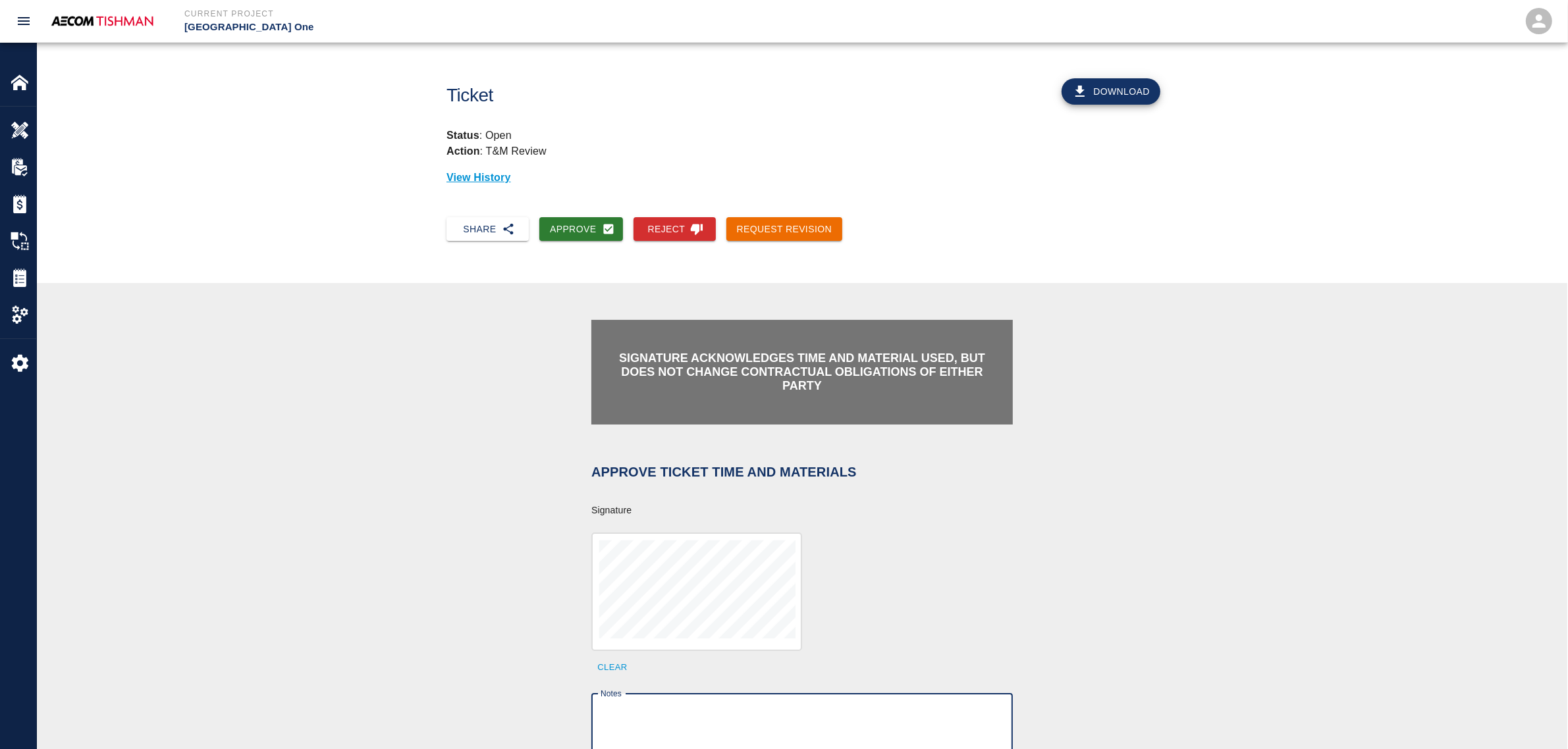
click at [708, 712] on textarea "Notes" at bounding box center [802, 727] width 403 height 45
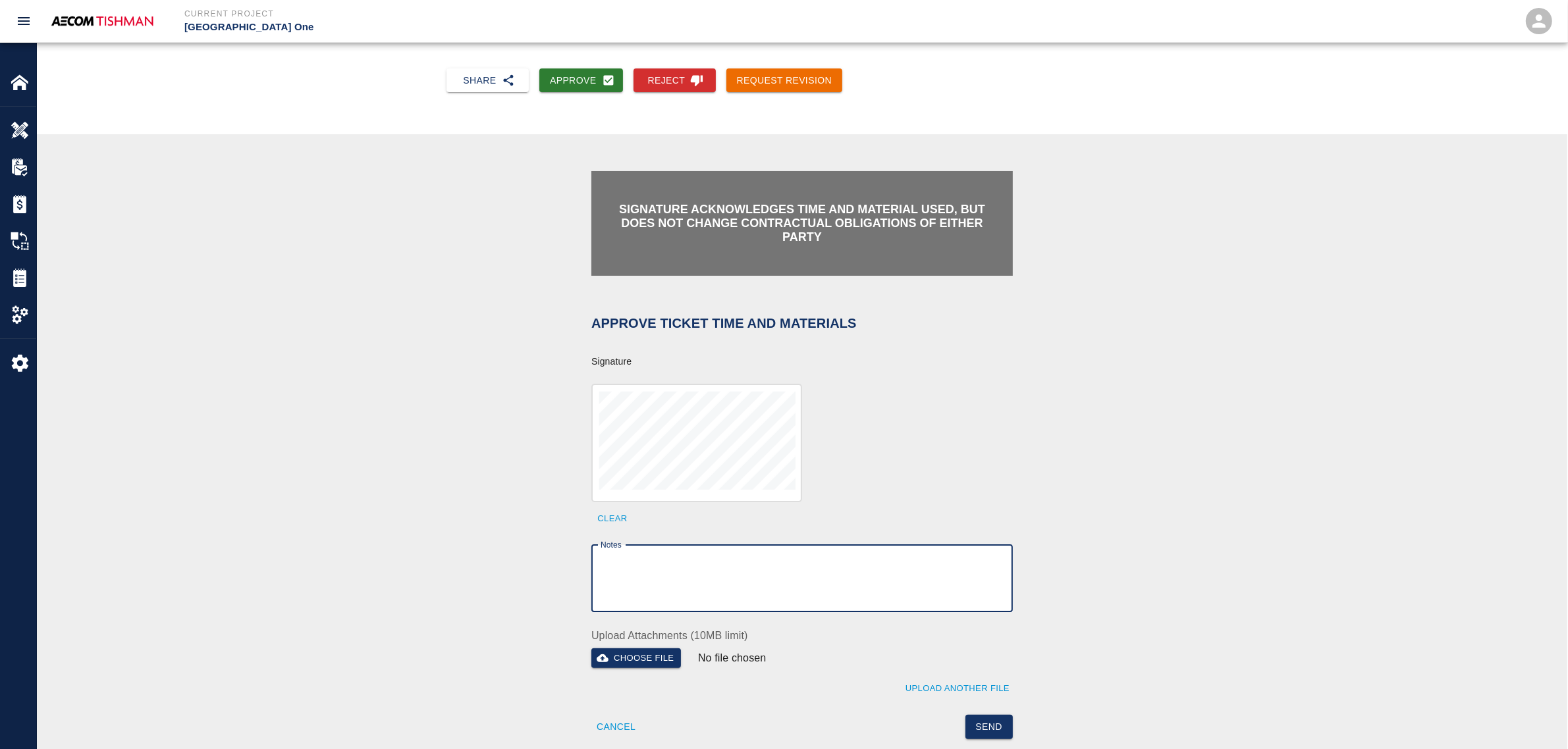
scroll to position [247, 0]
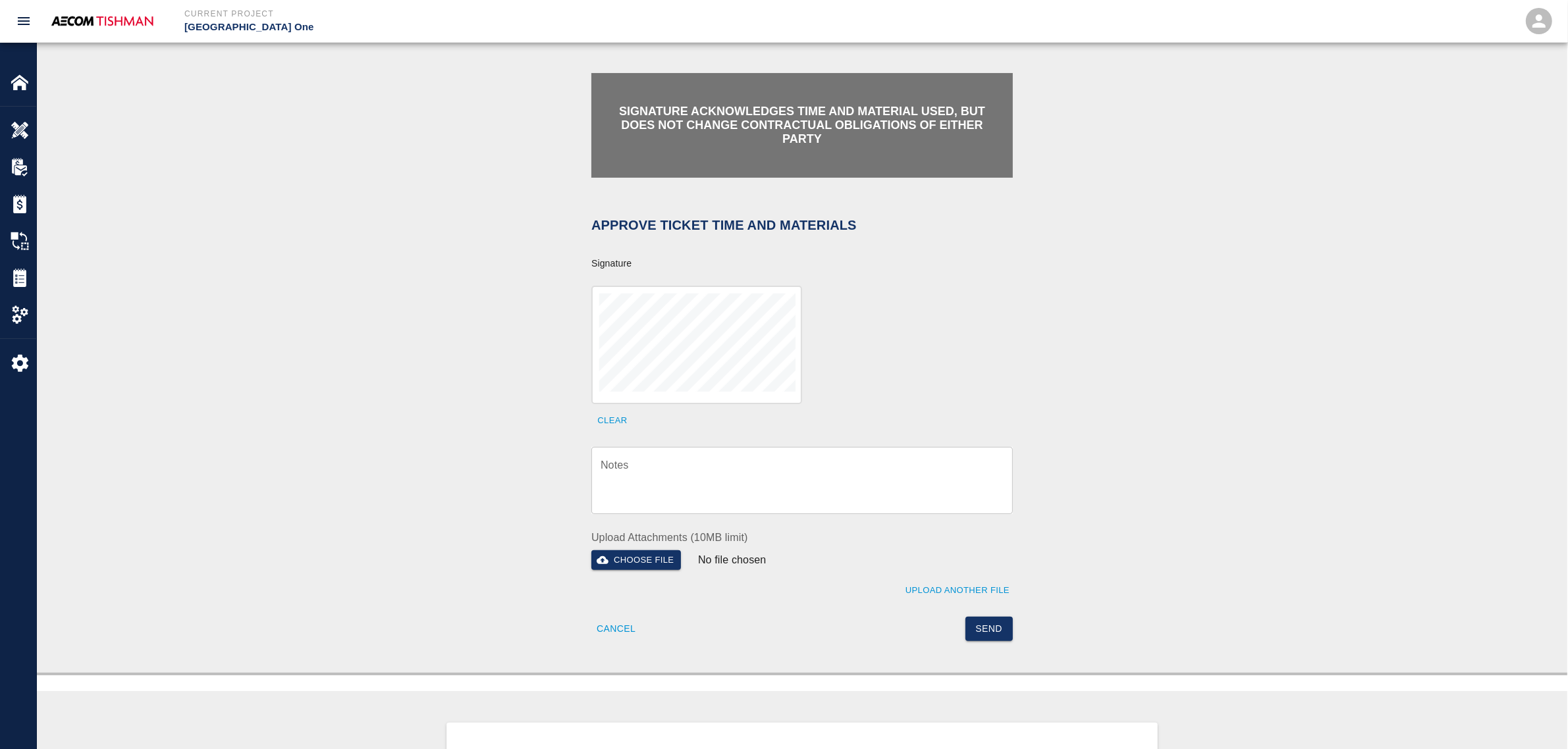
drag, startPoint x: 753, startPoint y: 472, endPoint x: 848, endPoint y: 554, distance: 125.5
click at [753, 472] on textarea "Notes" at bounding box center [802, 480] width 403 height 45
paste textarea "verification of time and material subject to contract review."
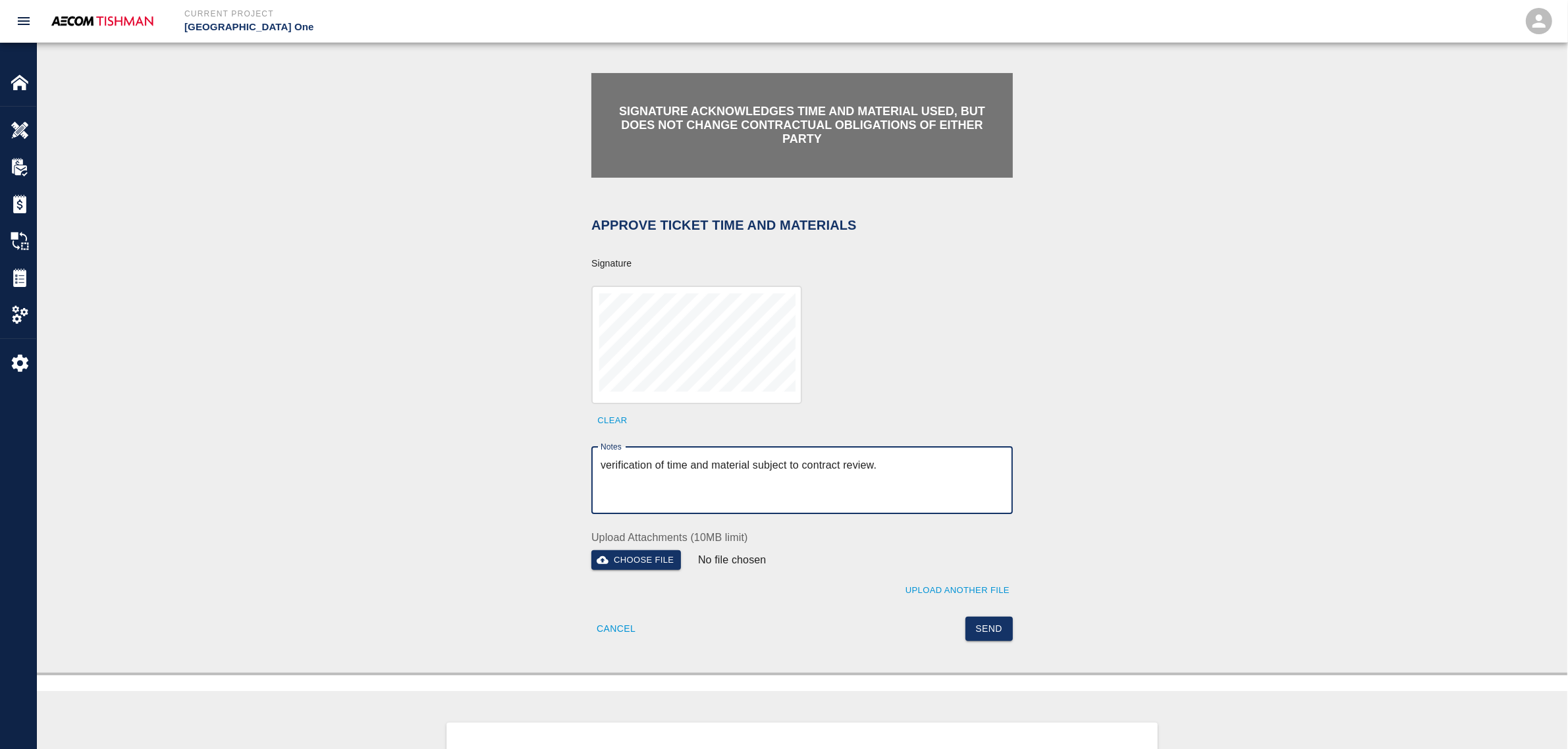
type textarea "verification of time and material subject to contract review."
click at [996, 627] on button "Send" at bounding box center [989, 629] width 48 height 24
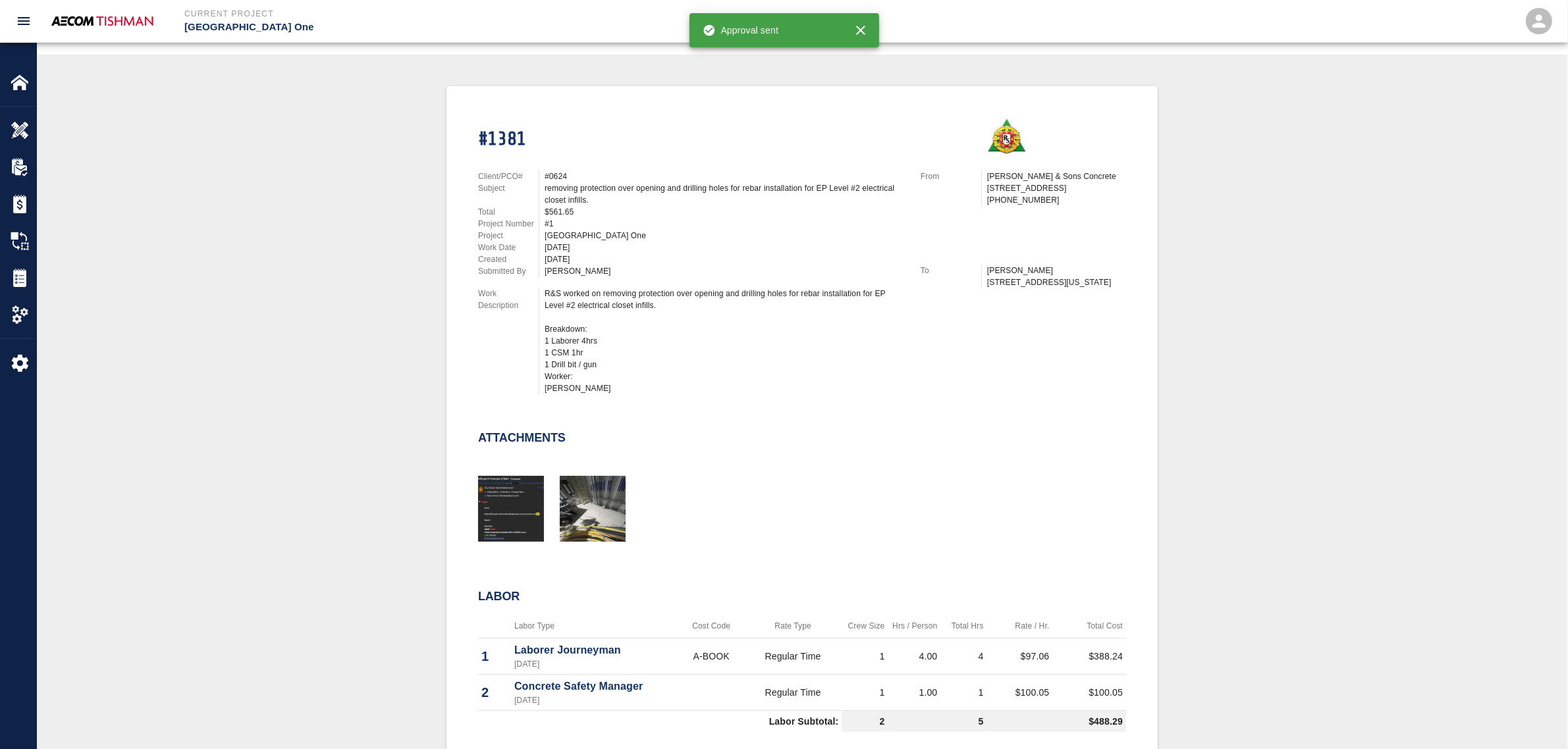
click at [352, 298] on div "#1381 Client/PCO# #0624 Subject removing protection over opening and drilling h…" at bounding box center [802, 512] width 1468 height 851
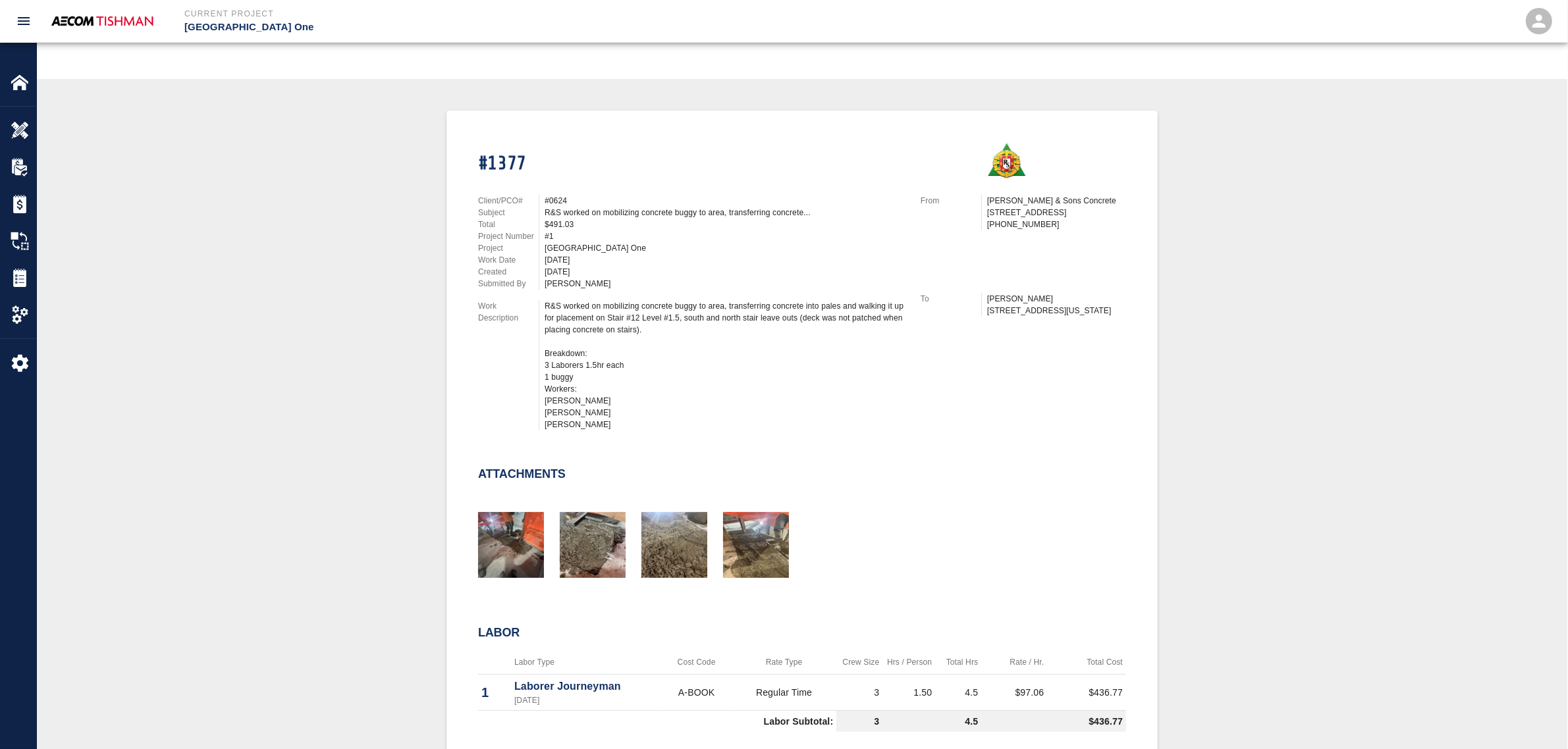
scroll to position [247, 0]
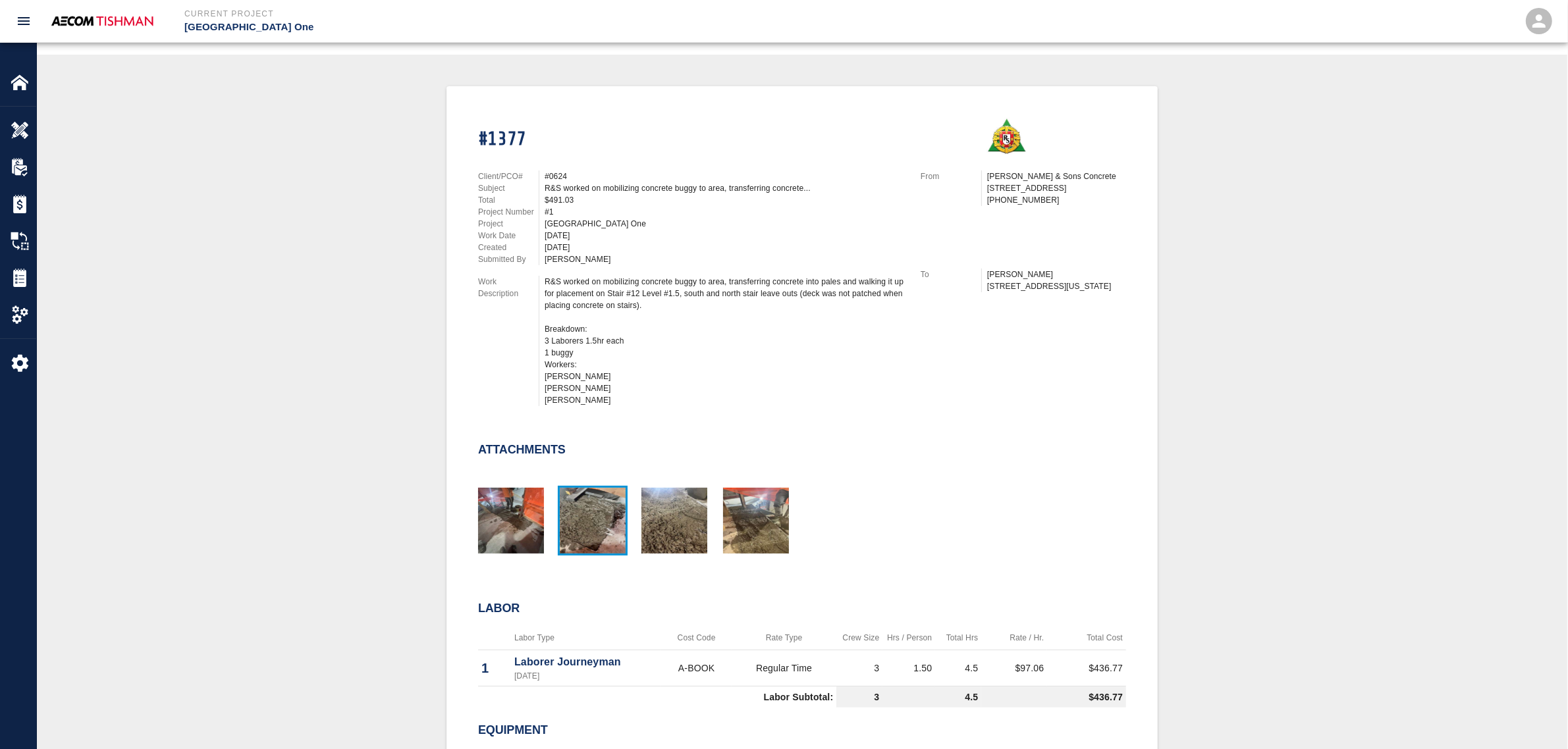
click at [603, 517] on img "button" at bounding box center [593, 521] width 66 height 66
click at [759, 523] on img "button" at bounding box center [756, 521] width 66 height 66
click at [499, 497] on img "button" at bounding box center [511, 521] width 66 height 66
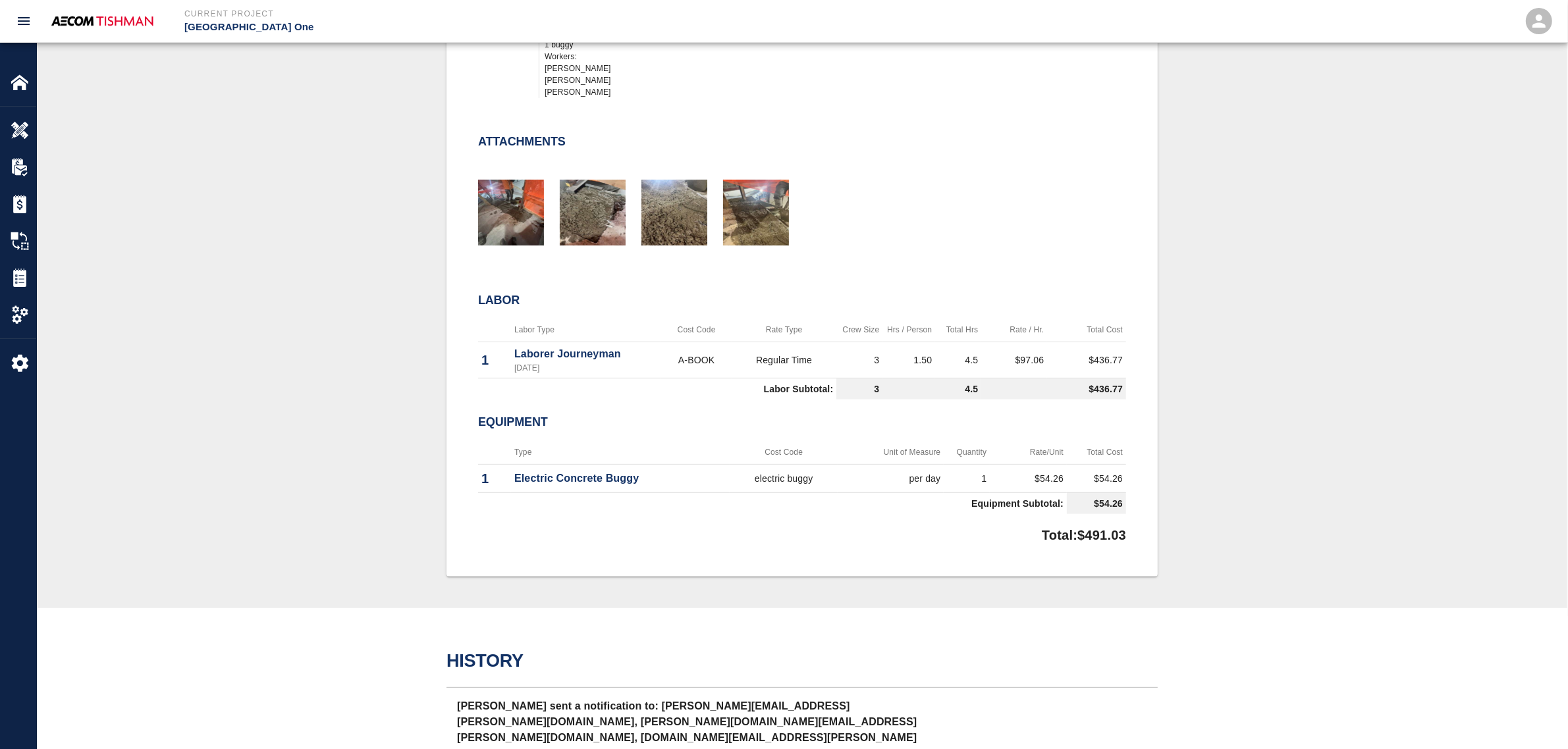
scroll to position [556, 0]
click at [358, 400] on div "#1377 Client/PCO# #0624 Subject R&S worked on mobilizing concrete buggy to area…" at bounding box center [802, 175] width 1468 height 798
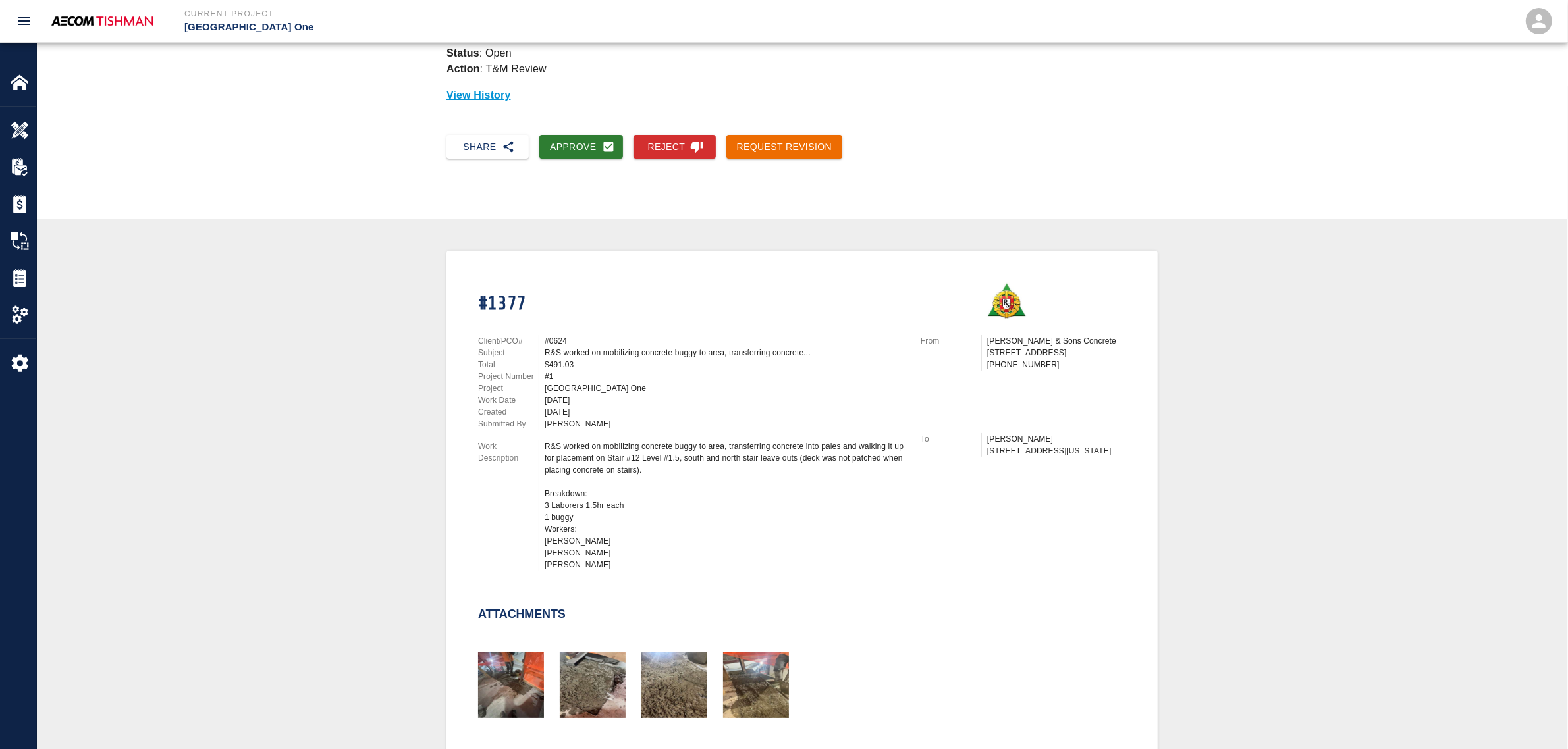
scroll to position [0, 0]
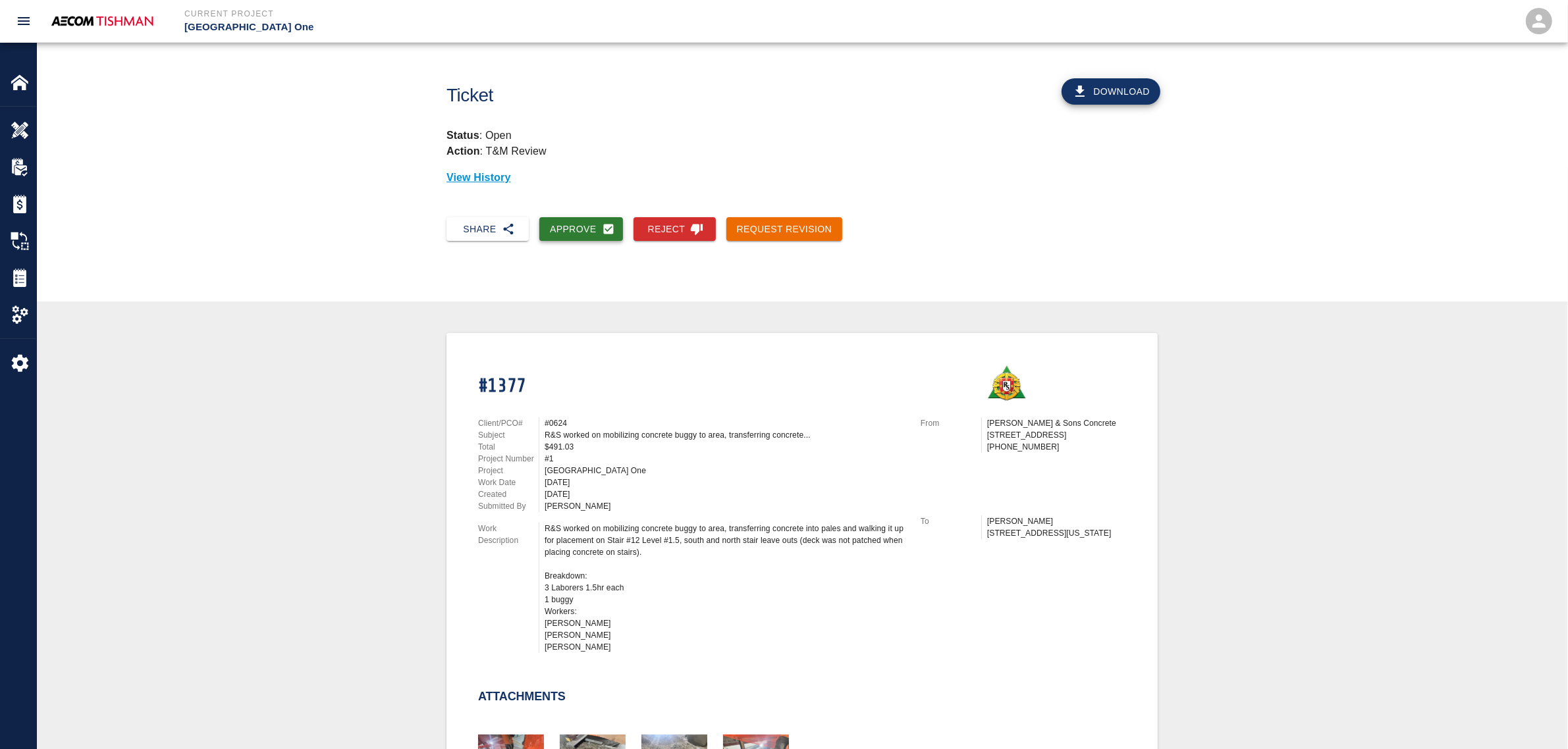
click at [571, 221] on button "Approve" at bounding box center [581, 229] width 84 height 24
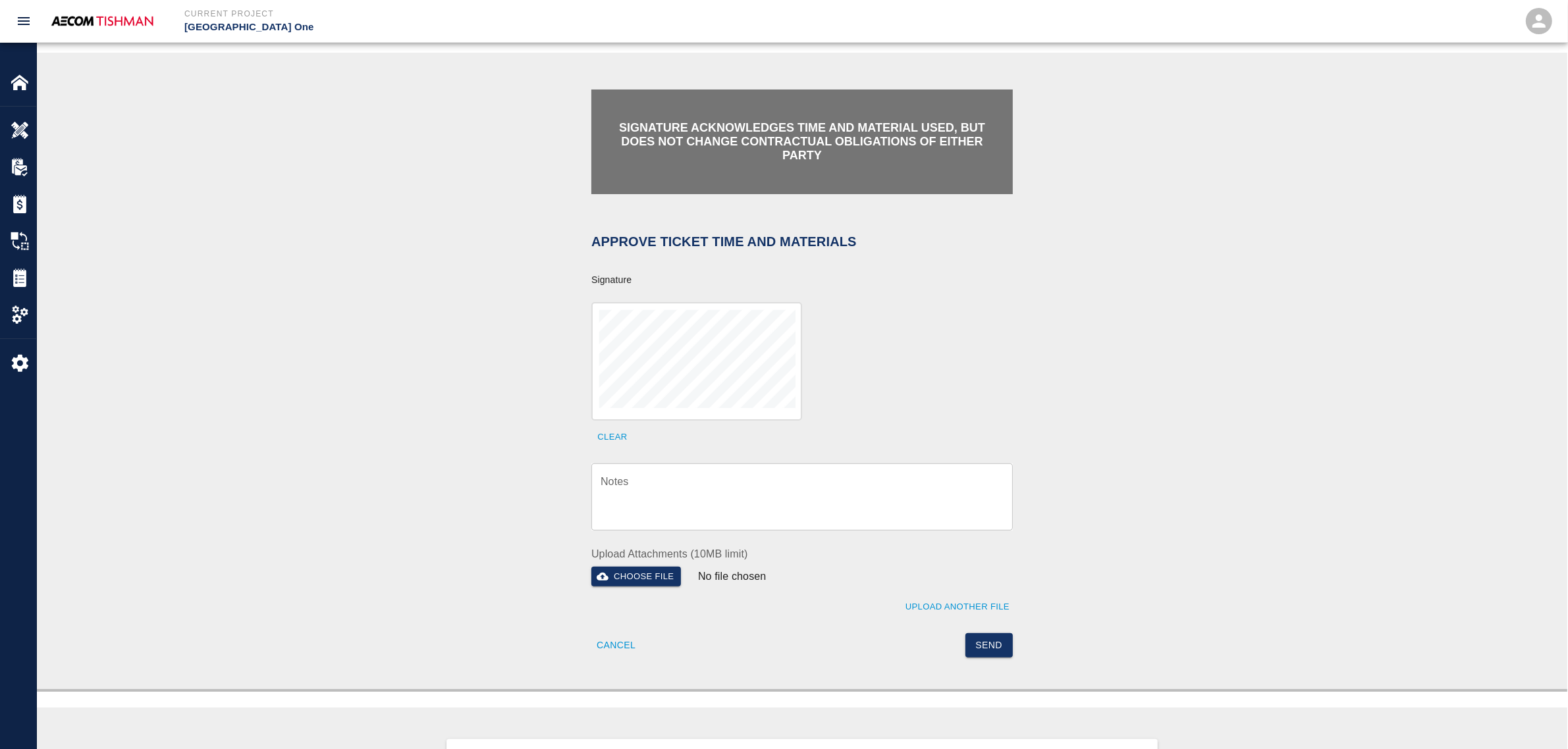
scroll to position [247, 0]
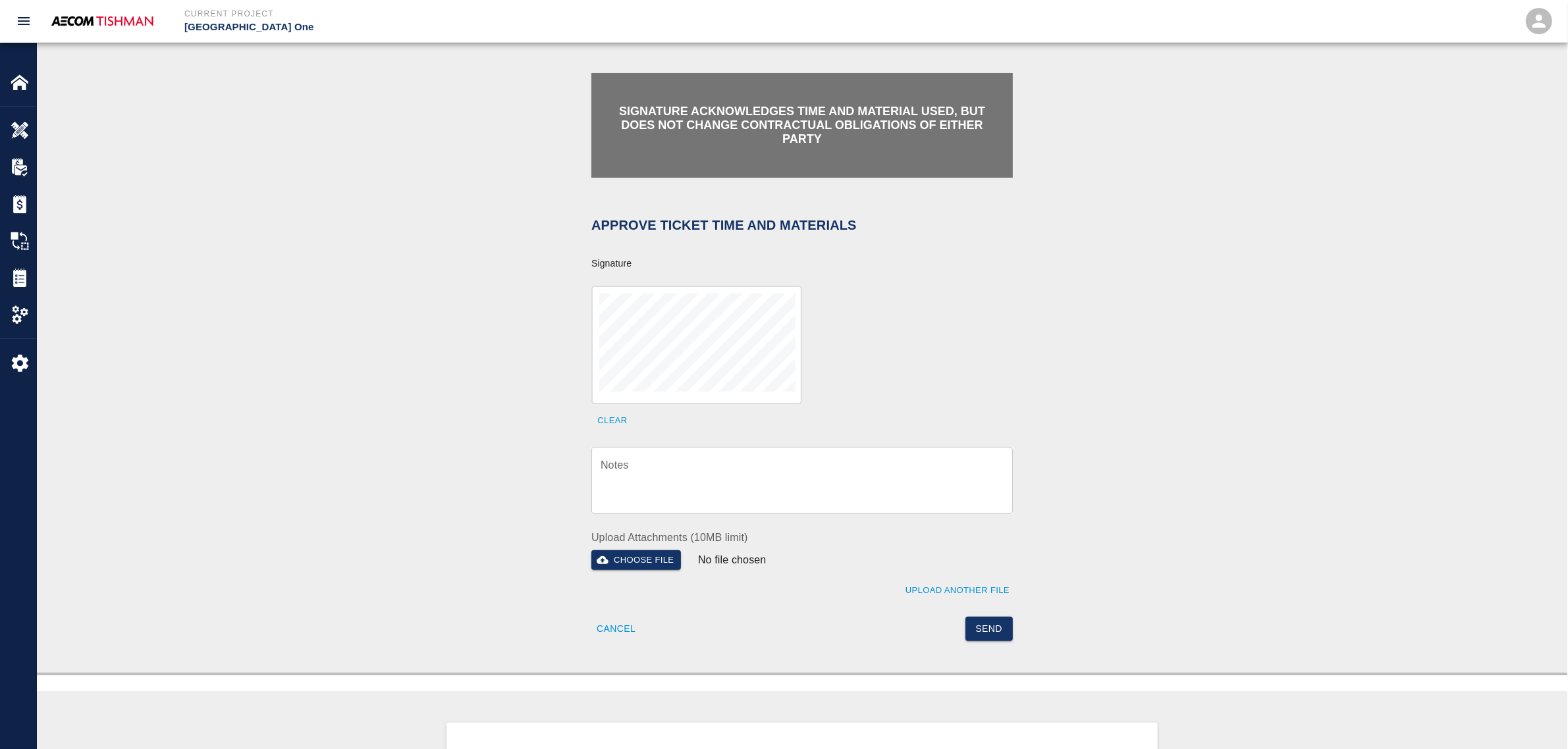
click at [684, 453] on div "x Notes" at bounding box center [801, 480] width 421 height 67
paste textarea "verification of time and material subject to contract review."
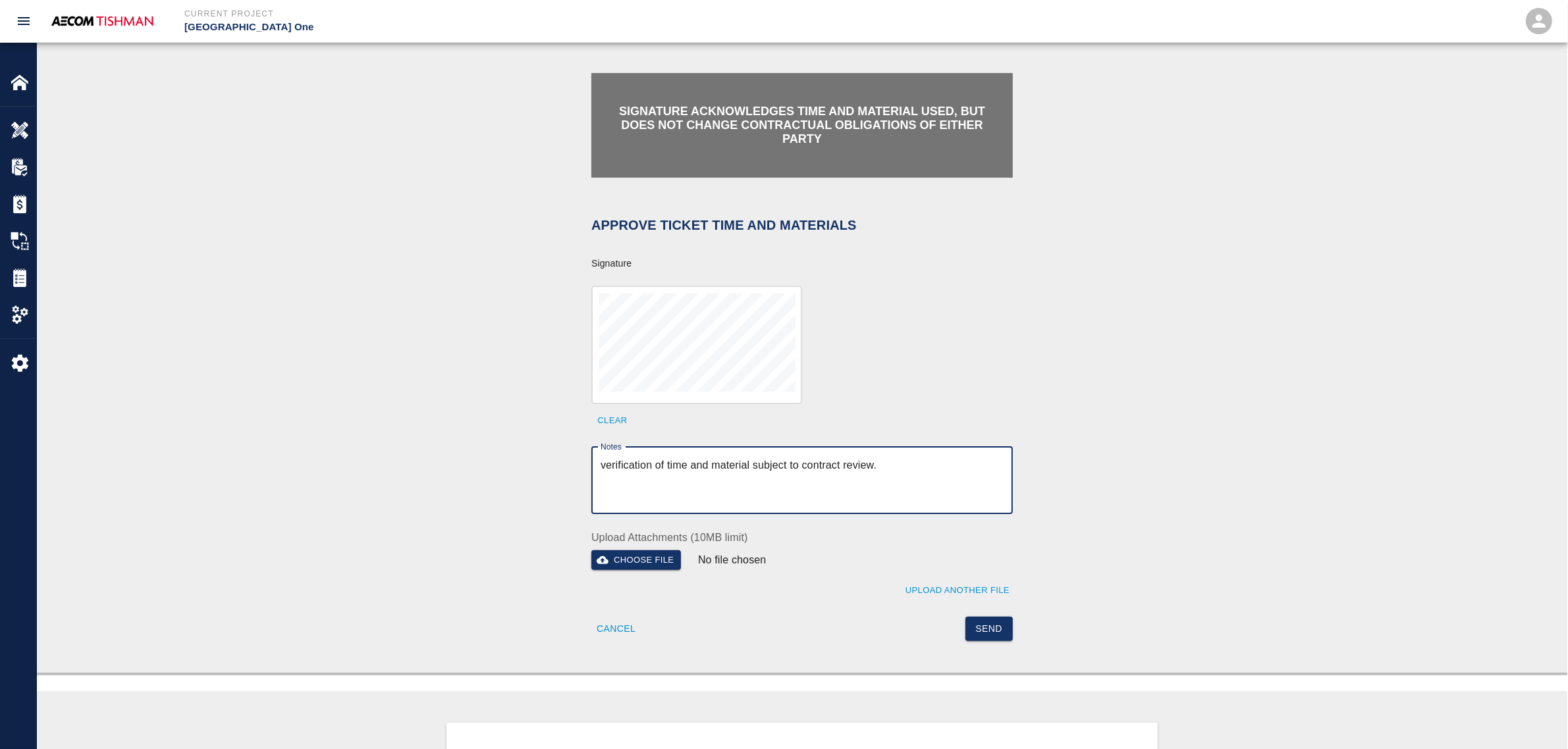
type textarea "verification of time and material subject to contract review."
click at [971, 617] on button "Send" at bounding box center [989, 629] width 48 height 24
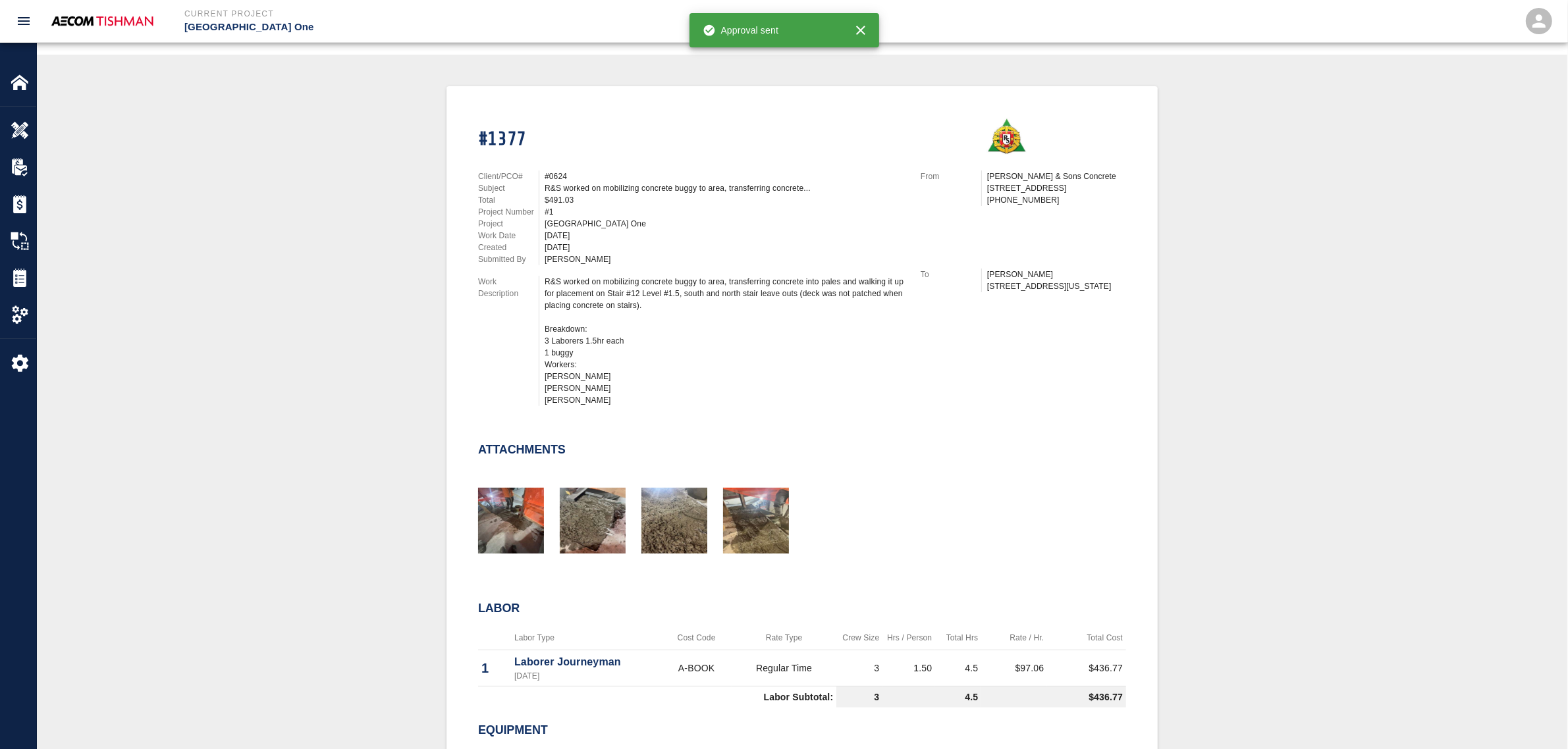
click at [318, 420] on div "#1377 Client/PCO# #0624 Subject R&S worked on mobilizing concrete buggy to area…" at bounding box center [802, 485] width 1468 height 798
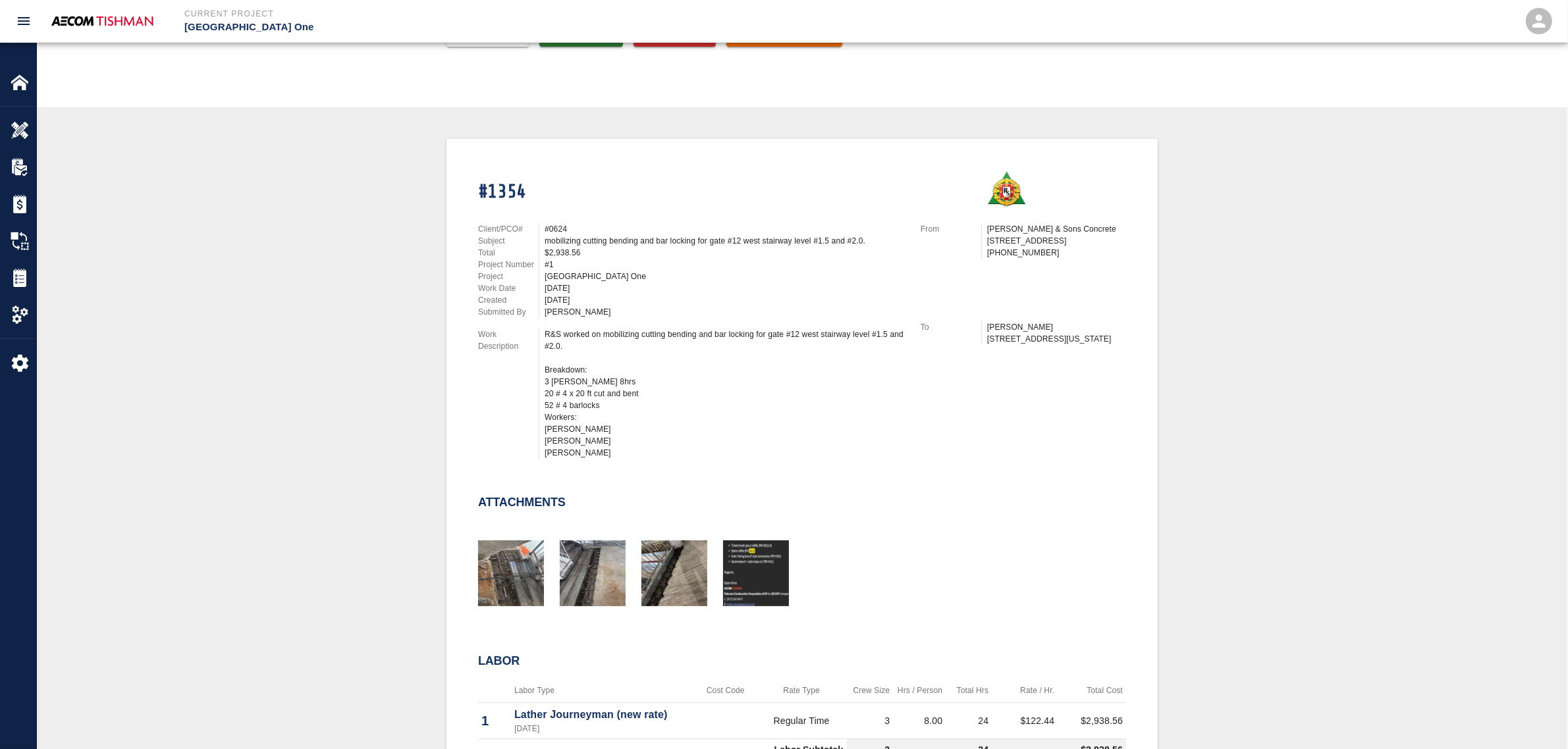
scroll to position [247, 0]
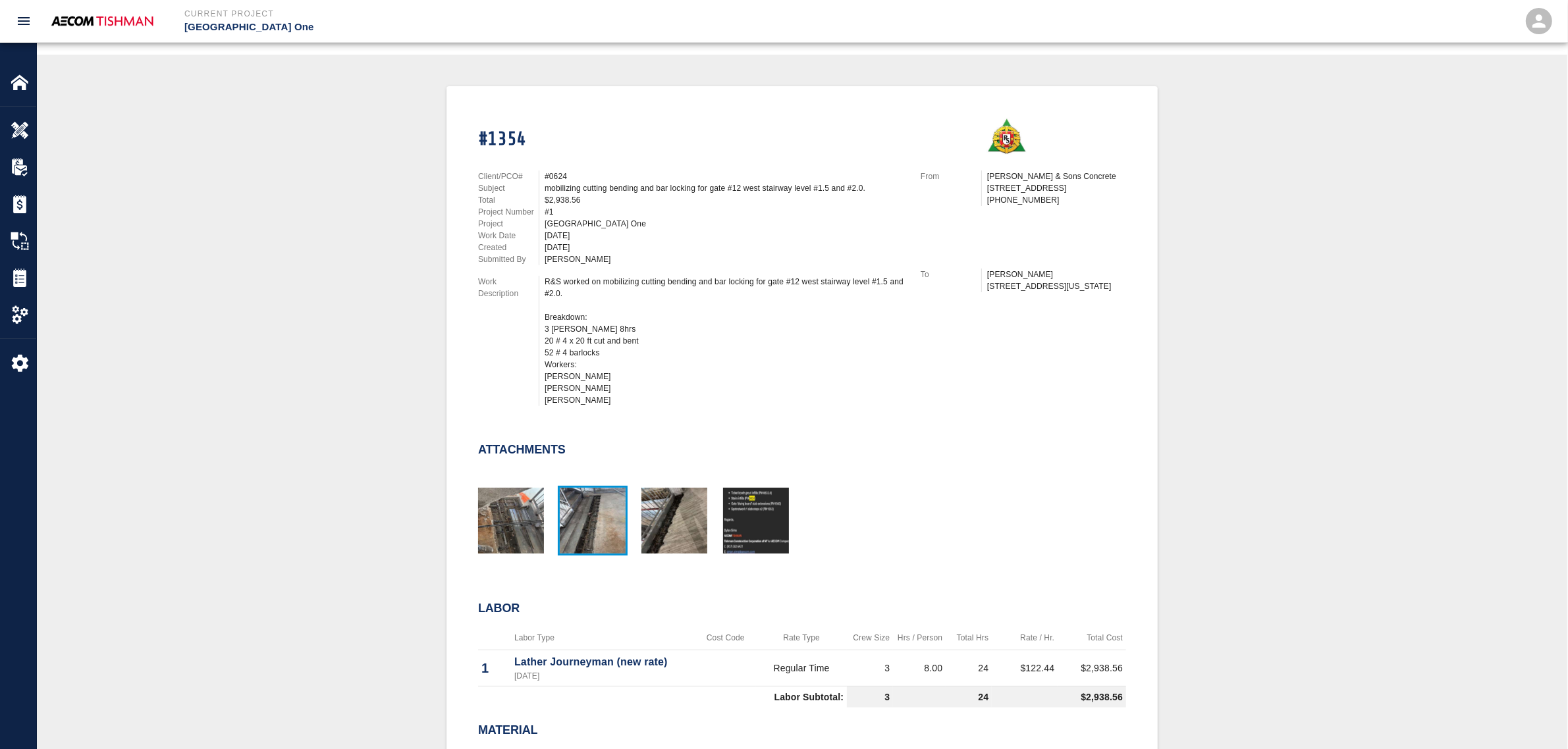
click at [577, 515] on img "button" at bounding box center [593, 521] width 66 height 66
click at [657, 528] on img "button" at bounding box center [674, 521] width 66 height 66
click at [511, 516] on img "button" at bounding box center [511, 521] width 66 height 66
click at [691, 515] on img "button" at bounding box center [674, 521] width 66 height 66
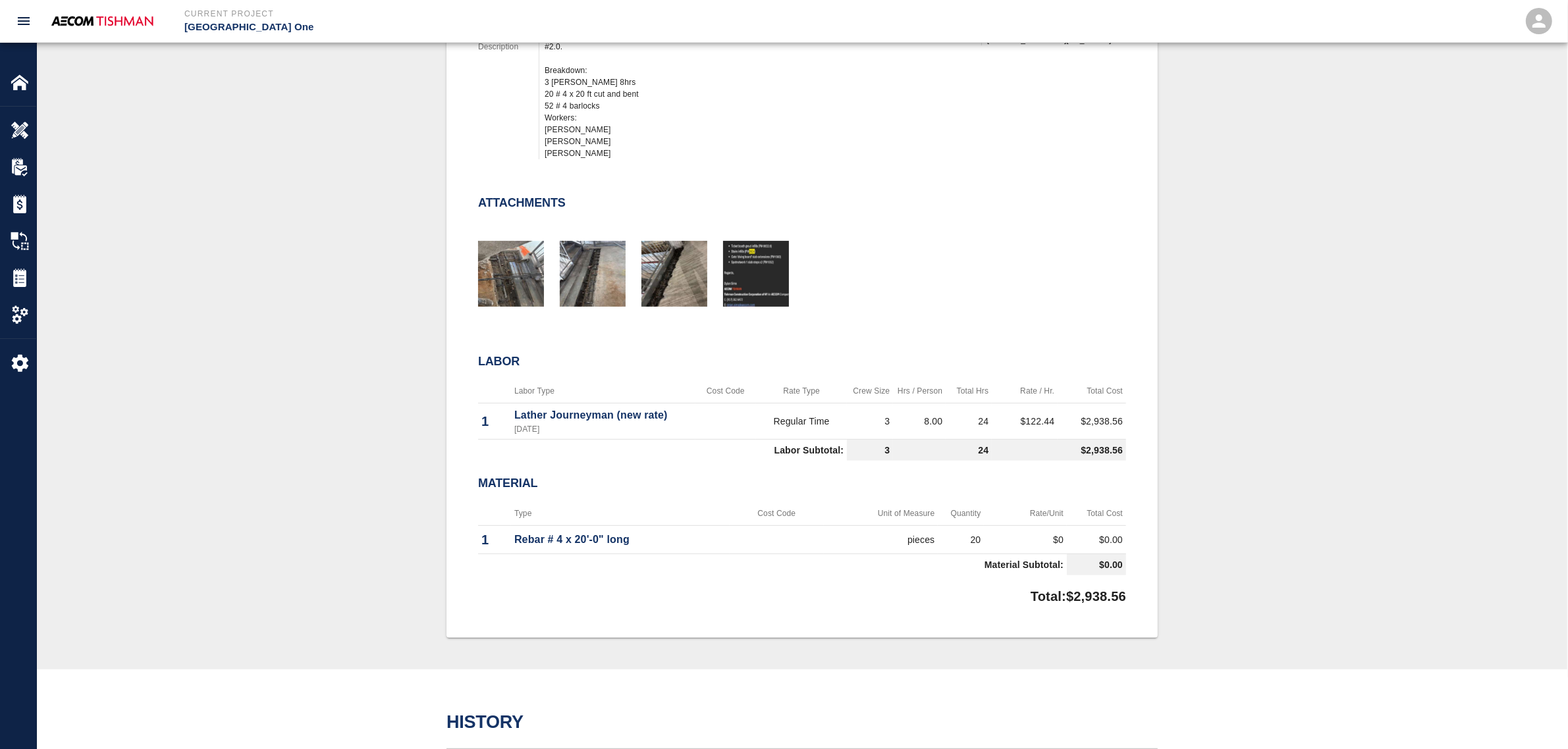
scroll to position [0, 0]
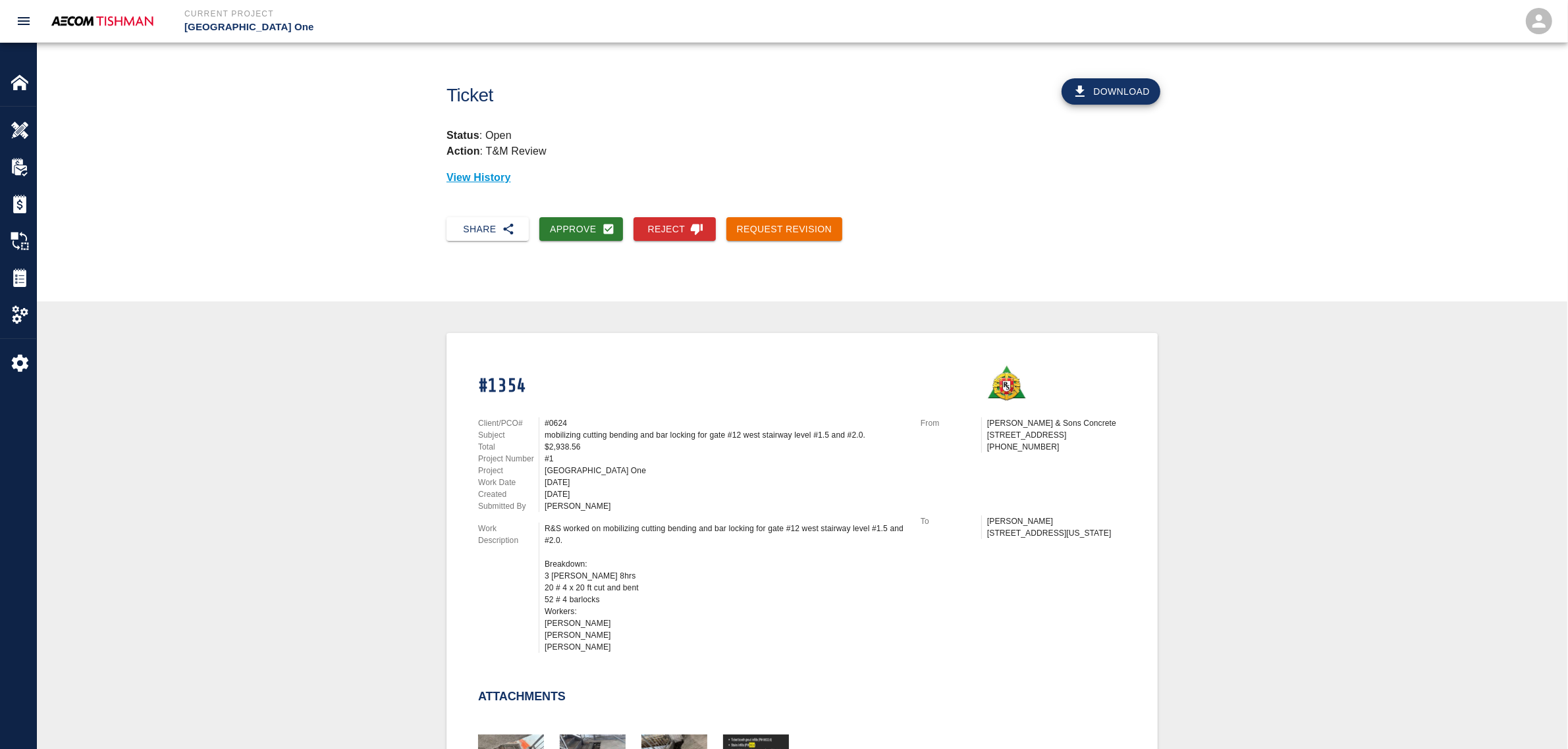
click at [590, 246] on div "Share Approve Reject Request Revision" at bounding box center [802, 240] width 1530 height 67
click at [593, 237] on button "Approve" at bounding box center [581, 229] width 84 height 24
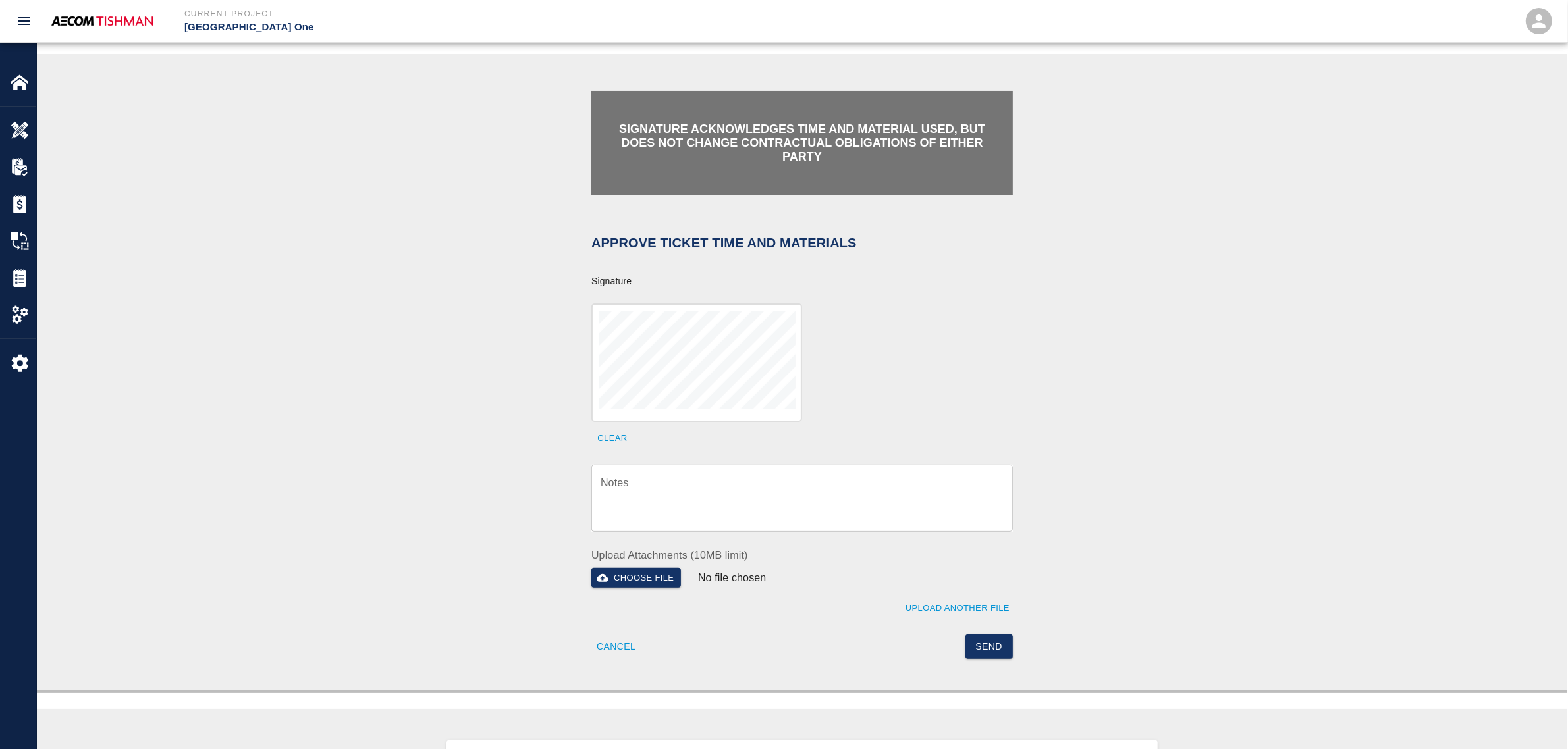
scroll to position [247, 0]
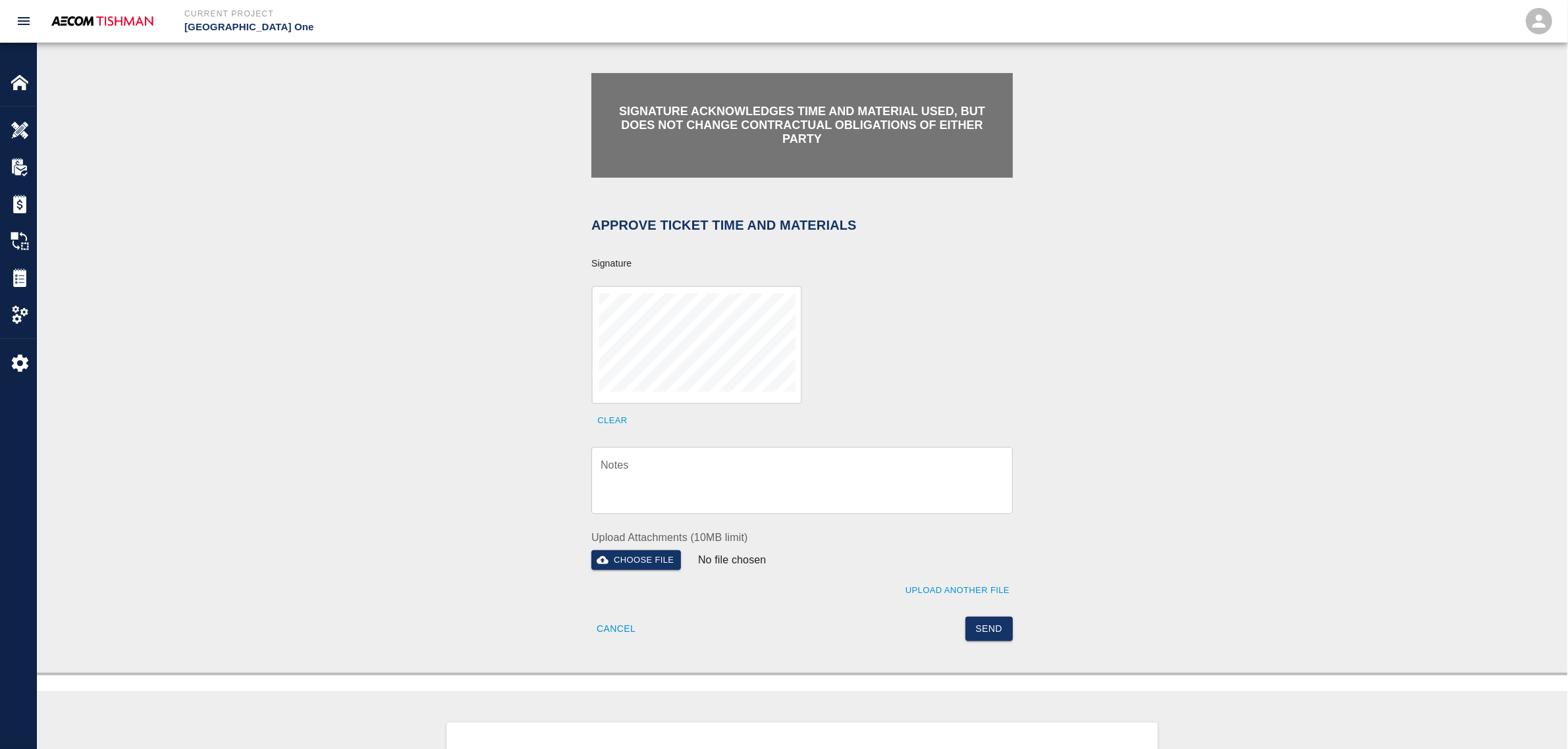
drag, startPoint x: 708, startPoint y: 496, endPoint x: 876, endPoint y: 574, distance: 185.2
click at [709, 496] on textarea "Notes" at bounding box center [802, 480] width 403 height 45
paste textarea "verification of time and material subject to contract review."
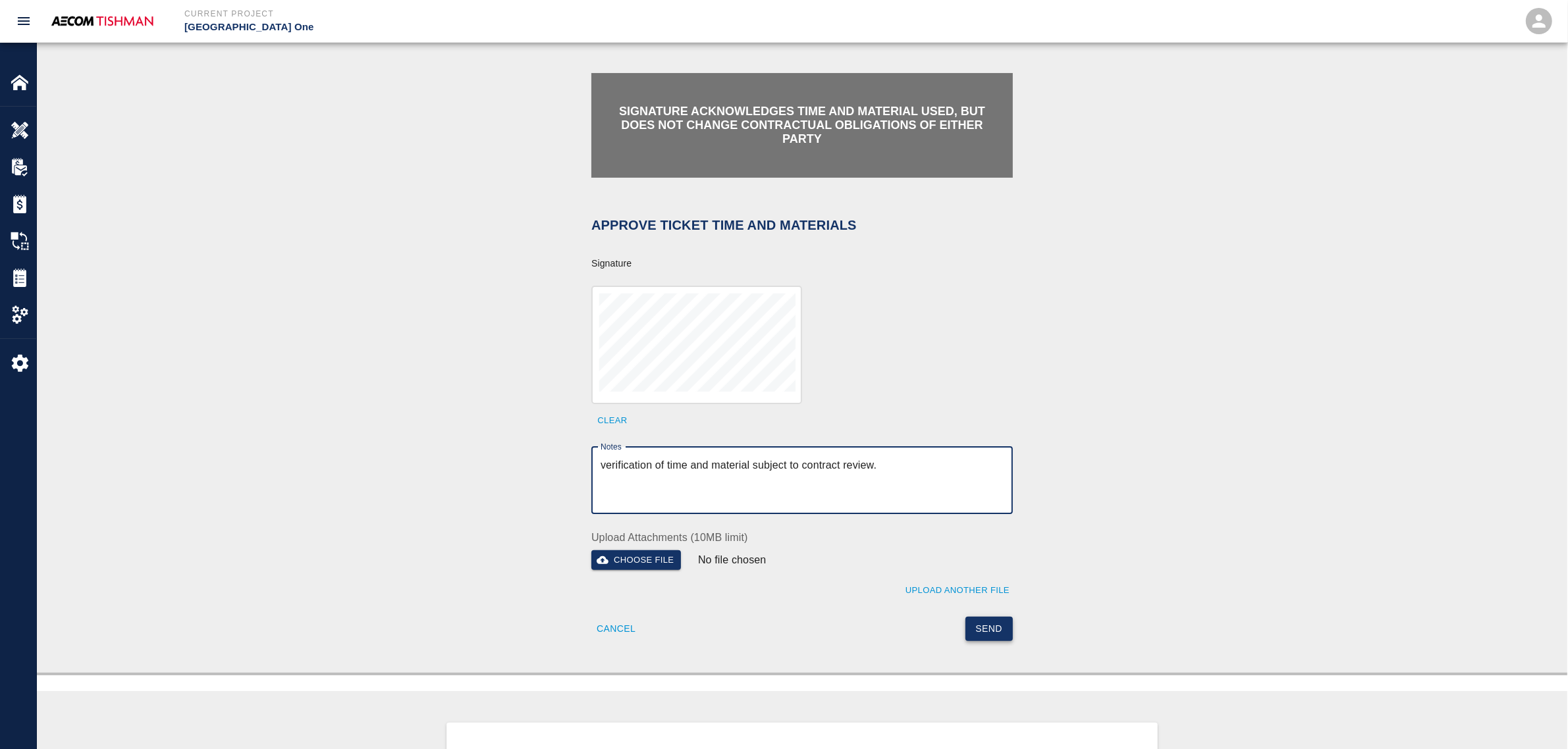
type textarea "verification of time and material subject to contract review."
click at [980, 617] on button "Send" at bounding box center [989, 629] width 48 height 24
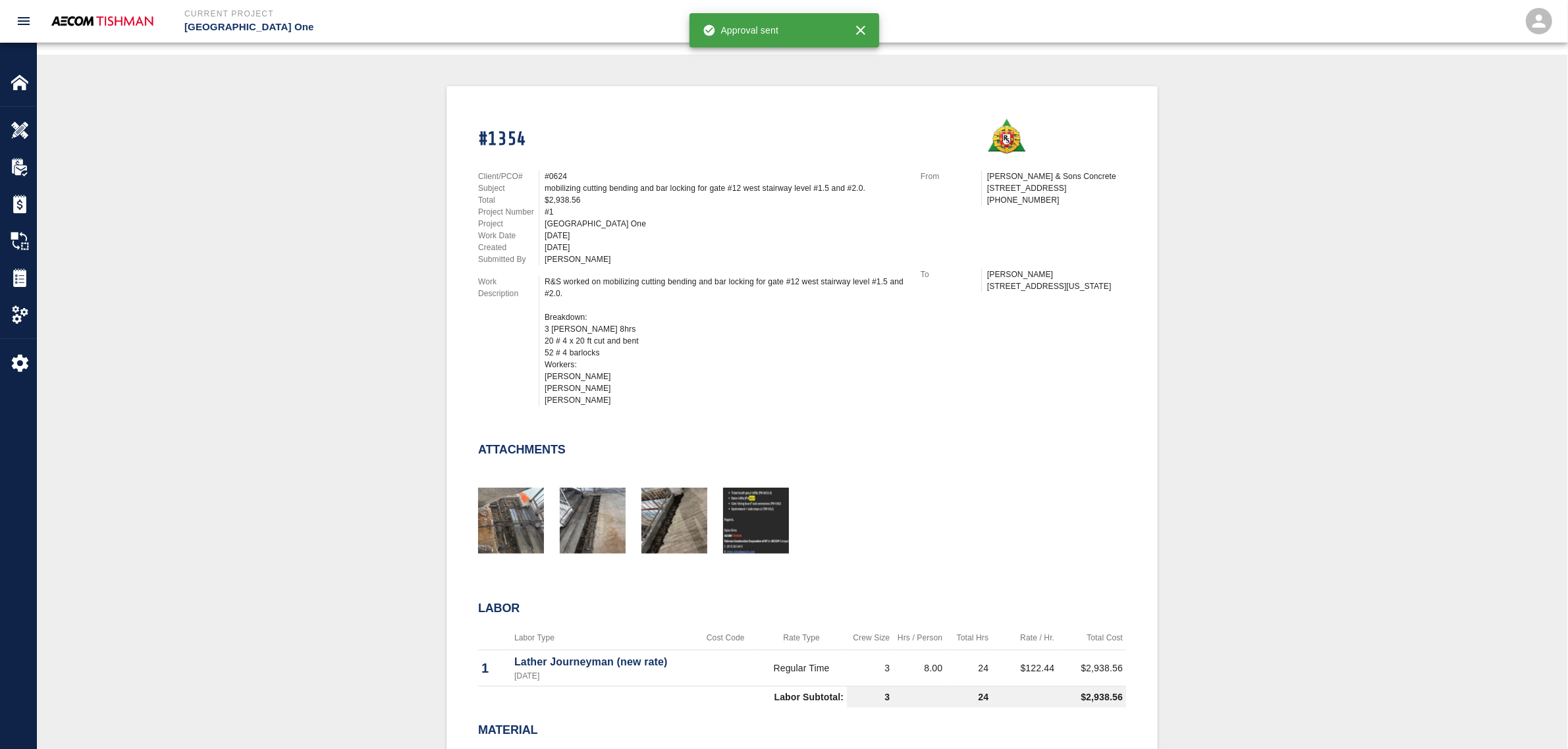
click at [356, 329] on div "#1354 Client/PCO# #0624 Subject mobilizing cutting bending and bar locking for …" at bounding box center [802, 485] width 1468 height 798
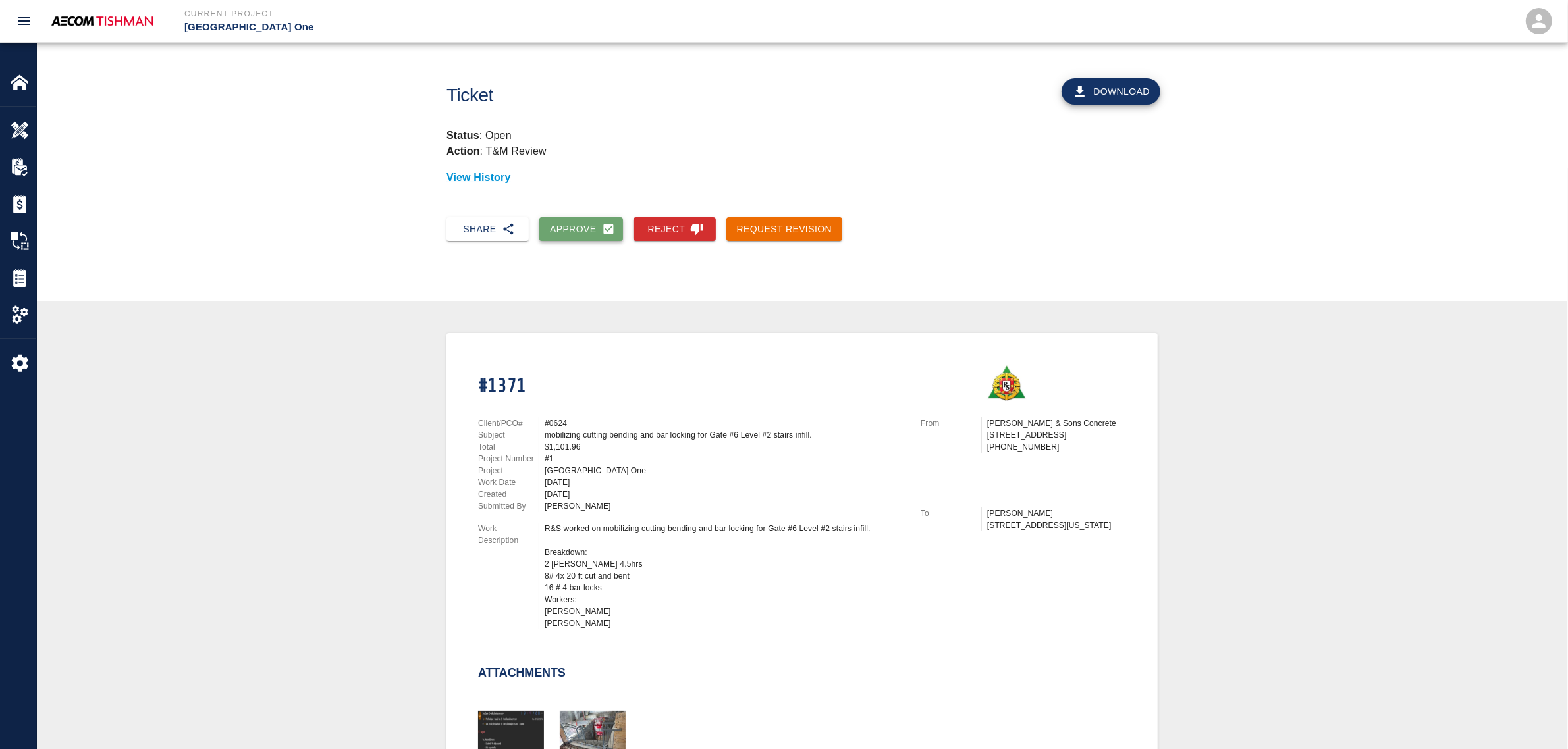
click at [593, 218] on button "Approve" at bounding box center [581, 229] width 84 height 24
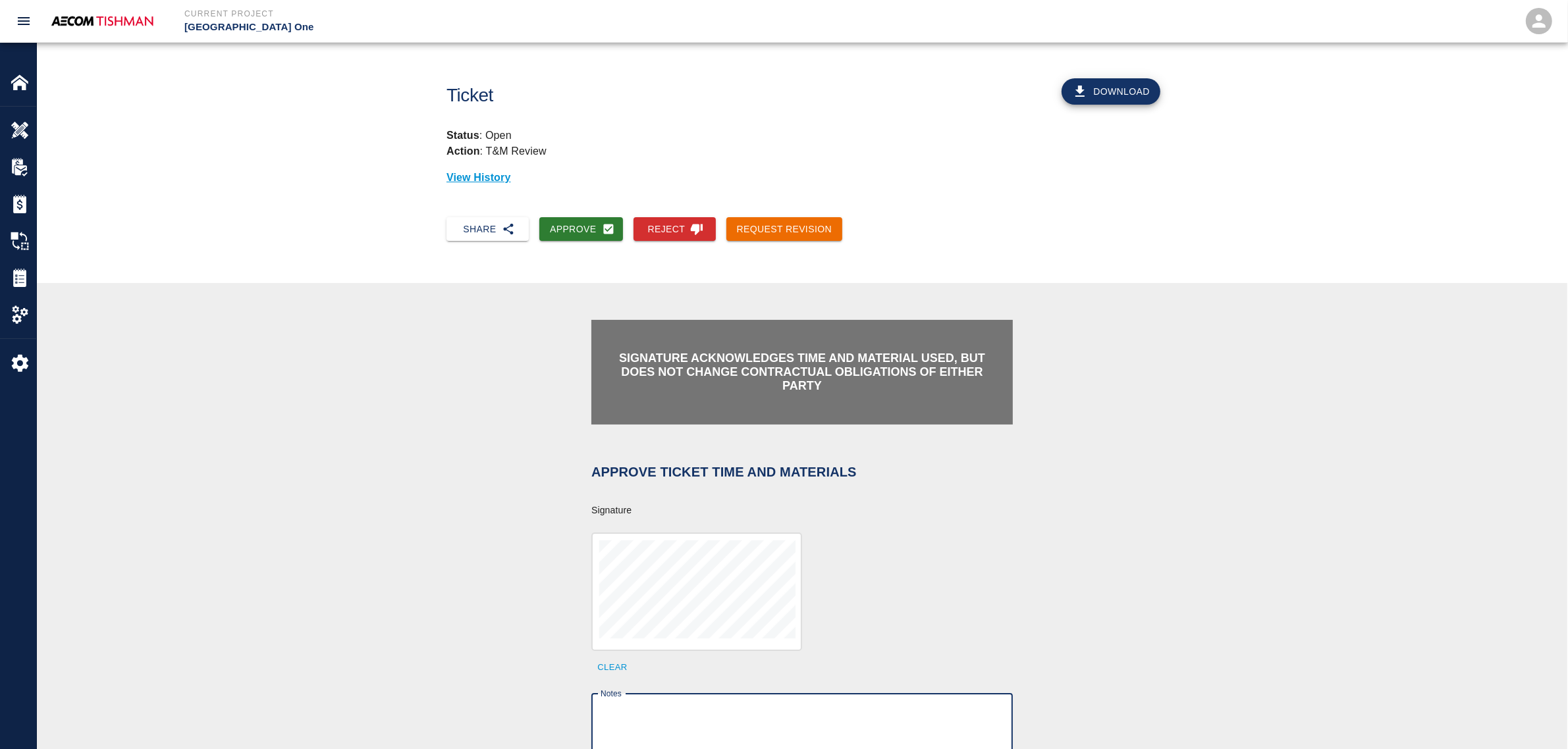
click at [669, 714] on textarea "Notes" at bounding box center [802, 727] width 403 height 45
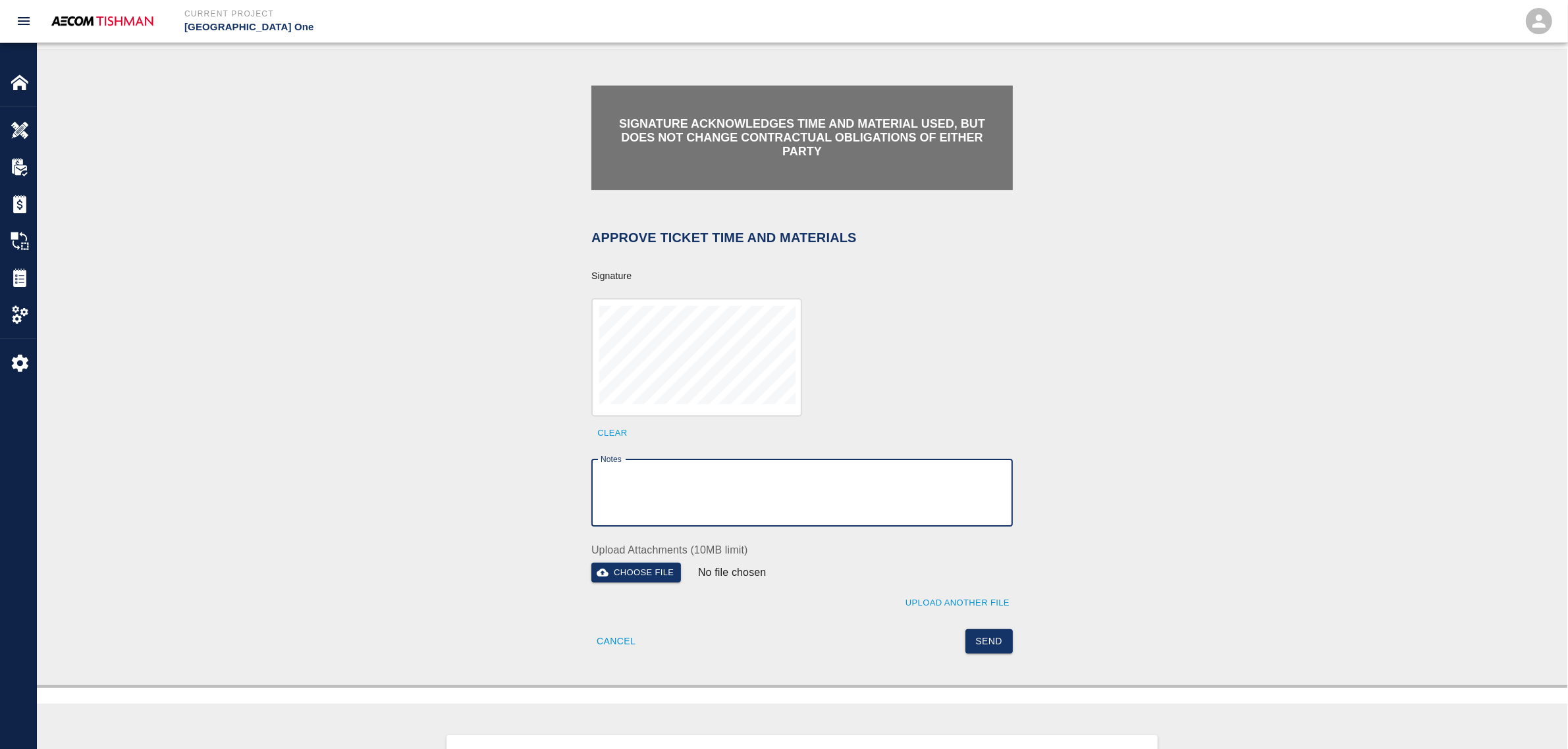
scroll to position [247, 0]
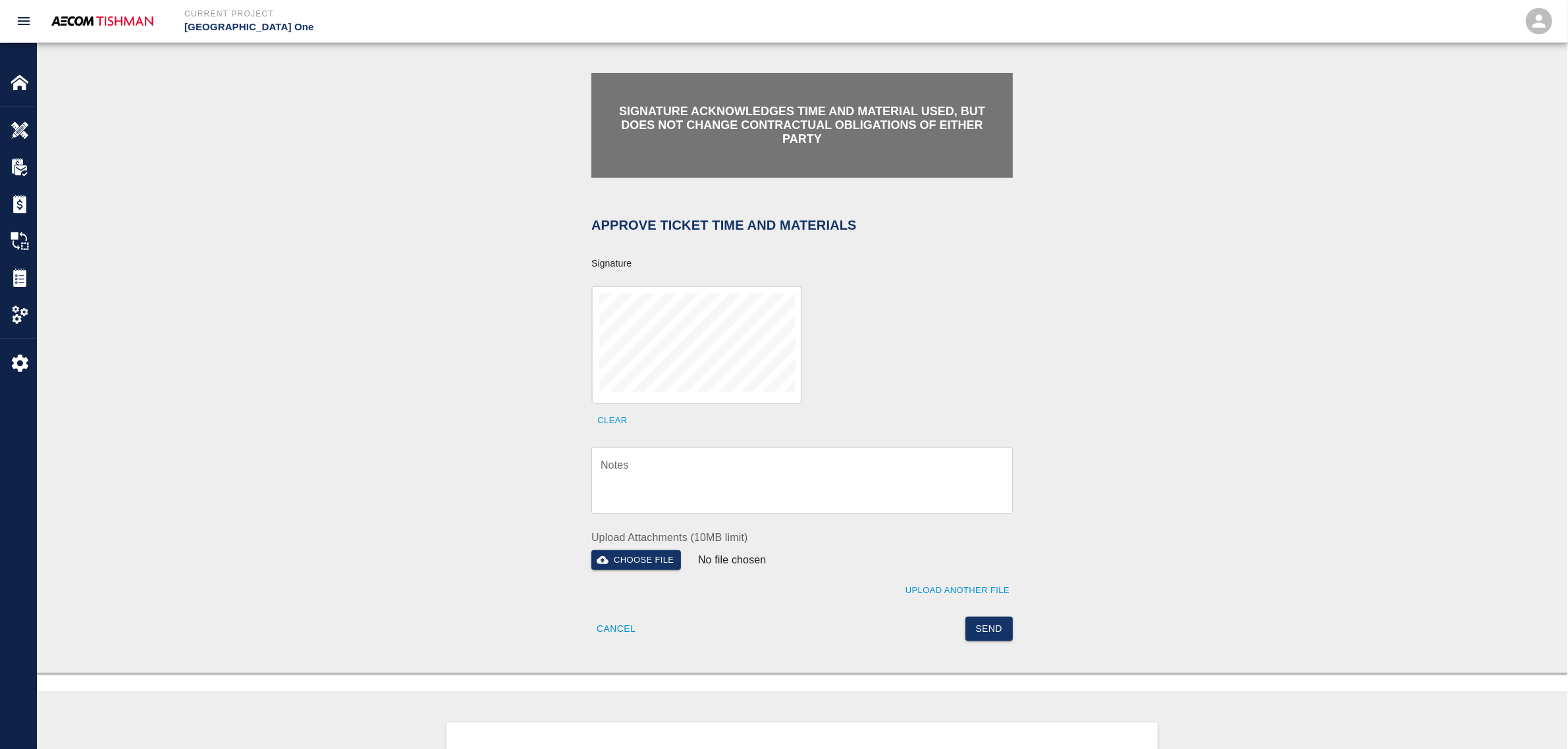
click at [732, 457] on textarea "Notes" at bounding box center [802, 480] width 403 height 45
paste textarea "verification of time and material subject to contract review."
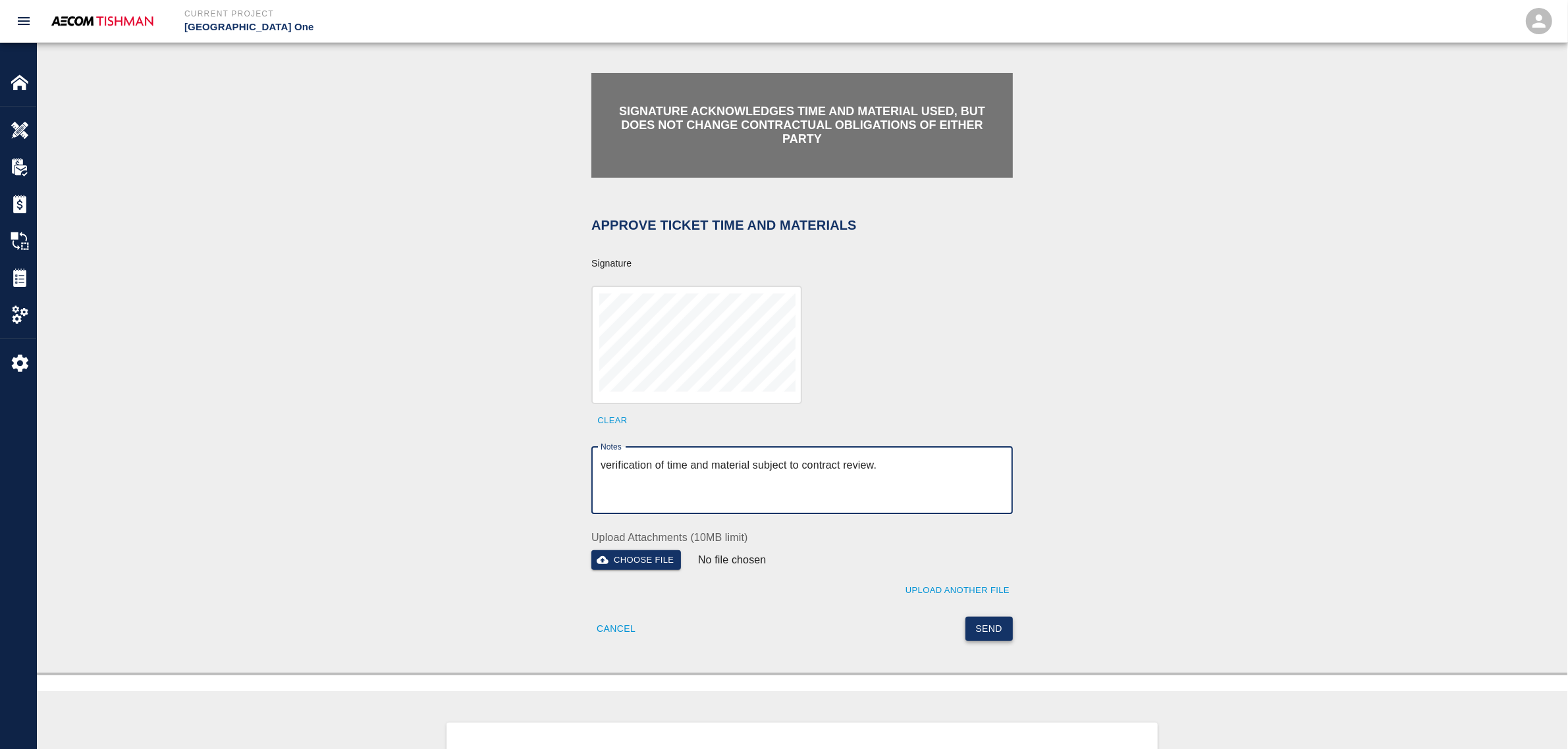
type textarea "verification of time and material subject to contract review."
click at [985, 621] on button "Send" at bounding box center [989, 629] width 48 height 24
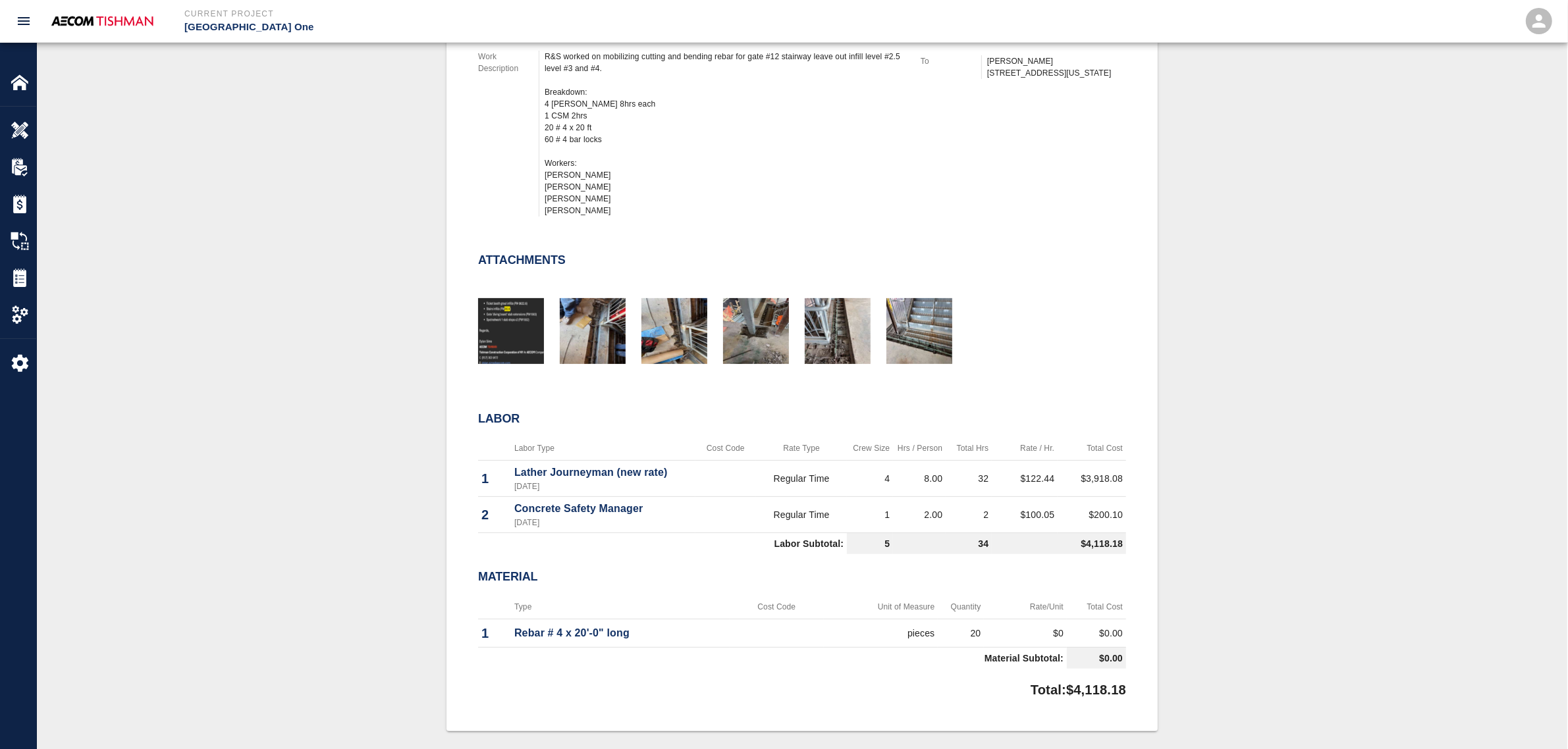
scroll to position [494, 0]
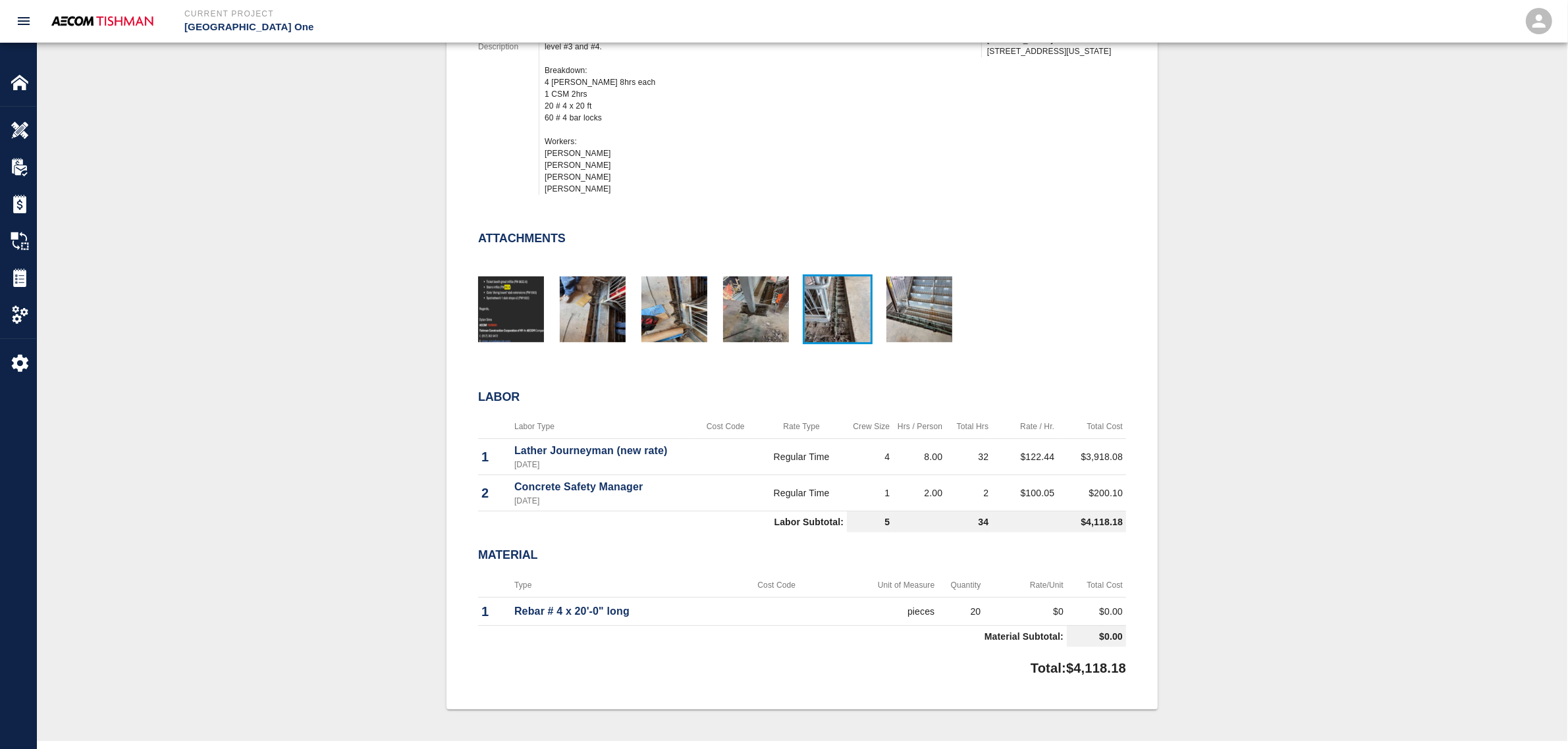
click at [820, 303] on img "button" at bounding box center [838, 309] width 66 height 66
click at [735, 340] on button "button" at bounding box center [756, 310] width 66 height 68
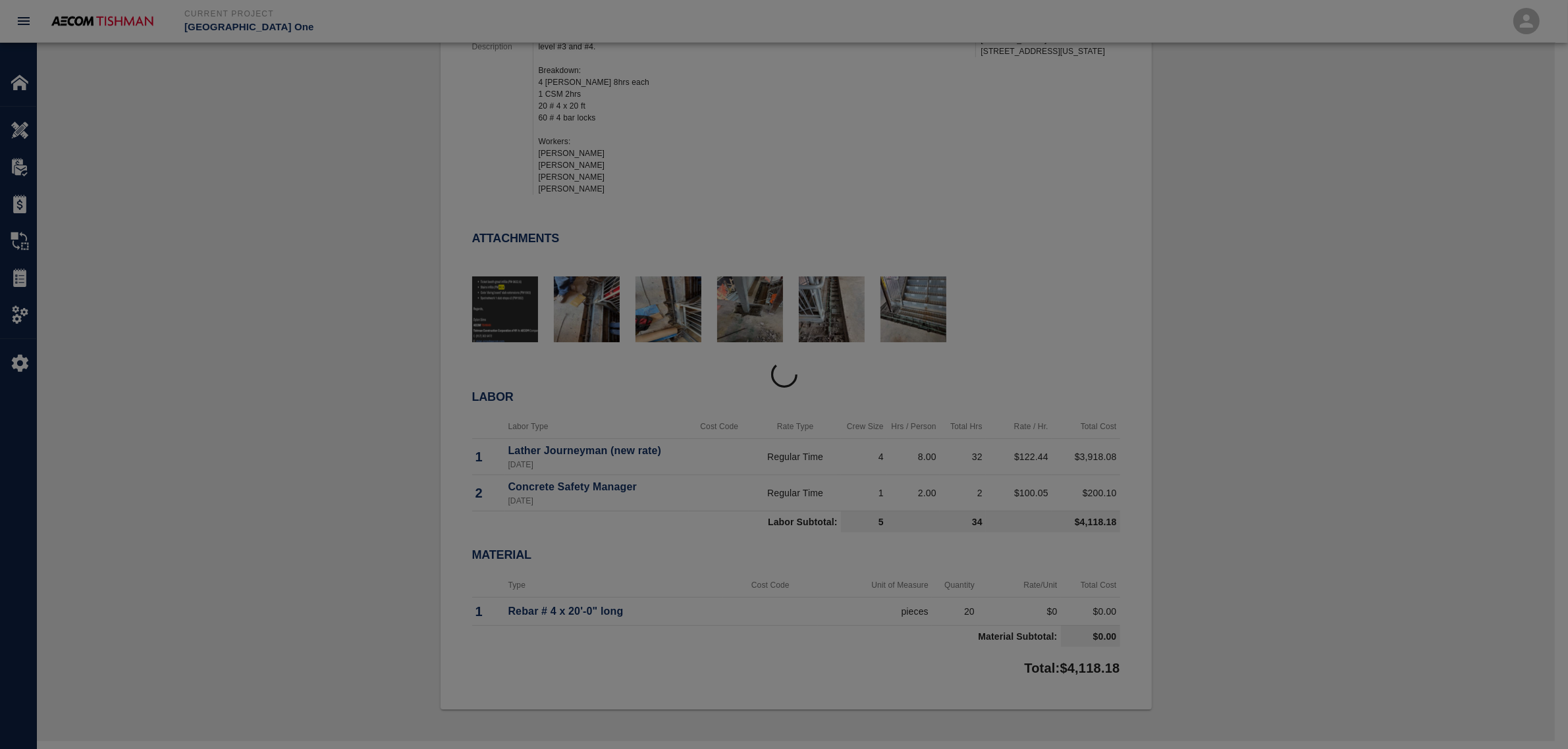
click at [675, 343] on div at bounding box center [660, 304] width 81 height 86
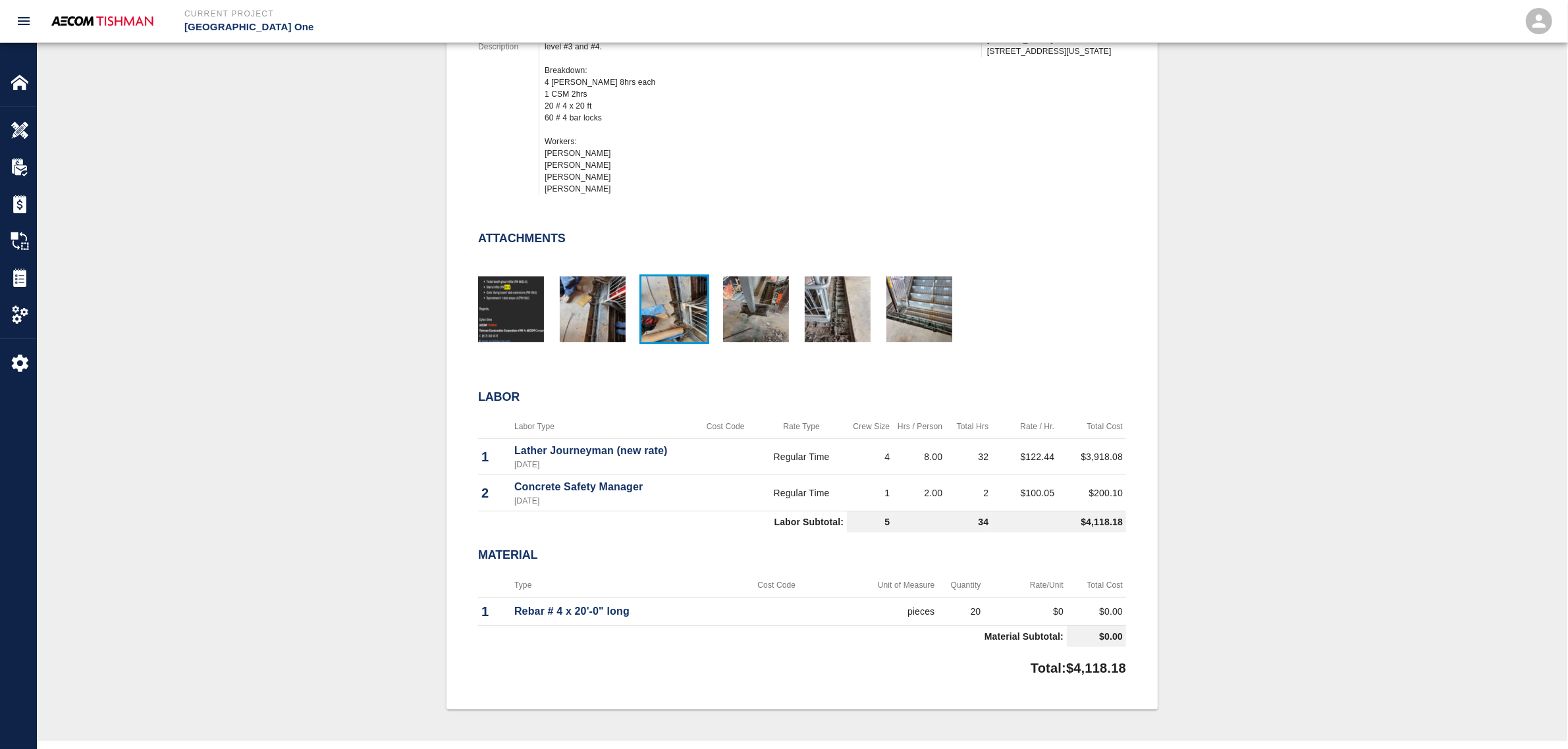
click at [678, 320] on img "button" at bounding box center [674, 309] width 66 height 66
click at [627, 310] on div at bounding box center [666, 304] width 81 height 86
click at [597, 310] on img "button" at bounding box center [593, 309] width 66 height 66
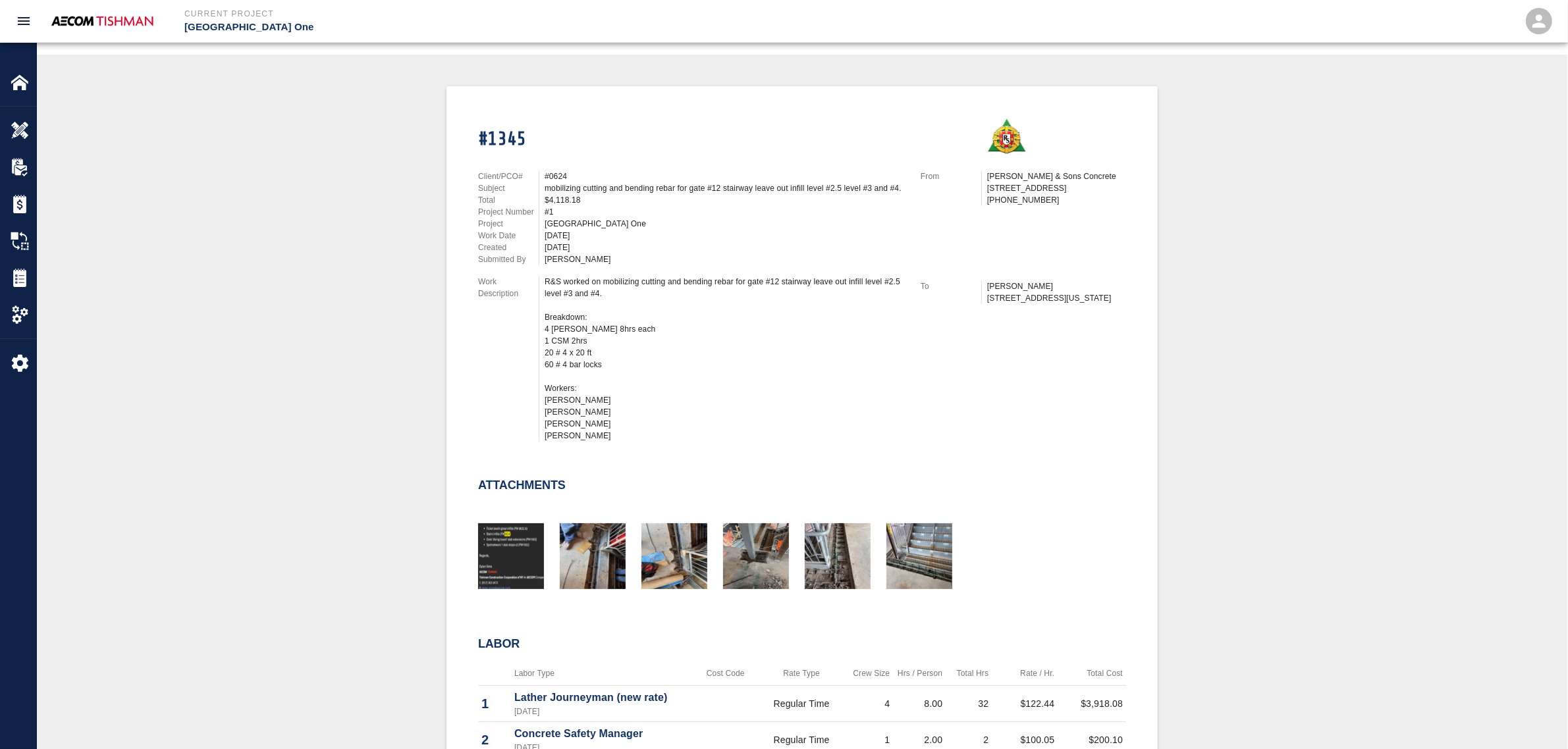
scroll to position [0, 0]
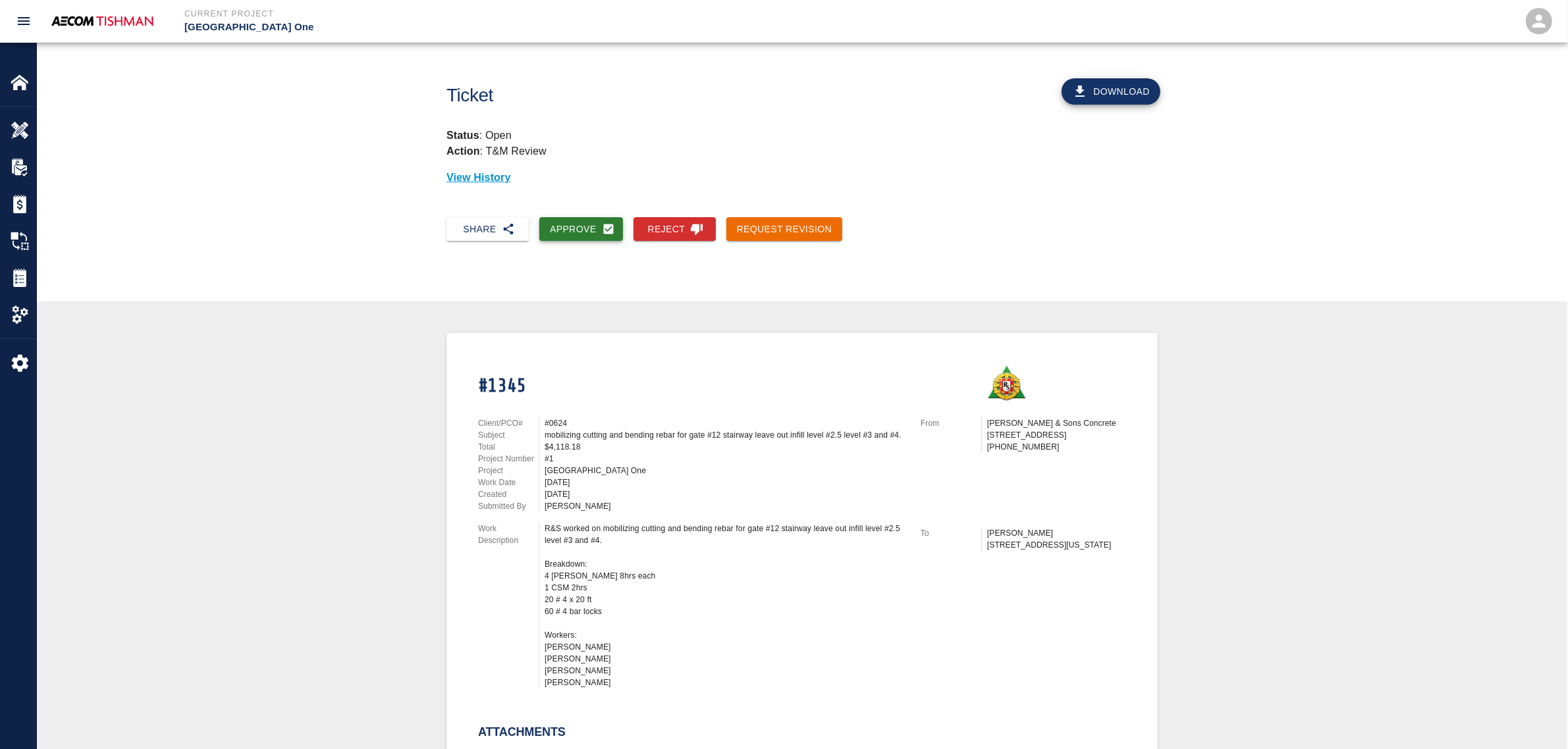
drag, startPoint x: 570, startPoint y: 228, endPoint x: 579, endPoint y: 240, distance: 15.0
click at [570, 228] on button "Approve" at bounding box center [581, 229] width 84 height 24
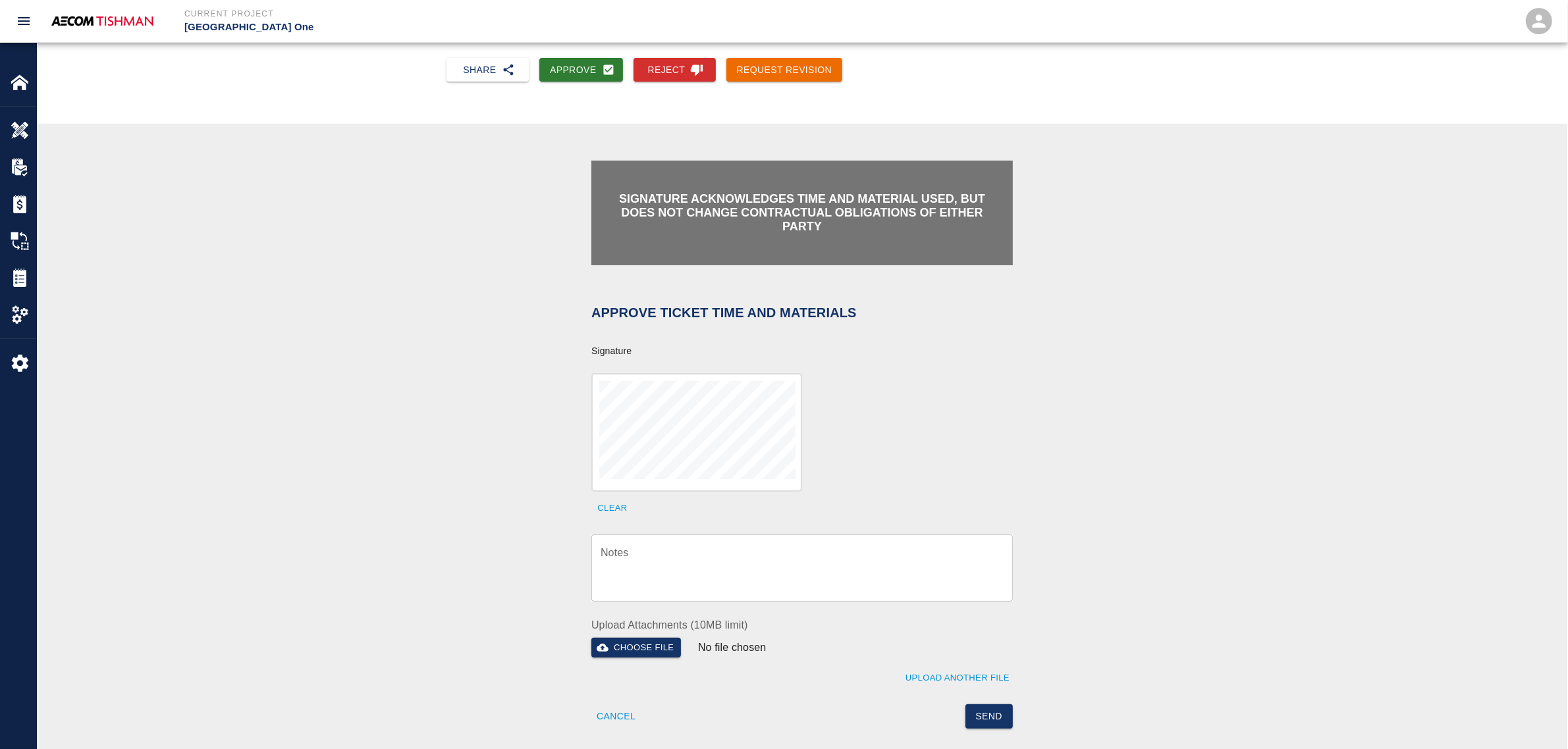
scroll to position [247, 0]
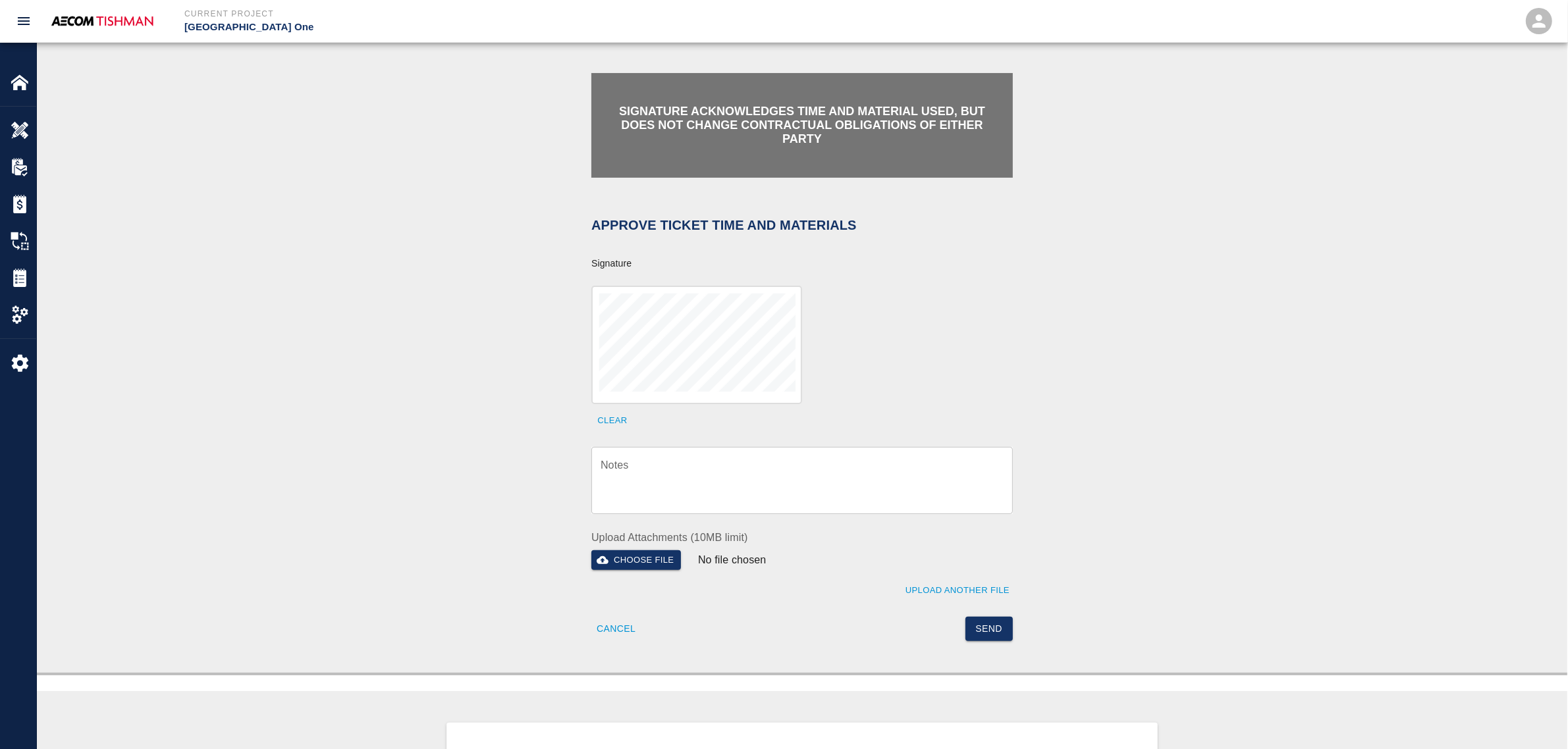
drag, startPoint x: 678, startPoint y: 481, endPoint x: 702, endPoint y: 491, distance: 26.0
click at [678, 481] on textarea "Notes" at bounding box center [802, 480] width 403 height 45
paste textarea "verification of time and material subject to contract review."
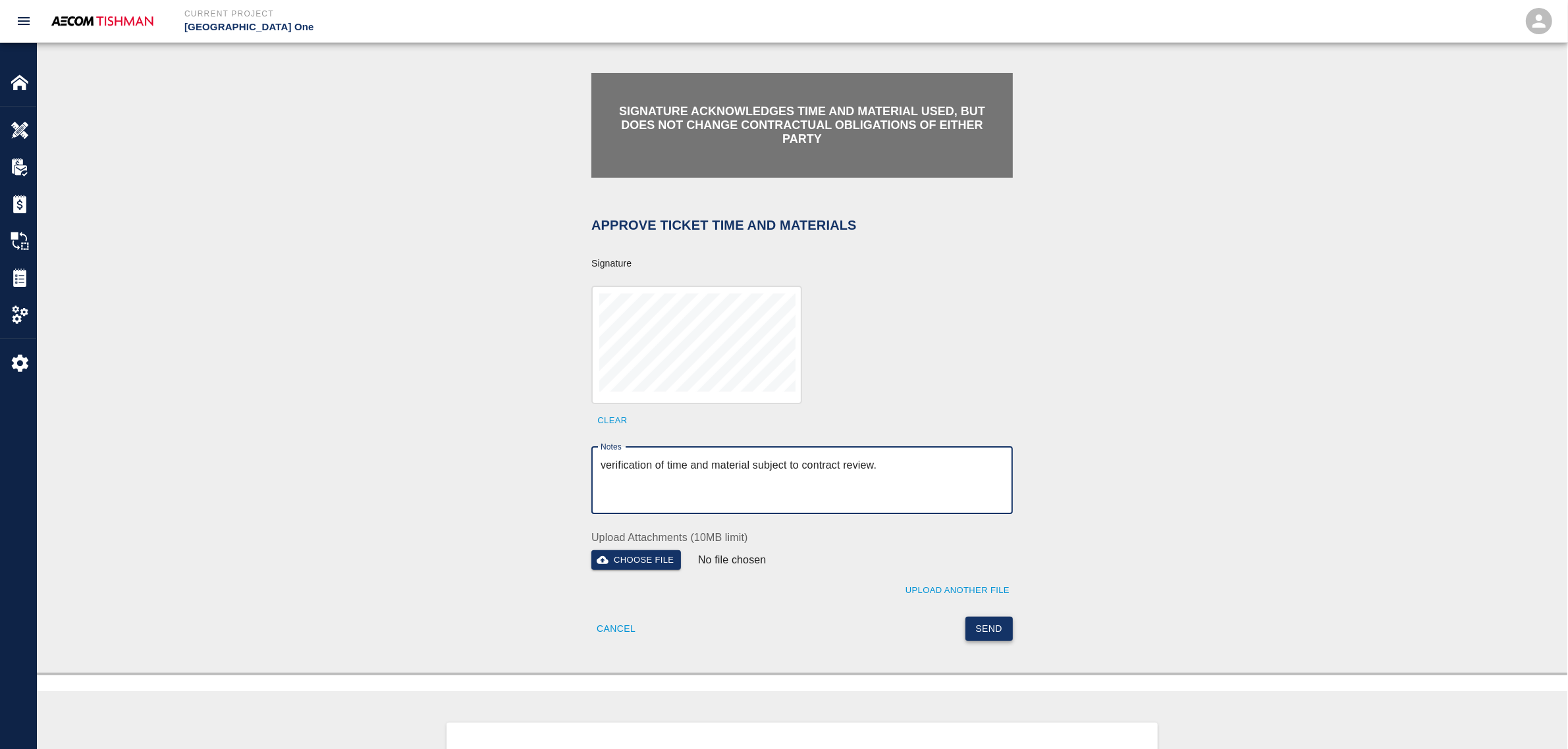
type textarea "verification of time and material subject to contract review."
click at [996, 622] on button "Send" at bounding box center [989, 629] width 48 height 24
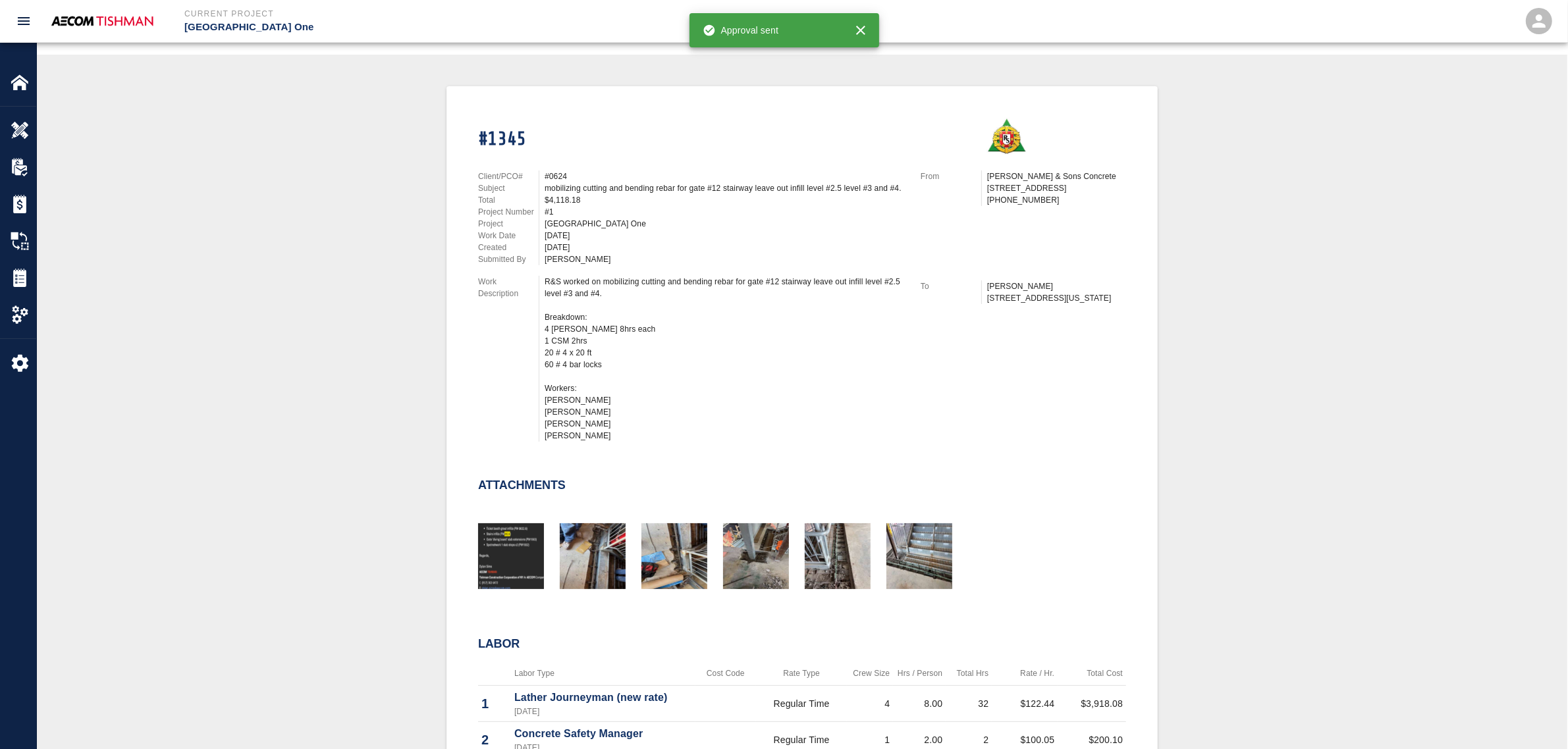
click at [361, 436] on div "#1345 Client/PCO# #0624 Subject mobilizing cutting and bending rebar for gate #…" at bounding box center [802, 521] width 1468 height 870
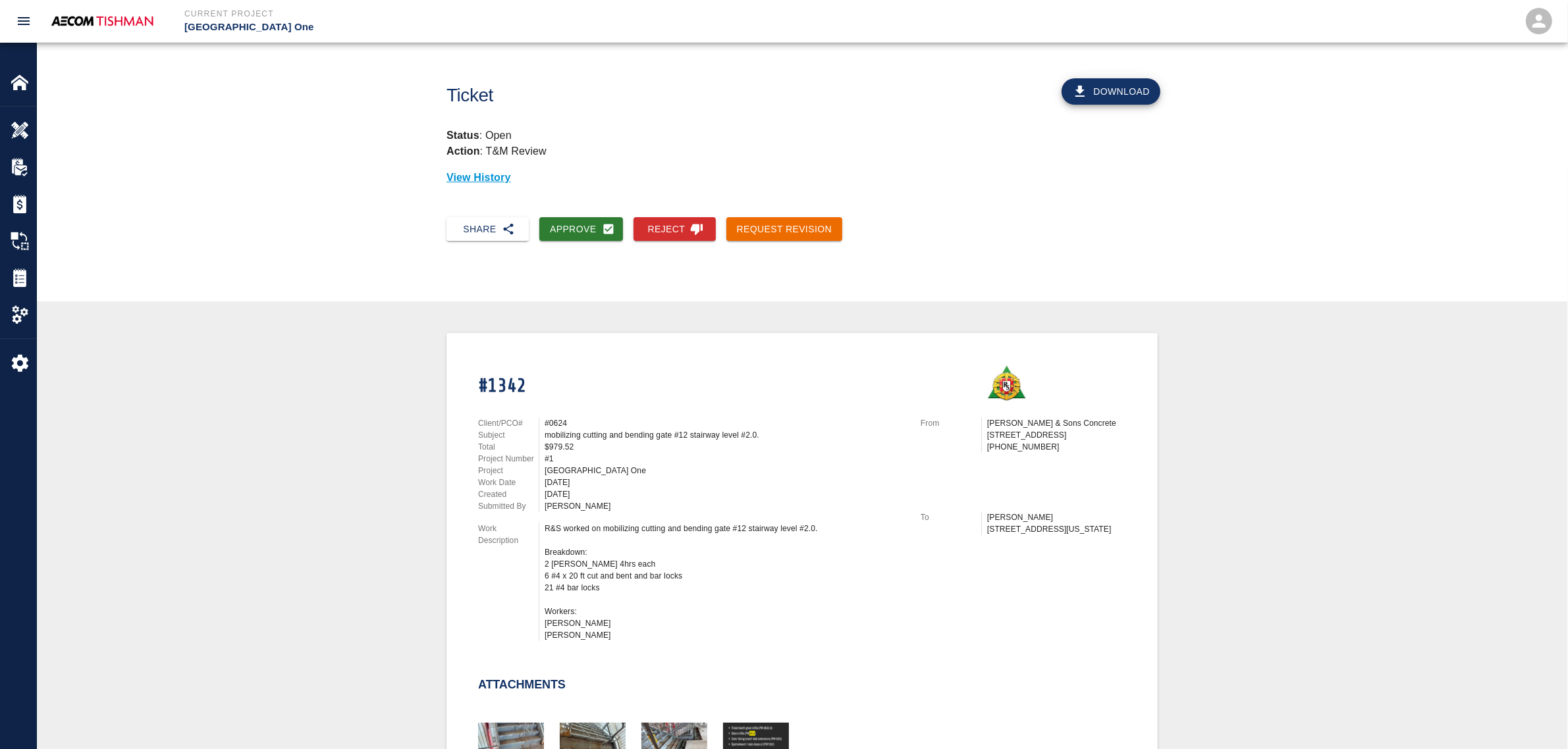
click at [587, 219] on button "Approve" at bounding box center [581, 229] width 84 height 24
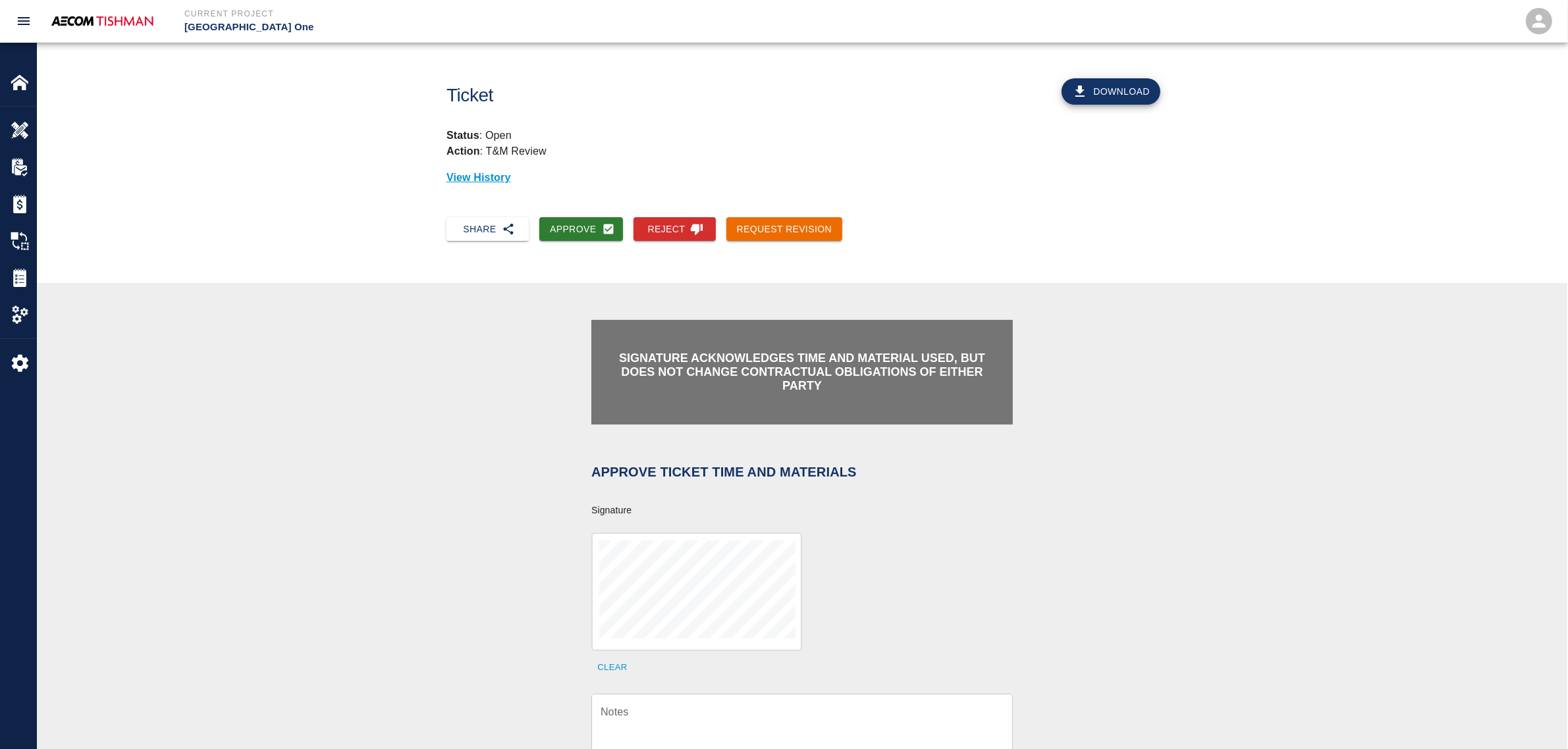
click at [687, 649] on div "Clear" at bounding box center [794, 597] width 437 height 161
click at [695, 714] on textarea "Notes" at bounding box center [802, 727] width 403 height 45
click at [752, 711] on textarea "Notes" at bounding box center [802, 727] width 403 height 45
paste textarea "verification of time and material subject to contract review."
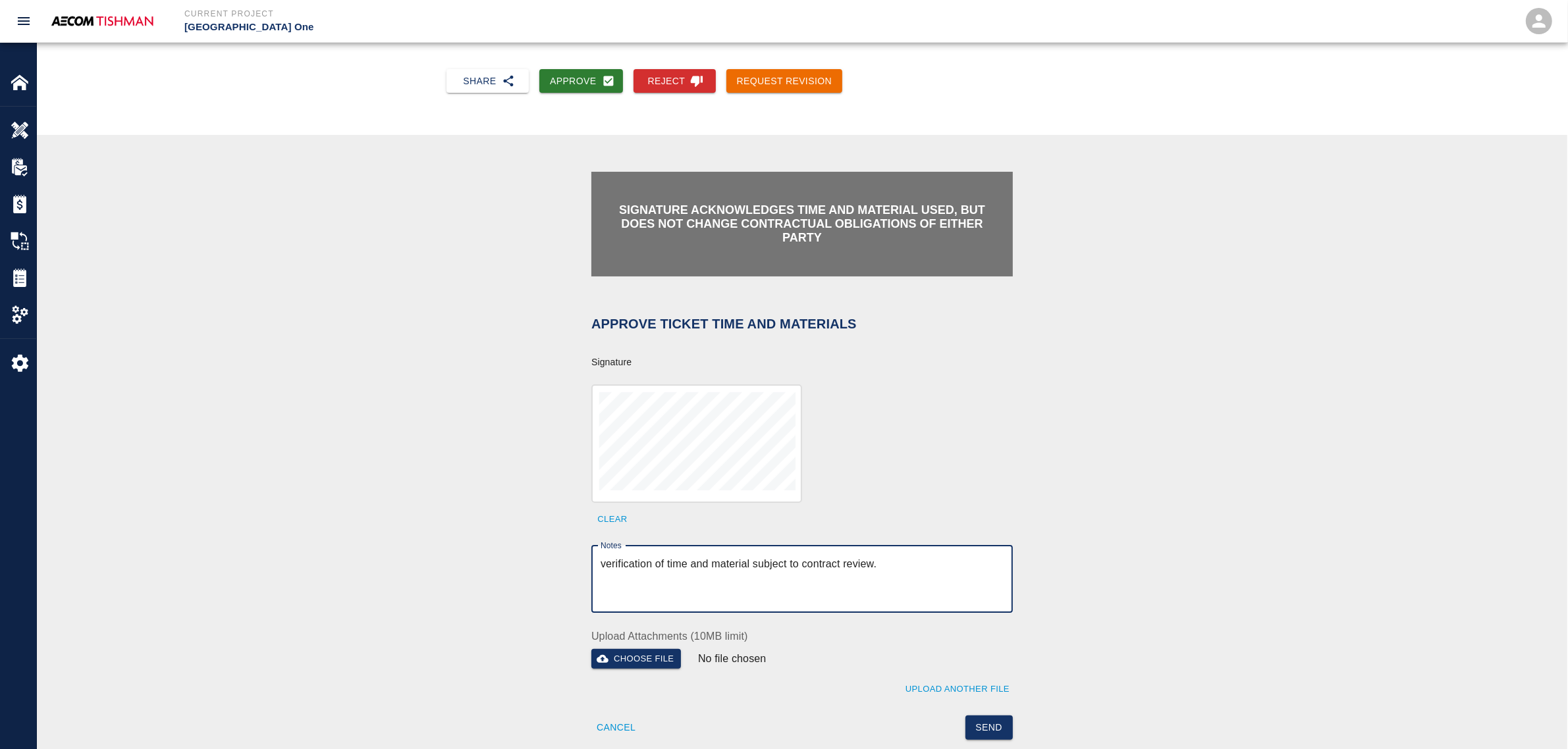
scroll to position [247, 0]
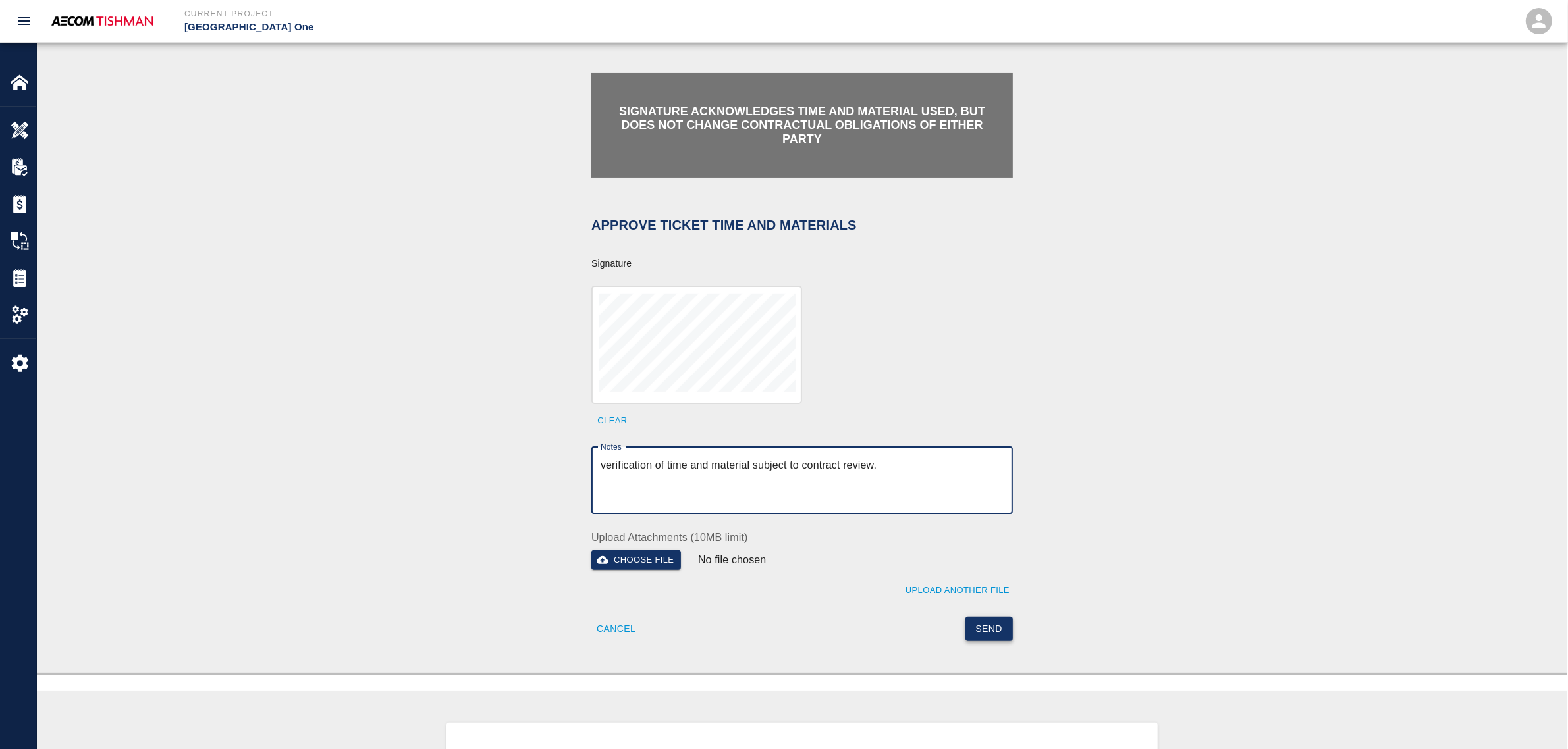
type textarea "verification of time and material subject to contract review."
click at [987, 629] on button "Send" at bounding box center [989, 629] width 48 height 24
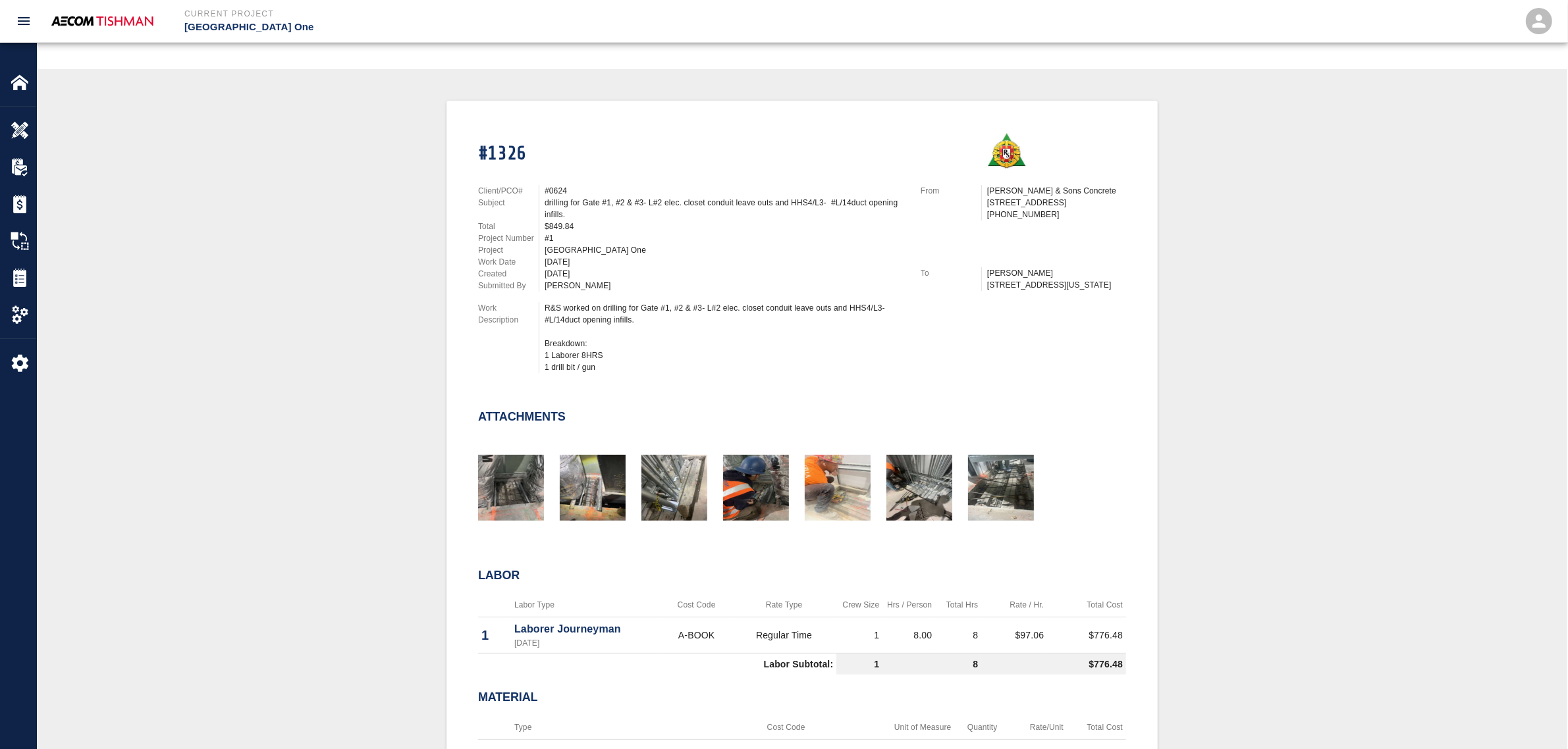
scroll to position [247, 0]
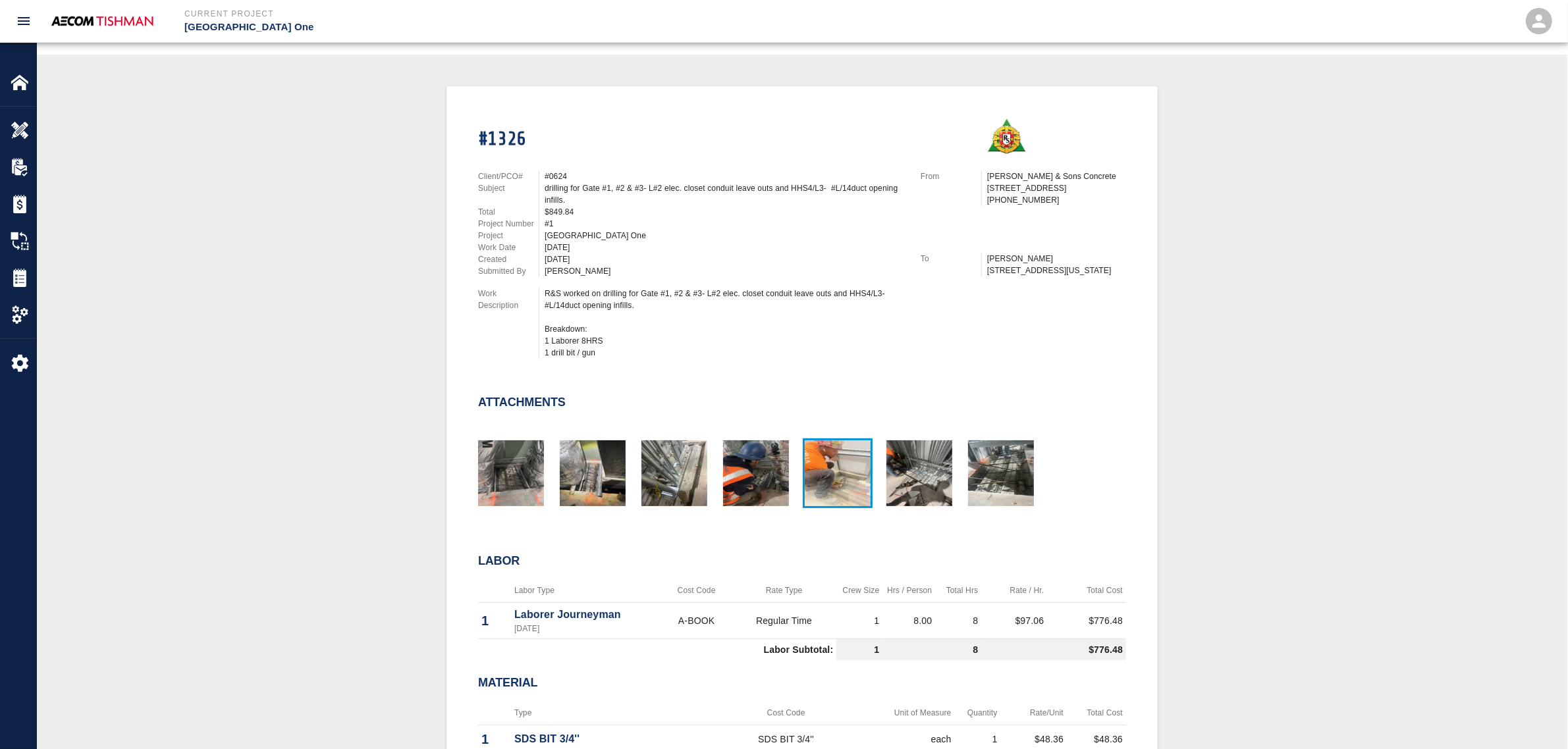
click at [838, 480] on img "button" at bounding box center [838, 473] width 66 height 66
click at [542, 473] on img "button" at bounding box center [511, 473] width 66 height 66
click at [683, 474] on img "button" at bounding box center [674, 473] width 66 height 66
click at [1017, 457] on img "button" at bounding box center [1001, 473] width 66 height 66
click at [916, 475] on img "button" at bounding box center [919, 473] width 66 height 66
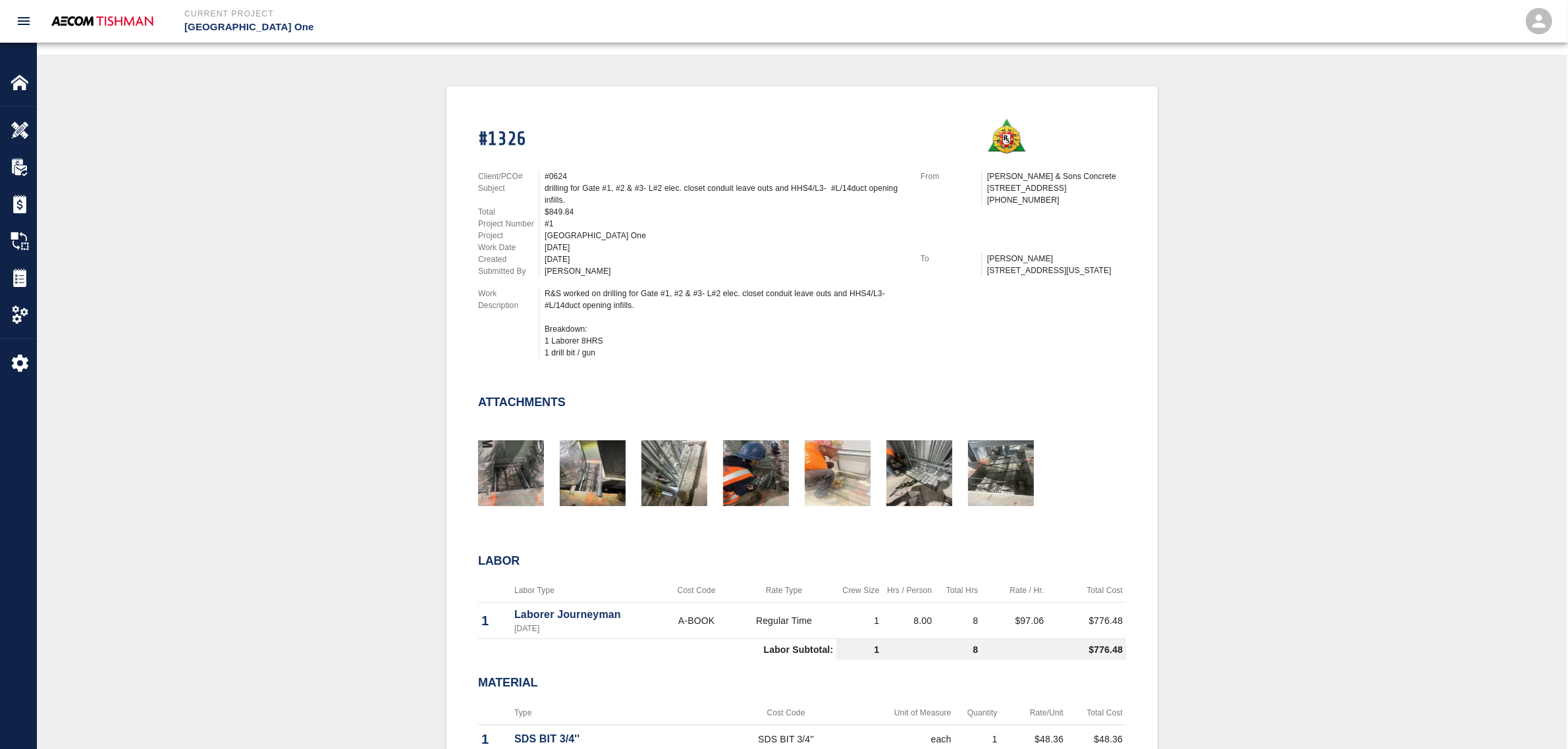
click at [191, 297] on div "#1326 Client/PCO# #0624 Subject drilling for Gate #1, #2 & #3- L#2 elec. closet…" at bounding box center [802, 475] width 1468 height 779
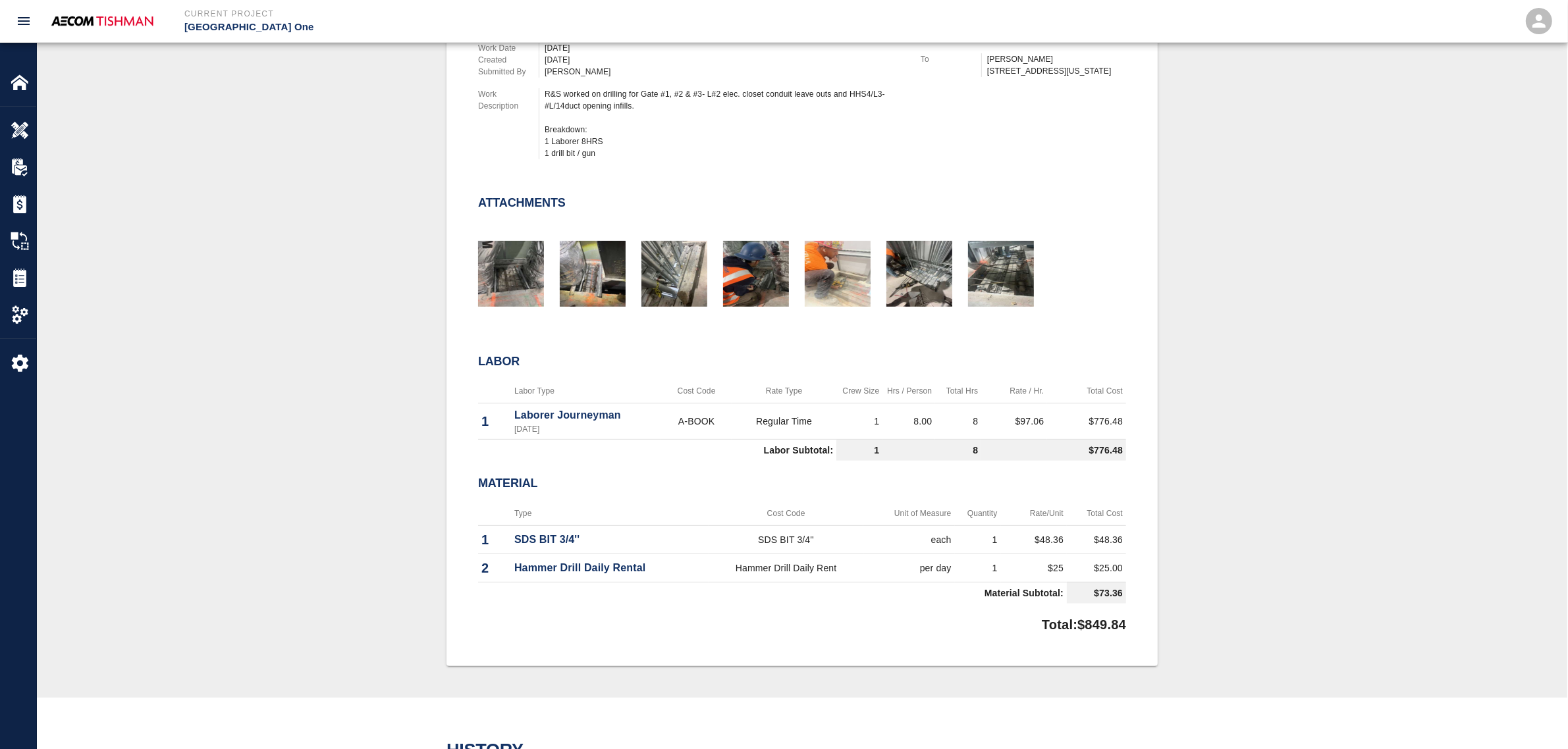
scroll to position [494, 0]
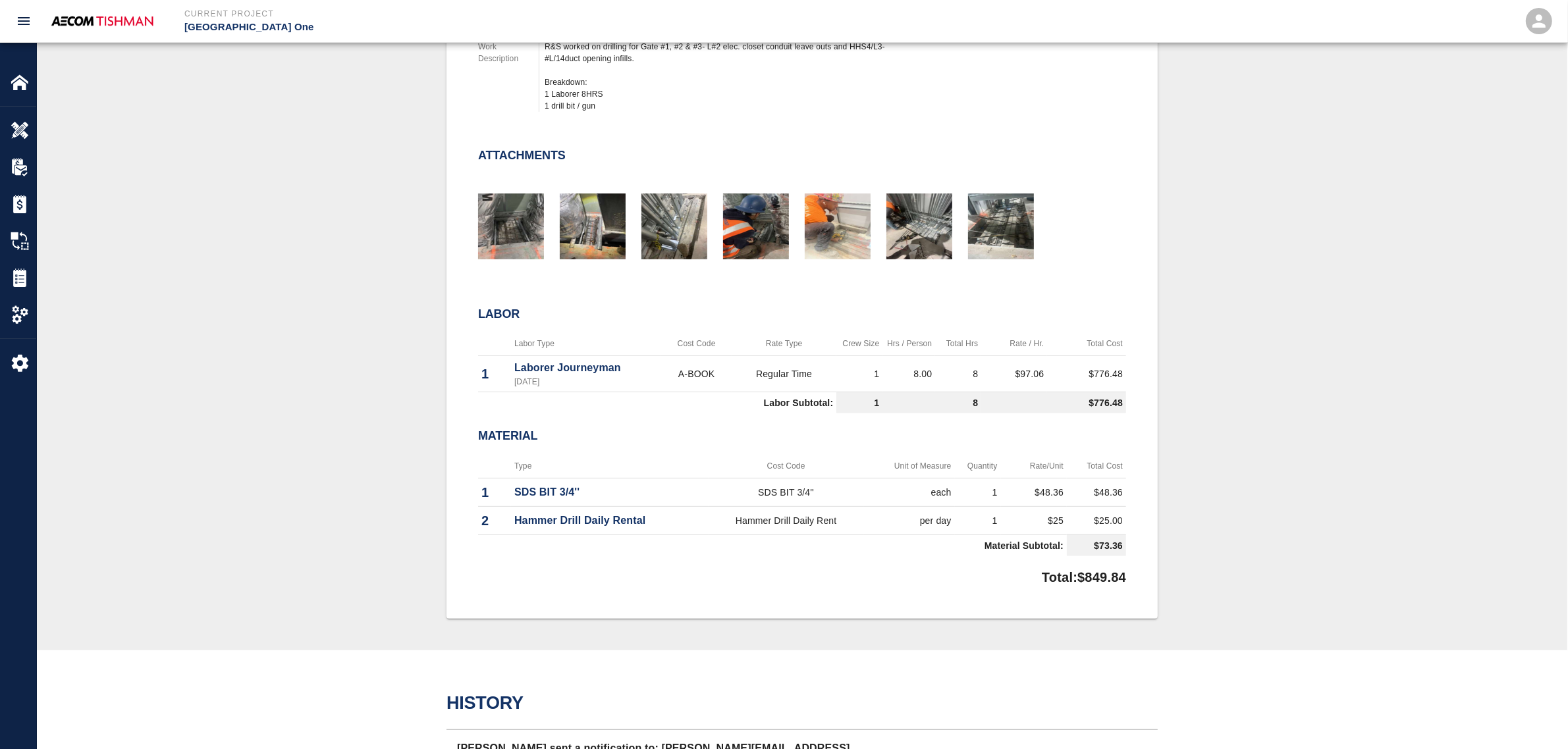
click at [321, 288] on div "#1326 Client/PCO# #0624 Subject drilling for Gate #1, #2 & #3- L#2 elec. closet…" at bounding box center [802, 228] width 1468 height 779
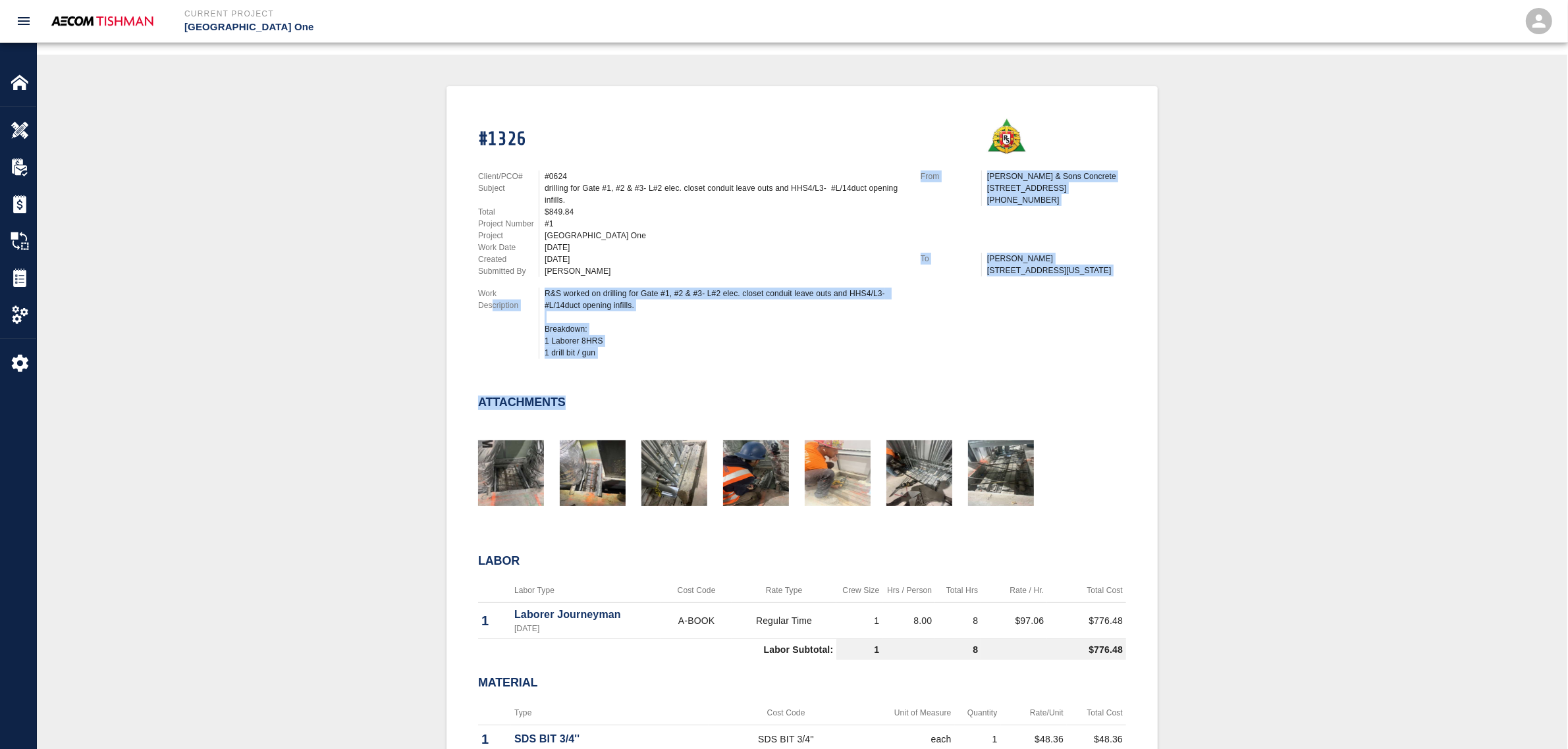
drag, startPoint x: 384, startPoint y: 420, endPoint x: 516, endPoint y: 290, distance: 185.3
click at [515, 290] on div "#1326 Client/PCO# #0624 Subject drilling for Gate #1, #2 & #3- L#2 elec. closet…" at bounding box center [802, 475] width 1468 height 779
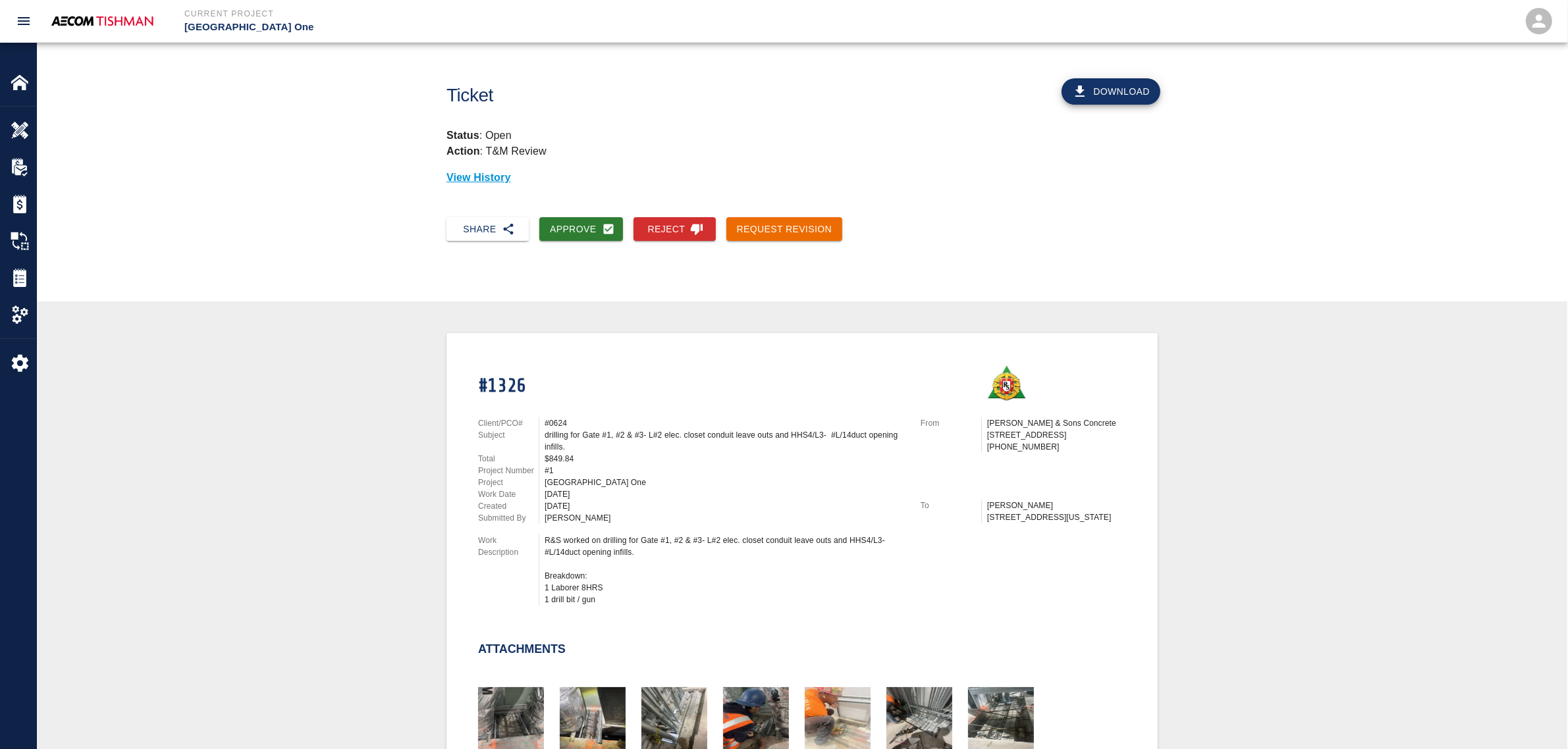
click at [368, 393] on div "#1326 Client/PCO# #0624 Subject drilling for Gate #1, #2 & #3- L#2 elec. closet…" at bounding box center [802, 723] width 1468 height 779
click at [610, 226] on icon "button" at bounding box center [608, 229] width 10 height 10
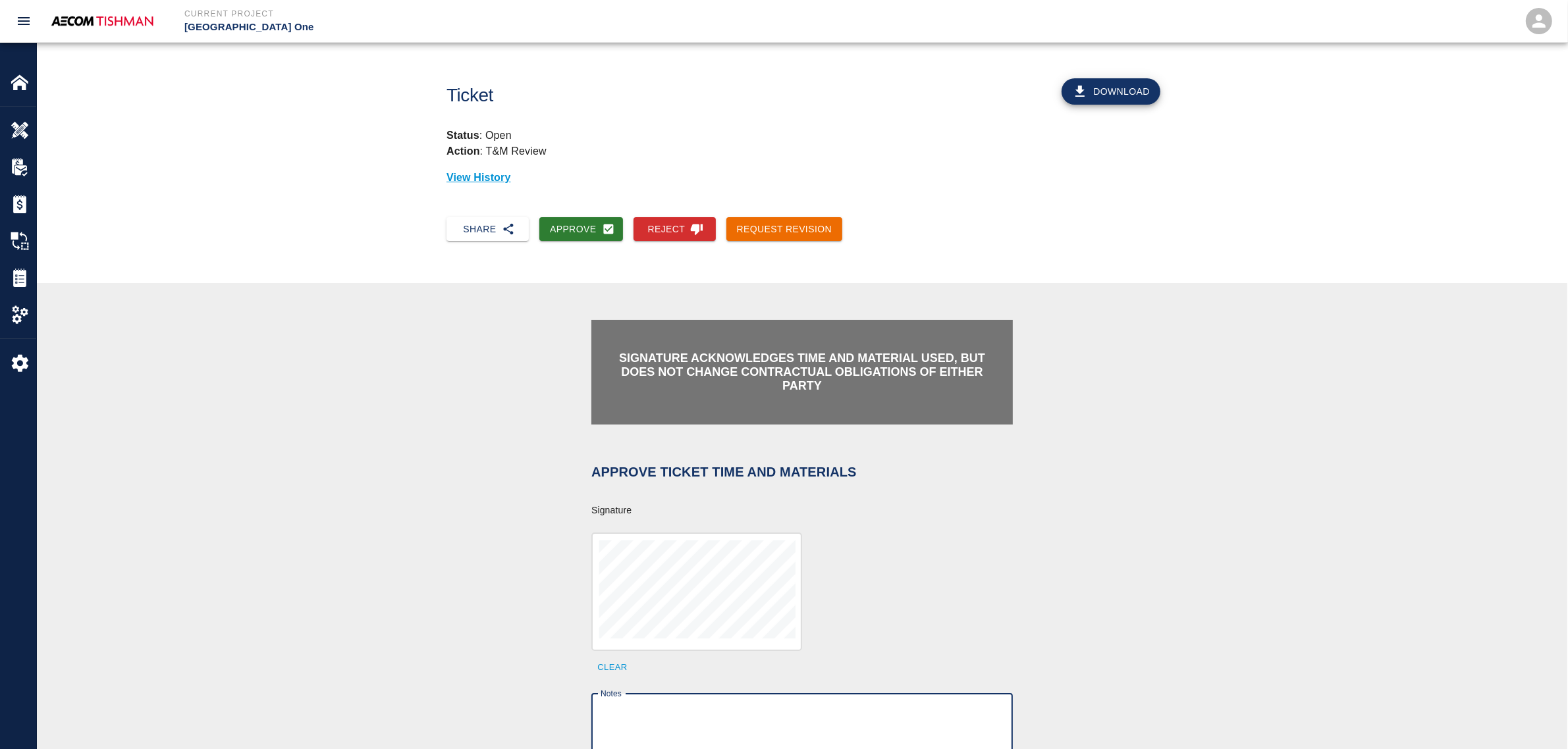
click at [688, 705] on textarea "Notes" at bounding box center [802, 727] width 403 height 45
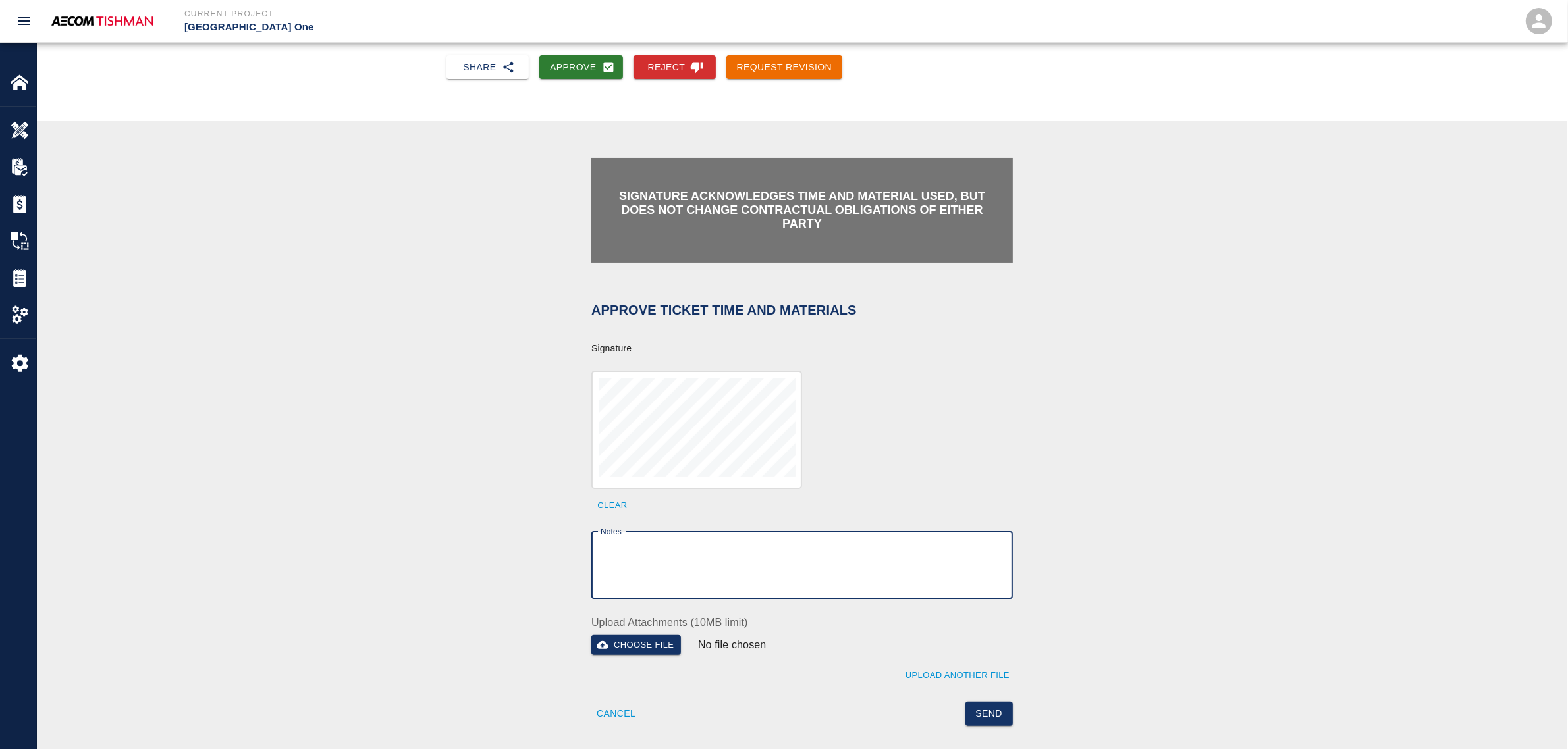
scroll to position [247, 0]
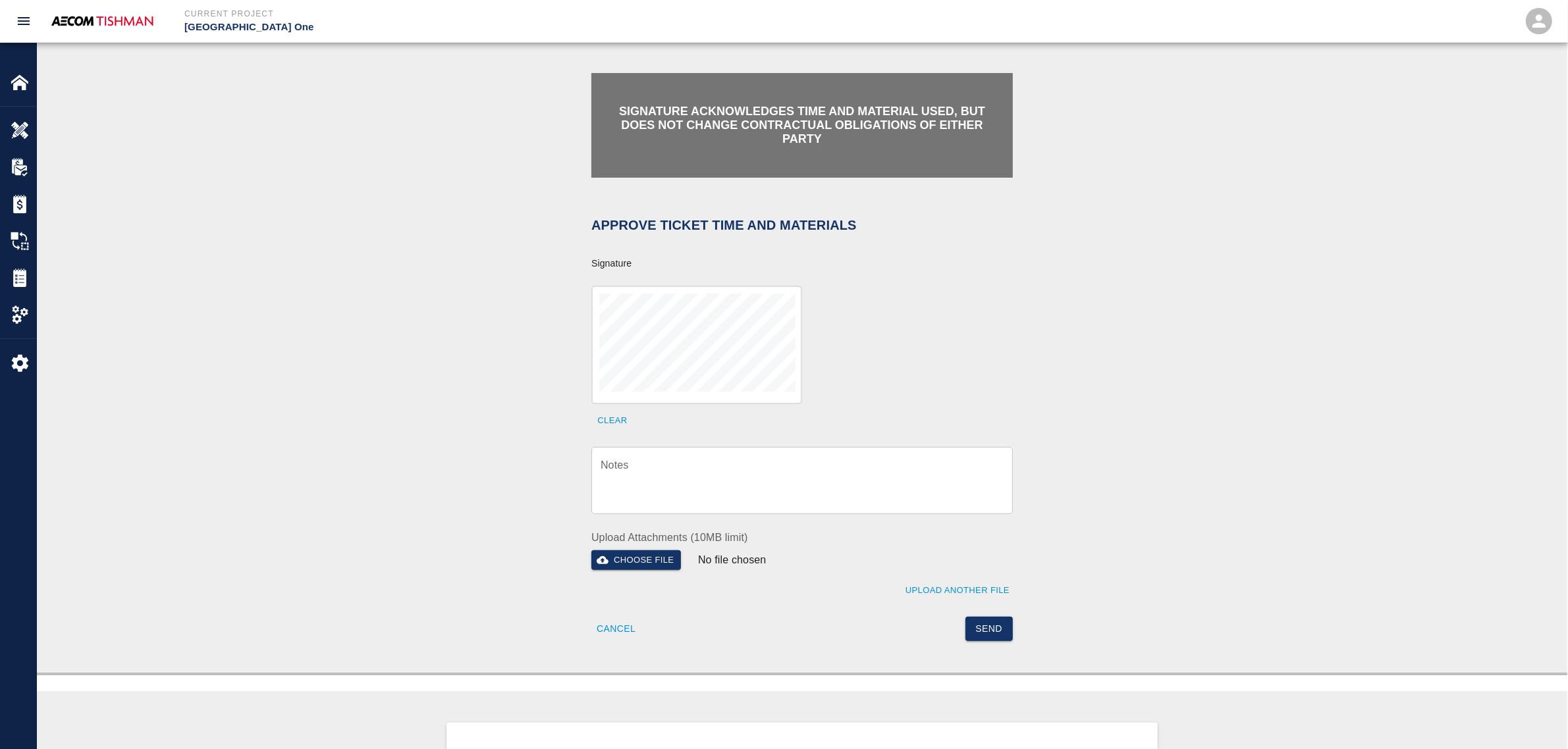
drag, startPoint x: 703, startPoint y: 481, endPoint x: 914, endPoint y: 581, distance: 233.5
click at [706, 481] on textarea "Notes" at bounding box center [802, 480] width 403 height 45
paste textarea "verification of time and material subject to contract review."
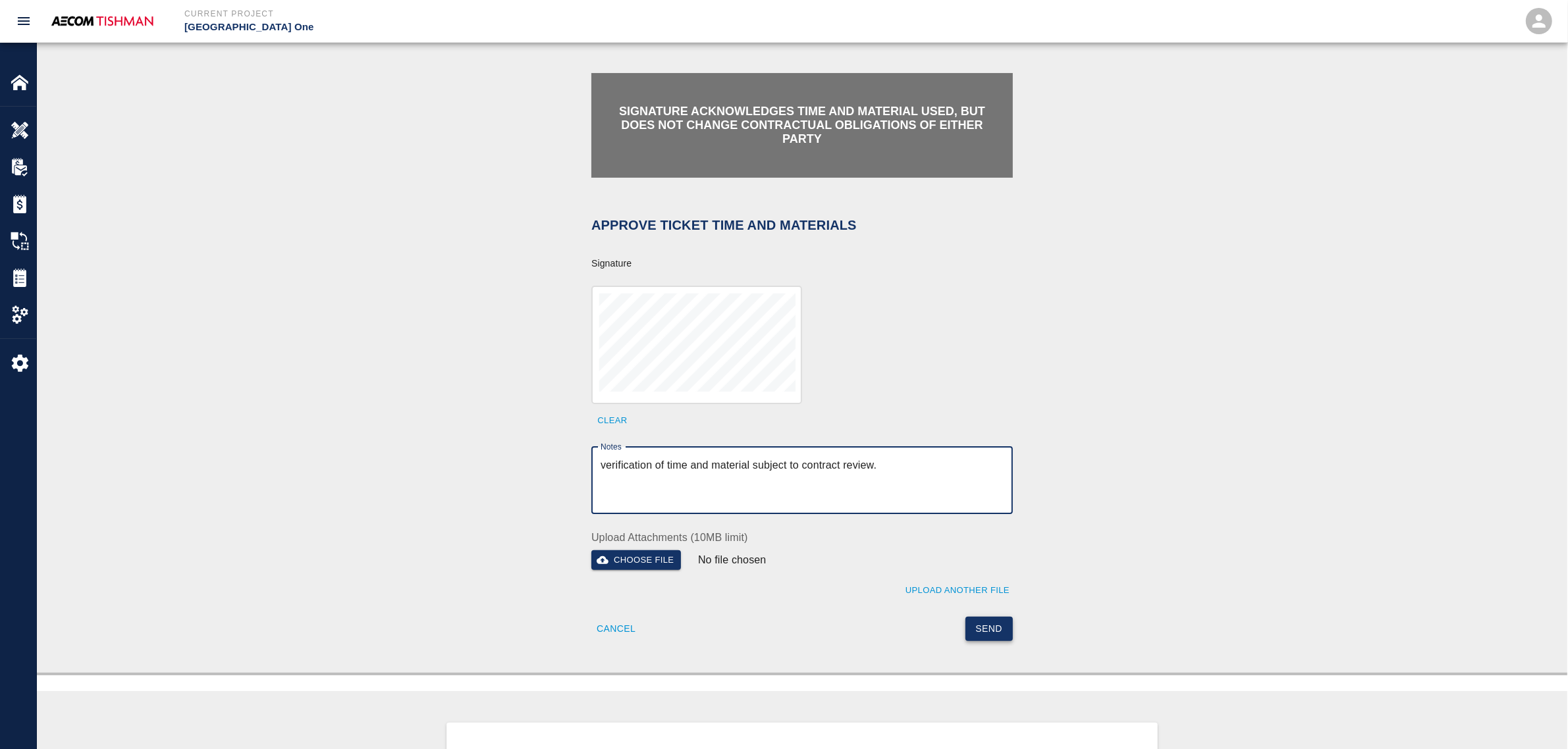
type textarea "verification of time and material subject to contract review."
click at [1001, 624] on button "Send" at bounding box center [989, 629] width 48 height 24
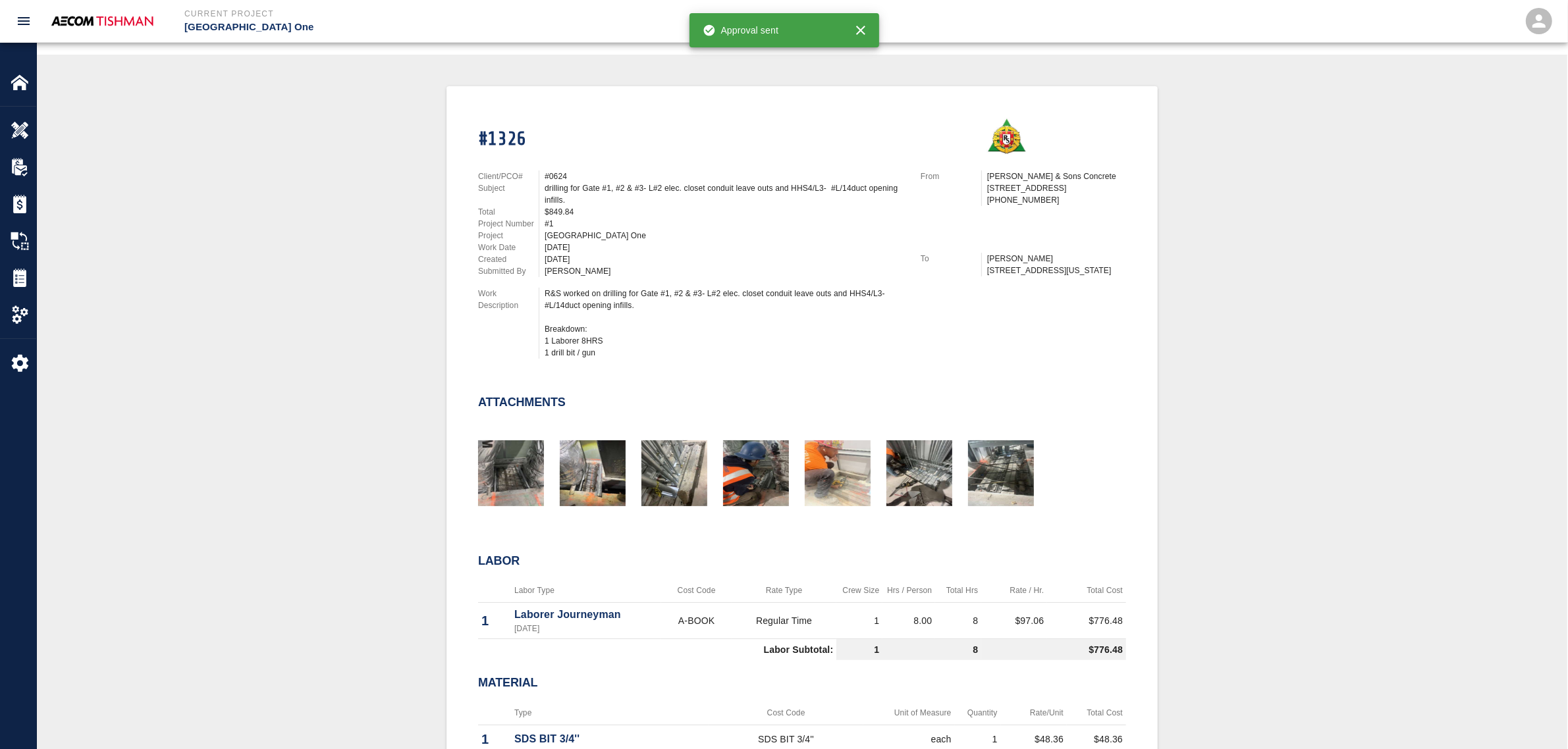
click at [237, 389] on div "#1326 Client/PCO# #0624 Subject drilling for Gate #1, #2 & #3- L#2 elec. closet…" at bounding box center [802, 475] width 1468 height 779
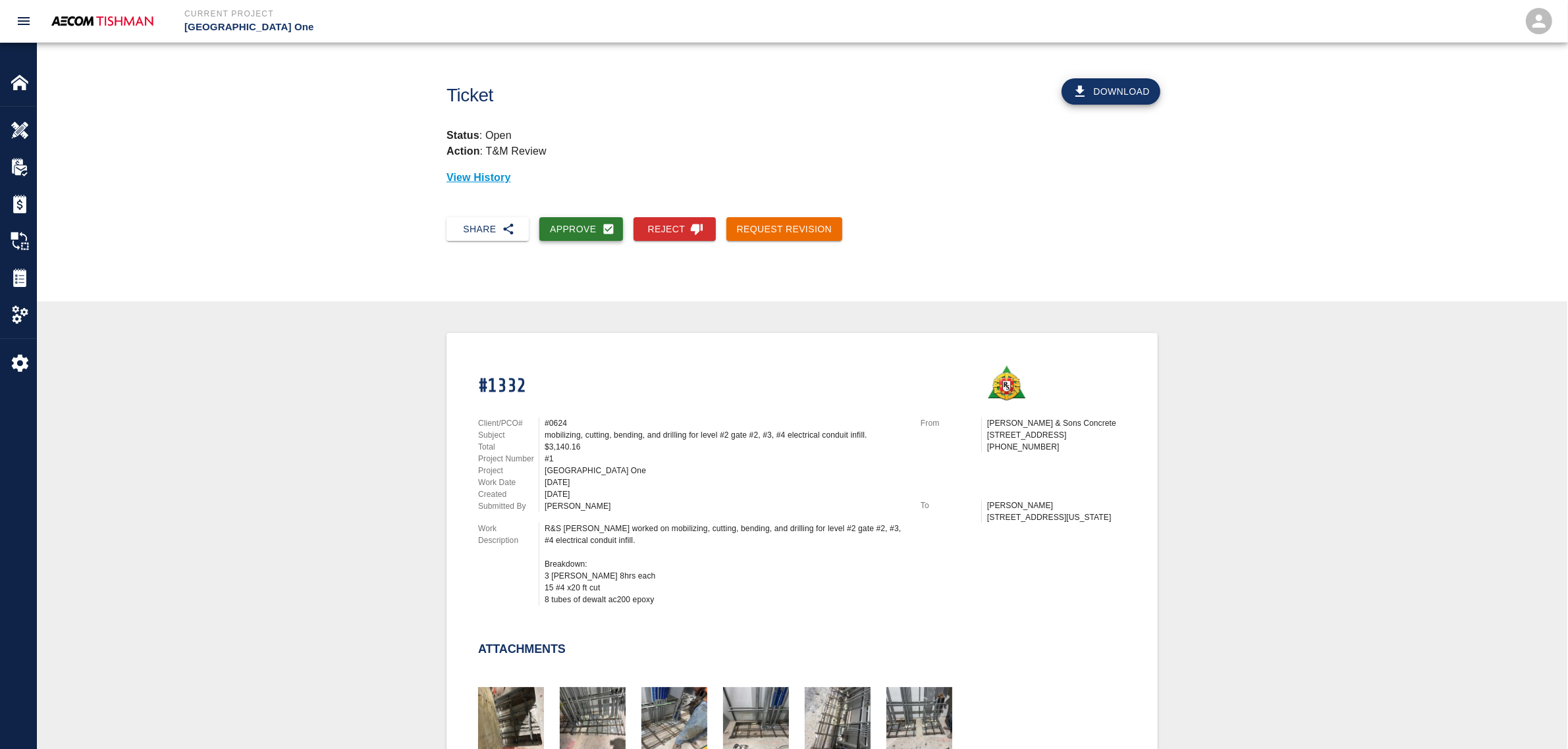
click at [560, 217] on button "Approve" at bounding box center [581, 229] width 84 height 24
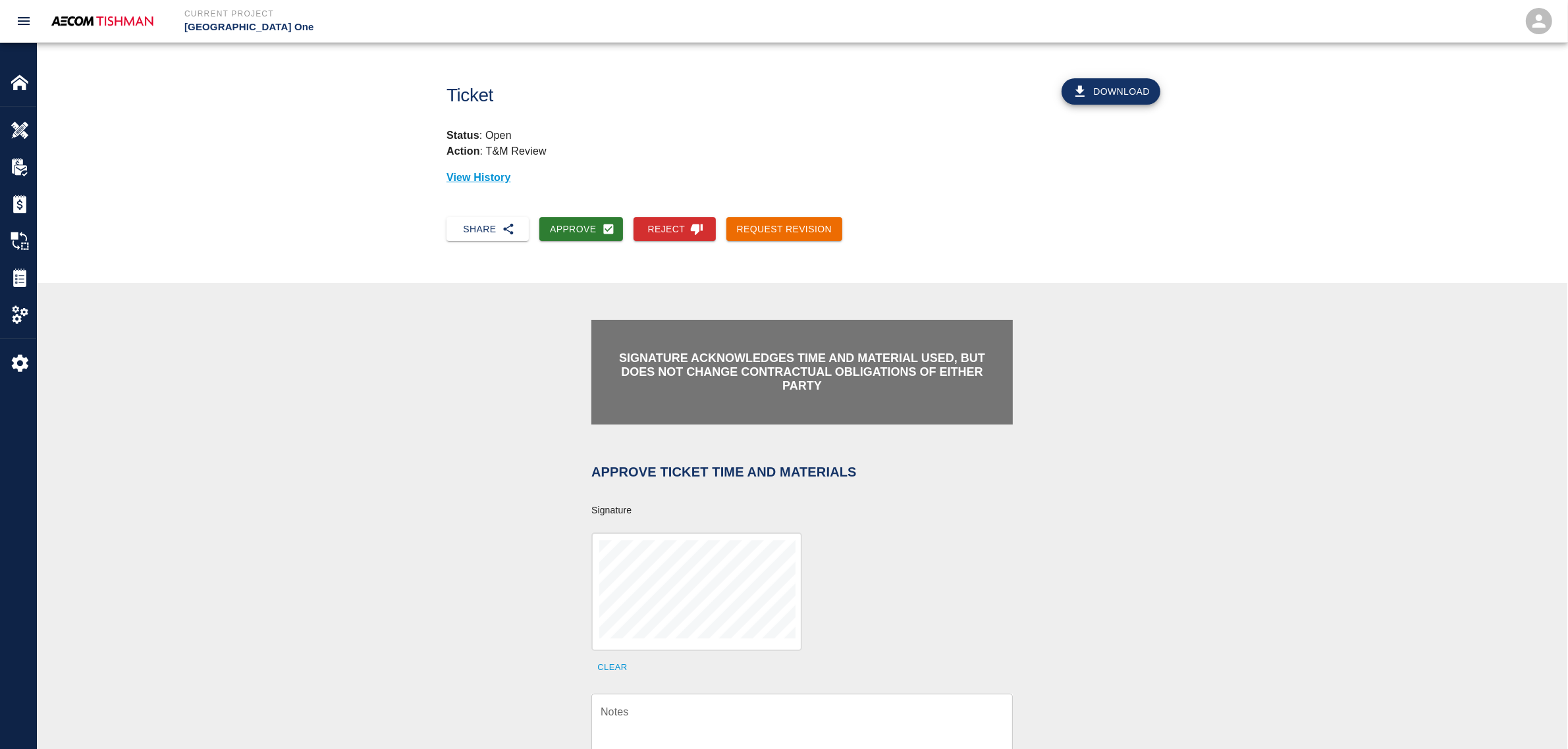
click at [664, 716] on textarea "Notes" at bounding box center [802, 727] width 403 height 45
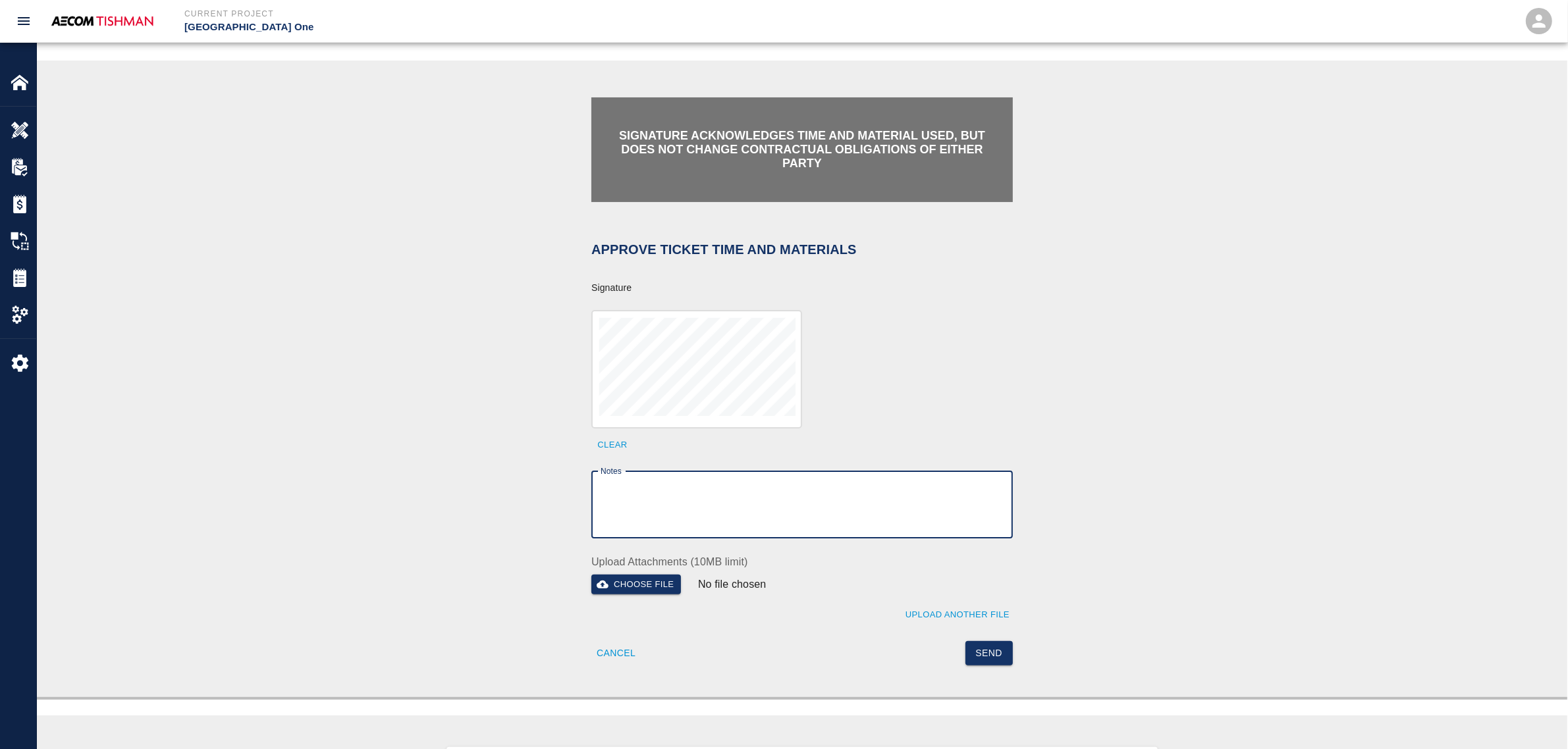
scroll to position [247, 0]
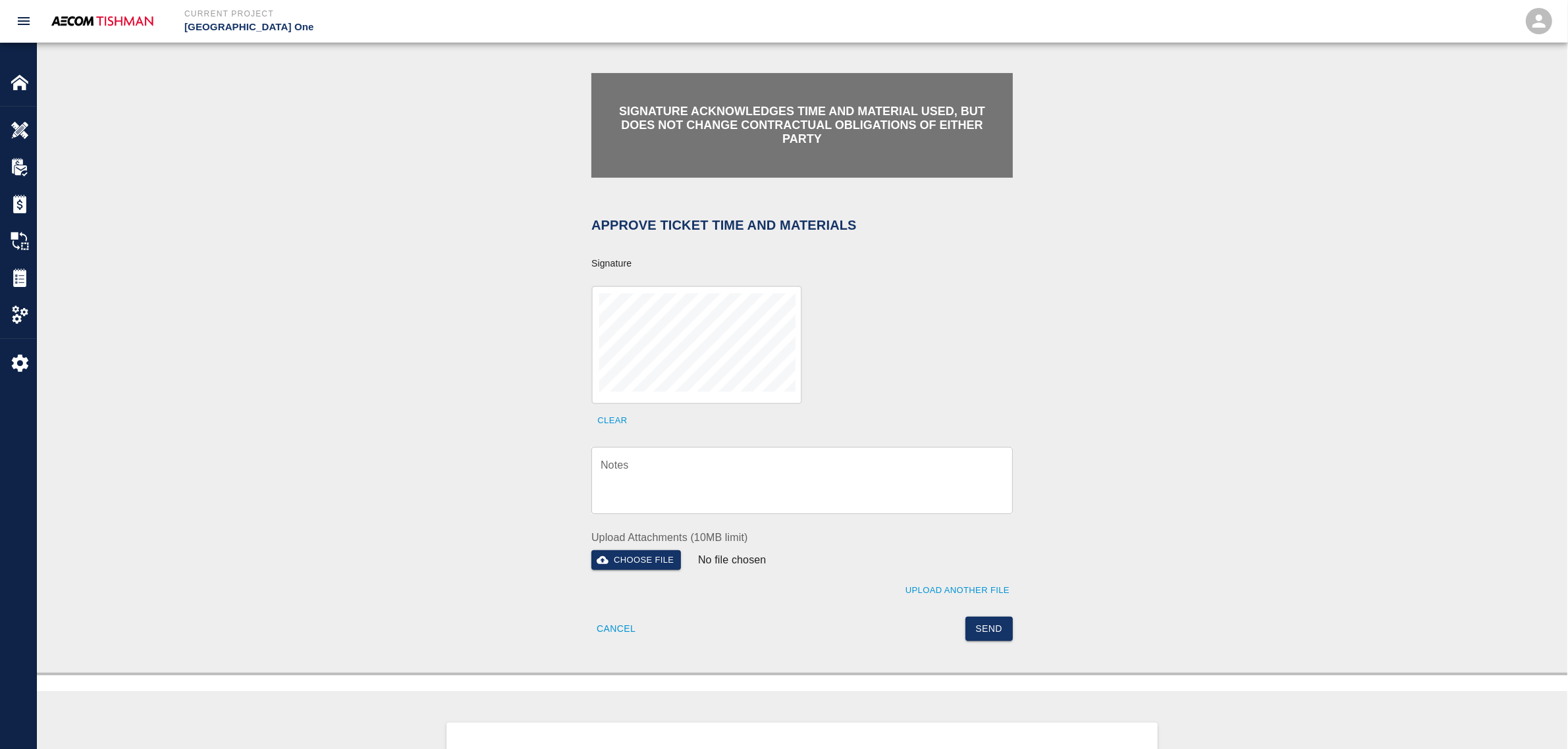
click at [794, 497] on textarea "Notes" at bounding box center [802, 480] width 403 height 45
paste textarea "verification of time and material subject to contract review."
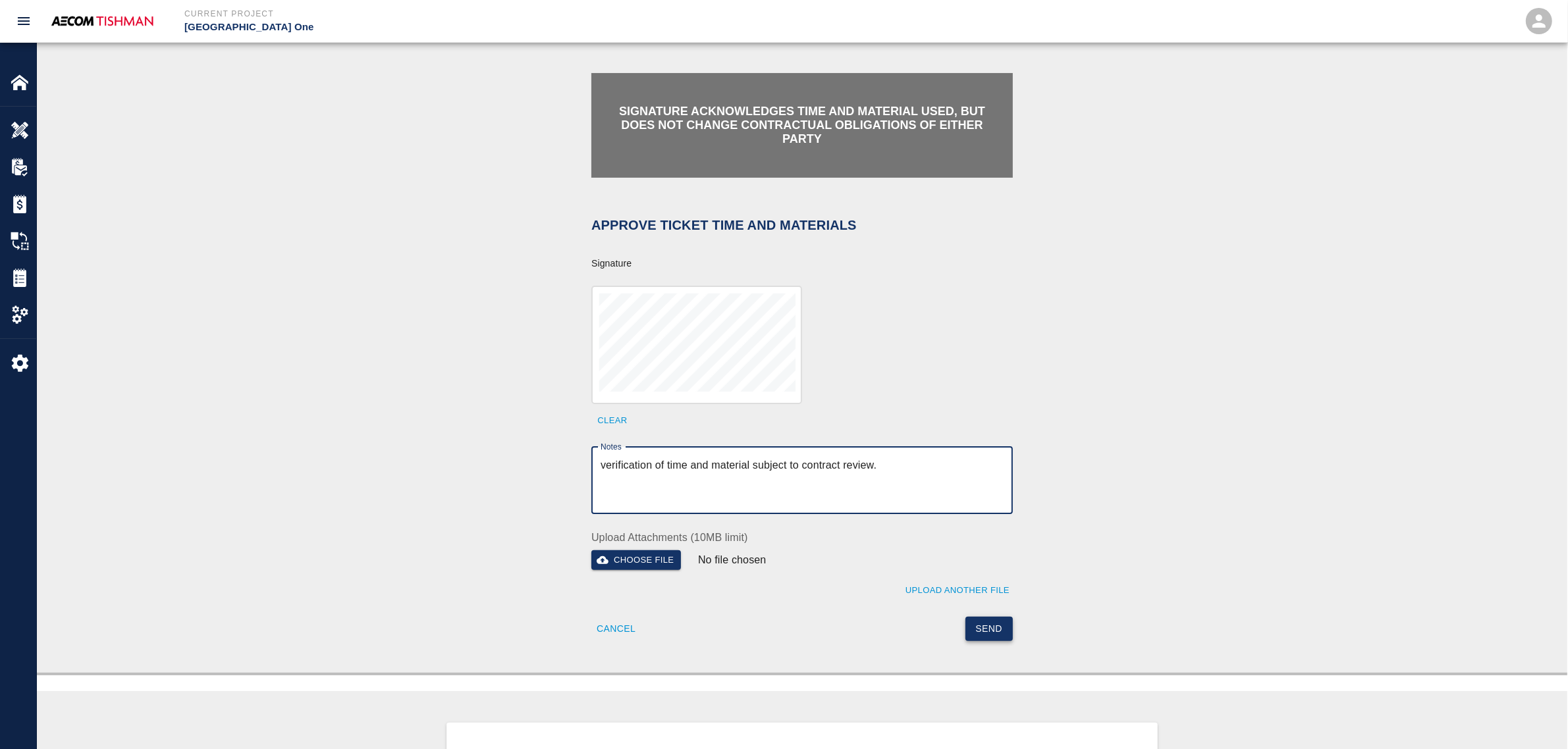
type textarea "verification of time and material subject to contract review."
click at [988, 621] on button "Send" at bounding box center [989, 629] width 48 height 24
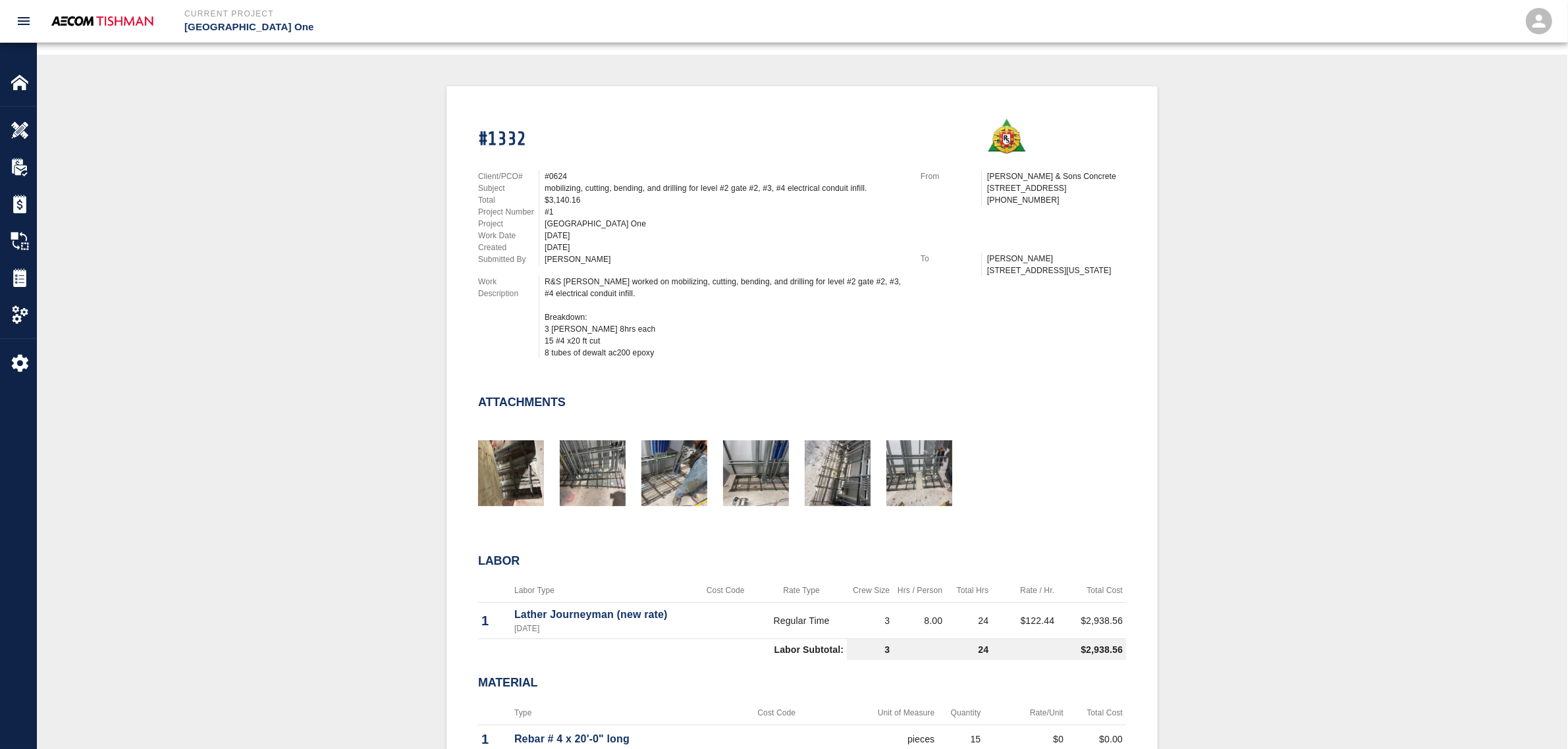
click at [328, 486] on div "#1332 Client/PCO# #0624 Subject mobilizing, cutting, bending, and drilling for …" at bounding box center [802, 475] width 1468 height 779
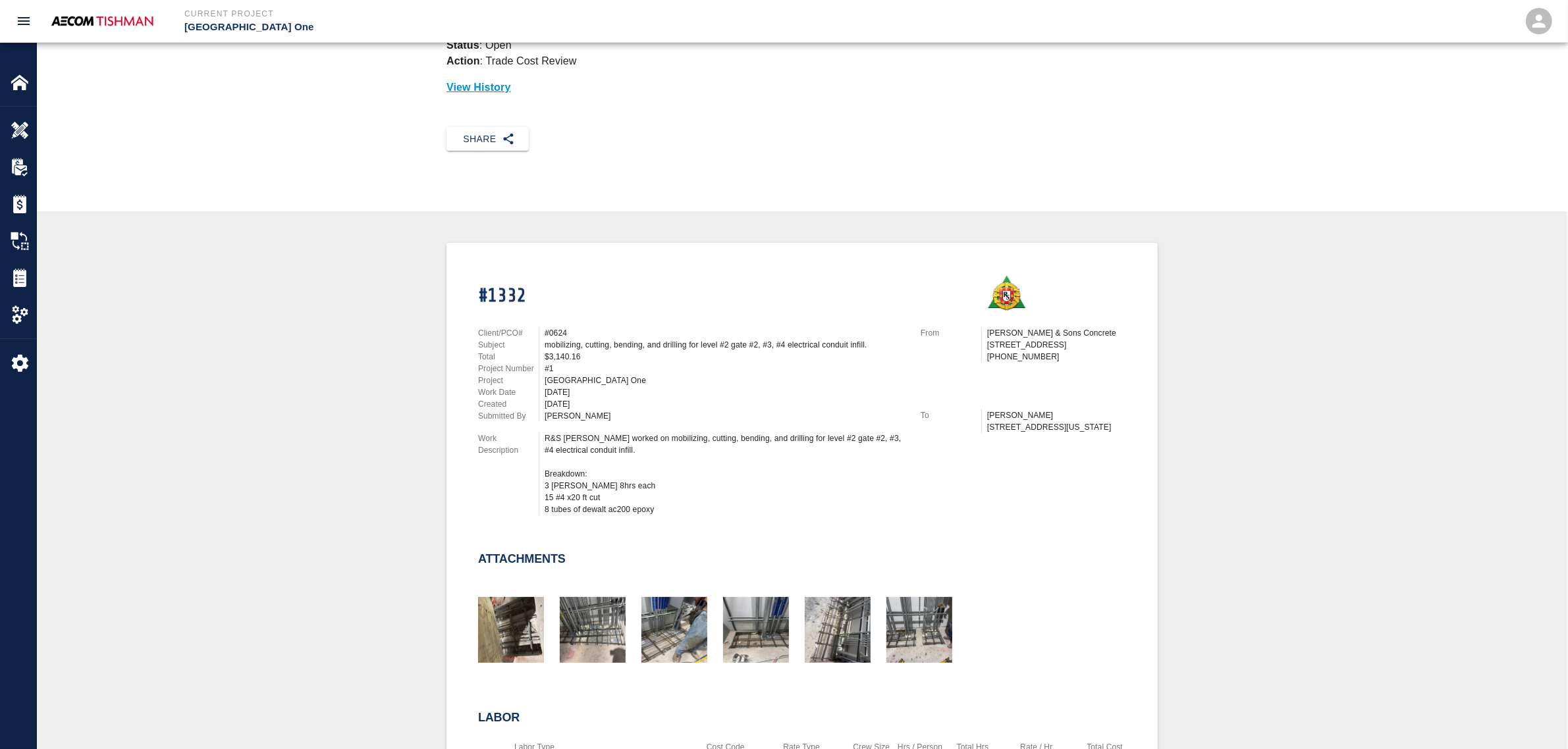
scroll to position [0, 0]
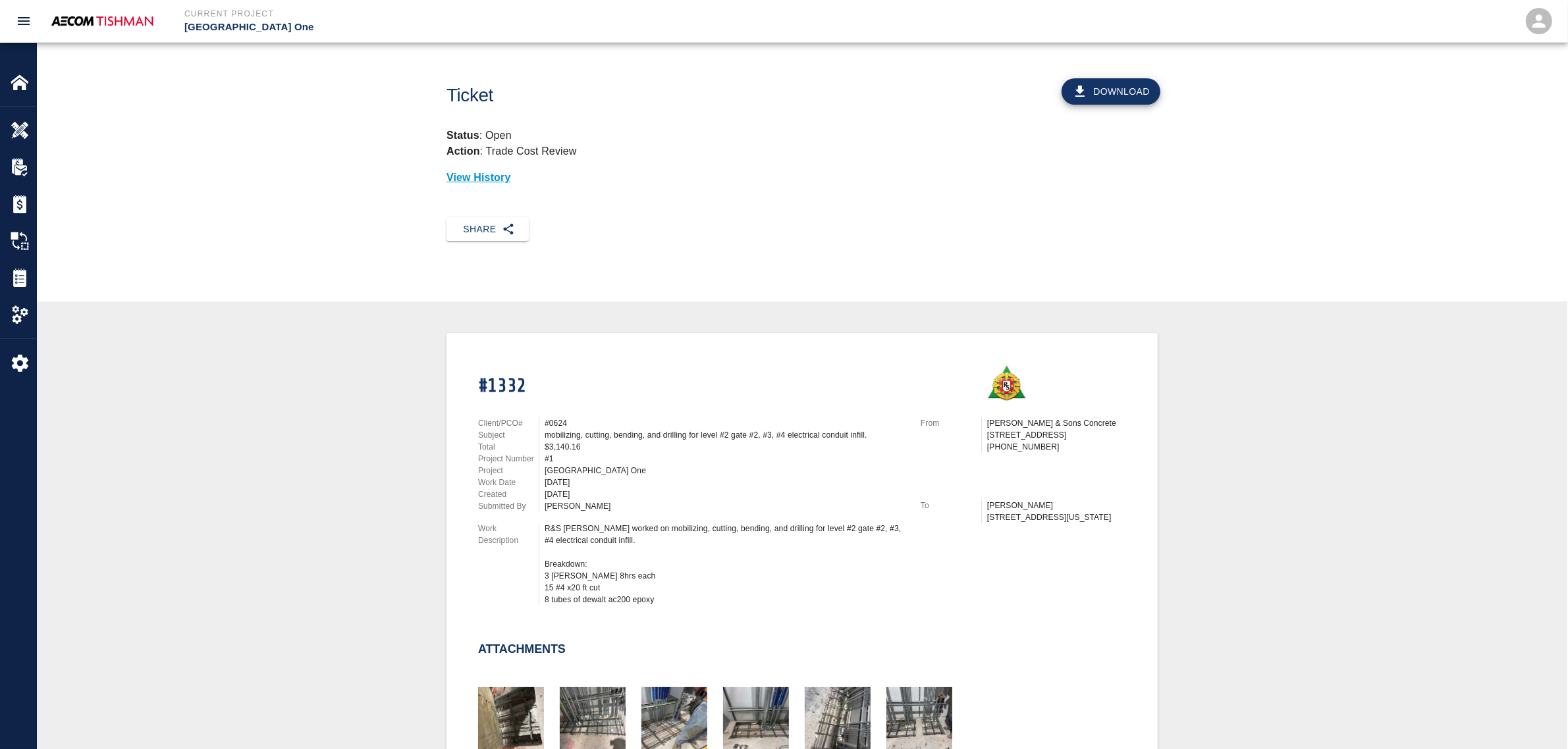
click at [361, 566] on div "#1332 Client/PCO# #0624 Subject mobilizing, cutting, bending, and drilling for …" at bounding box center [802, 723] width 1468 height 779
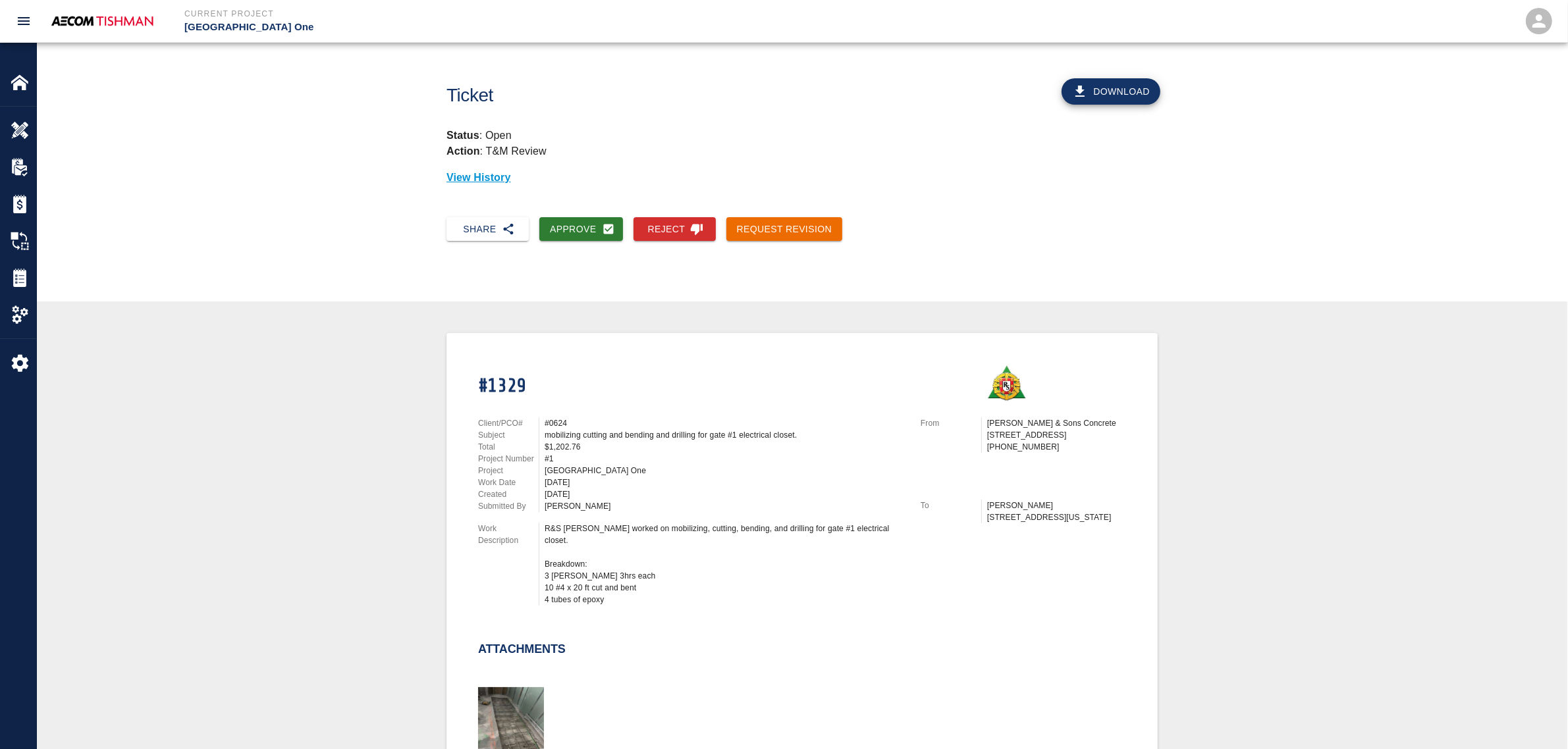
click at [498, 672] on div at bounding box center [503, 715] width 81 height 86
click at [495, 688] on img "button" at bounding box center [511, 720] width 66 height 66
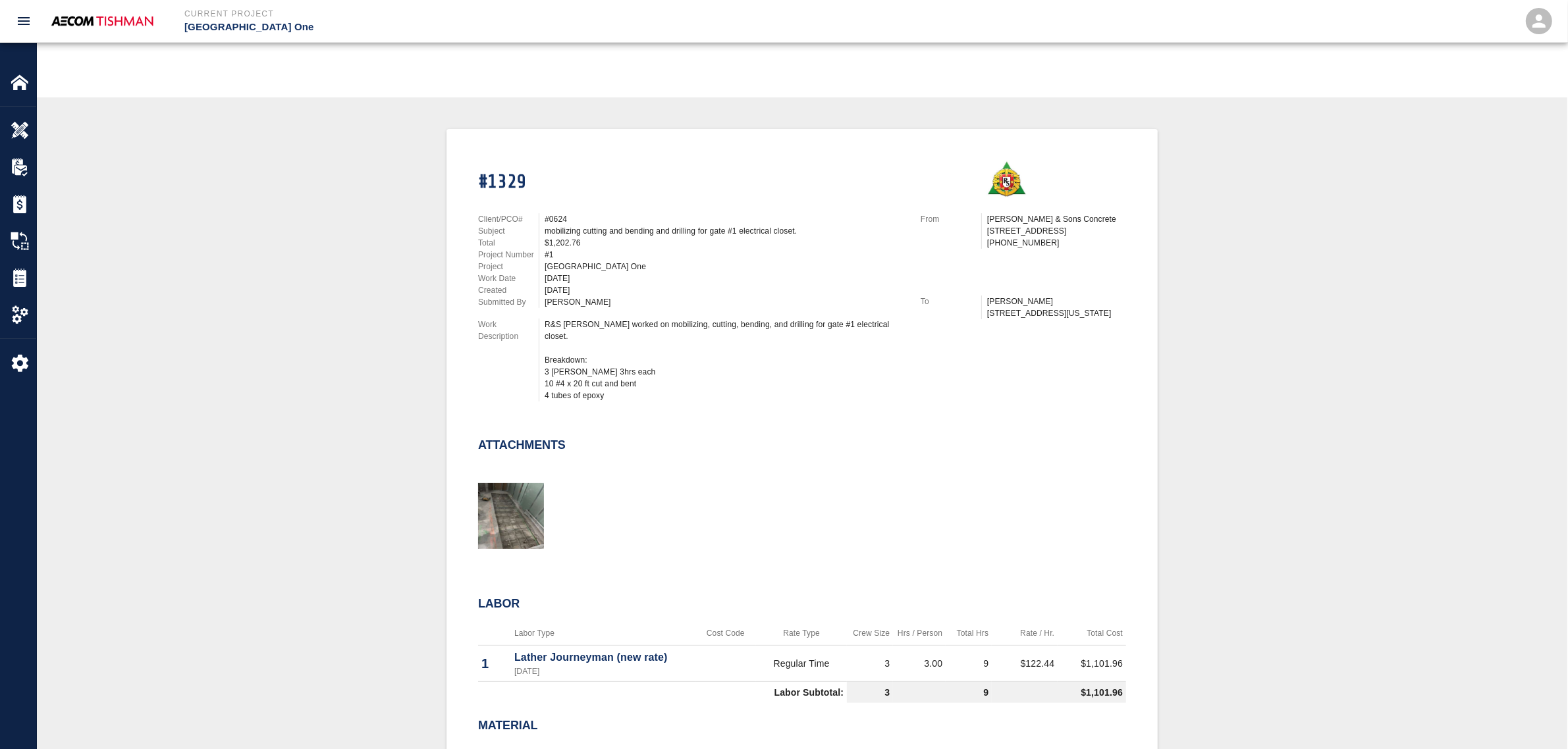
scroll to position [247, 0]
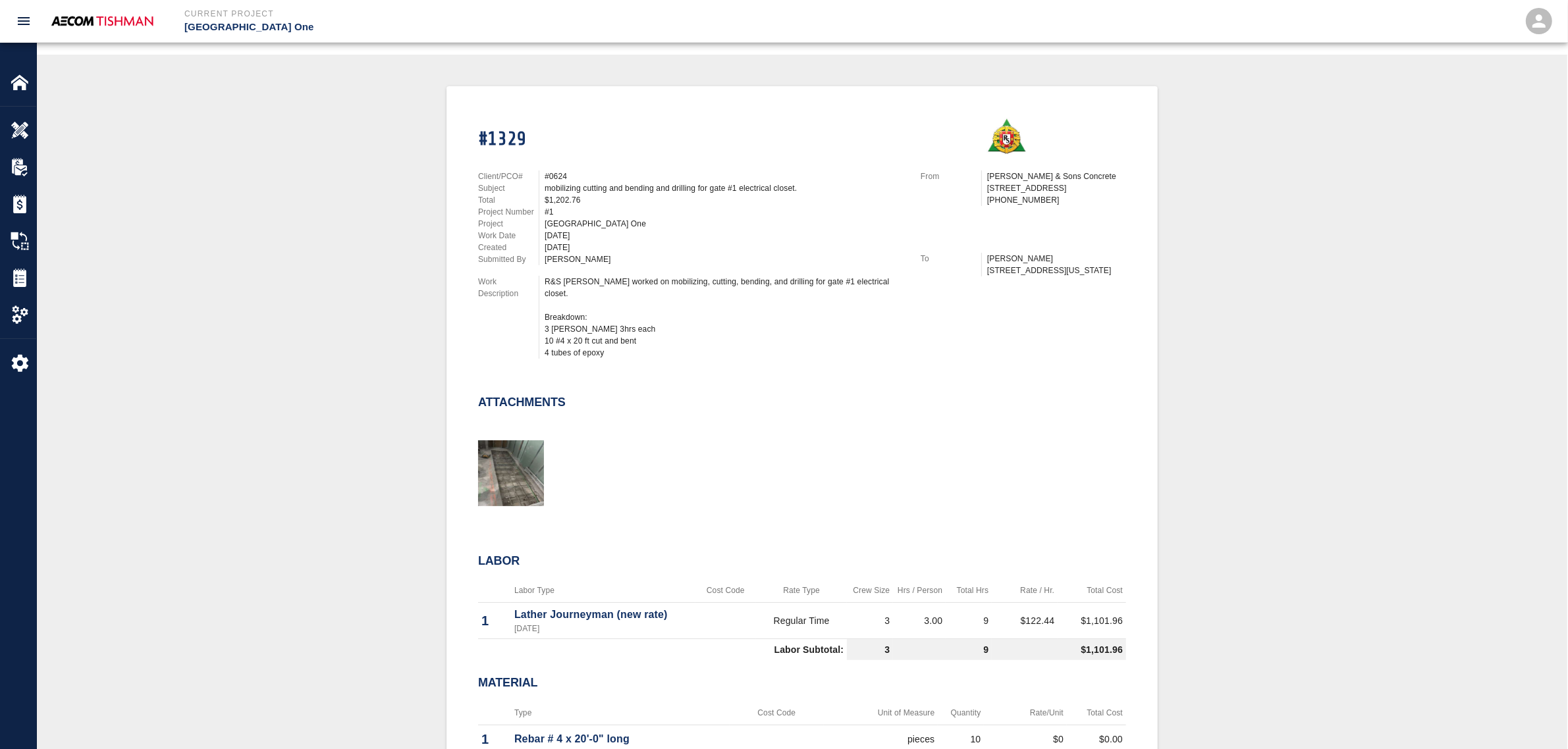
drag, startPoint x: 457, startPoint y: 359, endPoint x: 460, endPoint y: 331, distance: 28.2
click at [457, 359] on div "#1329 Client/PCO# #0624 Subject mobilizing cutting and bending and drilling for…" at bounding box center [802, 475] width 712 height 779
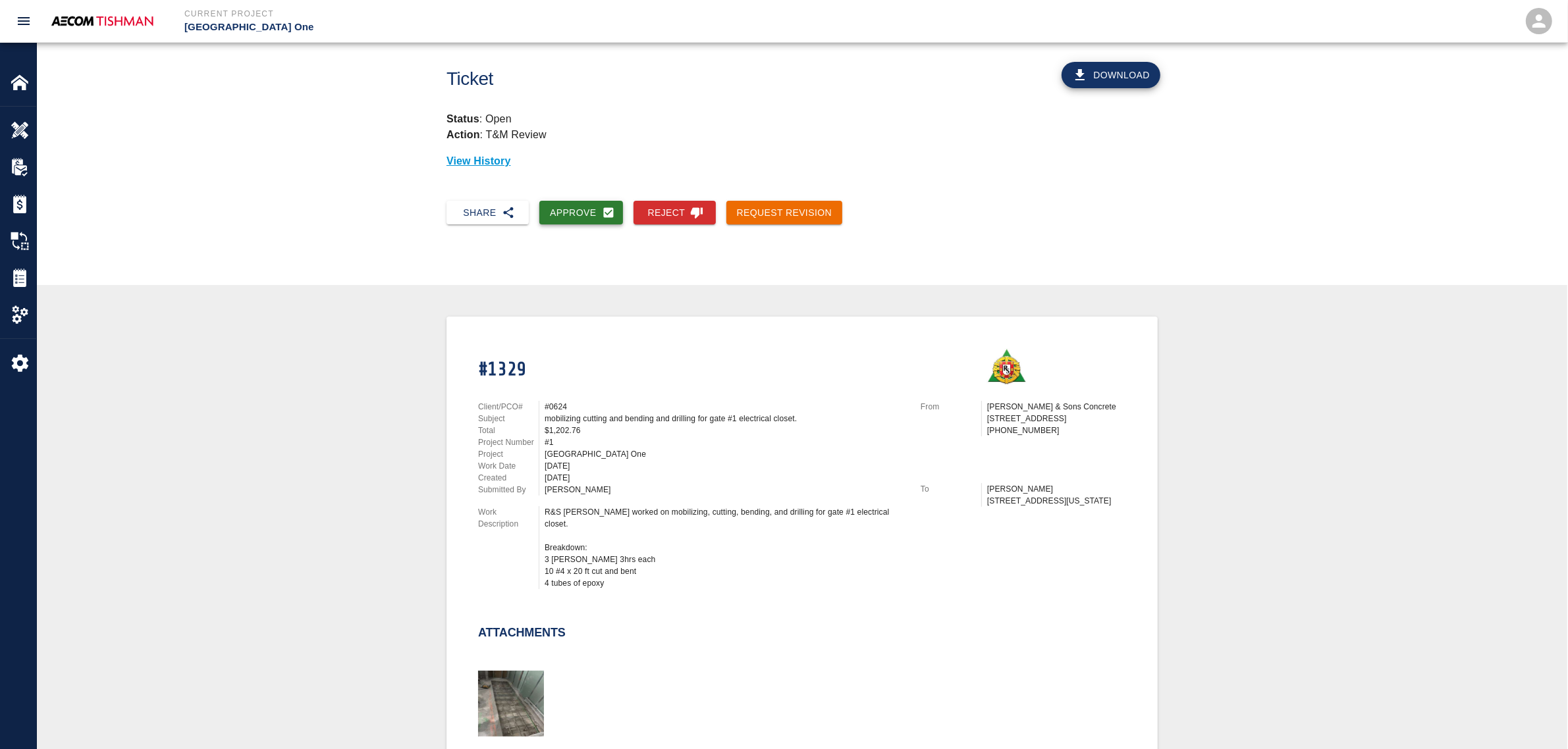
scroll to position [0, 0]
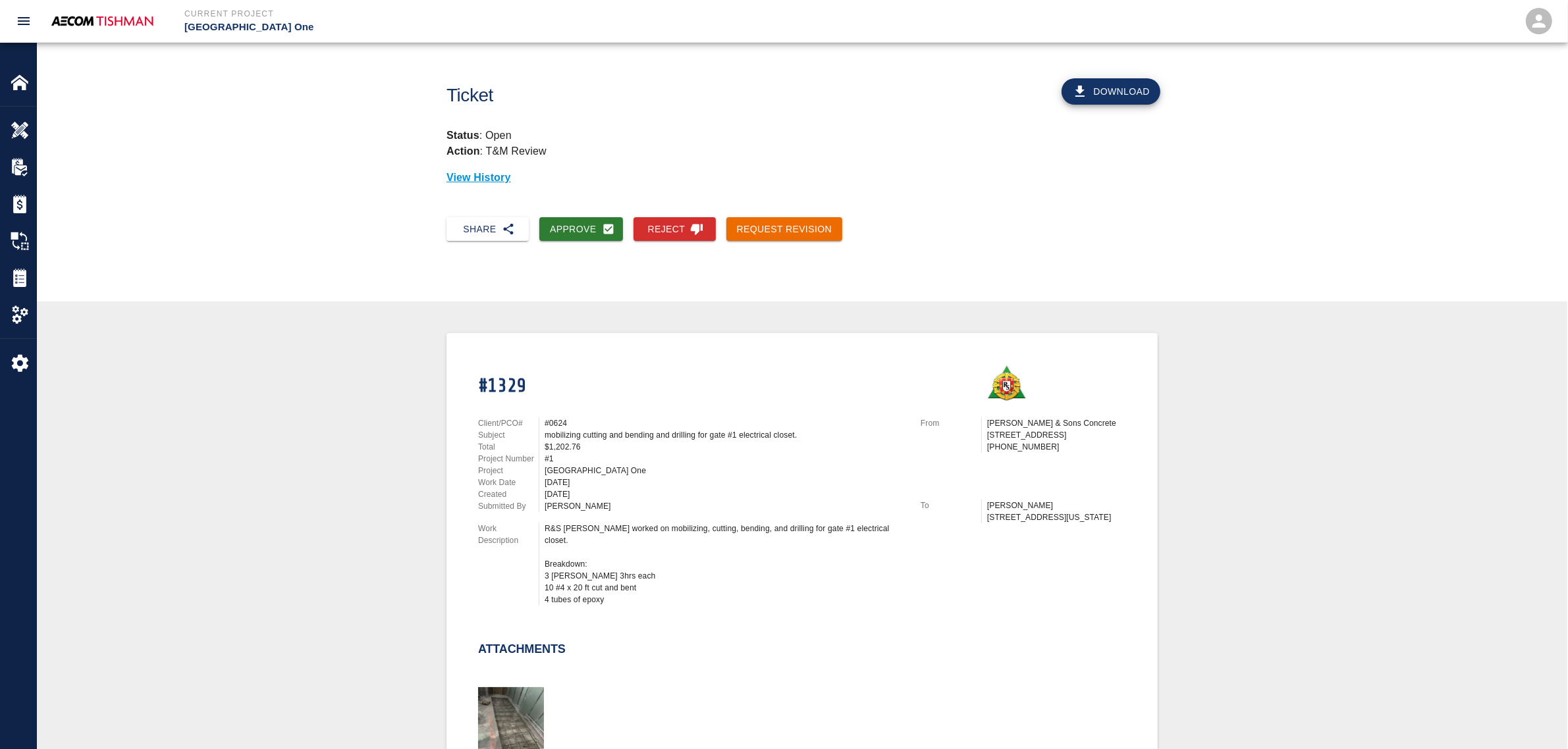
click at [594, 207] on div "Approve" at bounding box center [576, 224] width 94 height 35
click at [583, 231] on button "Approve" at bounding box center [581, 229] width 84 height 24
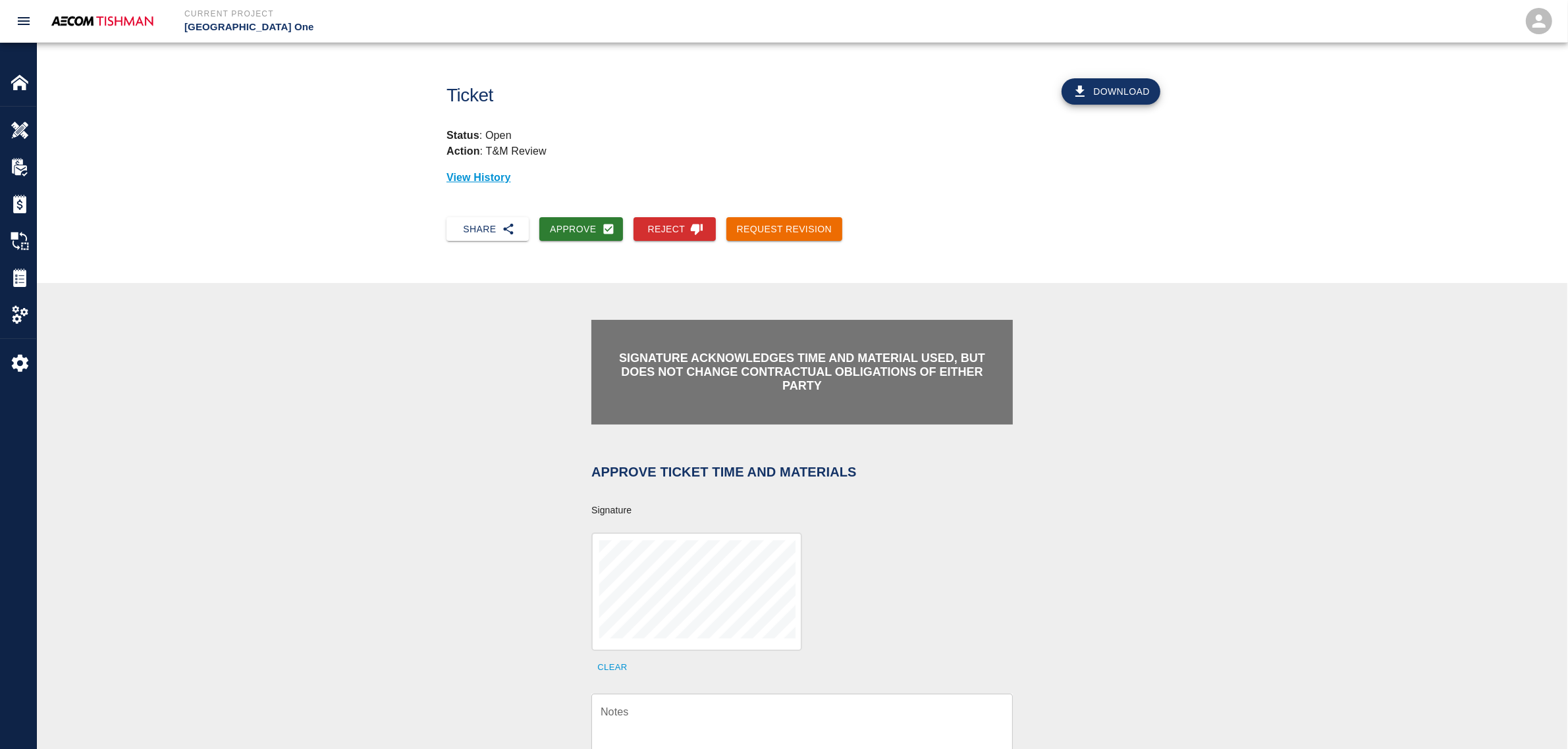
scroll to position [494, 0]
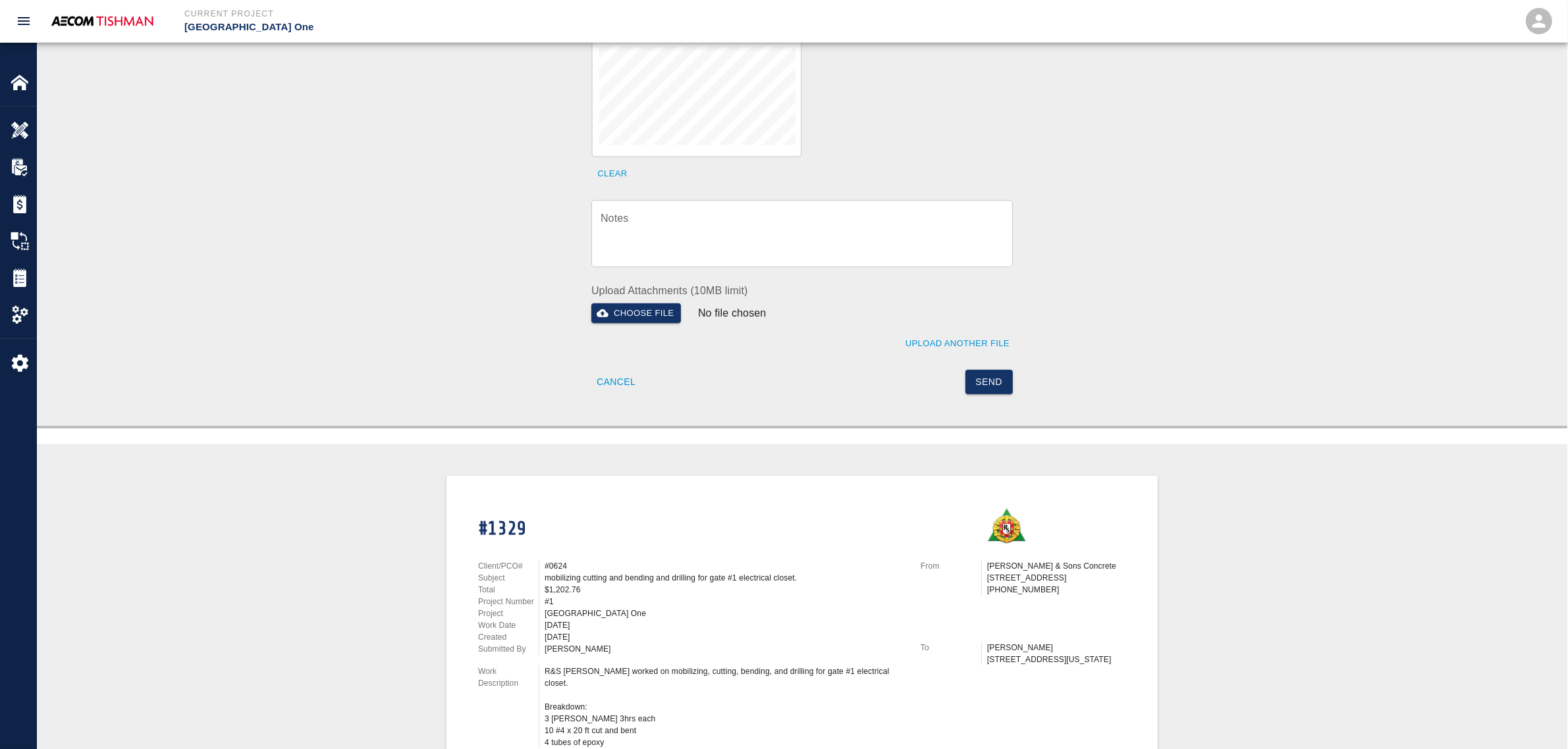
click at [698, 231] on textarea "Notes" at bounding box center [802, 233] width 403 height 45
click at [718, 255] on div "x Notes" at bounding box center [801, 234] width 421 height 67
paste textarea "verification of time and material subject to contract review."
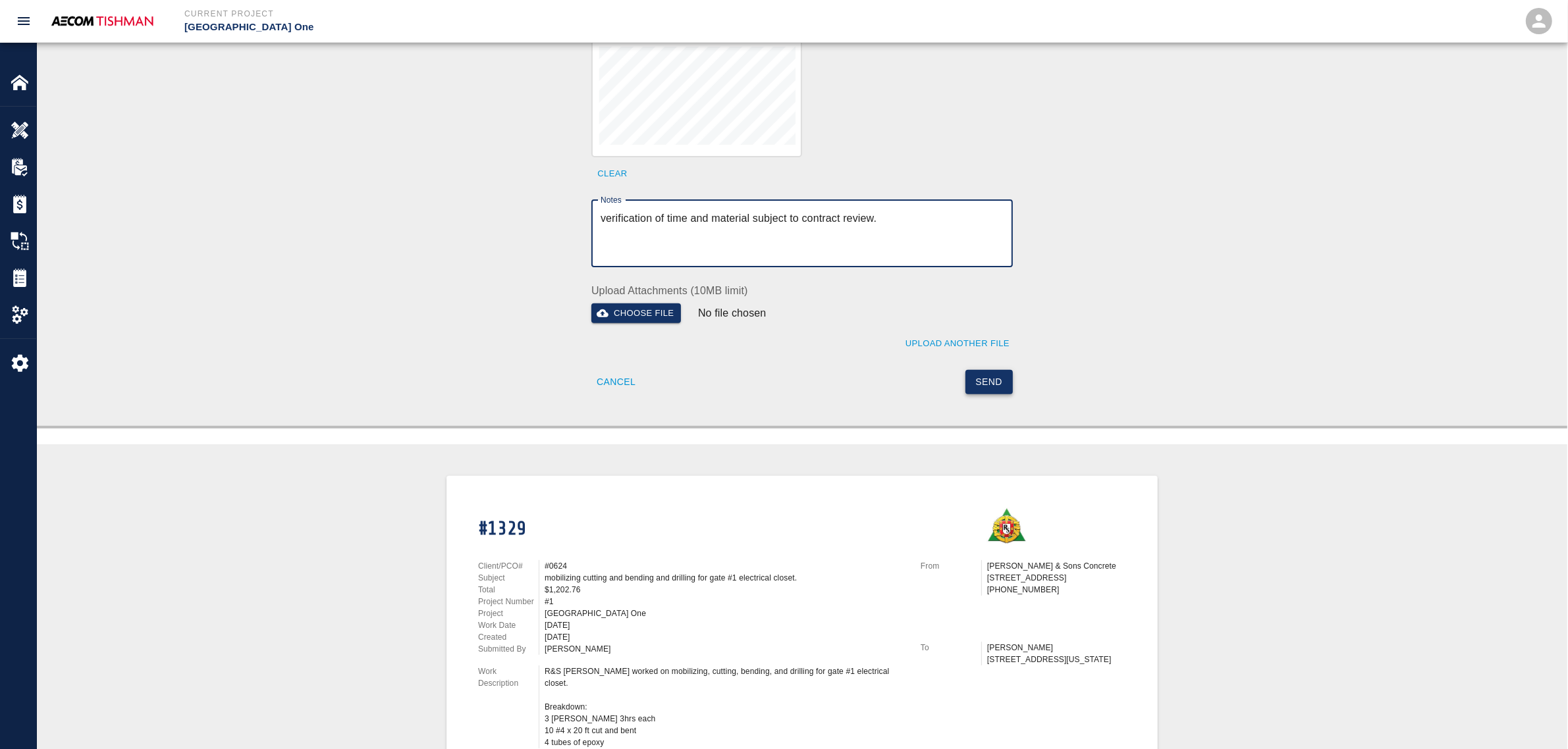
type textarea "verification of time and material subject to contract review."
click at [989, 379] on button "Send" at bounding box center [989, 382] width 48 height 24
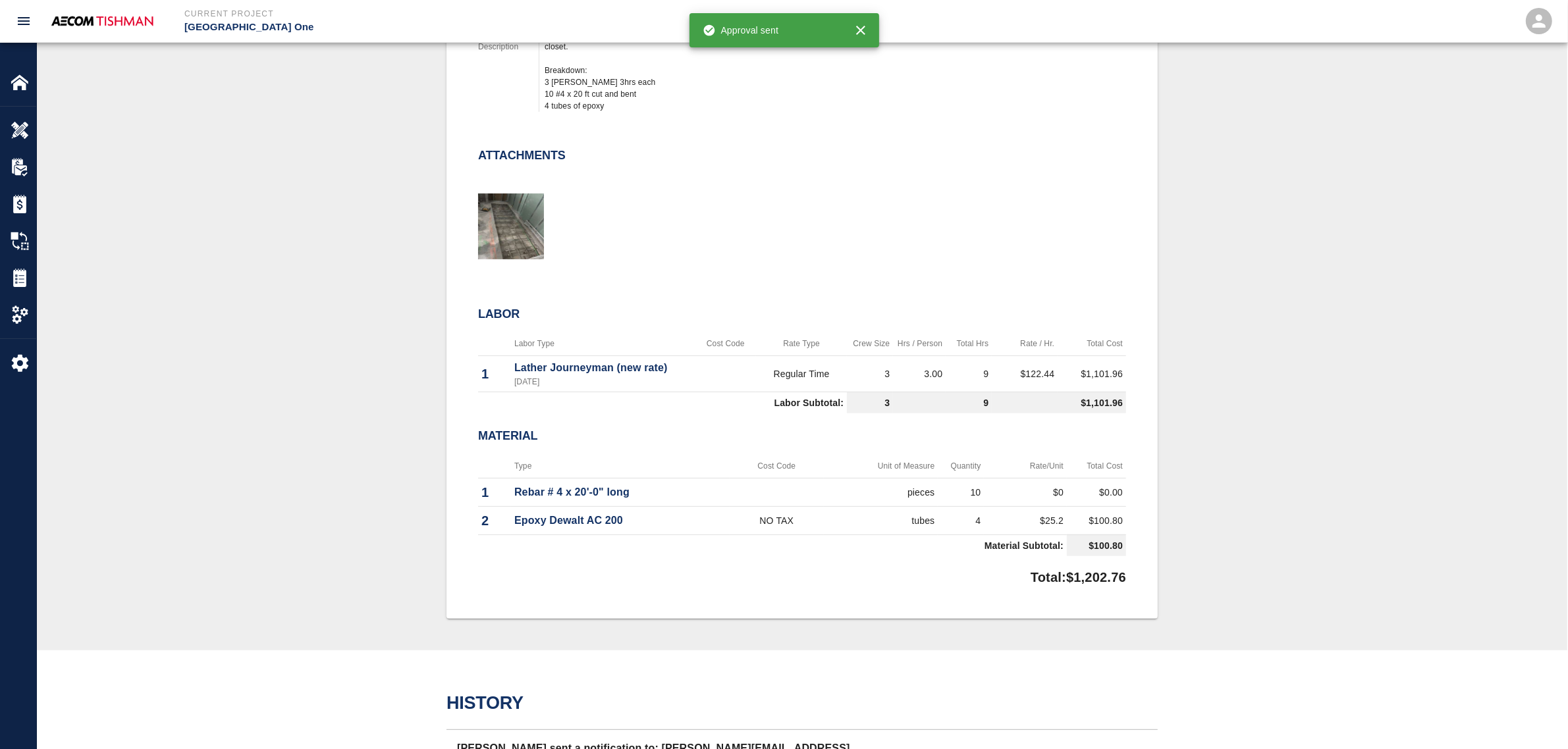
click at [263, 425] on div "#1329 Client/PCO# #0624 Subject mobilizing cutting and bending and drilling for…" at bounding box center [802, 228] width 1468 height 779
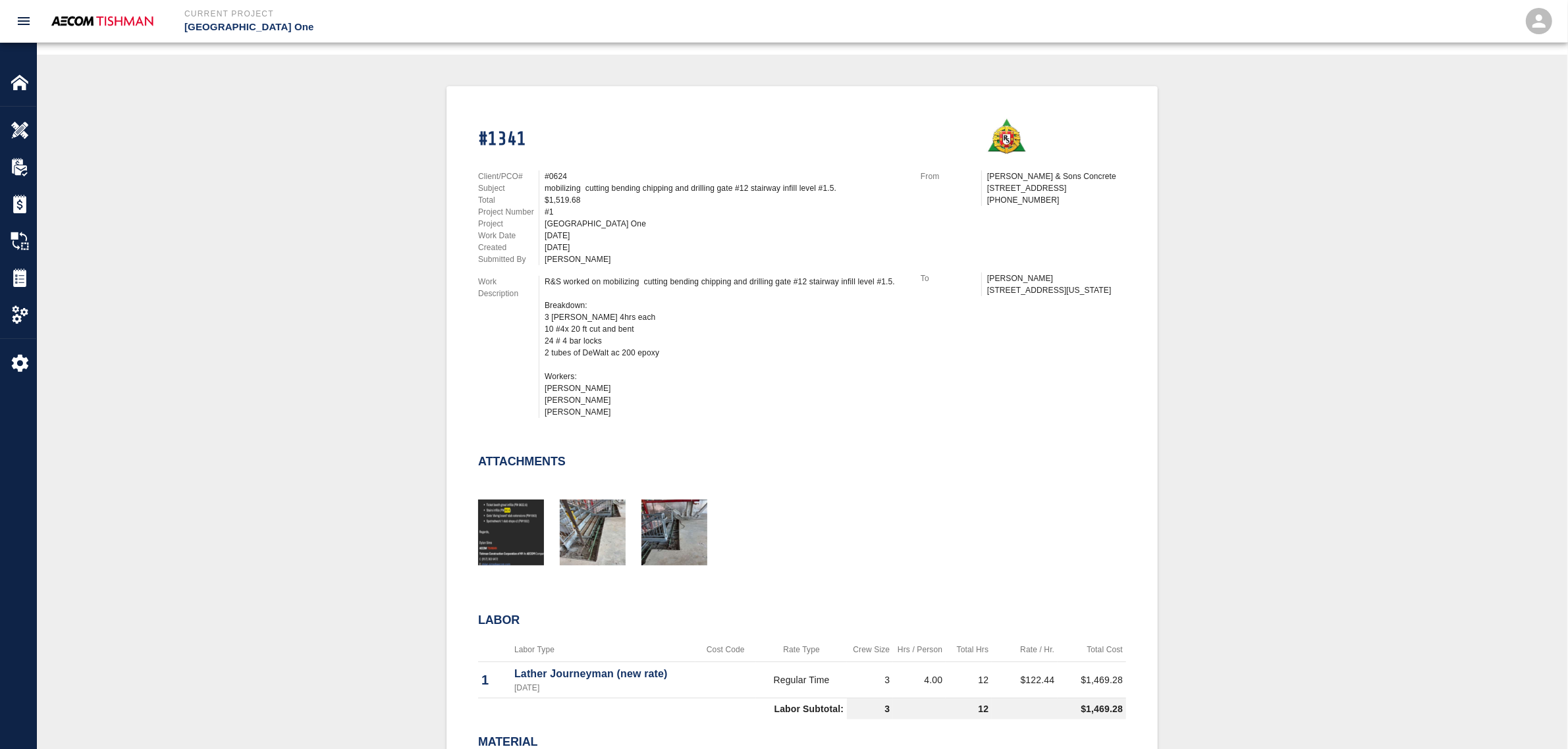
scroll to position [494, 0]
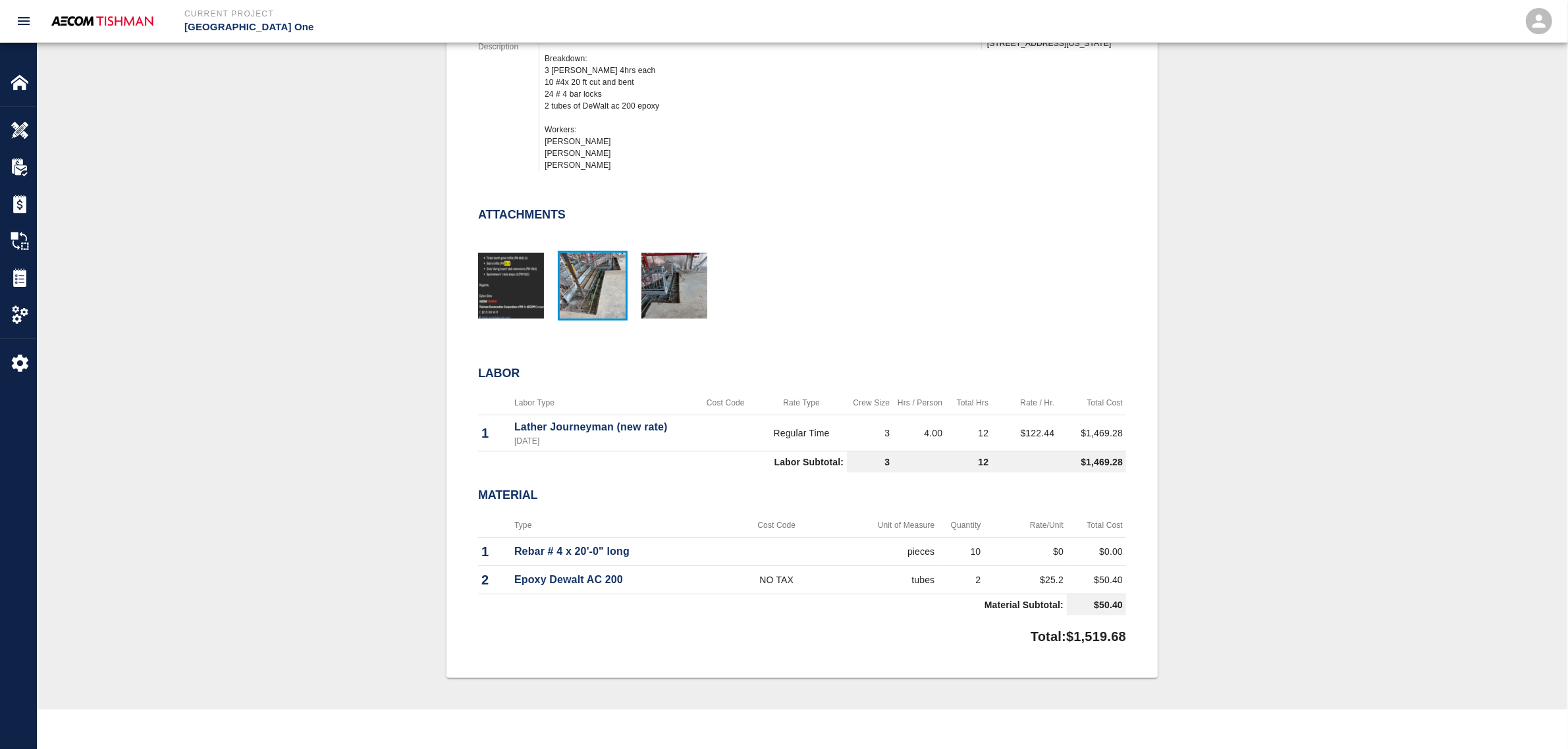
click at [590, 288] on img "button" at bounding box center [593, 285] width 66 height 66
click at [678, 306] on img "button" at bounding box center [674, 285] width 66 height 66
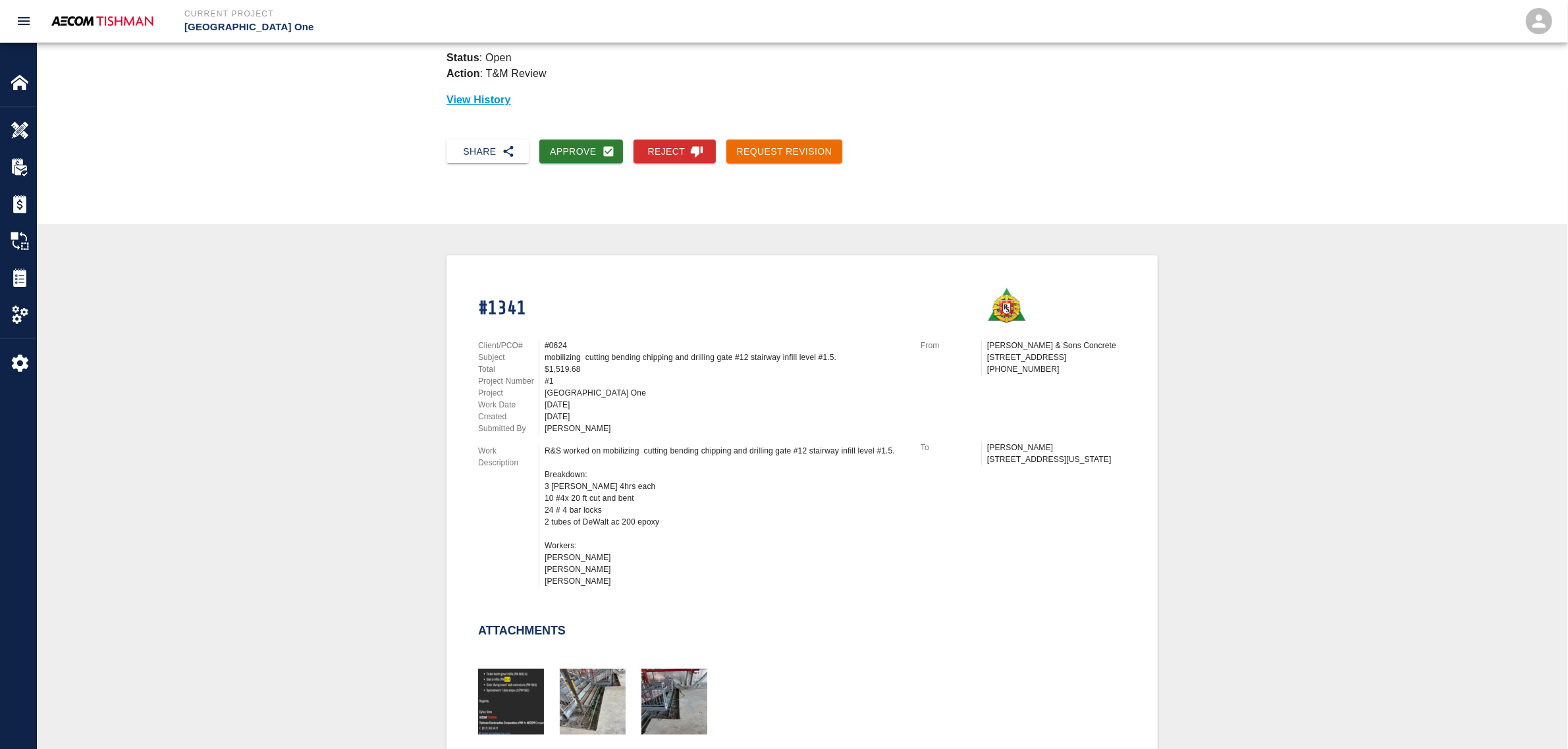
scroll to position [0, 0]
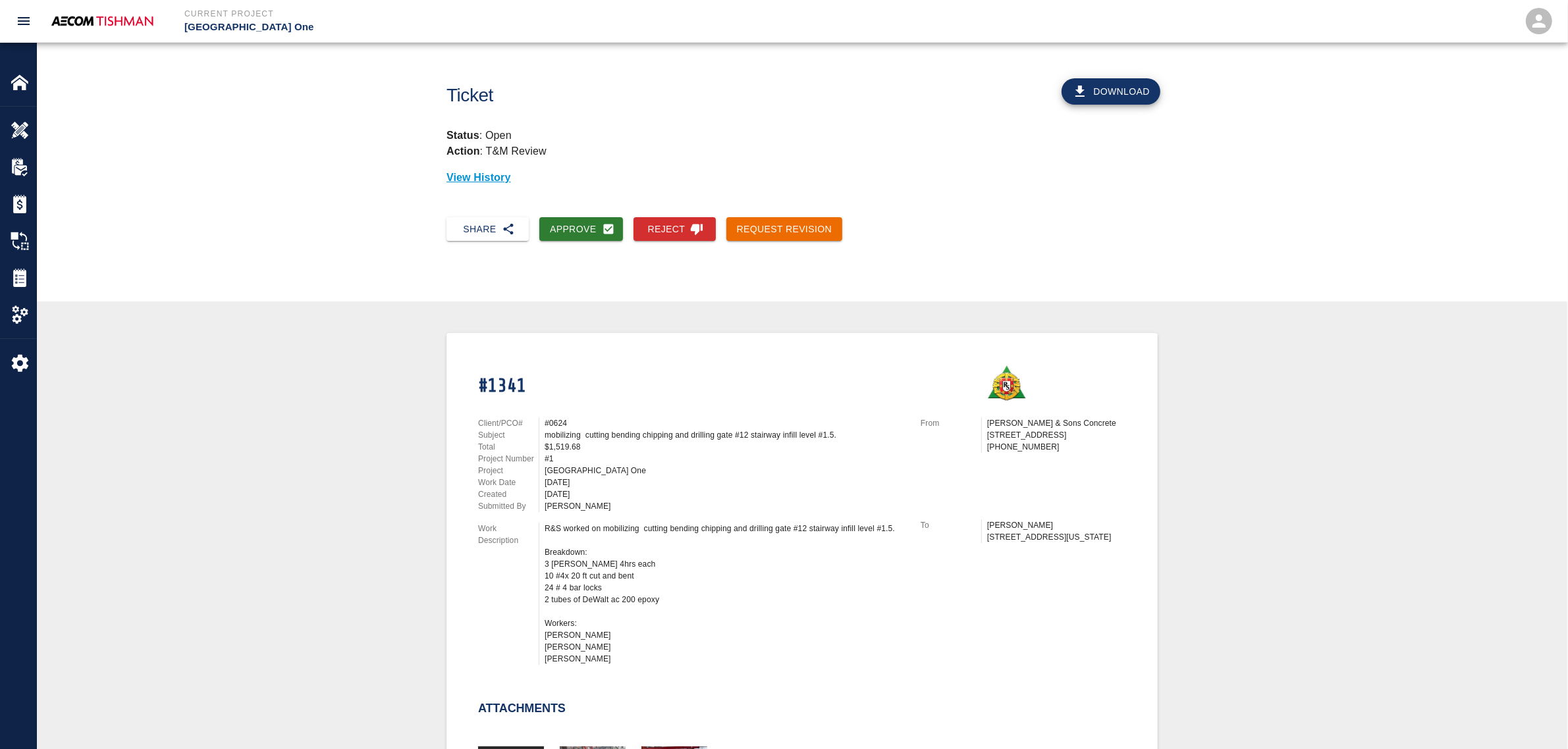
drag, startPoint x: 558, startPoint y: 217, endPoint x: 608, endPoint y: 331, distance: 124.5
click at [558, 217] on button "Approve" at bounding box center [581, 229] width 84 height 24
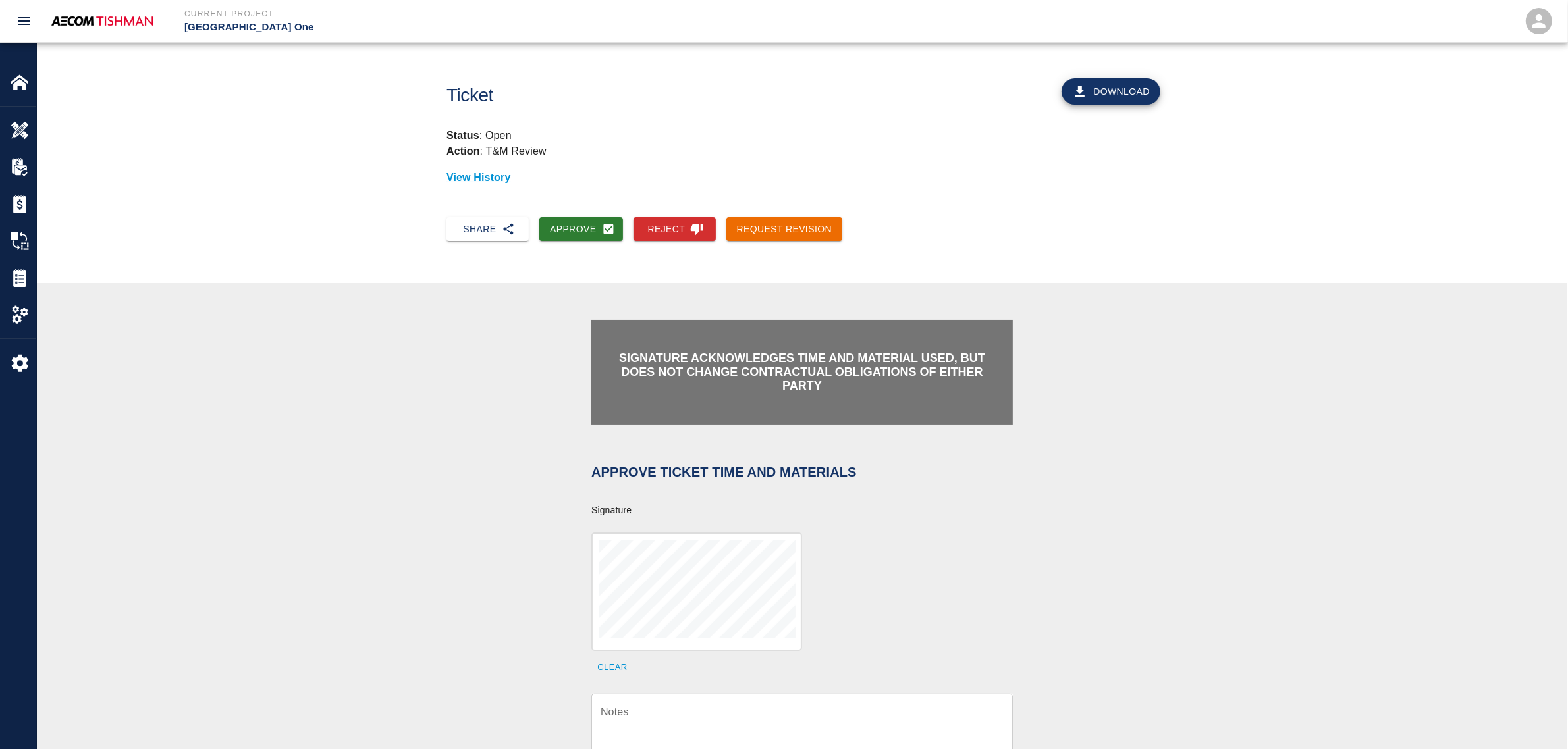
click at [611, 659] on button "Clear" at bounding box center [612, 668] width 42 height 20
drag, startPoint x: 729, startPoint y: 723, endPoint x: 719, endPoint y: 700, distance: 25.1
click at [729, 719] on textarea "Notes" at bounding box center [802, 727] width 403 height 45
paste textarea "verification of time and material subject to contract review."
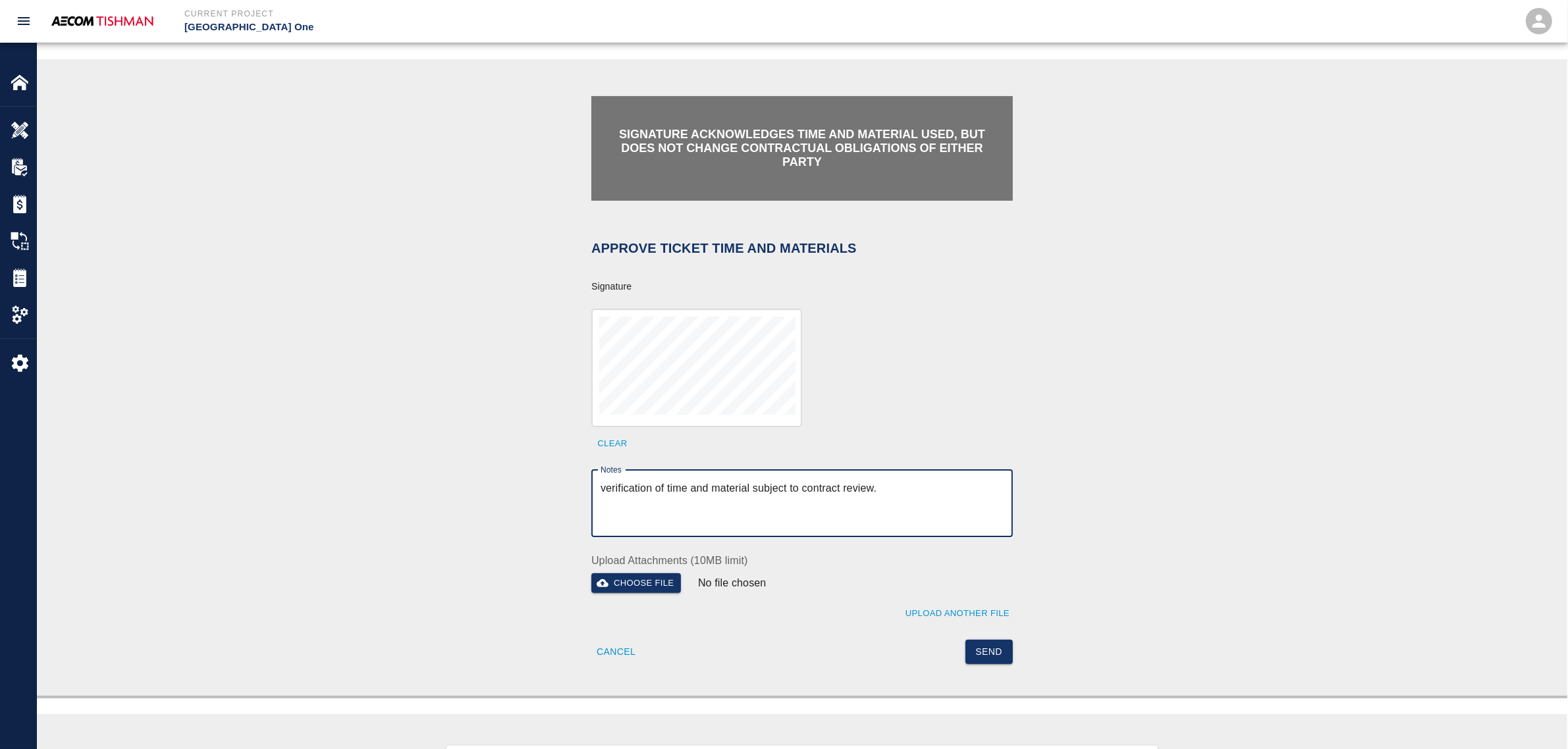
scroll to position [247, 0]
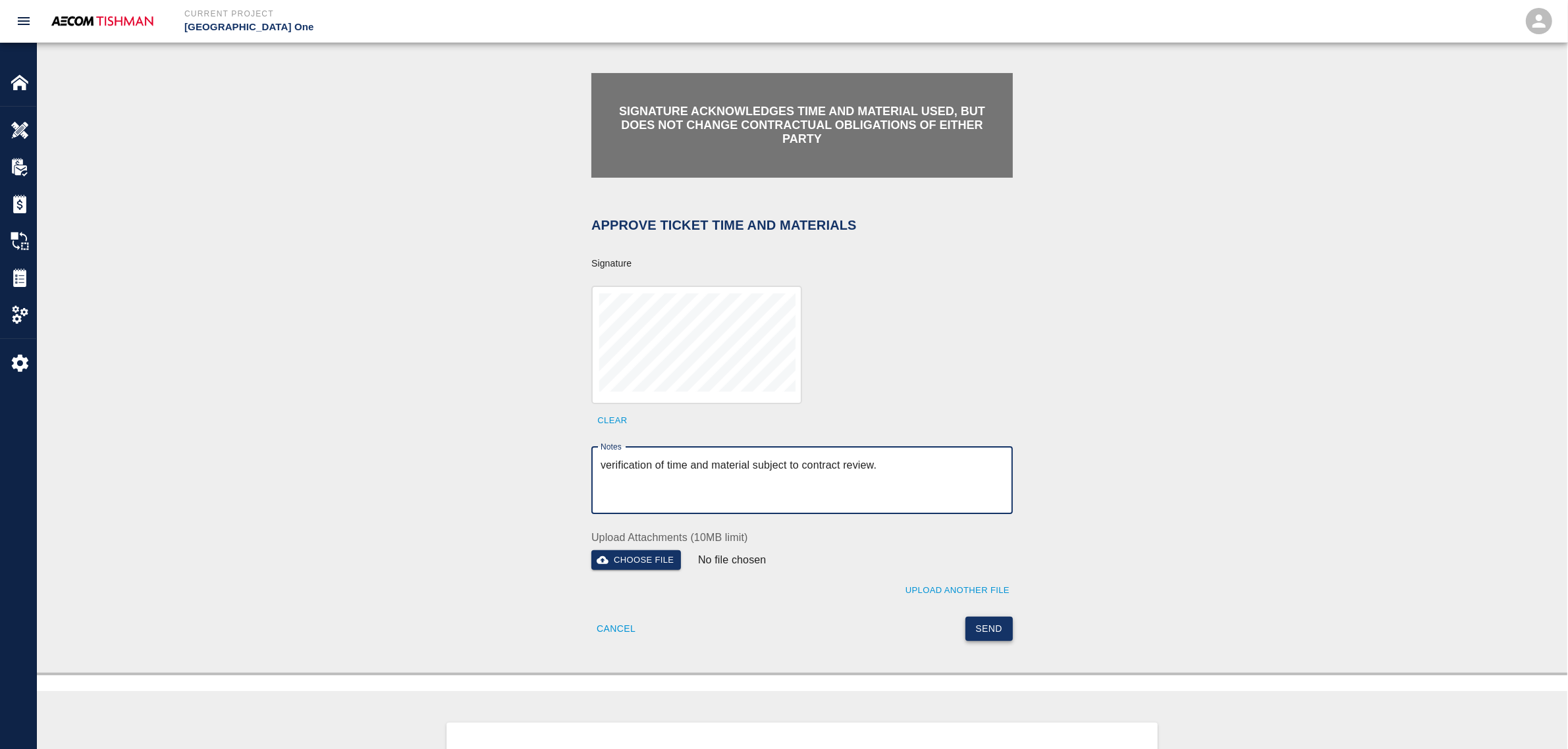
type textarea "verification of time and material subject to contract review."
click at [978, 626] on button "Send" at bounding box center [989, 629] width 48 height 24
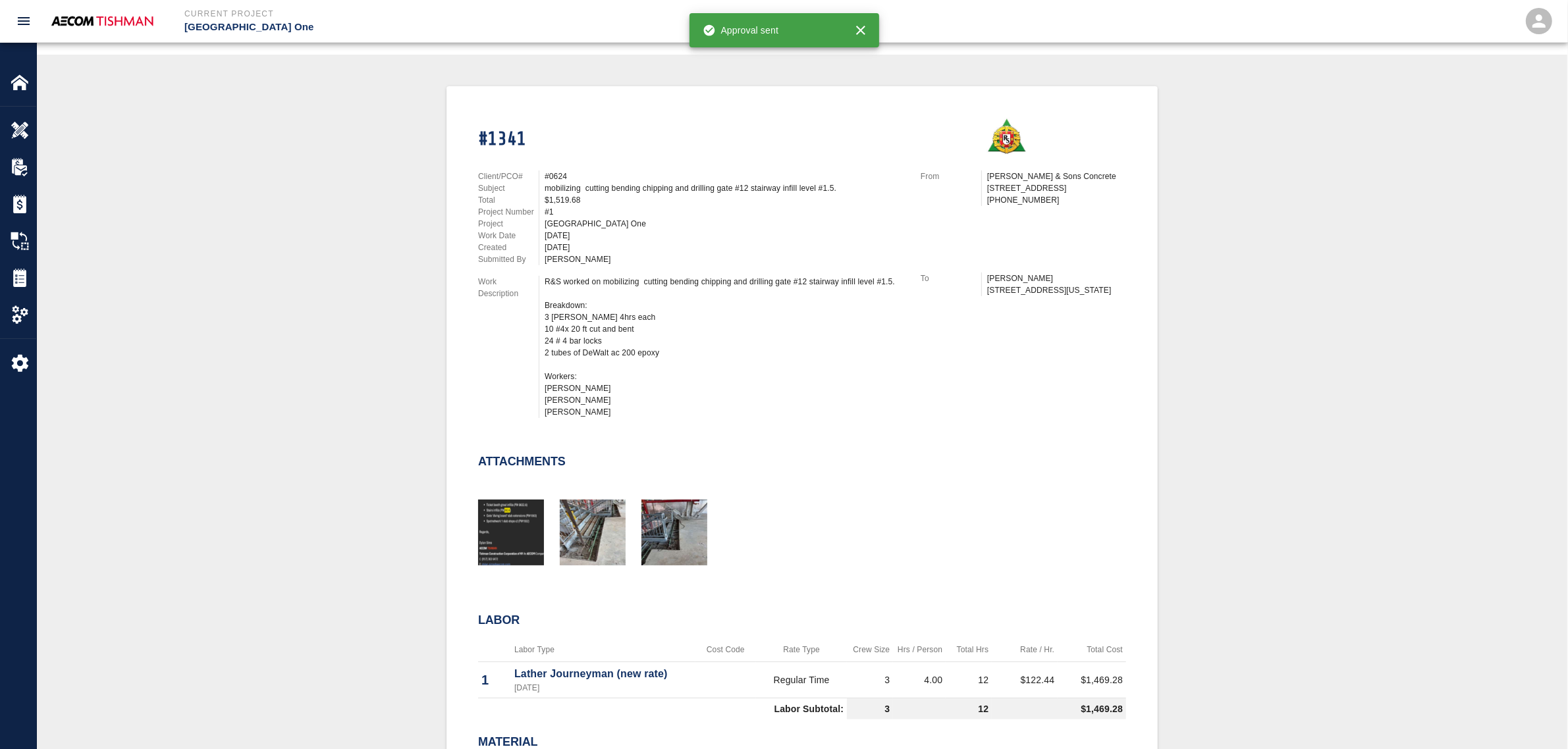
click at [359, 482] on div "#1341 Client/PCO# #0624 Subject mobilizing cutting bending chipping and drillin…" at bounding box center [802, 505] width 1468 height 838
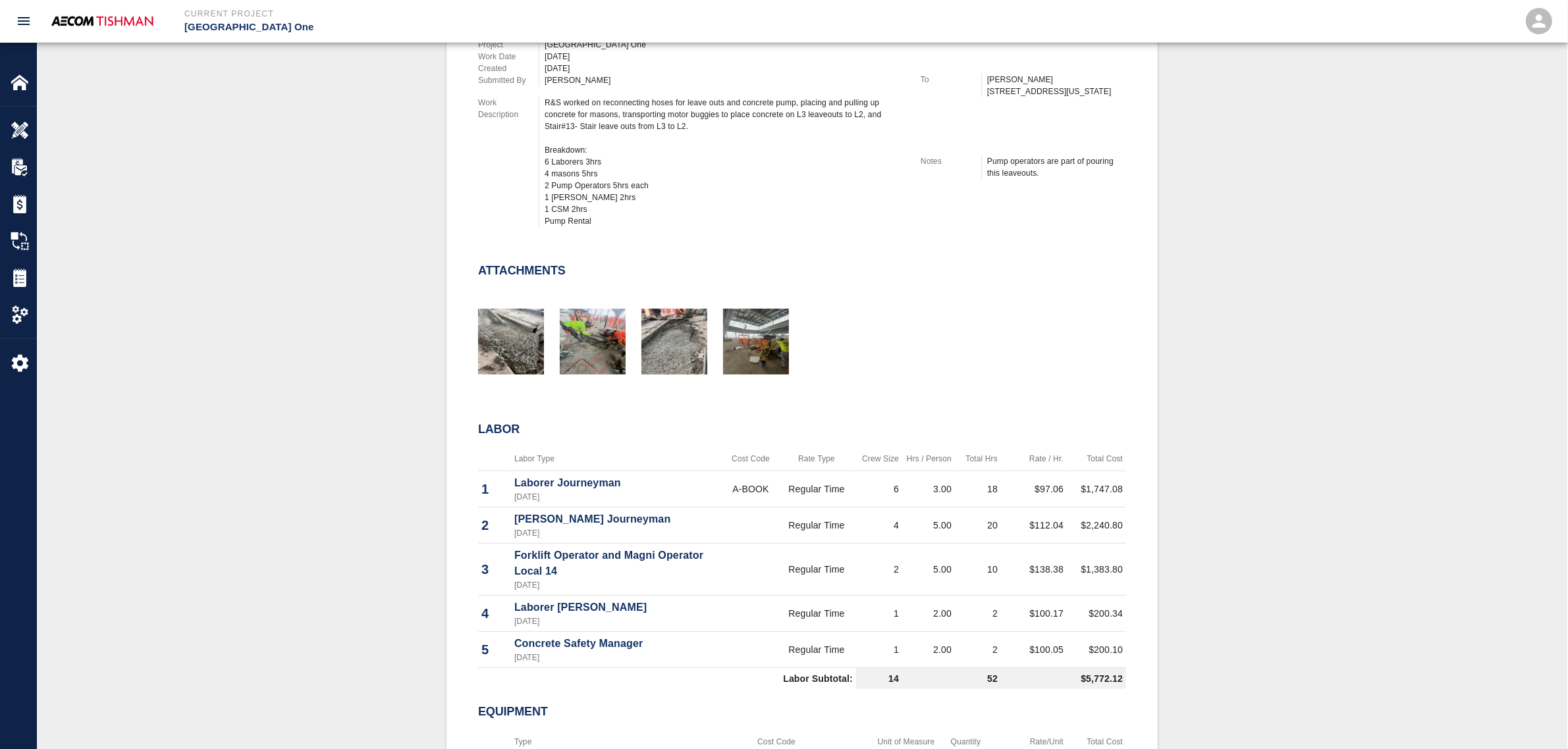
scroll to position [494, 0]
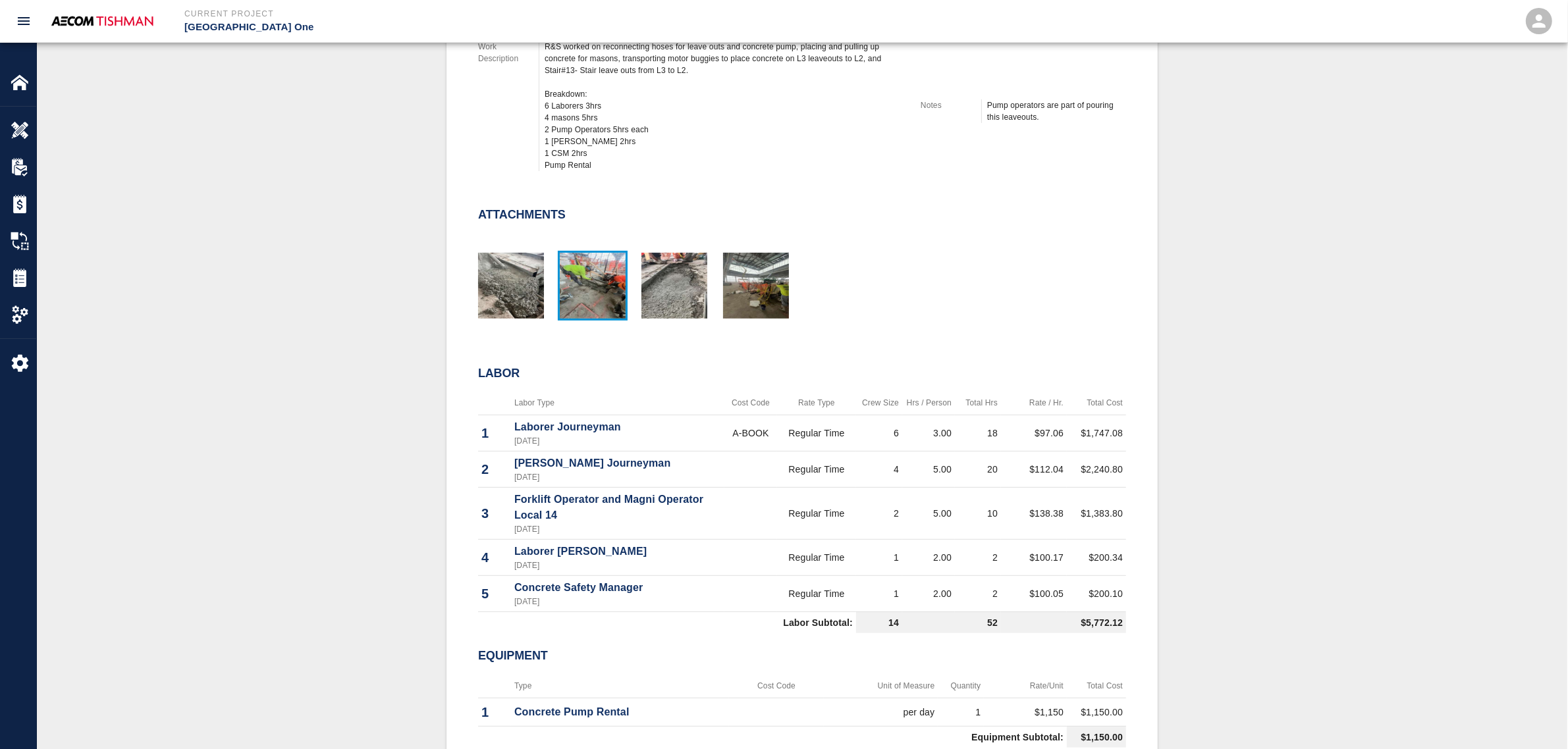
click at [581, 278] on img "button" at bounding box center [593, 285] width 66 height 66
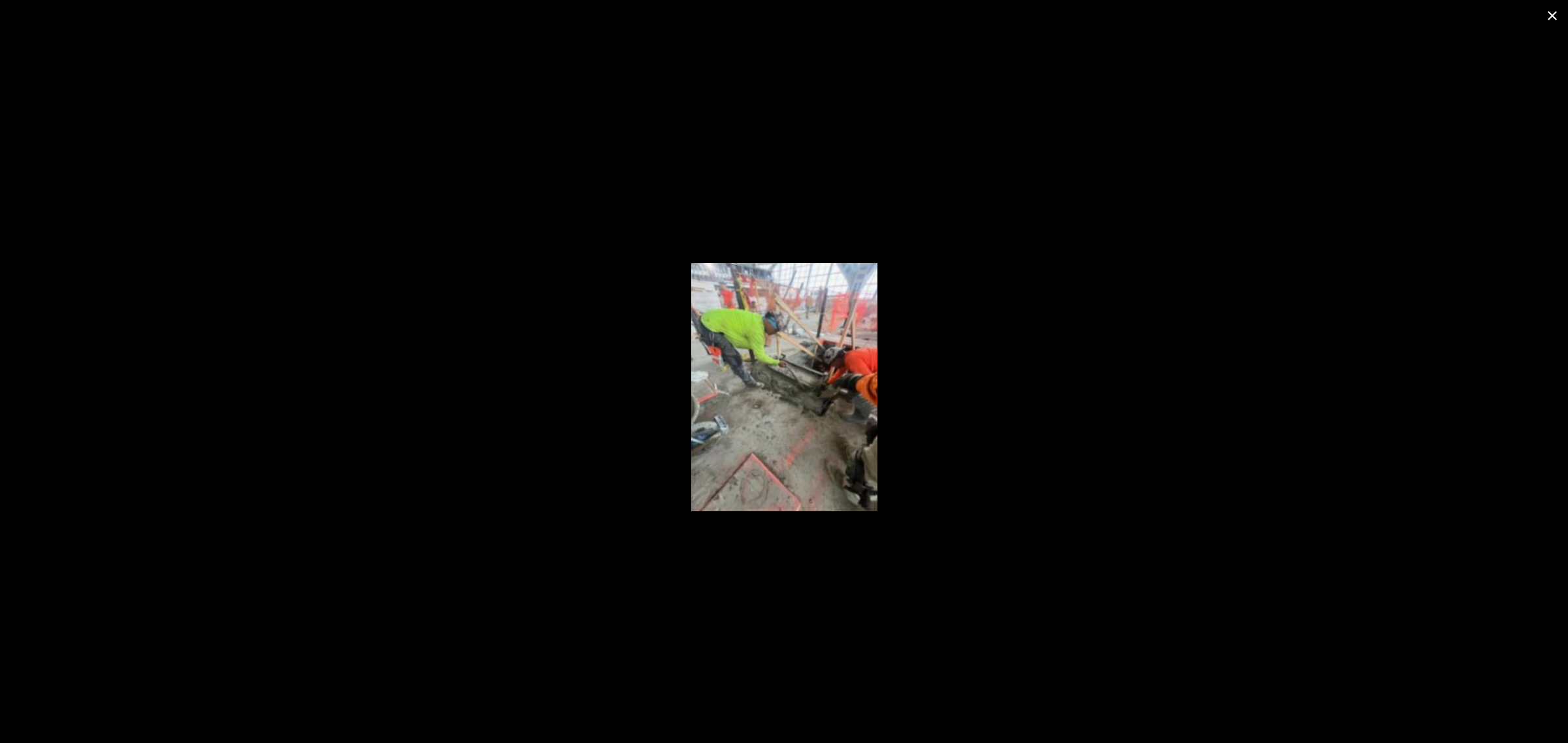
click at [459, 454] on div at bounding box center [784, 387] width 1568 height 712
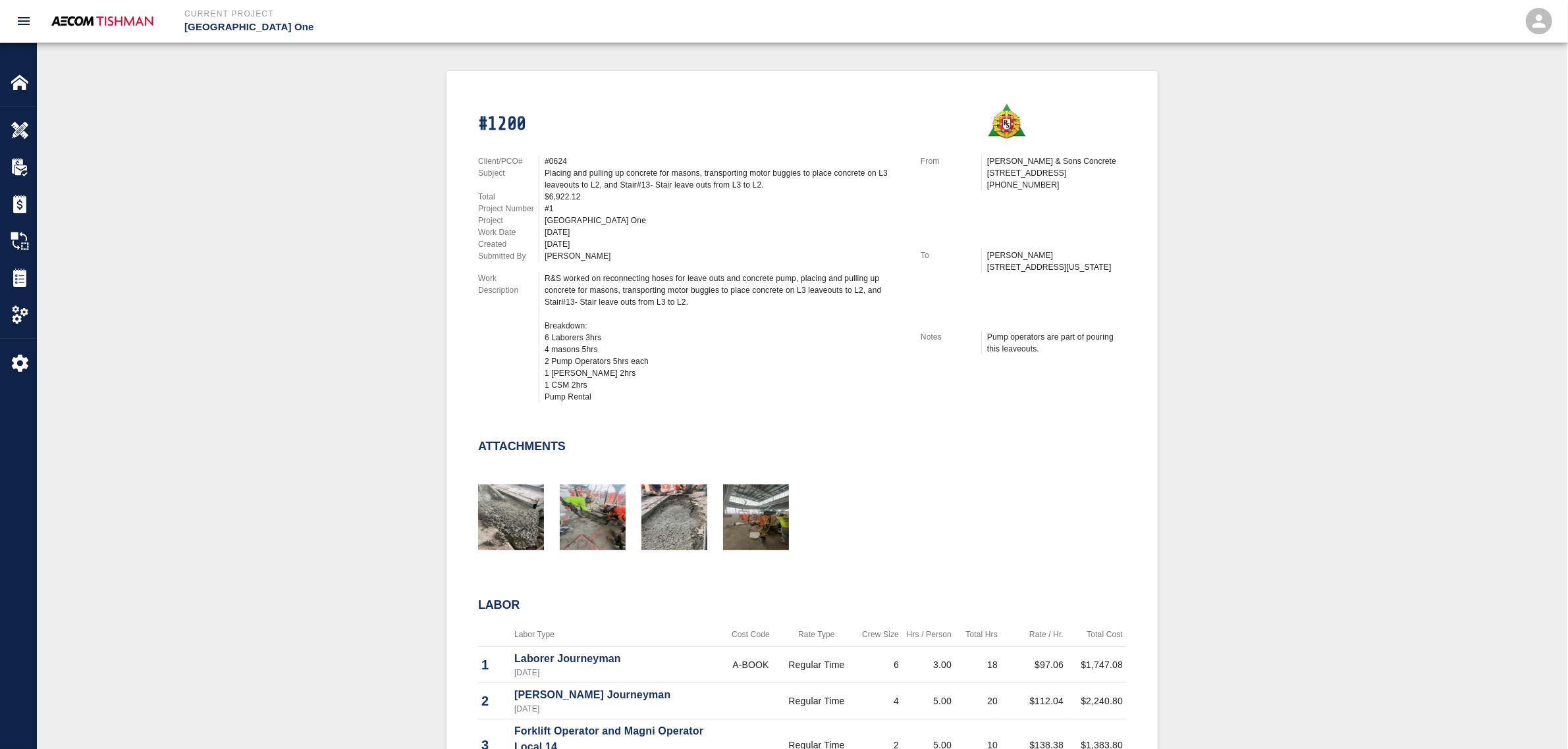
scroll to position [247, 0]
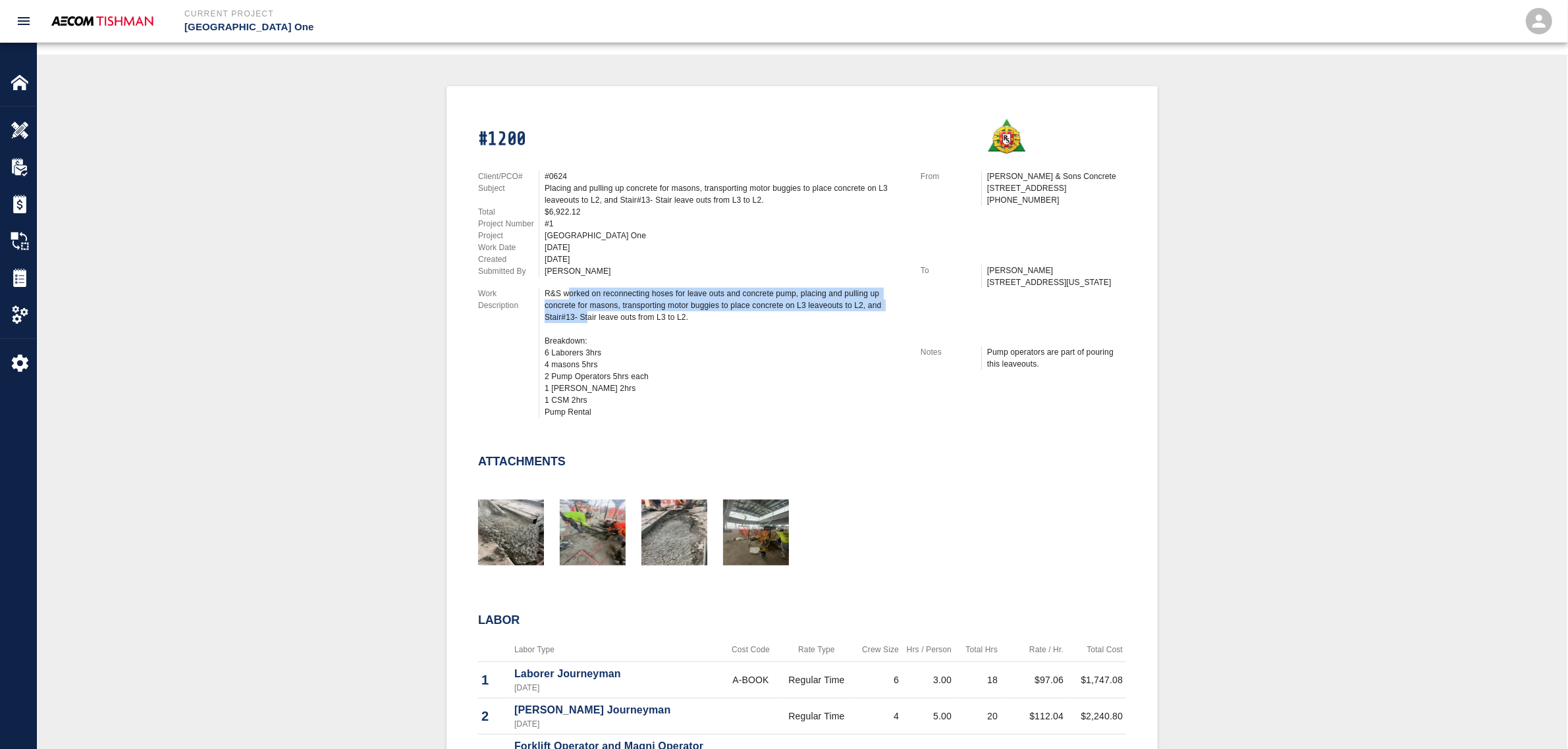
drag, startPoint x: 567, startPoint y: 290, endPoint x: 590, endPoint y: 310, distance: 30.5
click at [590, 310] on div "R&S worked on reconnecting hoses for leave outs and concrete pump, placing and …" at bounding box center [724, 352] width 360 height 130
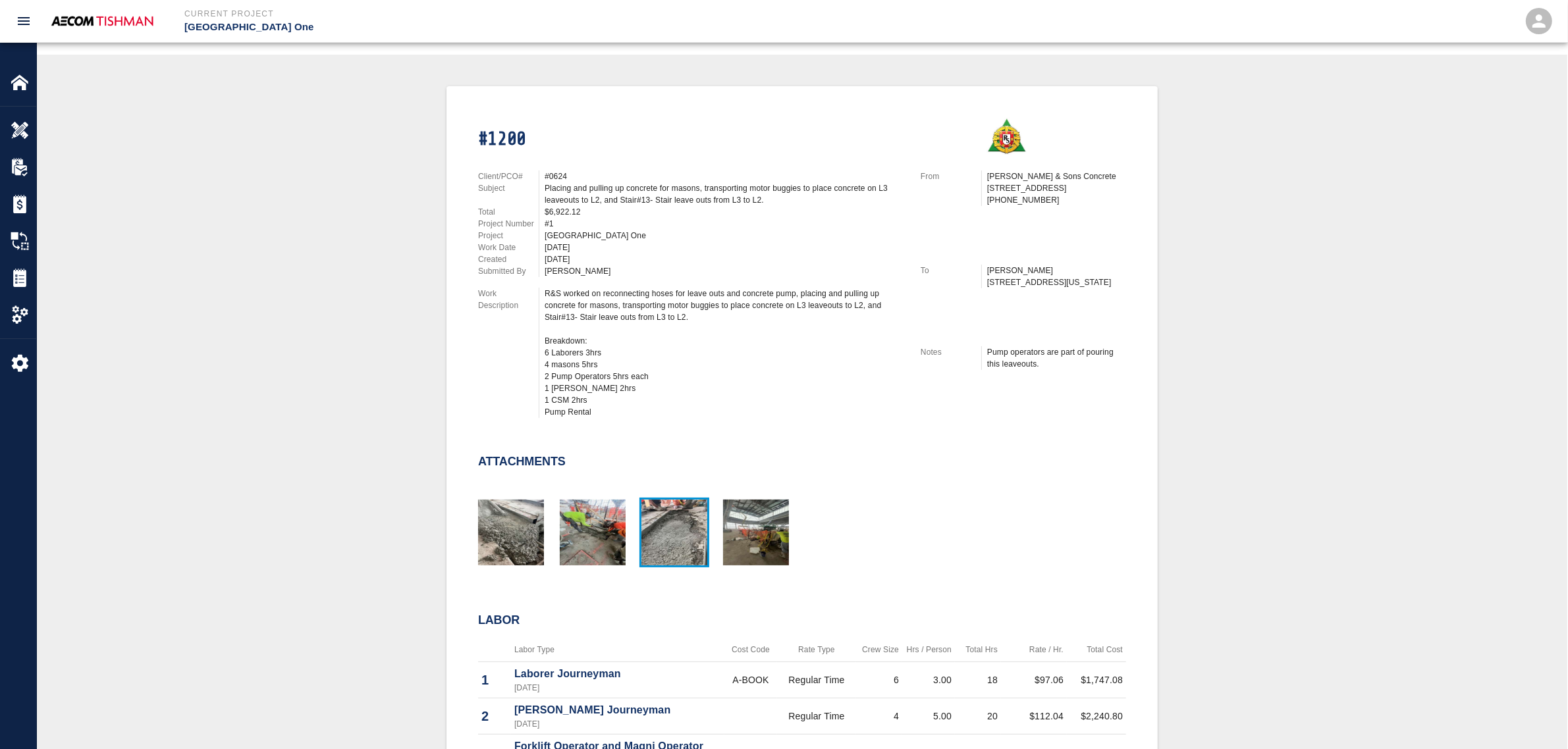
click at [685, 518] on img "button" at bounding box center [674, 533] width 66 height 66
click at [765, 527] on img "button" at bounding box center [756, 533] width 66 height 66
click at [601, 525] on img "button" at bounding box center [593, 533] width 66 height 66
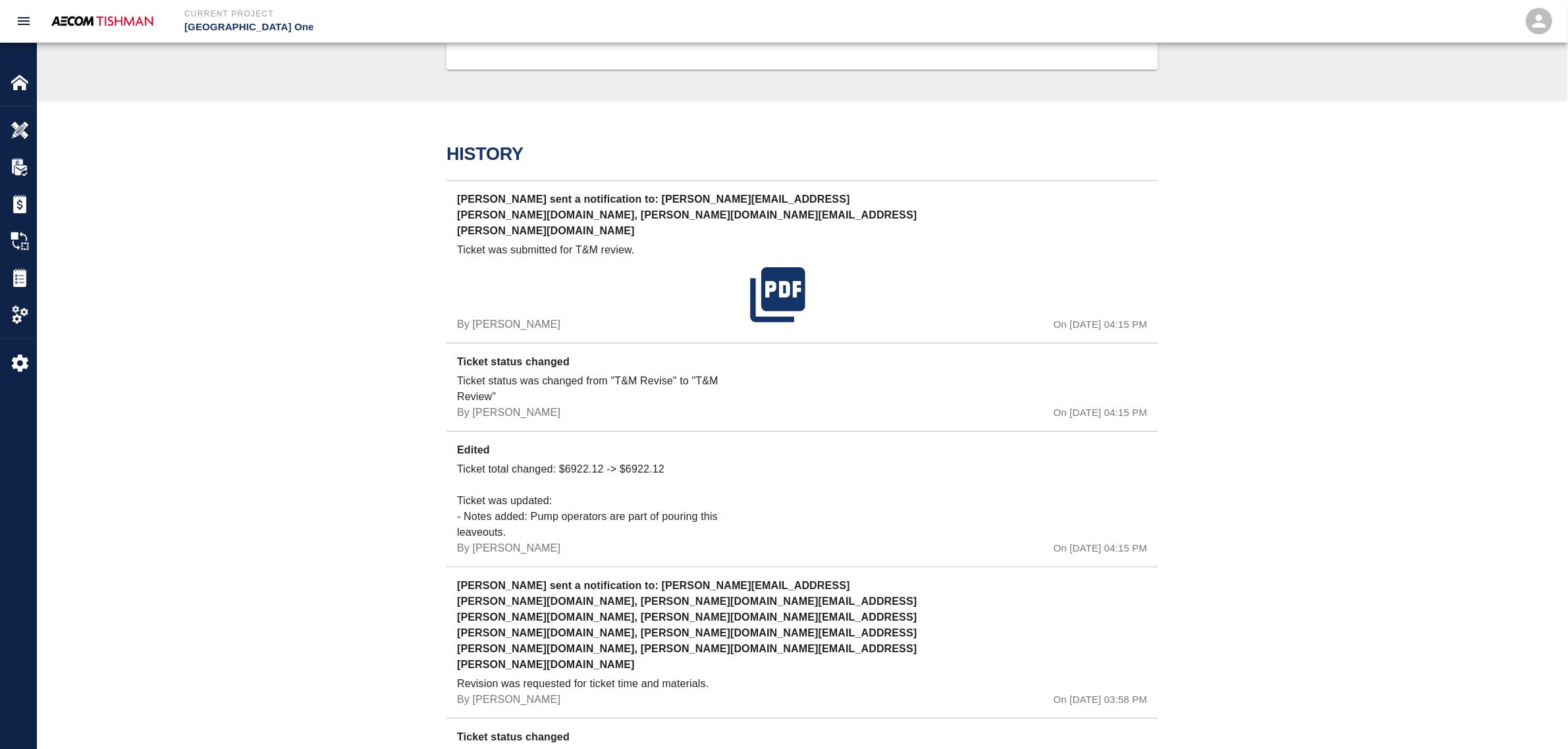
scroll to position [1481, 0]
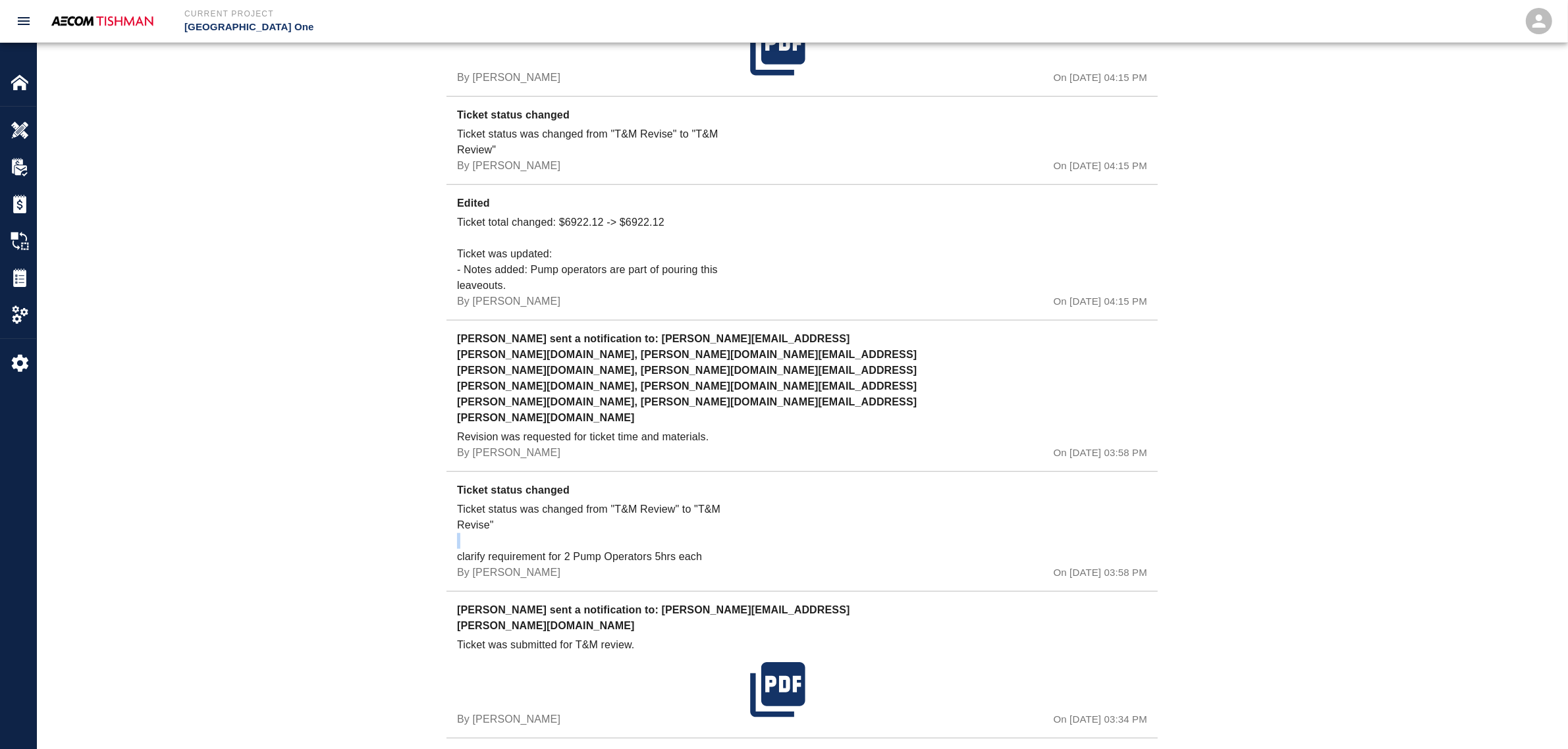
drag, startPoint x: 457, startPoint y: 489, endPoint x: 676, endPoint y: 484, distance: 219.1
click at [669, 502] on p "Ticket status was changed from "T&M Review" to "T&M Revise" clarify requirement…" at bounding box center [600, 533] width 288 height 63
click at [720, 502] on p "Ticket status was changed from "T&M Review" to "T&M Revise" clarify requirement…" at bounding box center [600, 533] width 288 height 63
drag, startPoint x: 684, startPoint y: 494, endPoint x: 493, endPoint y: 500, distance: 191.1
click at [493, 502] on div "Ticket status was changed from "T&M Review" to "T&M Revise" clarify requirement…" at bounding box center [600, 542] width 288 height 79
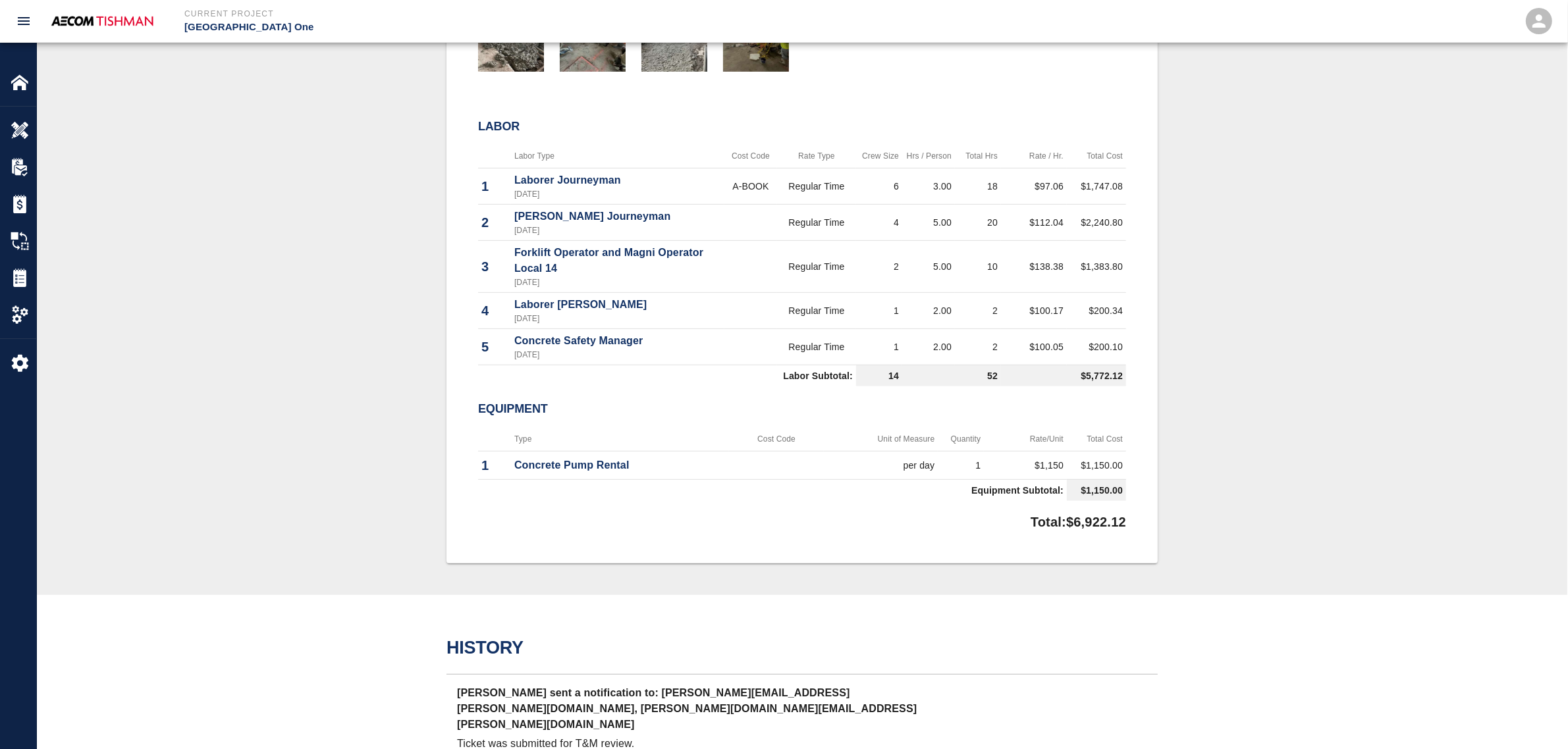
scroll to position [494, 0]
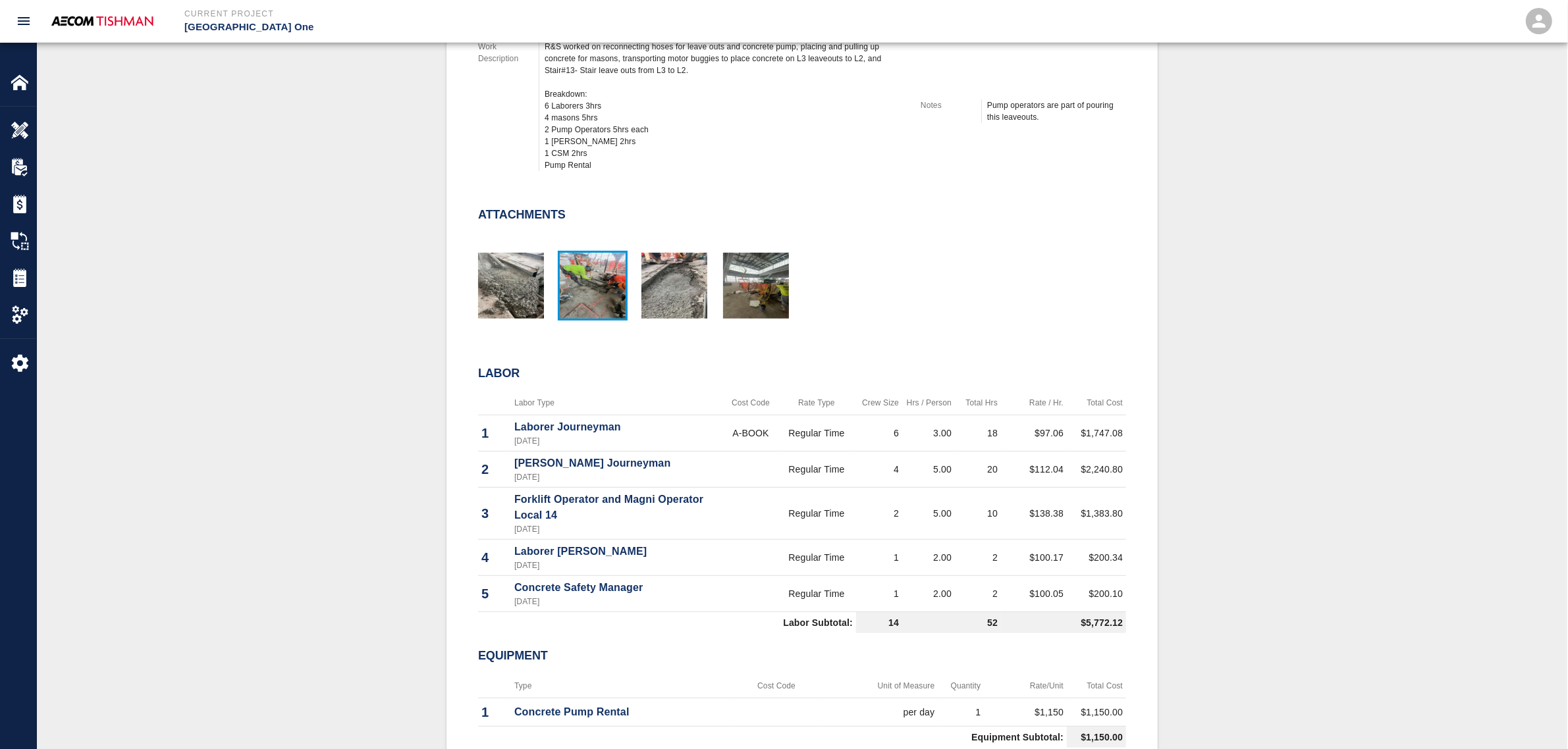
click at [565, 291] on img "button" at bounding box center [593, 285] width 66 height 66
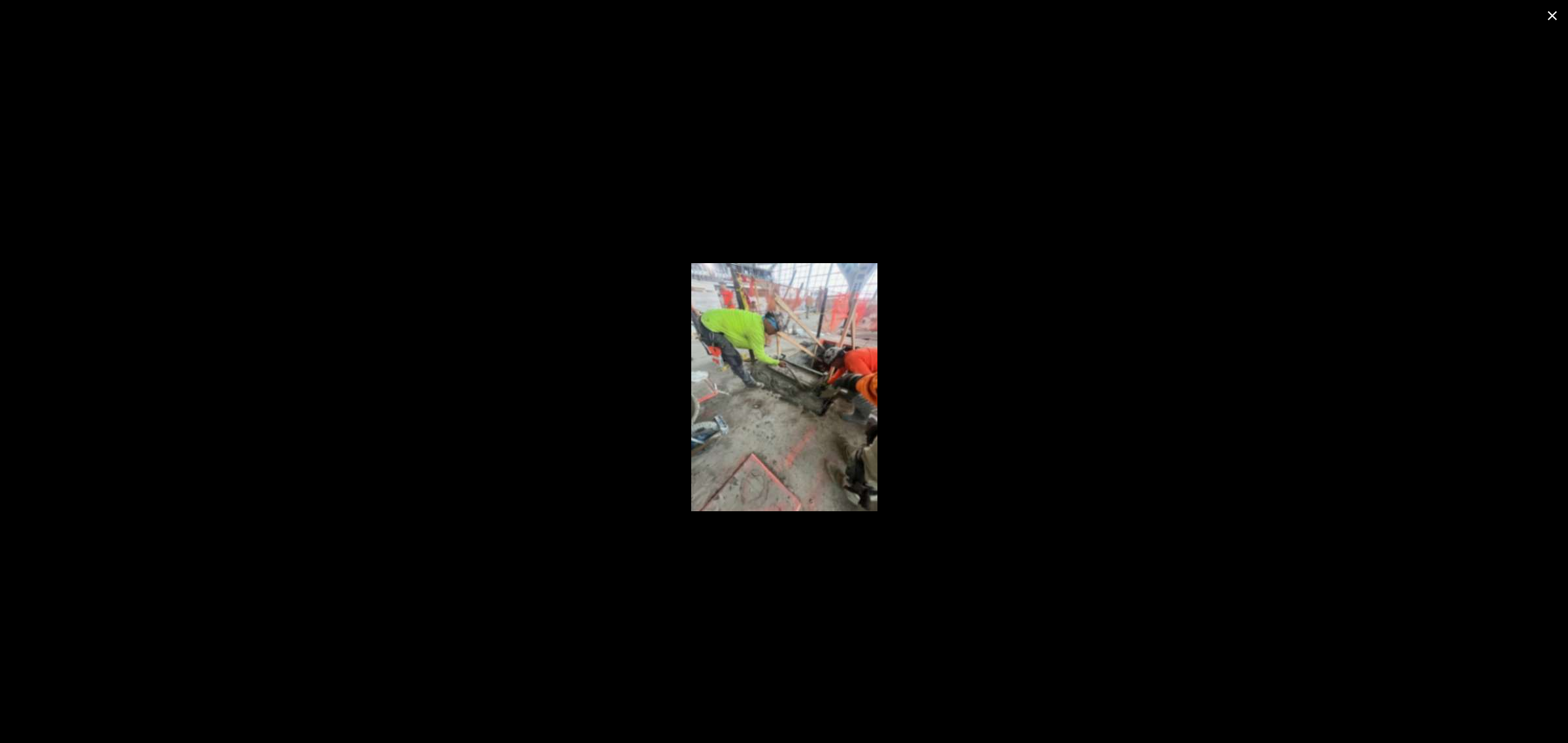
click at [300, 525] on div at bounding box center [784, 387] width 1568 height 712
click at [1552, 12] on icon "close" at bounding box center [1552, 15] width 16 height 16
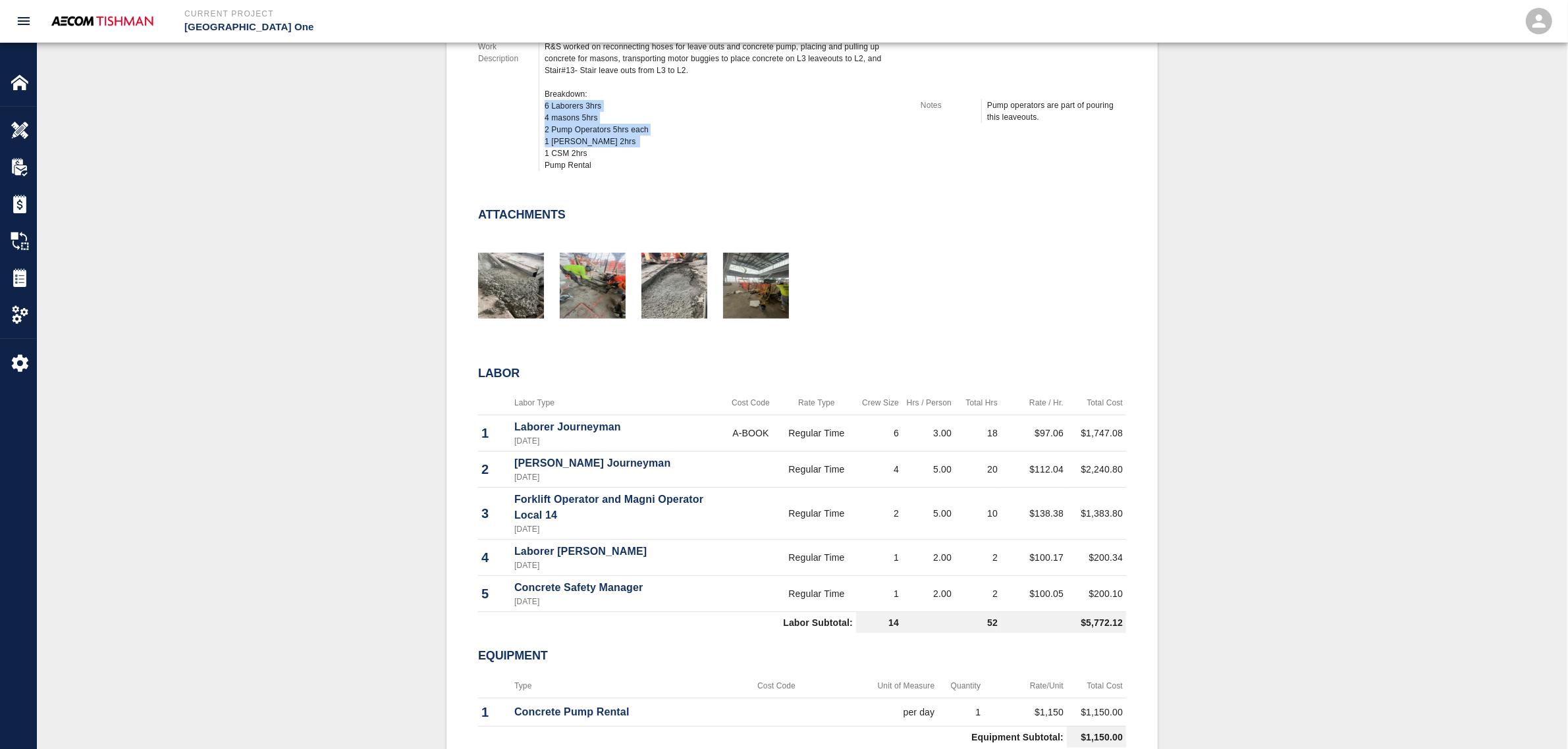
drag, startPoint x: 547, startPoint y: 101, endPoint x: 574, endPoint y: 149, distance: 55.1
click at [574, 148] on div "R&S worked on reconnecting hoses for leave outs and concrete pump, placing and …" at bounding box center [724, 106] width 360 height 130
click at [574, 149] on div "R&S worked on reconnecting hoses for leave outs and concrete pump, placing and …" at bounding box center [724, 106] width 360 height 130
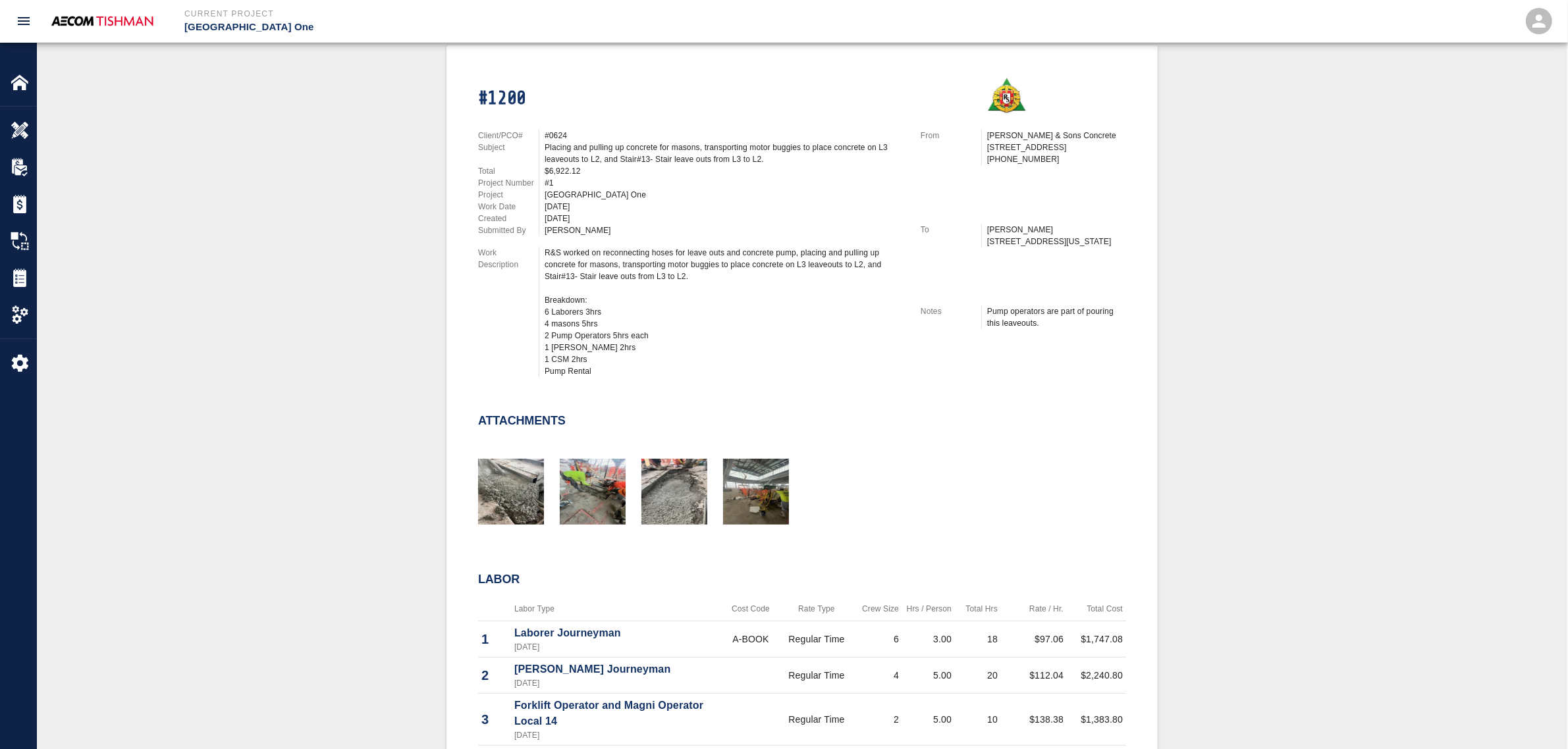
scroll to position [247, 0]
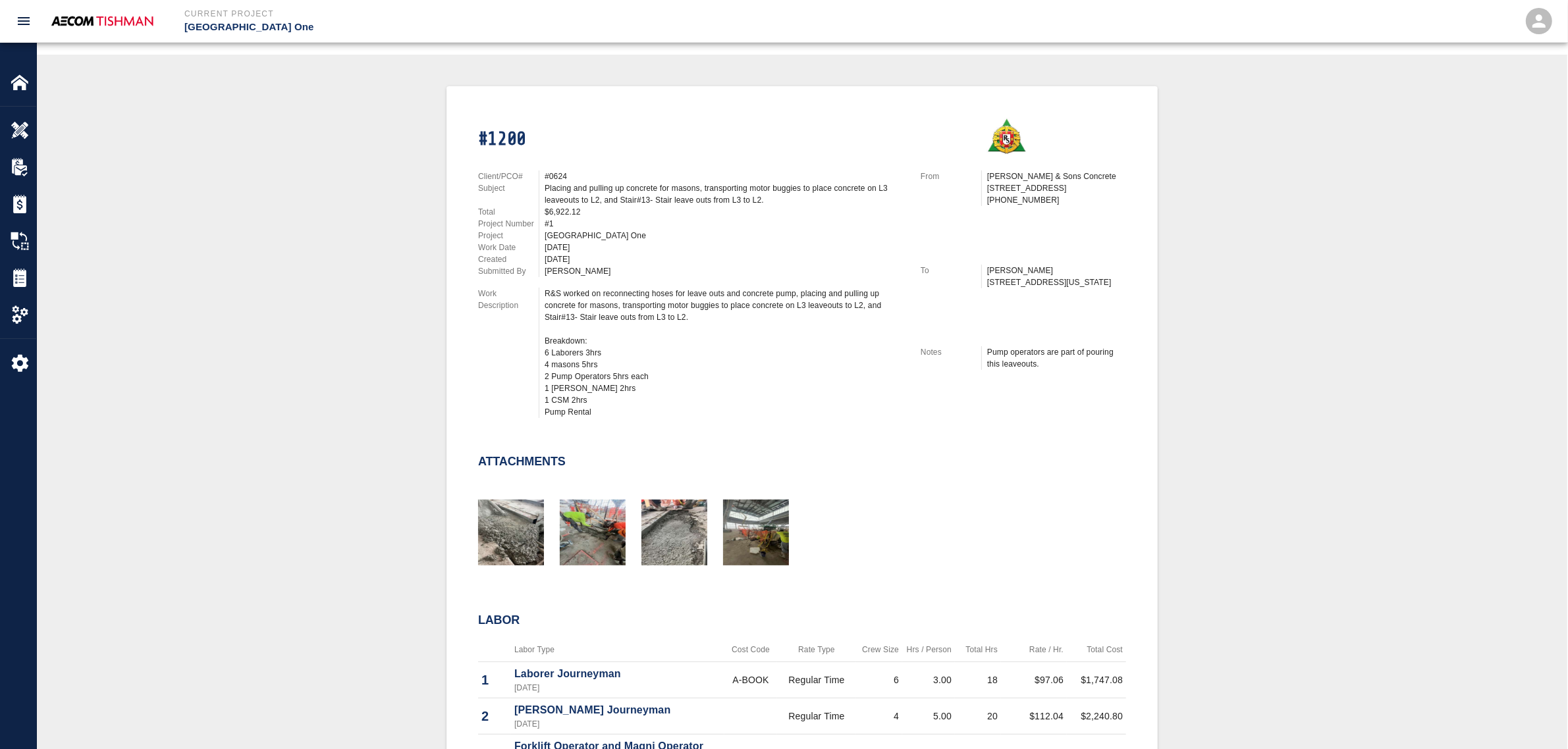
click at [224, 347] on div "#1200 Client/PCO# #0624 Subject Placing and pulling up concrete for masons, tra…" at bounding box center [802, 571] width 1468 height 970
click at [738, 539] on img "button" at bounding box center [756, 533] width 66 height 66
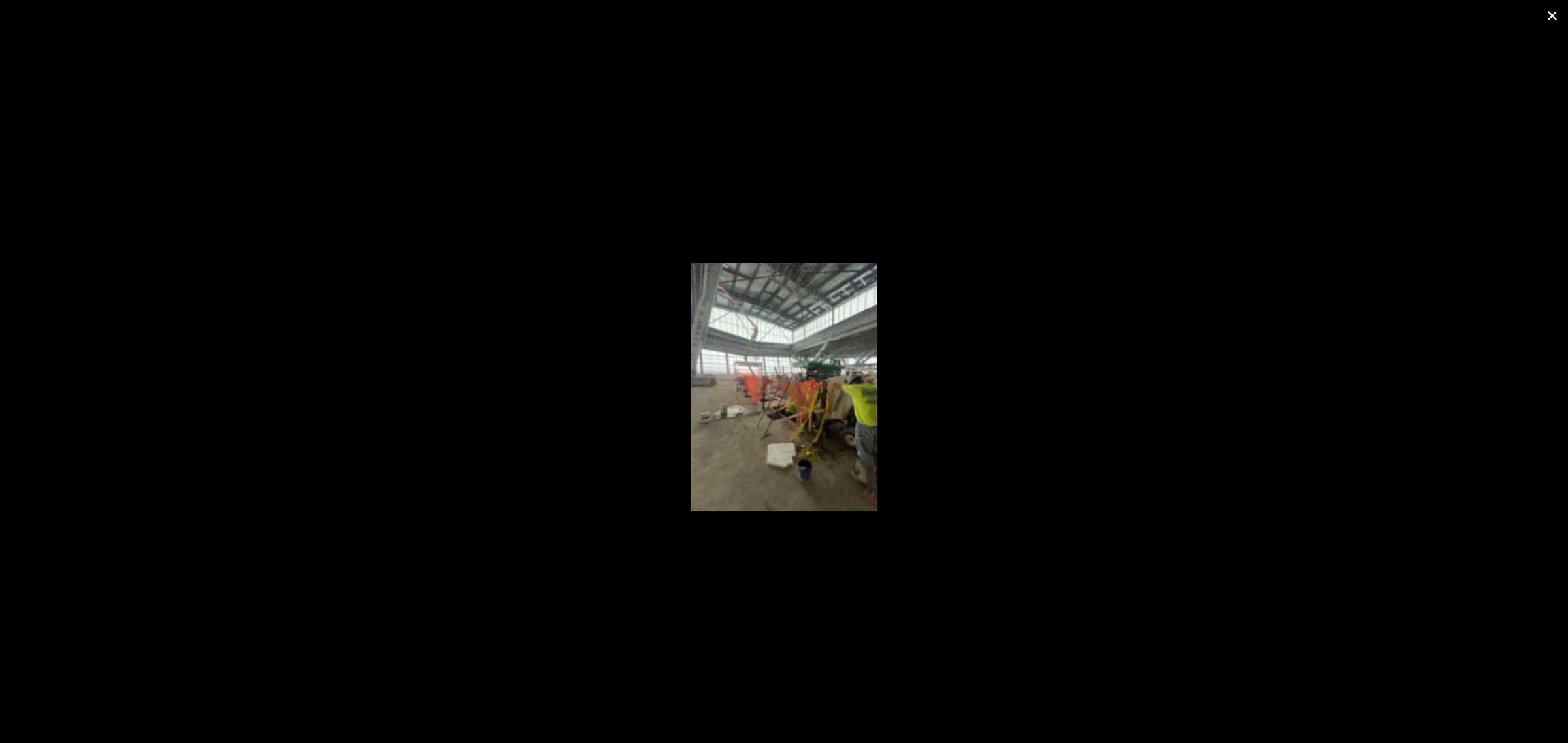
click at [425, 469] on div at bounding box center [784, 387] width 1568 height 712
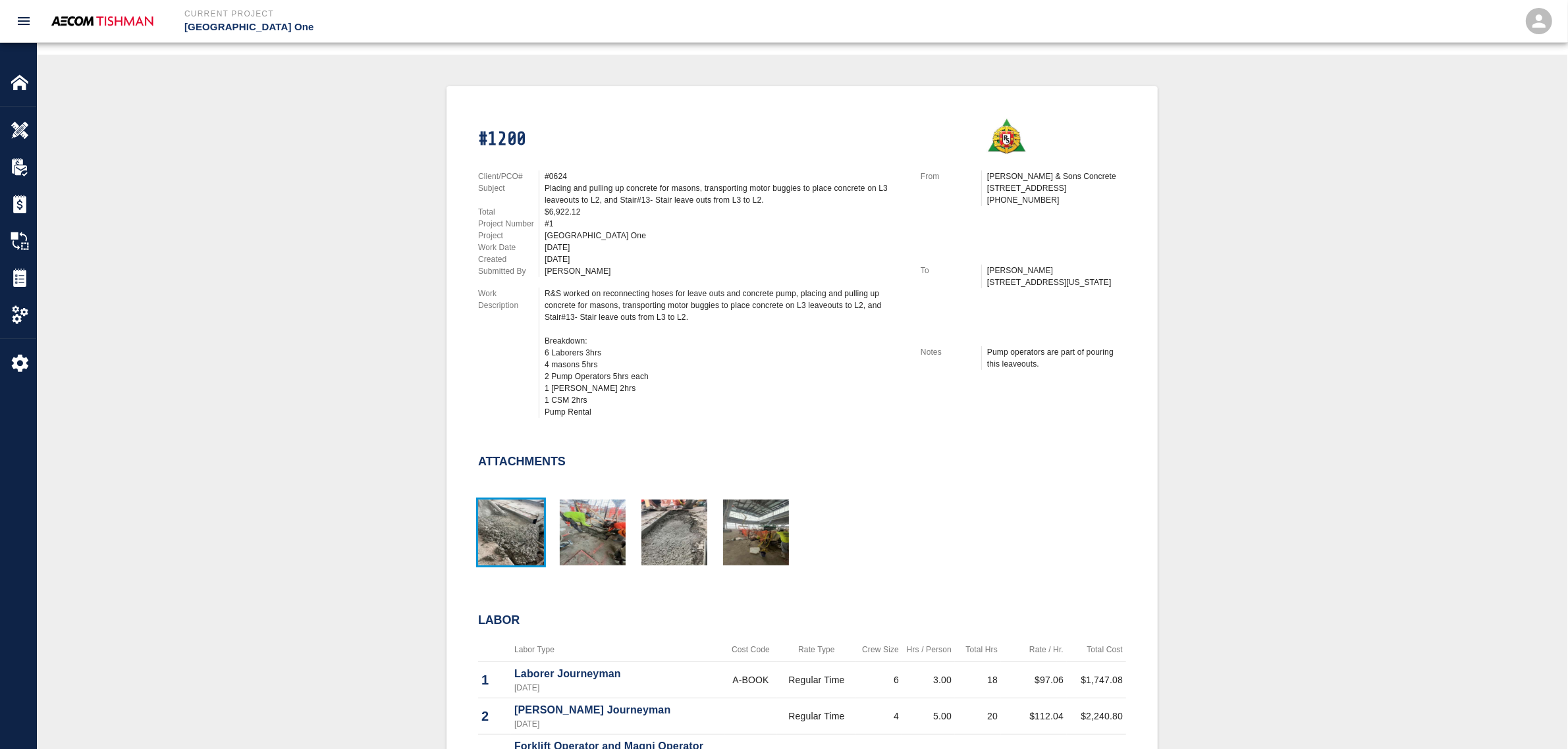
click at [524, 541] on img "button" at bounding box center [511, 533] width 66 height 66
click at [570, 527] on img "button" at bounding box center [593, 533] width 66 height 66
click at [661, 537] on img "button" at bounding box center [674, 533] width 66 height 66
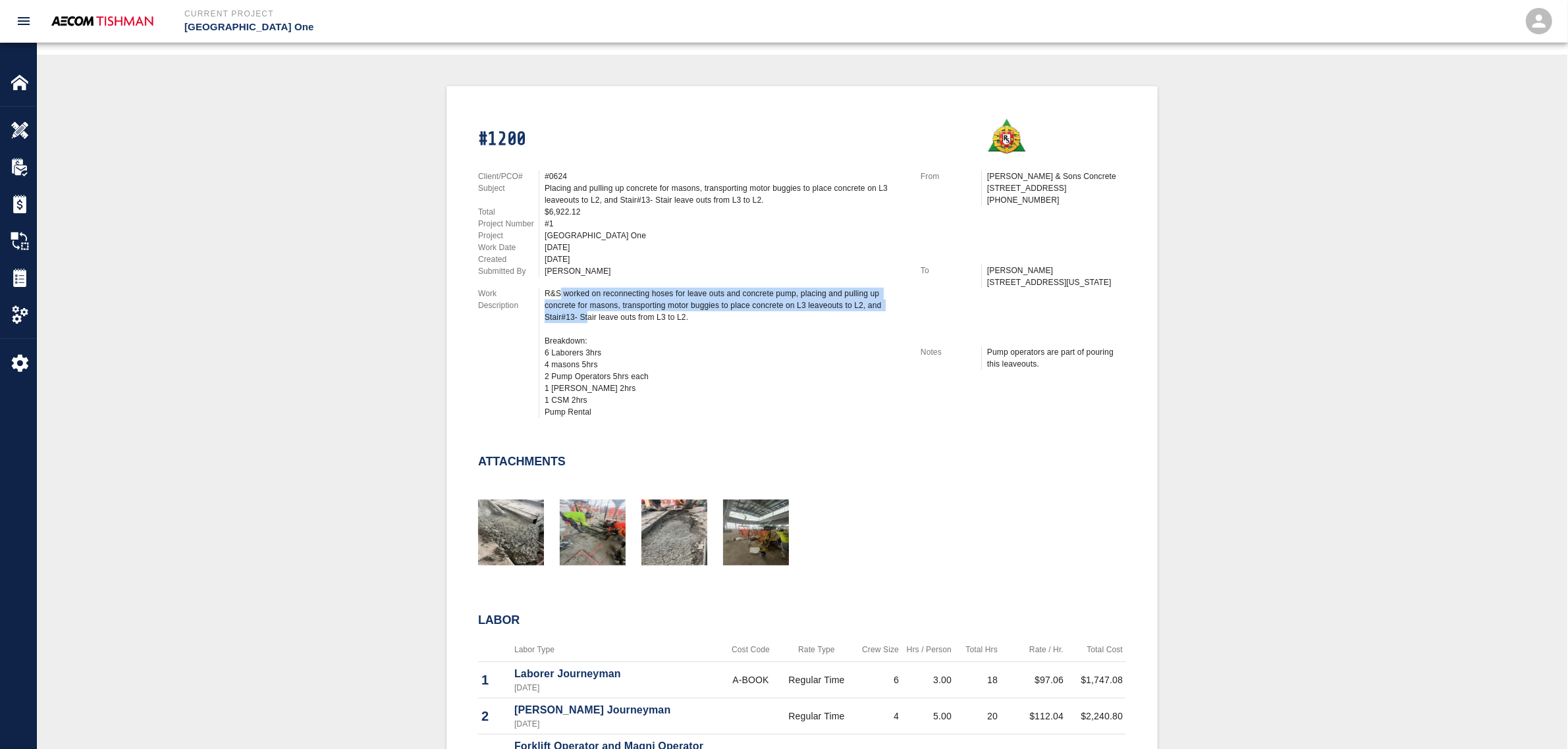
drag, startPoint x: 562, startPoint y: 297, endPoint x: 588, endPoint y: 310, distance: 29.1
click at [588, 310] on div "R&S worked on reconnecting hoses for leave outs and concrete pump, placing and …" at bounding box center [724, 352] width 360 height 130
drag, startPoint x: 558, startPoint y: 297, endPoint x: 593, endPoint y: 320, distance: 41.9
click at [593, 320] on div "R&S worked on reconnecting hoses for leave outs and concrete pump, placing and …" at bounding box center [724, 352] width 360 height 130
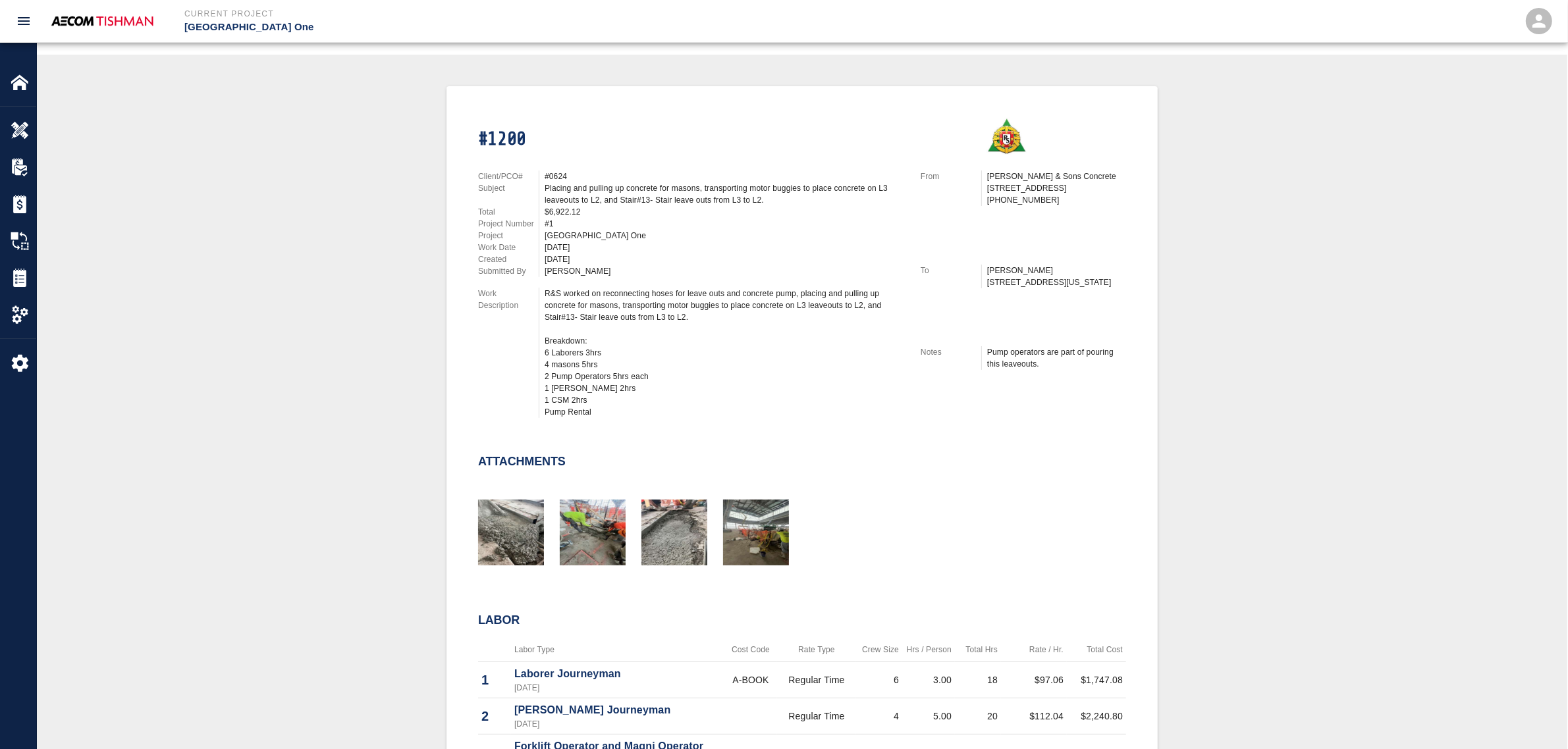
click at [686, 316] on div "R&S worked on reconnecting hoses for leave outs and concrete pump, placing and …" at bounding box center [724, 352] width 360 height 130
drag, startPoint x: 629, startPoint y: 313, endPoint x: 568, endPoint y: 295, distance: 63.6
click at [568, 295] on div "R&S worked on reconnecting hoses for leave outs and concrete pump, placing and …" at bounding box center [724, 352] width 360 height 130
click at [577, 305] on div "R&S worked on reconnecting hoses for leave outs and concrete pump, placing and …" at bounding box center [724, 352] width 360 height 130
drag, startPoint x: 548, startPoint y: 182, endPoint x: 616, endPoint y: 201, distance: 70.6
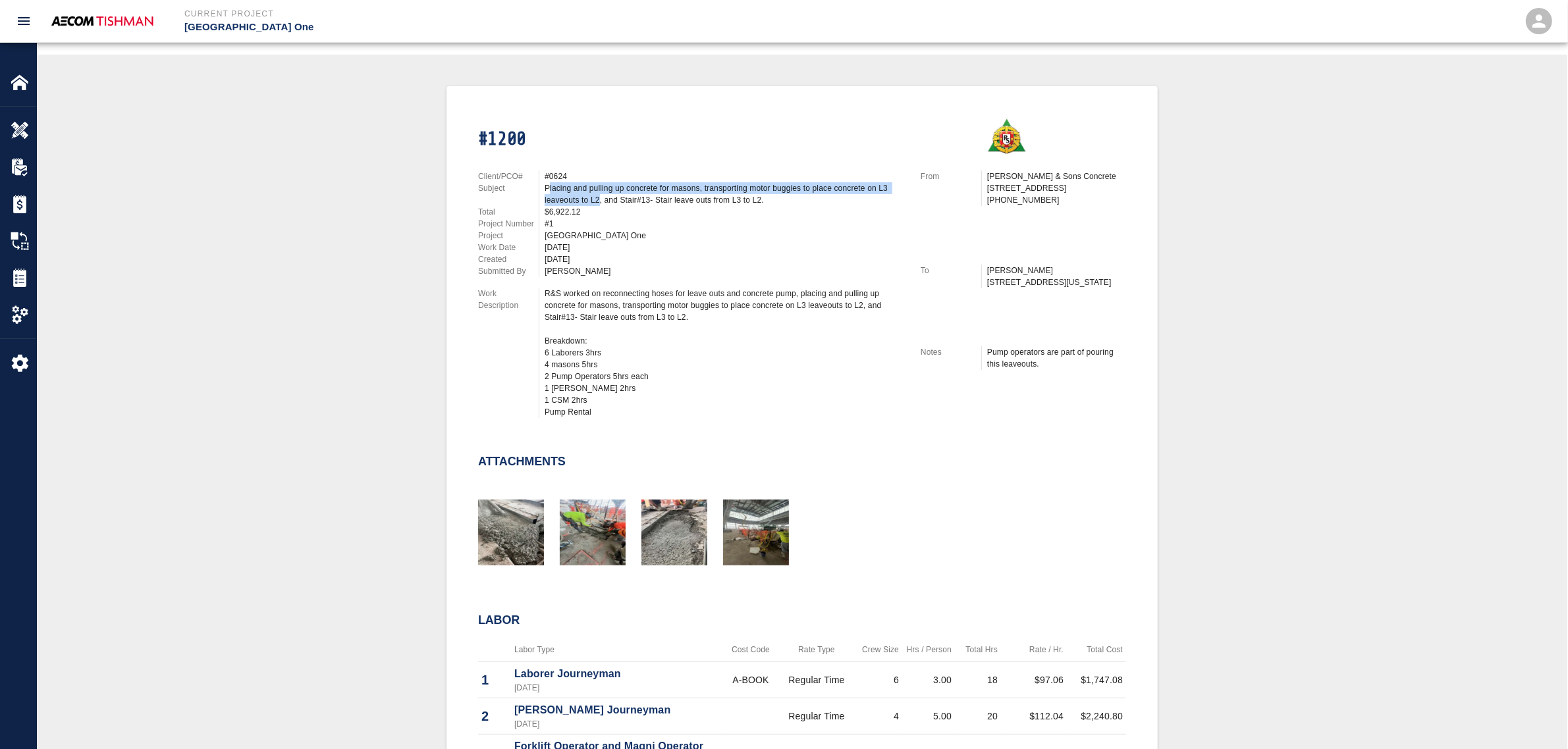
click at [615, 201] on div "Placing and pulling up concrete for masons, transporting motor buggies to place…" at bounding box center [724, 194] width 360 height 24
click at [616, 201] on div "Placing and pulling up concrete for masons, transporting motor buggies to place…" at bounding box center [724, 194] width 360 height 24
drag, startPoint x: 784, startPoint y: 198, endPoint x: 549, endPoint y: 189, distance: 235.2
click at [549, 189] on div "Placing and pulling up concrete for masons, transporting motor buggies to place…" at bounding box center [724, 194] width 360 height 24
click at [581, 186] on div "Placing and pulling up concrete for masons, transporting motor buggies to place…" at bounding box center [724, 194] width 360 height 24
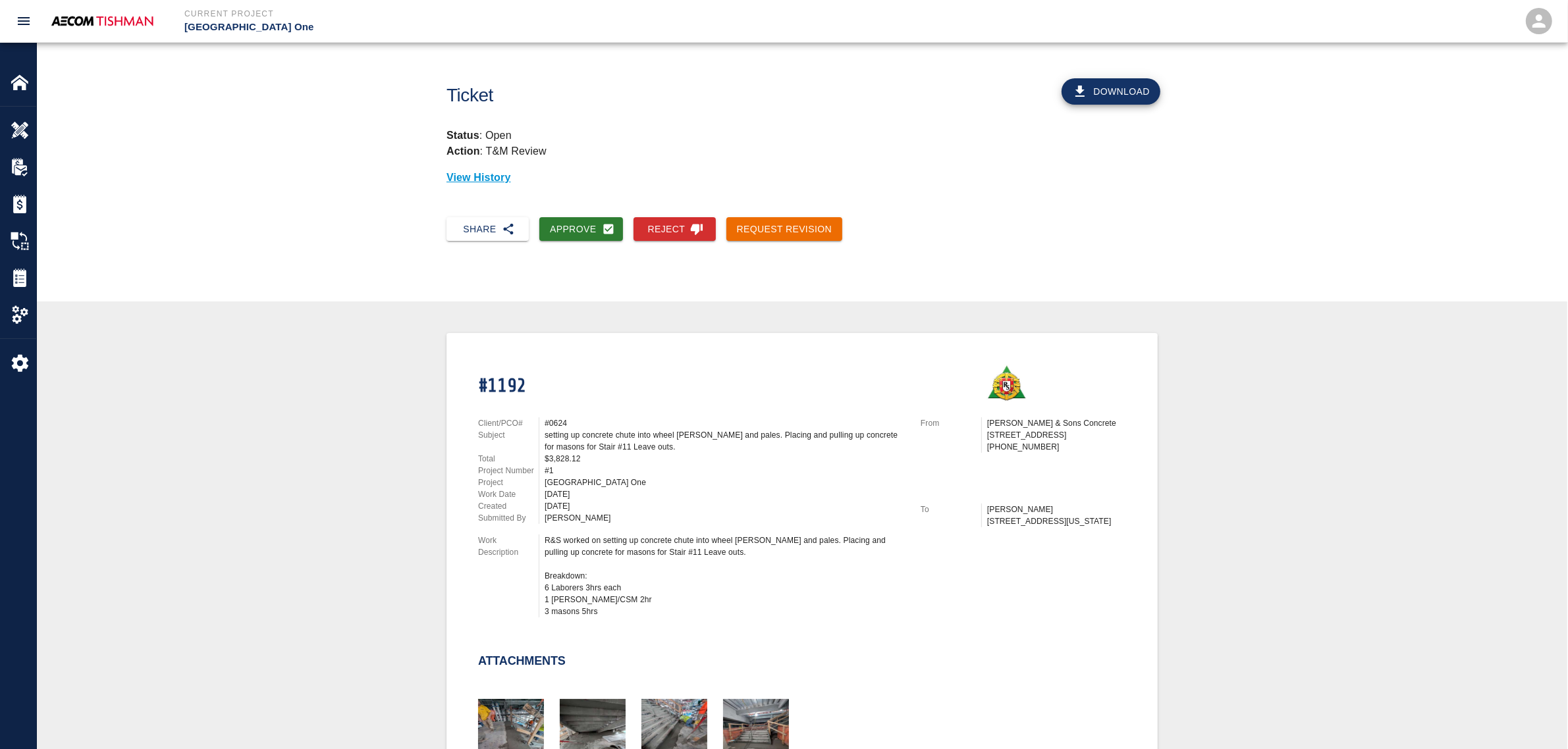
click at [560, 222] on button "Approve" at bounding box center [581, 229] width 84 height 24
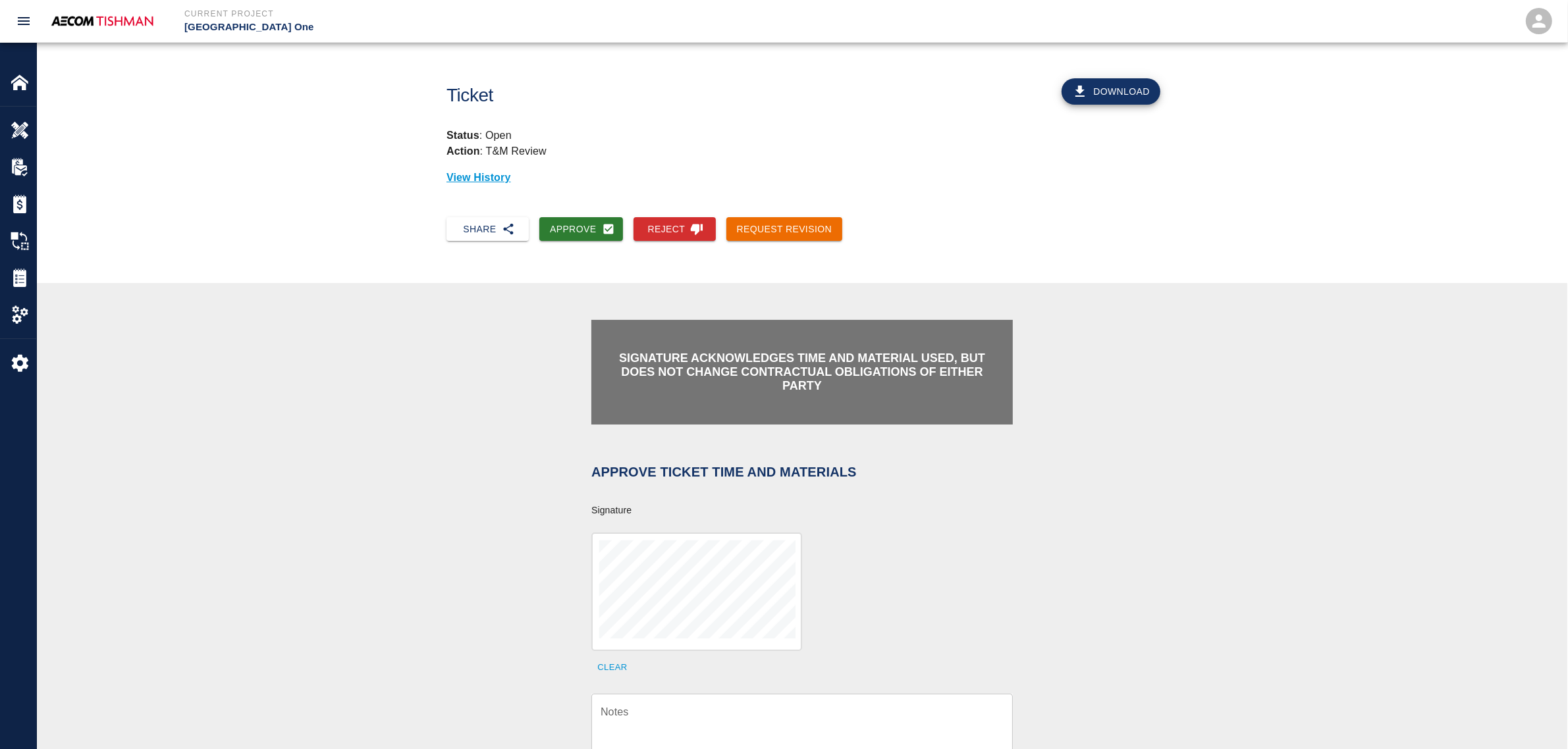
click at [671, 718] on textarea "Notes" at bounding box center [802, 727] width 403 height 45
paste textarea "verification of time and material subject to contract review."
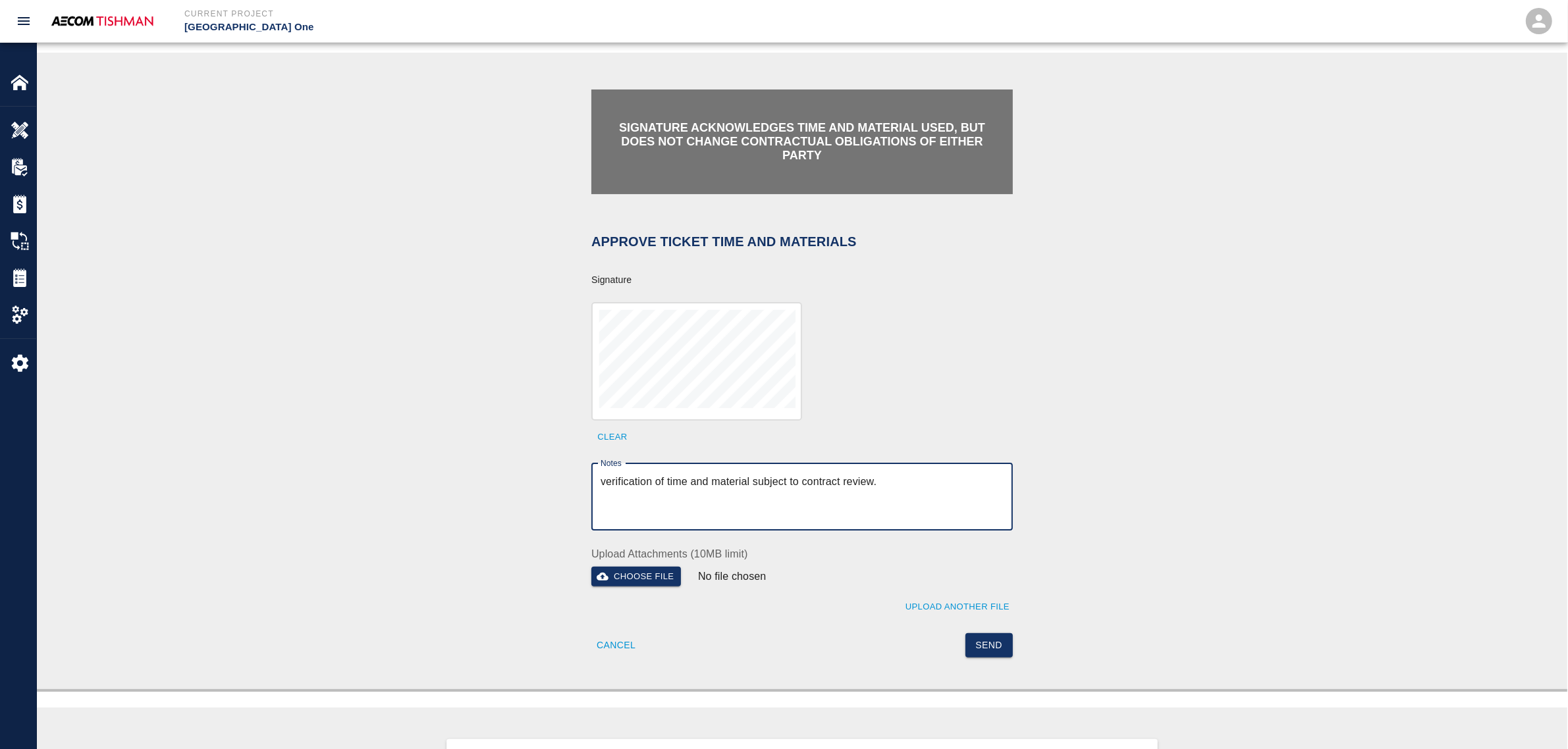
scroll to position [247, 0]
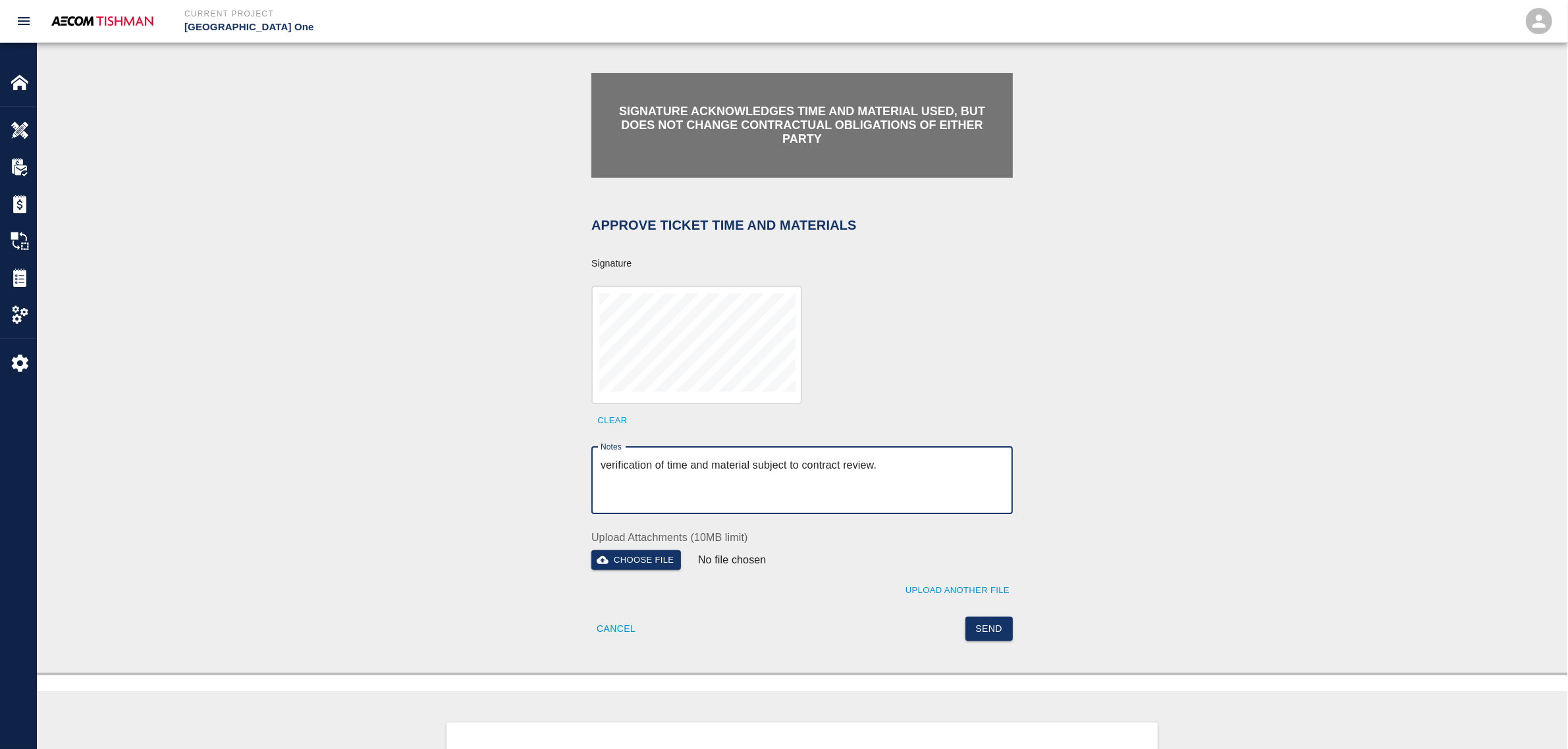
drag, startPoint x: 920, startPoint y: 479, endPoint x: 505, endPoint y: 458, distance: 415.5
click at [505, 458] on div "Signature acknowledges time and material used, but does not change contractual …" at bounding box center [802, 354] width 712 height 573
type textarea "verification of time and material subject to contract review."
click at [999, 634] on button "Send" at bounding box center [989, 629] width 48 height 24
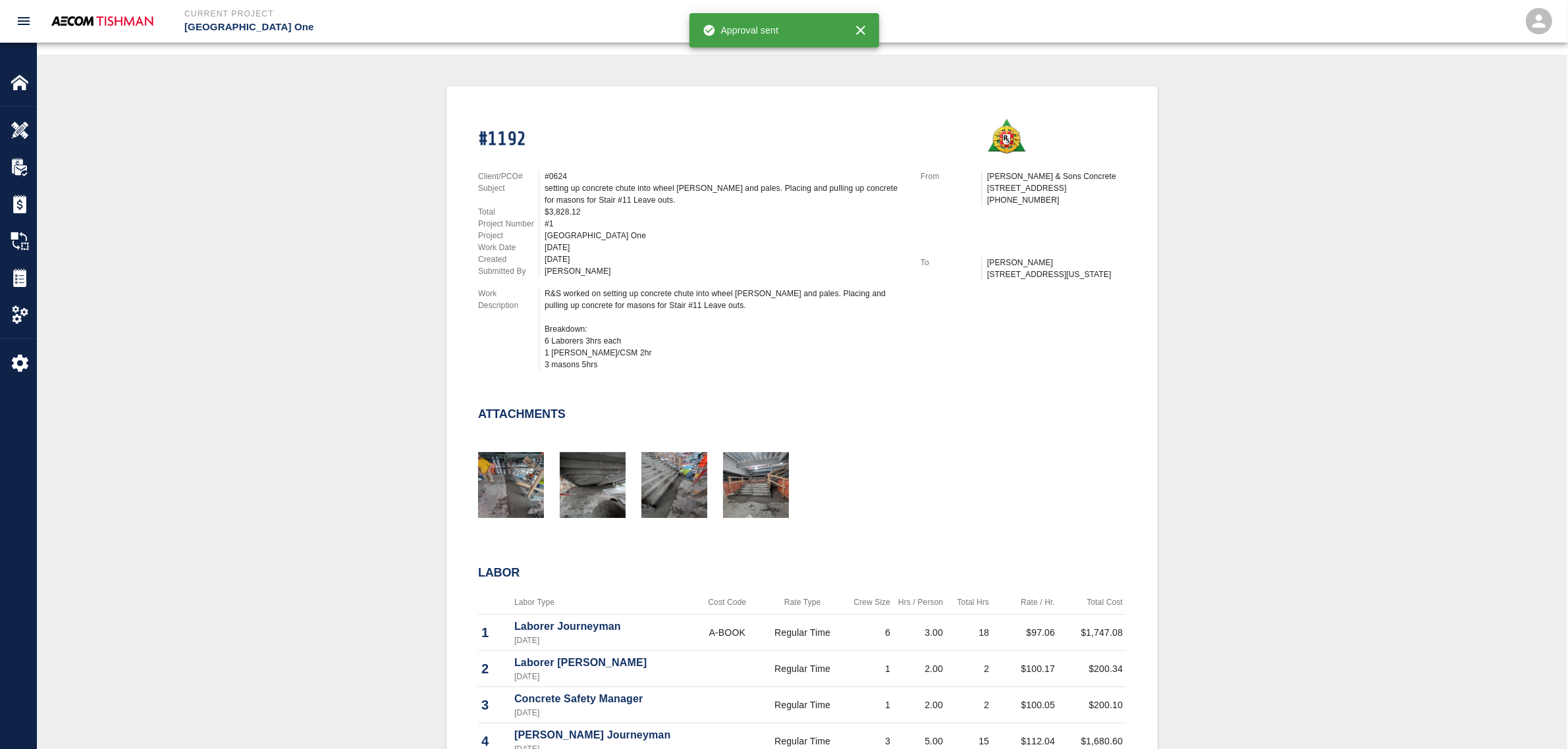
click at [320, 318] on div "#1192 Client/PCO# #0624 Subject setting up concrete chute into wheel barrows an…" at bounding box center [802, 465] width 1468 height 757
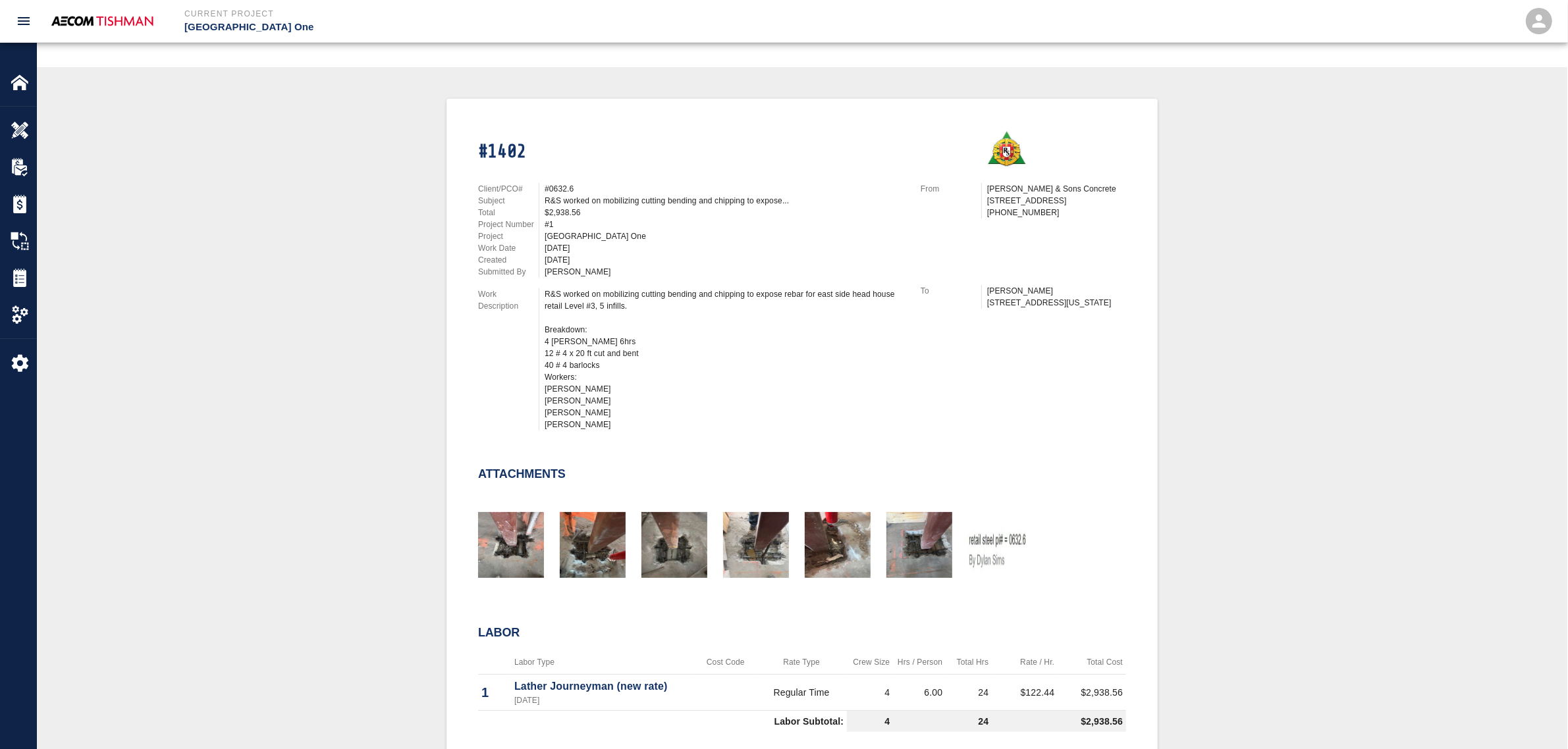
scroll to position [247, 0]
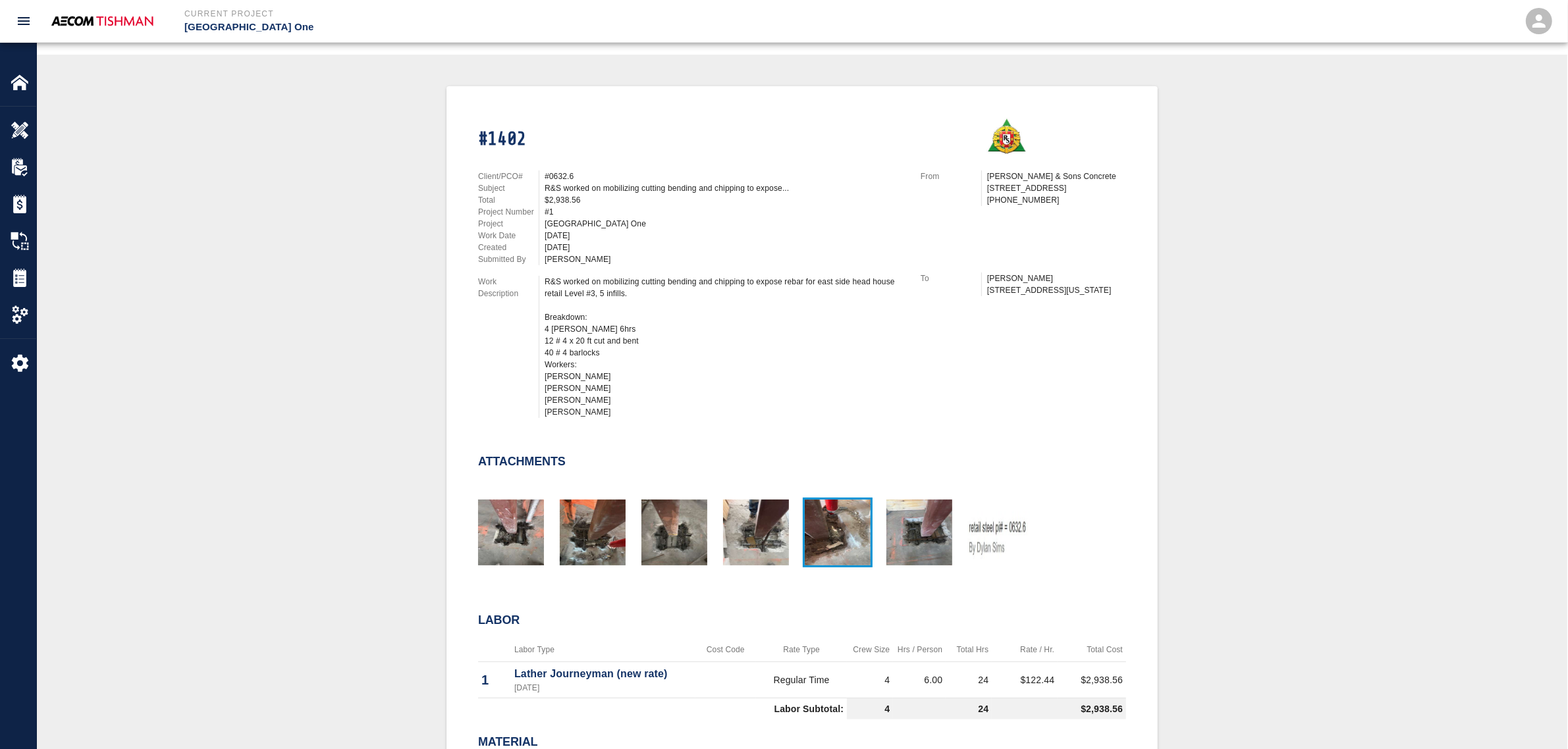
click at [854, 537] on img "button" at bounding box center [838, 533] width 66 height 66
click at [956, 549] on div at bounding box center [993, 527] width 81 height 86
click at [931, 544] on img "button" at bounding box center [919, 533] width 66 height 66
click at [512, 523] on img "button" at bounding box center [511, 533] width 66 height 66
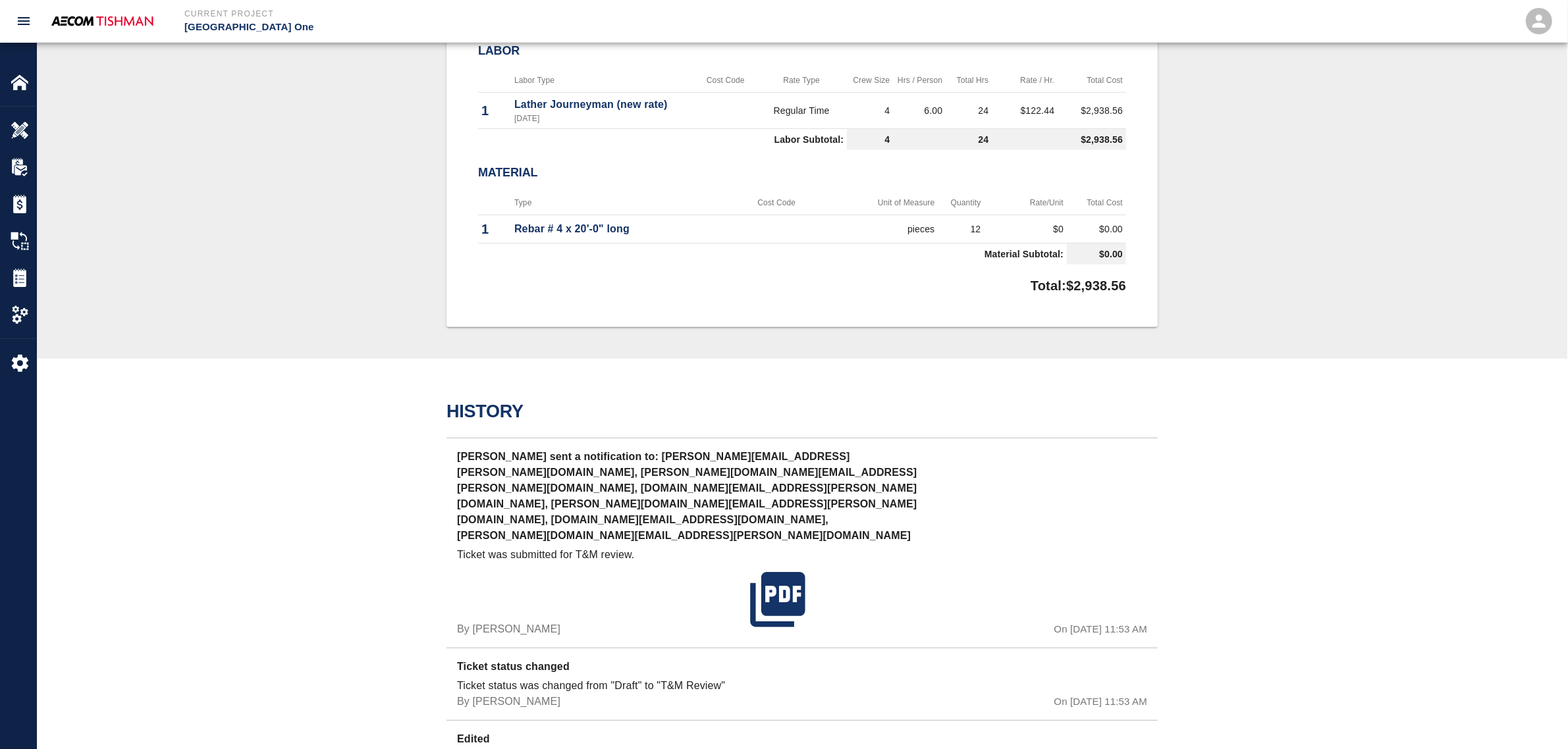
scroll to position [0, 0]
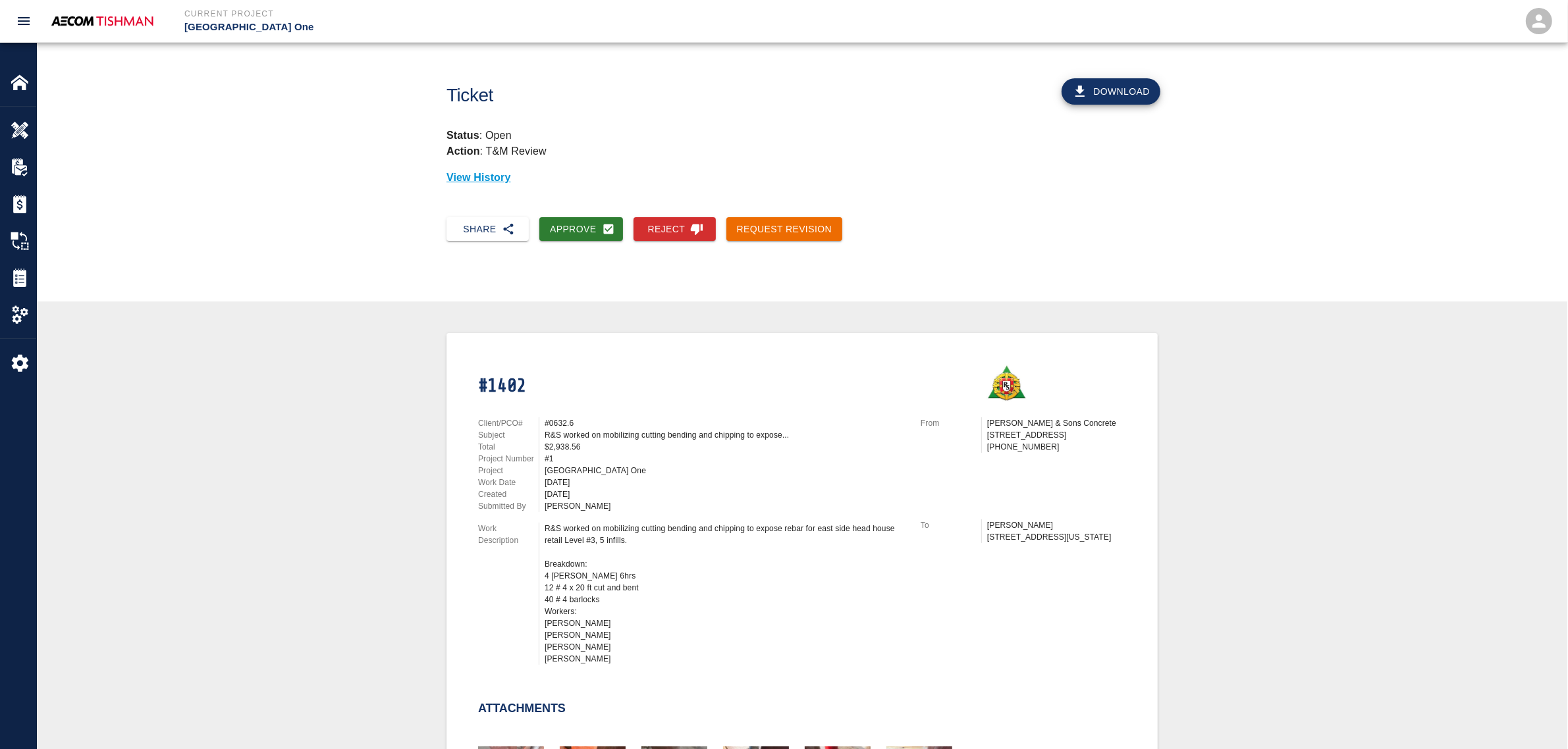
click at [574, 221] on button "Approve" at bounding box center [581, 229] width 84 height 24
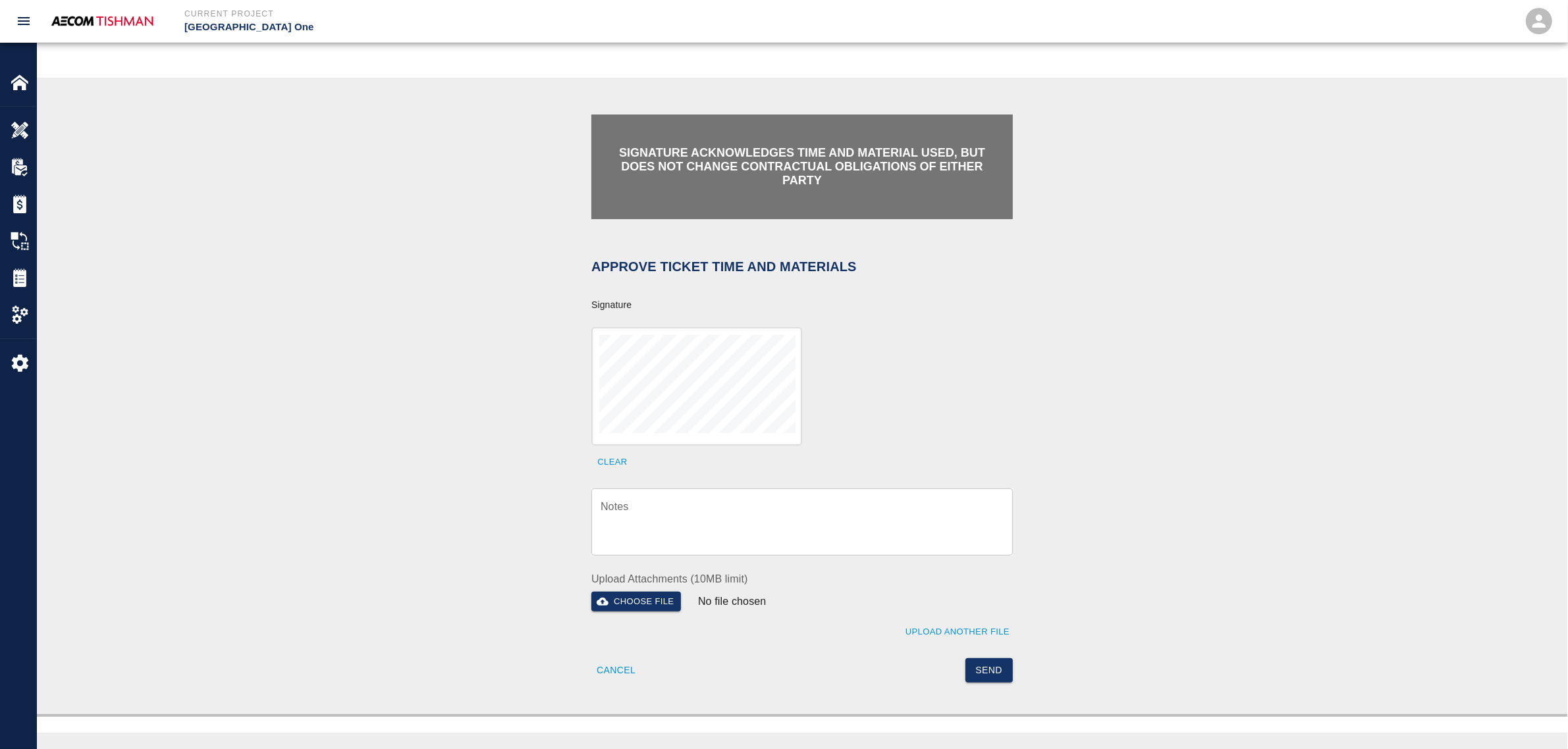
scroll to position [247, 0]
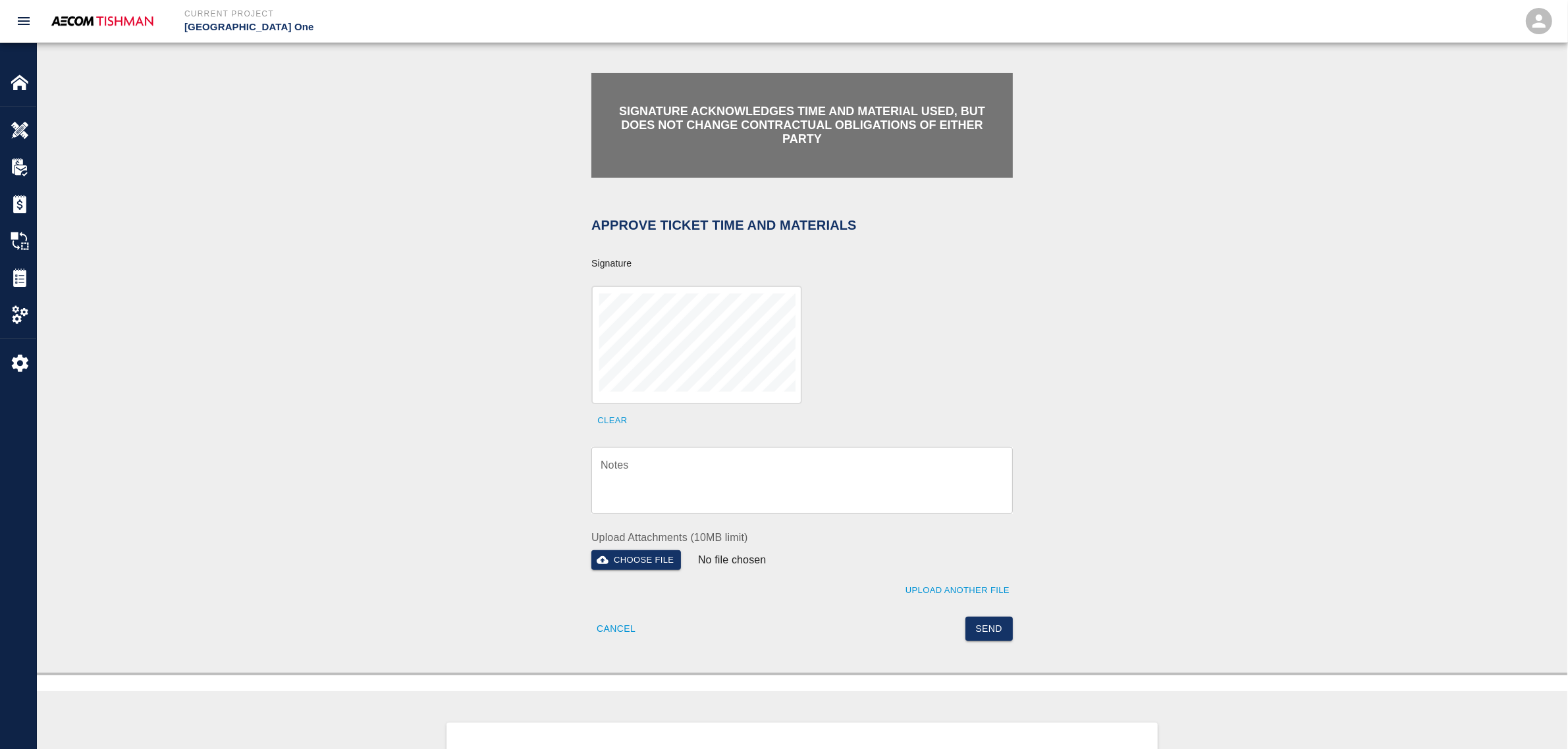
click at [672, 459] on textarea "Notes" at bounding box center [802, 480] width 403 height 45
paste textarea "verification of time and material subject to contract review."
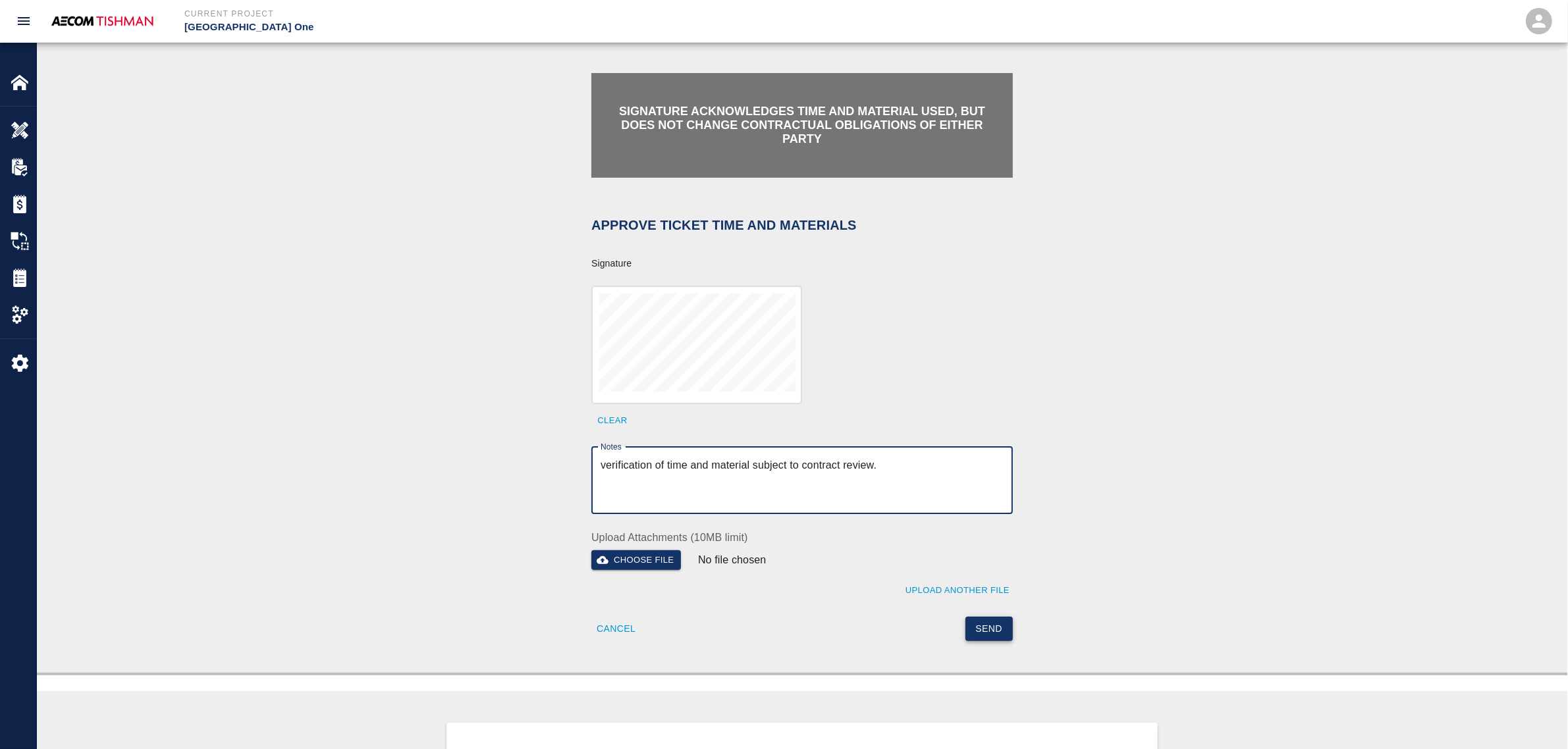
type textarea "verification of time and material subject to contract review."
click at [993, 621] on button "Send" at bounding box center [989, 629] width 48 height 24
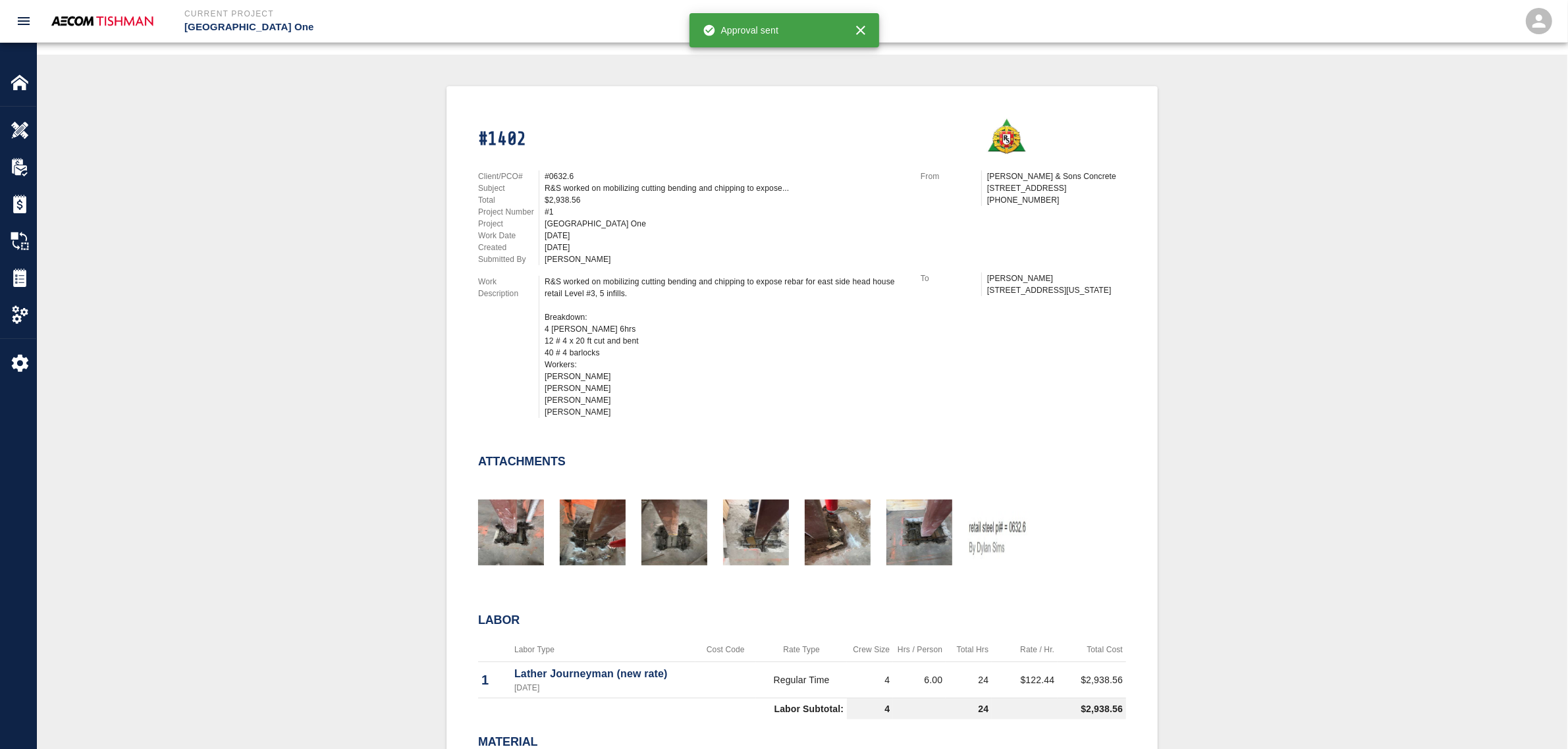
click at [288, 344] on div "#1402 Client/PCO# #0632.6 Subject R&S worked on mobilizing cutting bending and …" at bounding box center [802, 491] width 1468 height 810
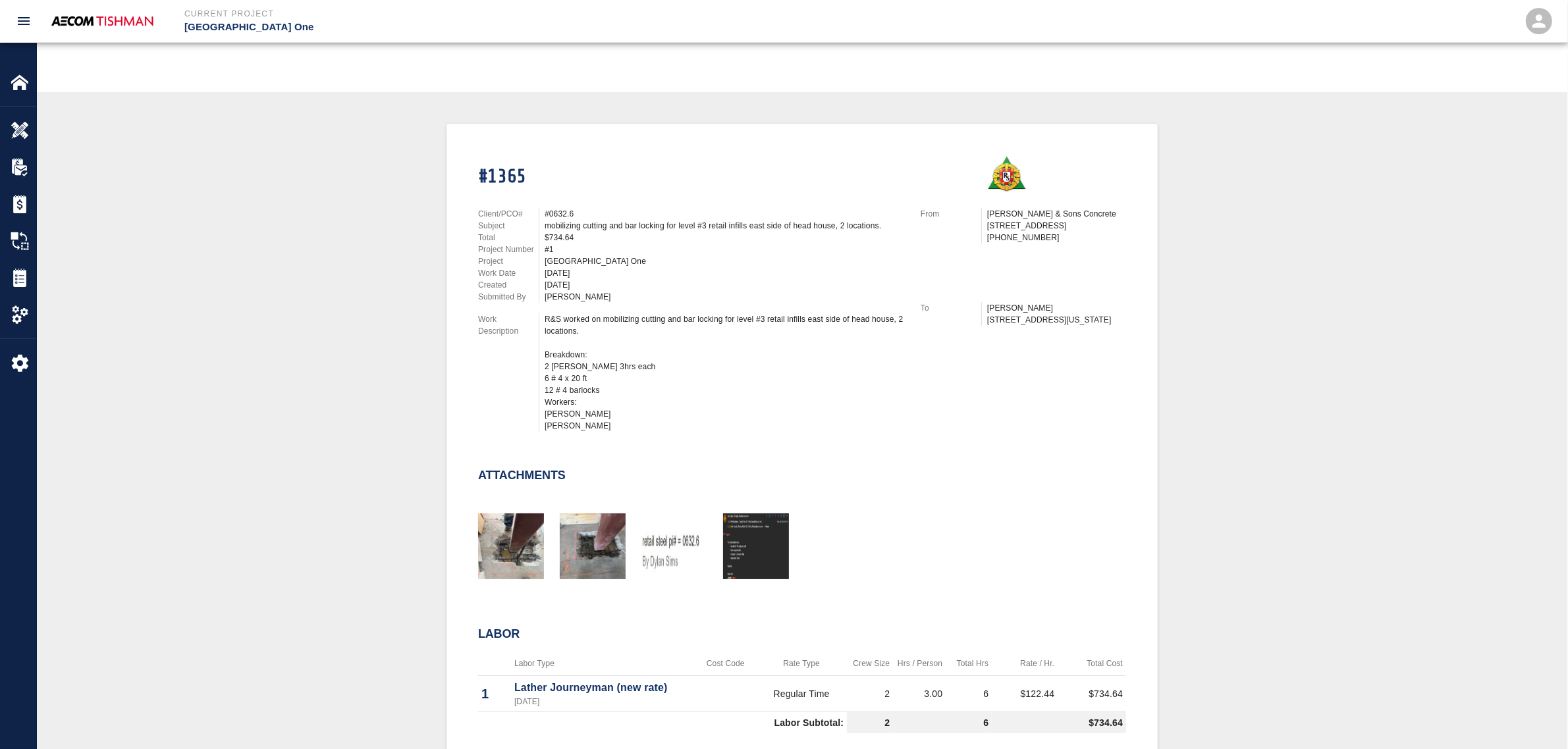
scroll to position [247, 0]
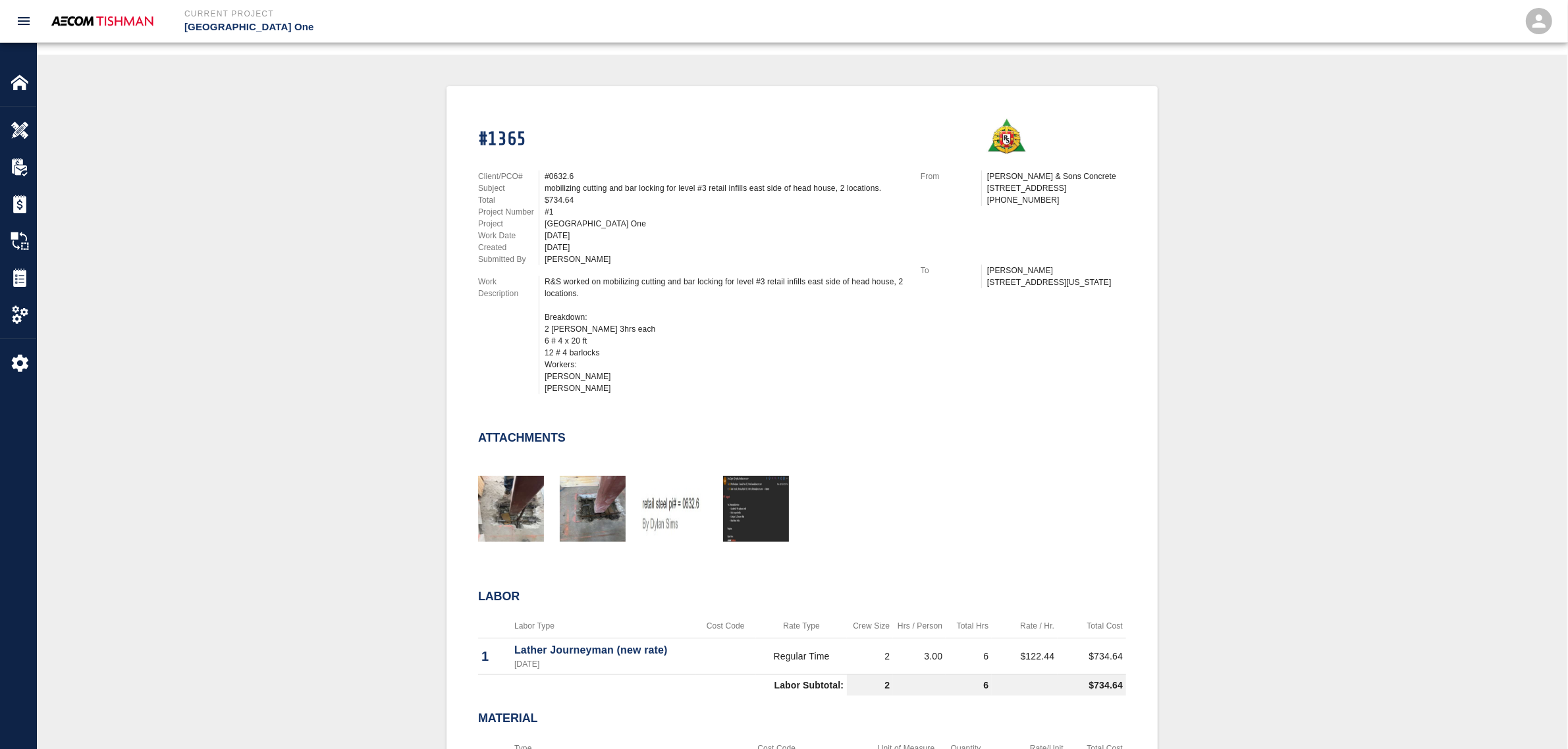
click at [271, 419] on div "#1365 Client/PCO# #0632.6 Subject mobilizing cutting and bar locking for level …" at bounding box center [802, 479] width 1468 height 786
click at [660, 524] on img "button" at bounding box center [674, 509] width 66 height 66
click at [389, 512] on div "#1365 Client/PCO# #0632.6 Subject mobilizing cutting and bar locking for level …" at bounding box center [802, 479] width 1468 height 786
click at [390, 394] on div "#1365 Client/PCO# #0632.6 Subject mobilizing cutting and bar locking for level …" at bounding box center [802, 479] width 1468 height 786
click at [248, 416] on div "#1365 Client/PCO# #0632.6 Subject mobilizing cutting and bar locking for level …" at bounding box center [802, 479] width 1468 height 786
